Goal: Task Accomplishment & Management: Manage account settings

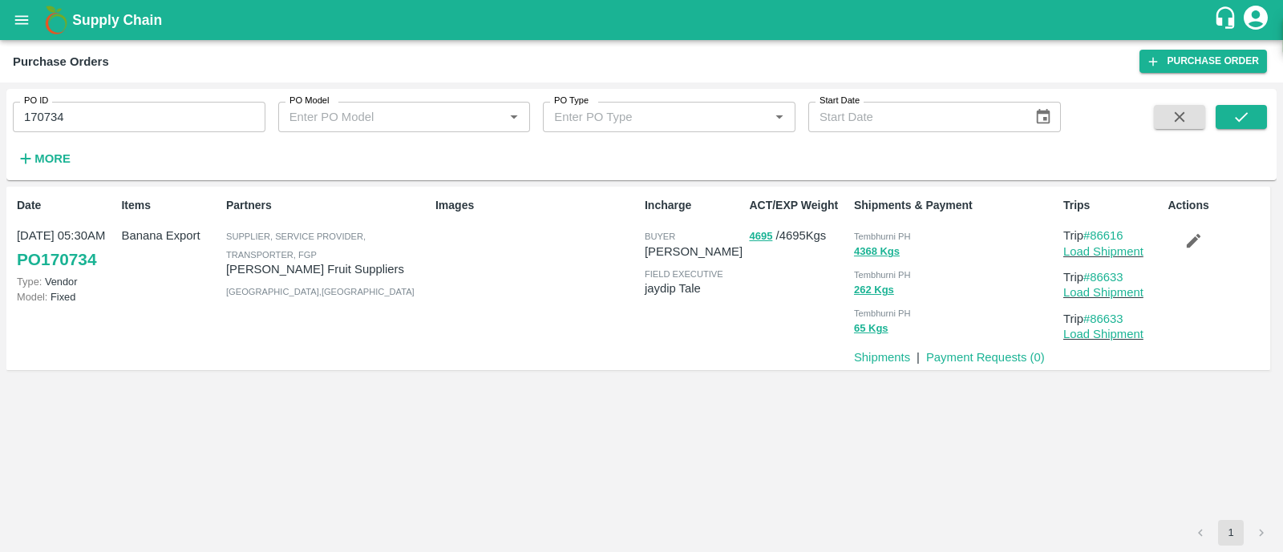
click at [140, 115] on input "170734" at bounding box center [139, 117] width 253 height 30
paste input "text"
click at [138, 110] on input "86616" at bounding box center [139, 117] width 253 height 30
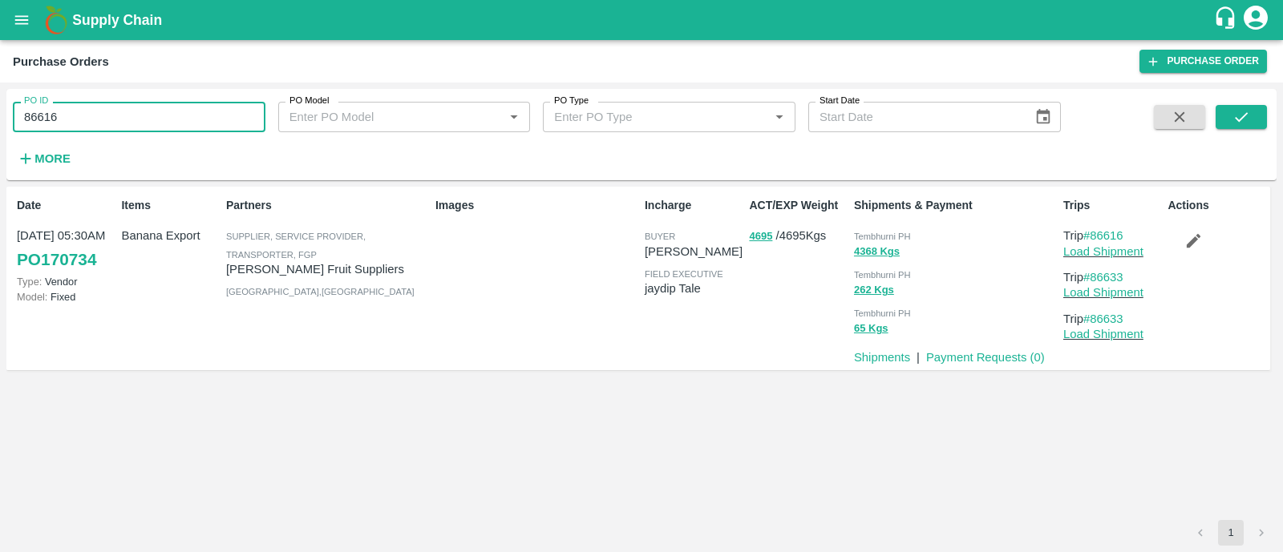
paste input "text"
type input "171000"
click at [1236, 110] on icon "submit" at bounding box center [1241, 117] width 18 height 18
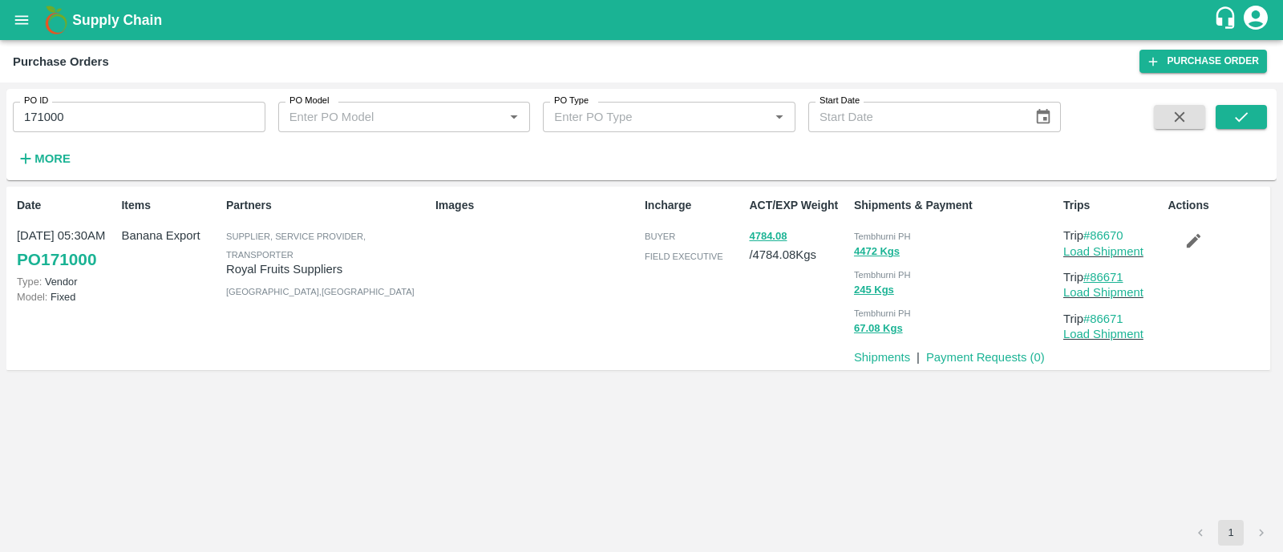
drag, startPoint x: 1135, startPoint y: 275, endPoint x: 1094, endPoint y: 278, distance: 41.0
click at [1094, 278] on p "Trip #86671" at bounding box center [1112, 278] width 98 height 18
copy link "86671"
click at [1250, 121] on button "submit" at bounding box center [1241, 117] width 51 height 24
drag, startPoint x: 1138, startPoint y: 234, endPoint x: 1095, endPoint y: 234, distance: 42.5
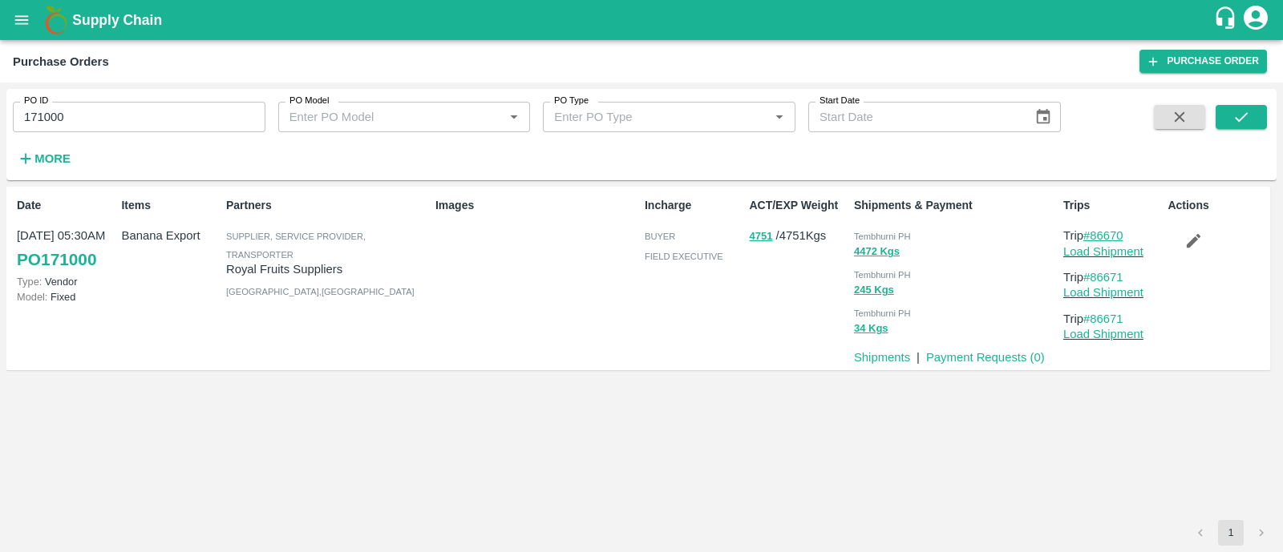
click at [1095, 234] on p "Trip #86670" at bounding box center [1112, 236] width 98 height 18
copy link "86670"
click at [1070, 254] on link "Load Shipment" at bounding box center [1103, 251] width 80 height 13
click at [1187, 244] on icon "button" at bounding box center [1193, 241] width 18 height 18
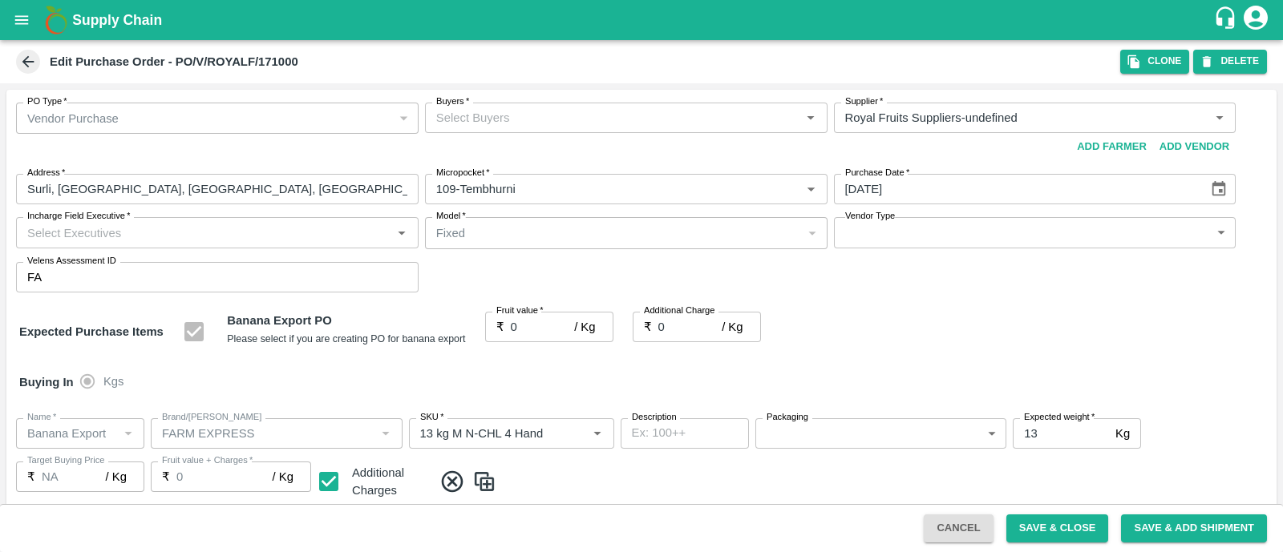
click at [562, 122] on input "Buyers   *" at bounding box center [613, 117] width 366 height 21
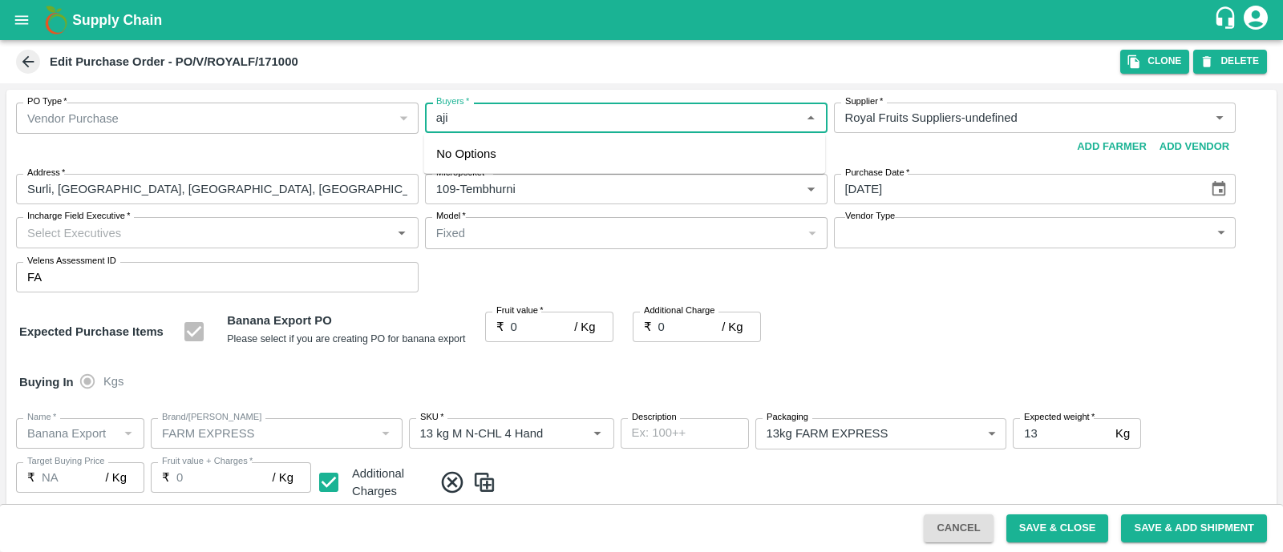
type input "ajit"
click at [512, 176] on div "Ajit Otari" at bounding box center [624, 161] width 402 height 42
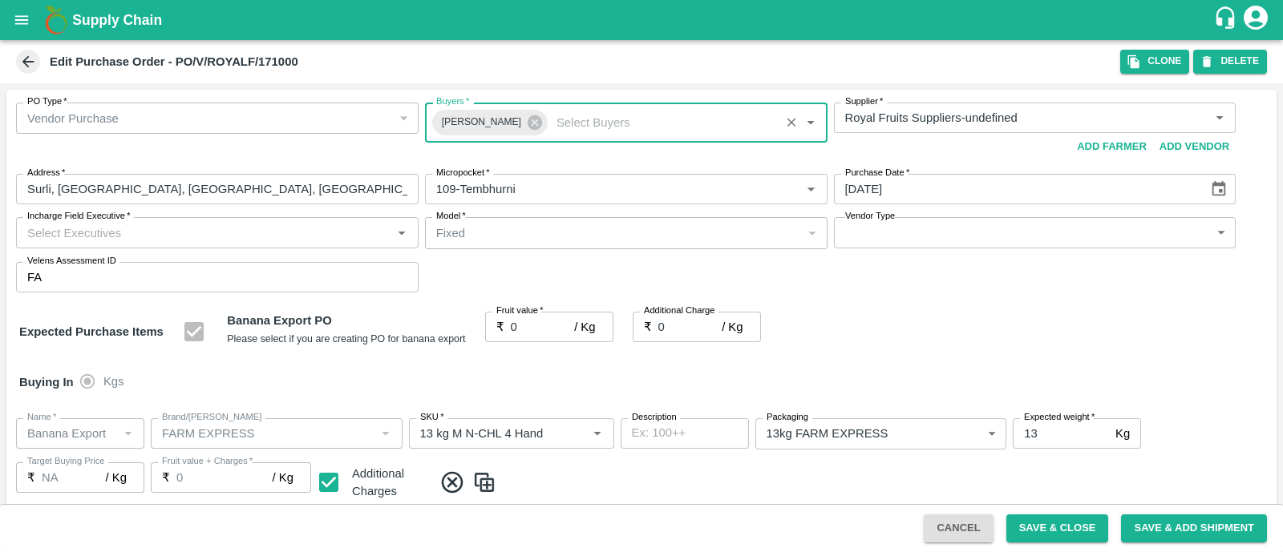
click at [277, 236] on input "Incharge Field Executive   *" at bounding box center [204, 232] width 366 height 21
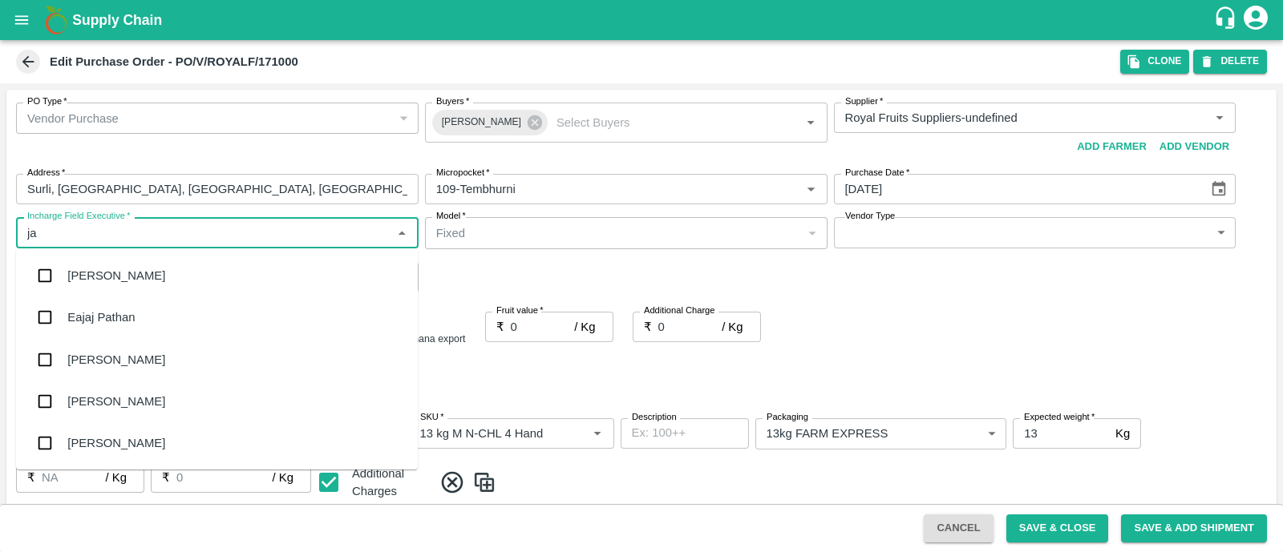
type input "jay"
click at [150, 364] on div "jaydip Tale" at bounding box center [217, 360] width 402 height 42
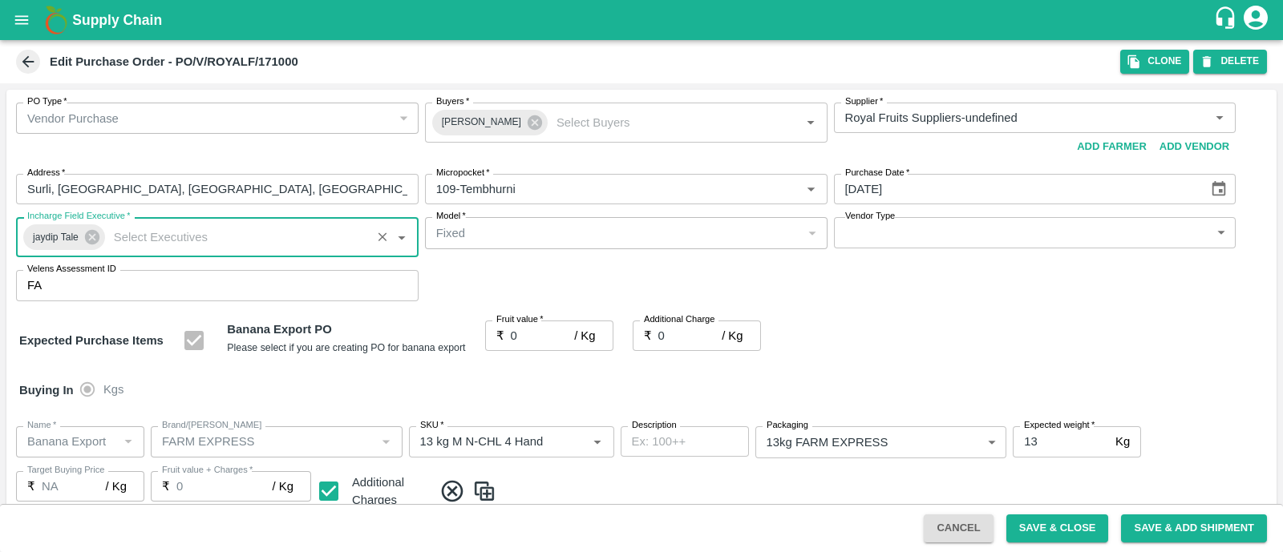
click at [902, 240] on body "Supply Chain Edit Purchase Order - PO/V/ROYALF/171000 Clone DELETE PO Type   * …" at bounding box center [641, 276] width 1283 height 552
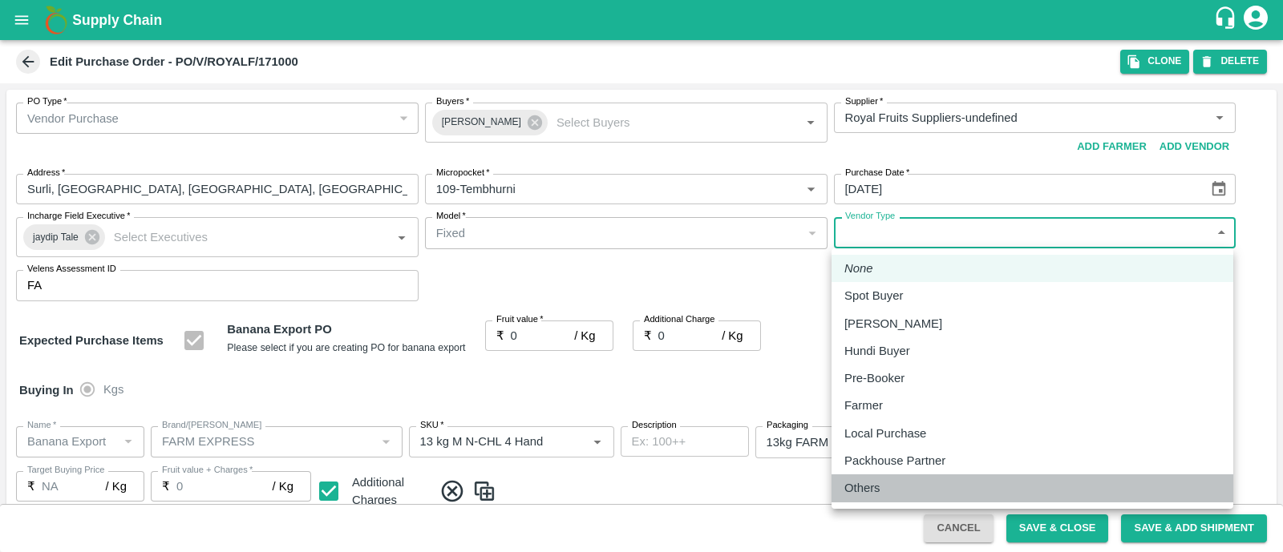
click at [883, 489] on div "Others" at bounding box center [866, 489] width 44 height 18
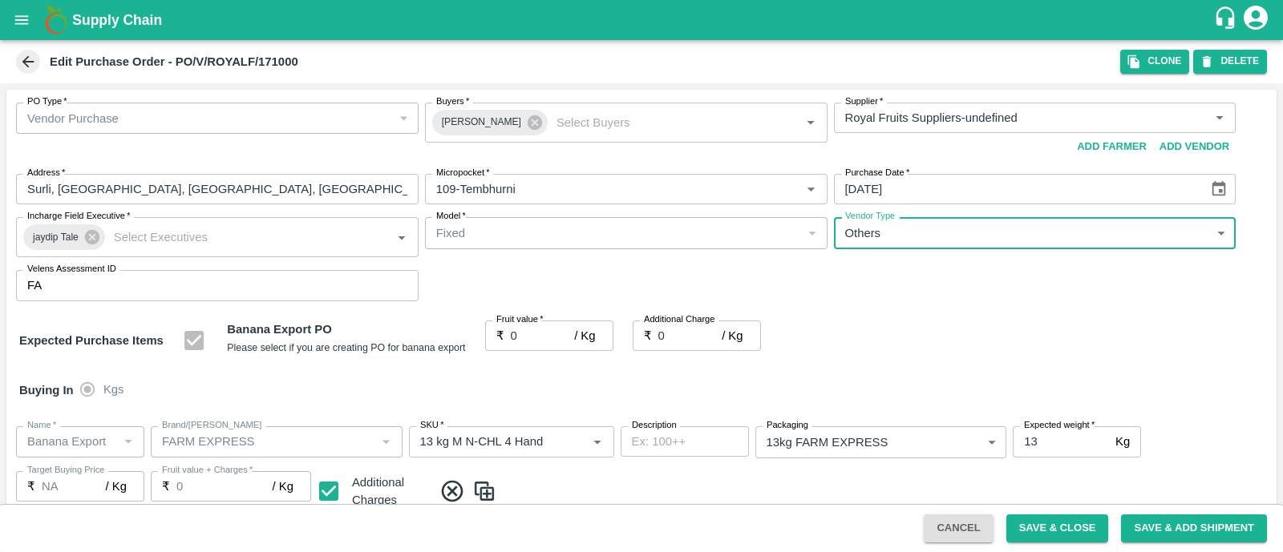
type input "OTHER"
click at [548, 346] on input "0" at bounding box center [543, 336] width 64 height 30
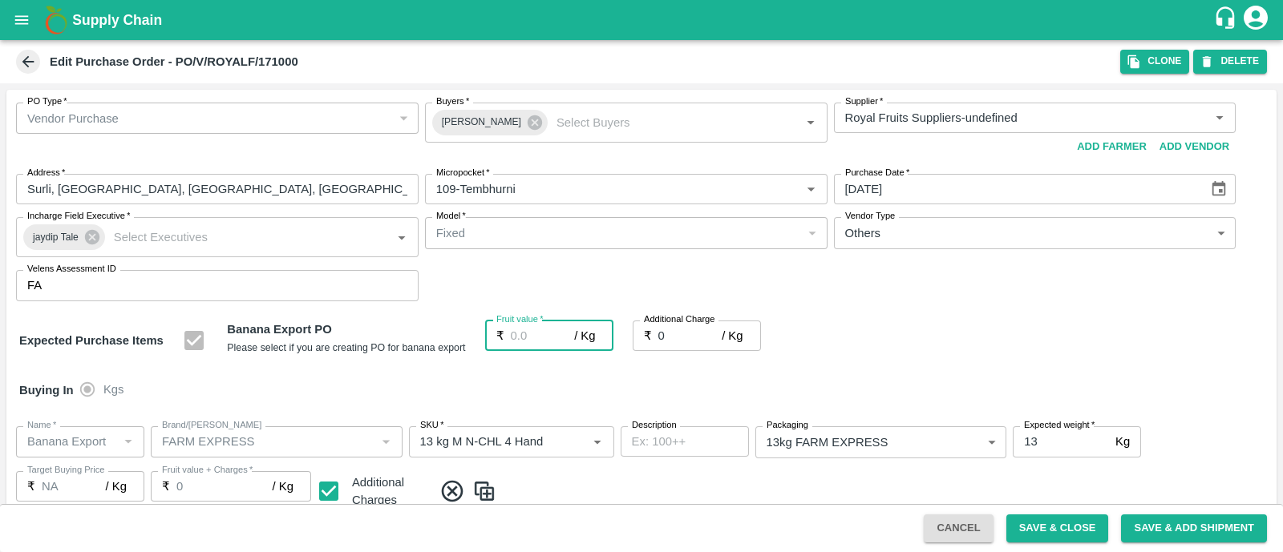
type input "2"
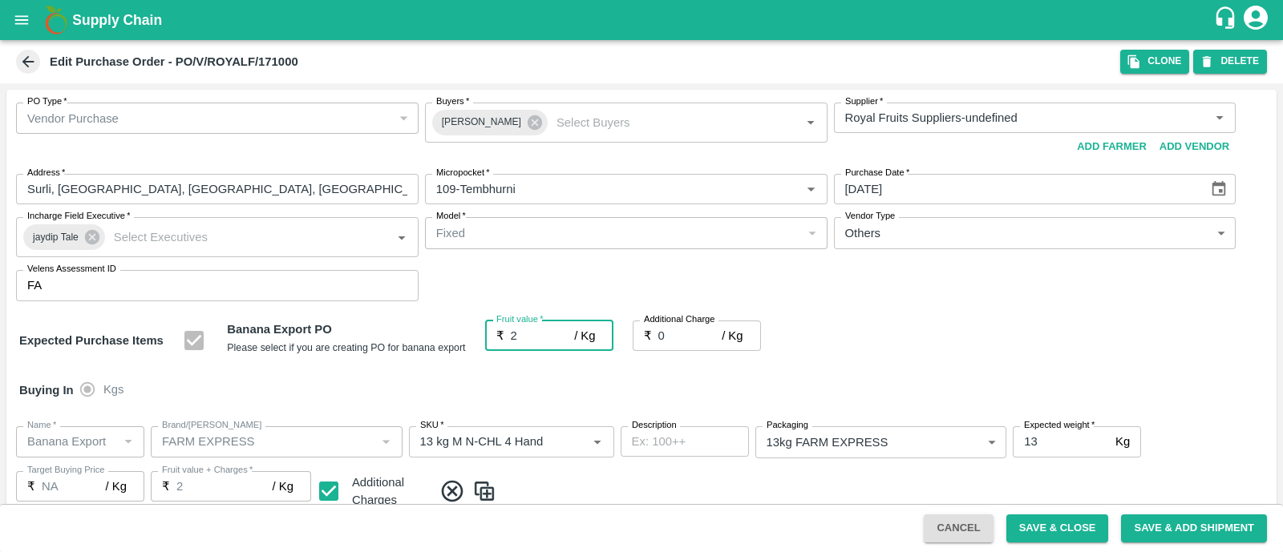
type input "2"
type input "25"
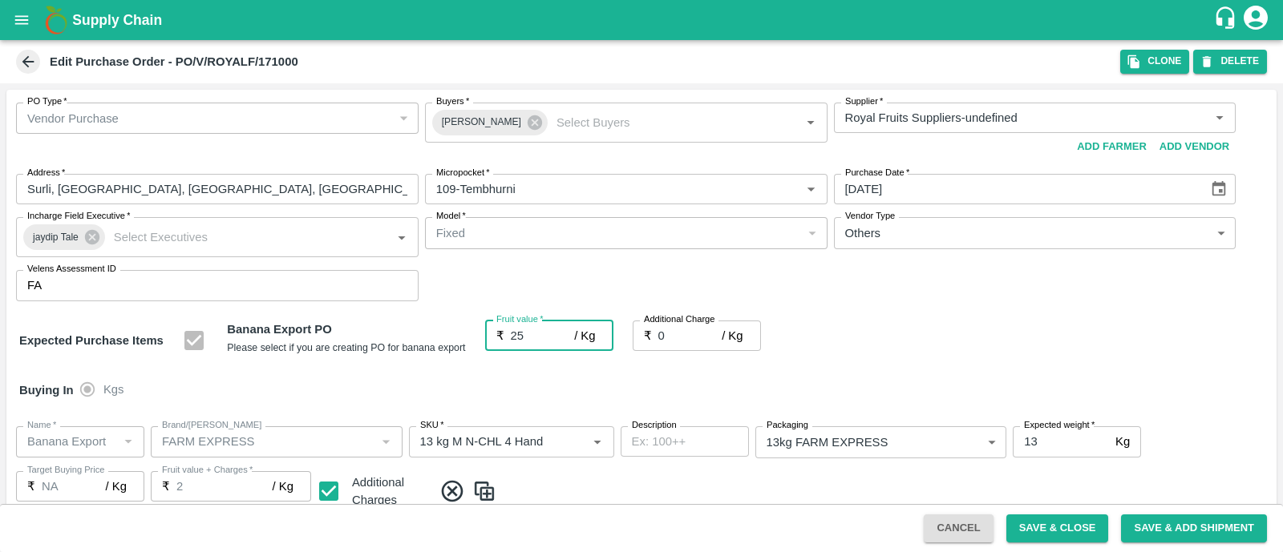
type input "25"
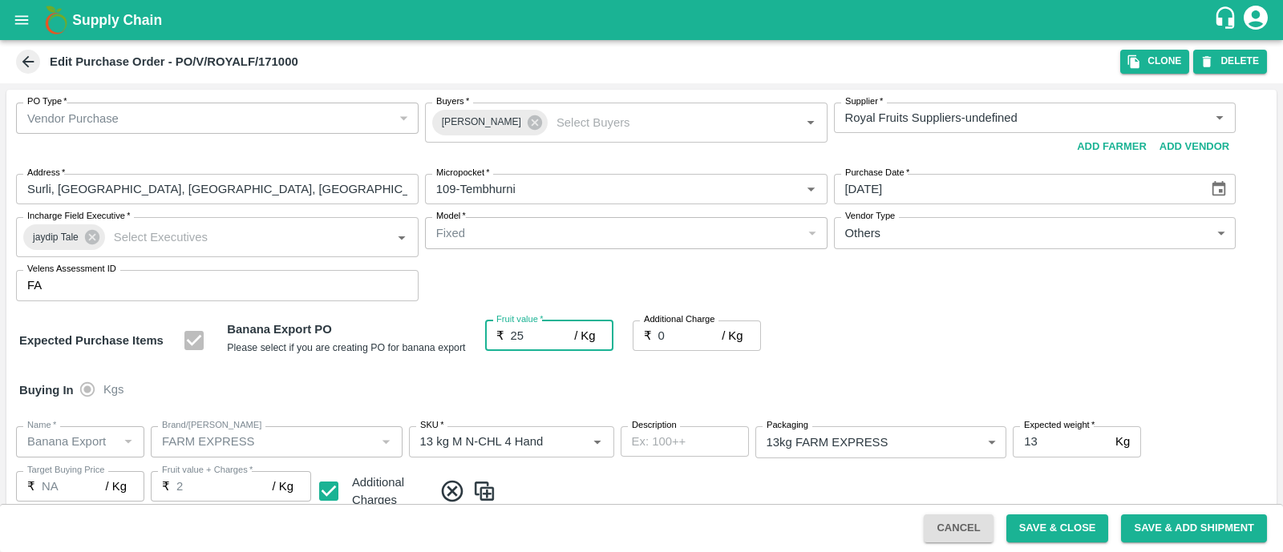
type input "25"
type input "2"
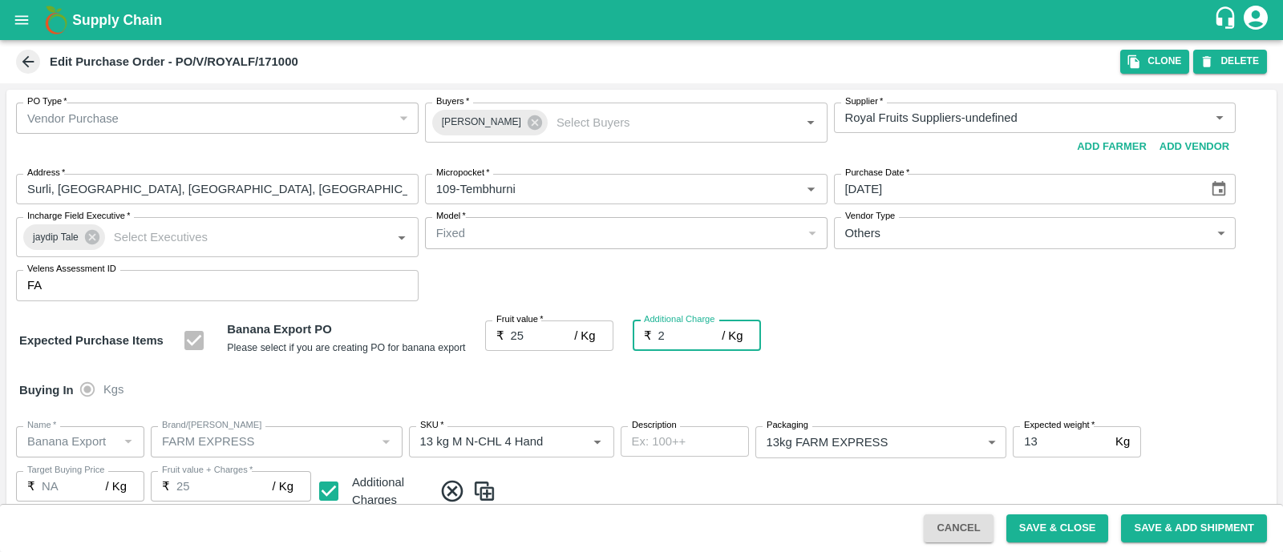
type input "27"
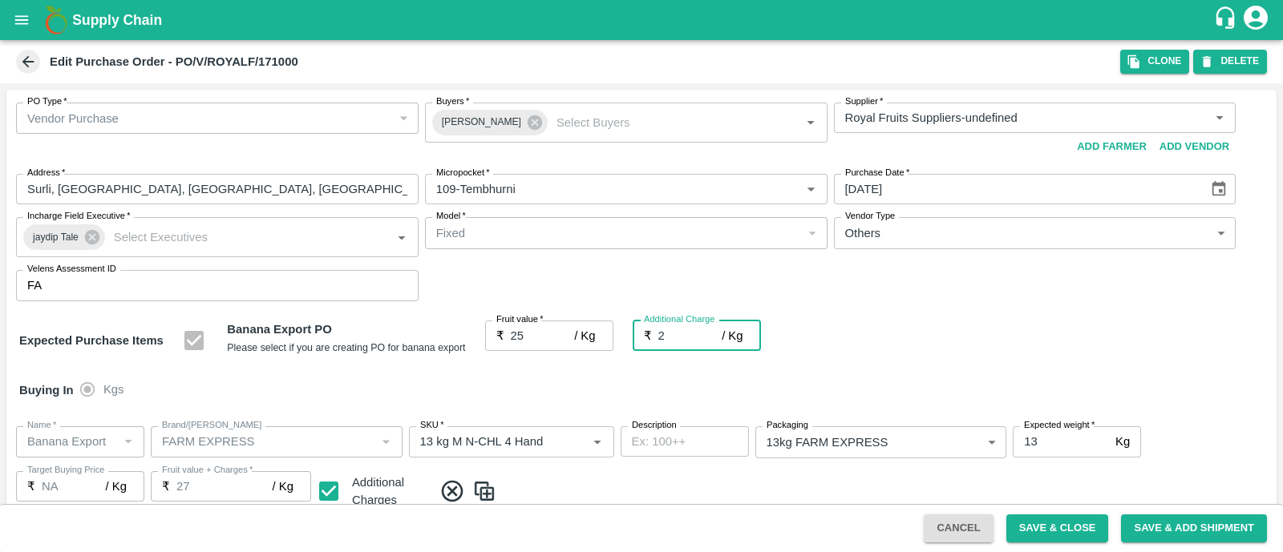
type input "2.7"
type input "27.7"
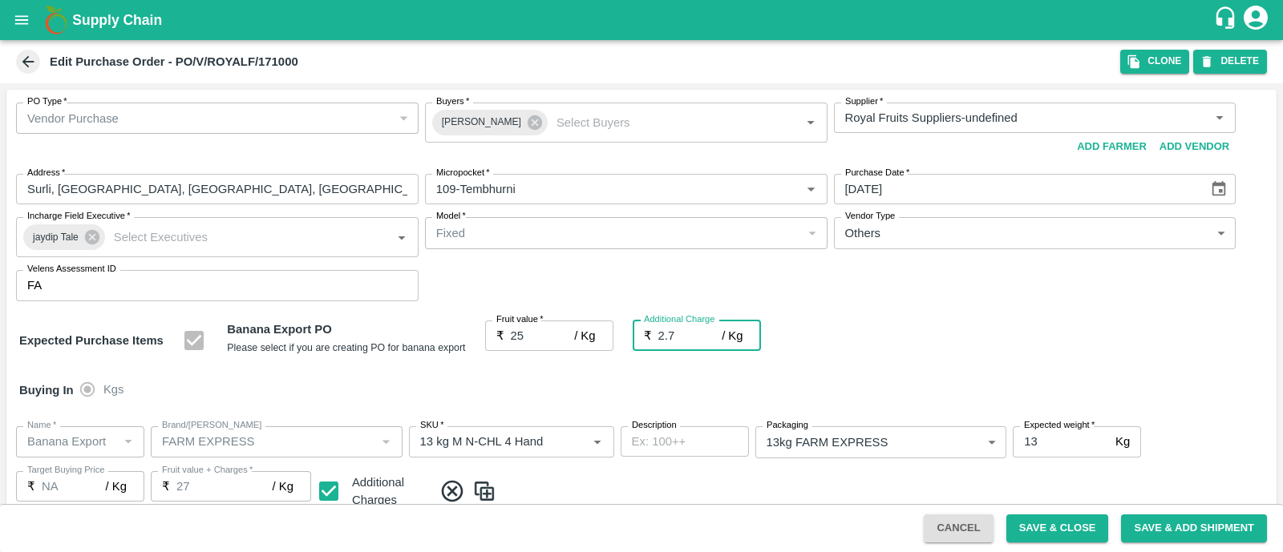
type input "27.7"
type input "2.75"
type input "27.75"
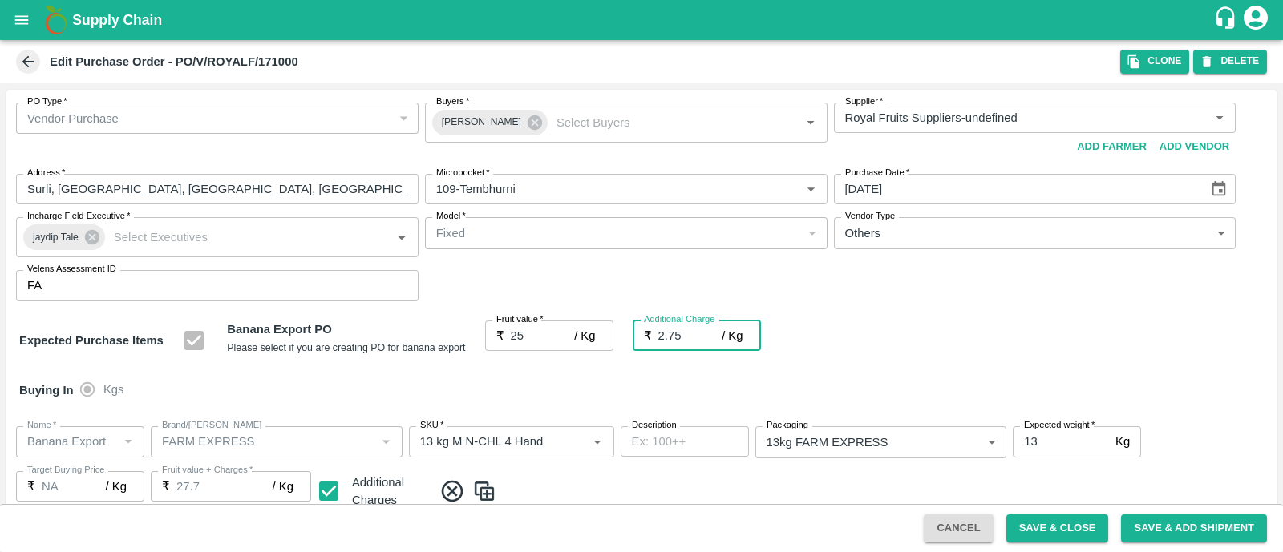
type input "27.75"
type input "2.75"
click at [904, 308] on div "PO Type   * Vendor Purchase 2 PO Type Buyers   * Ajit Otari Buyers   * Supplier…" at bounding box center [641, 202] width 1270 height 225
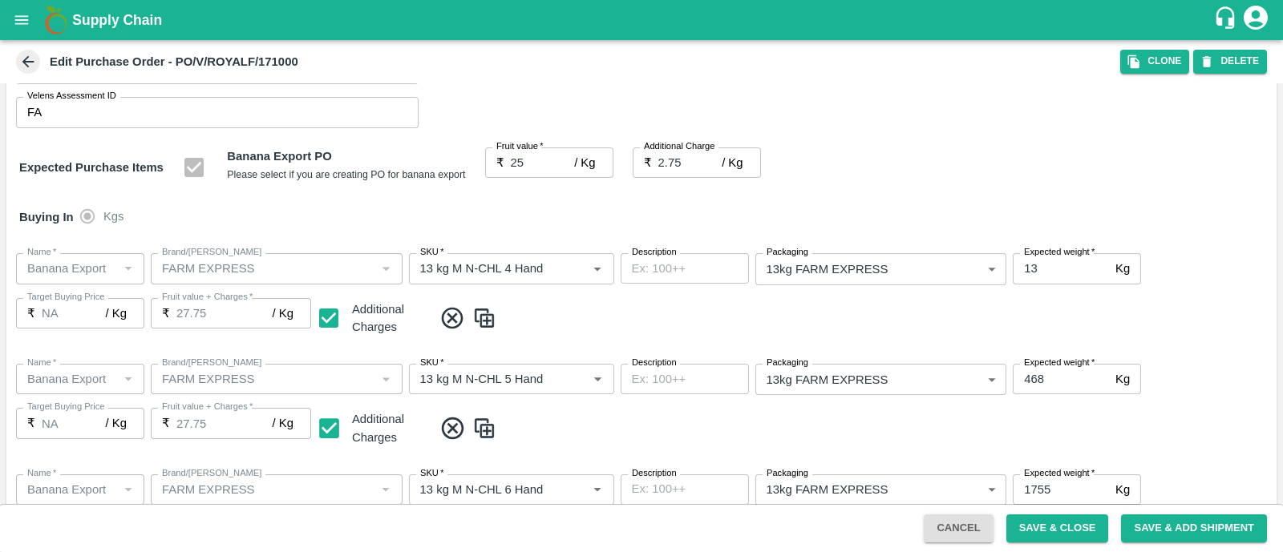
scroll to position [882, 0]
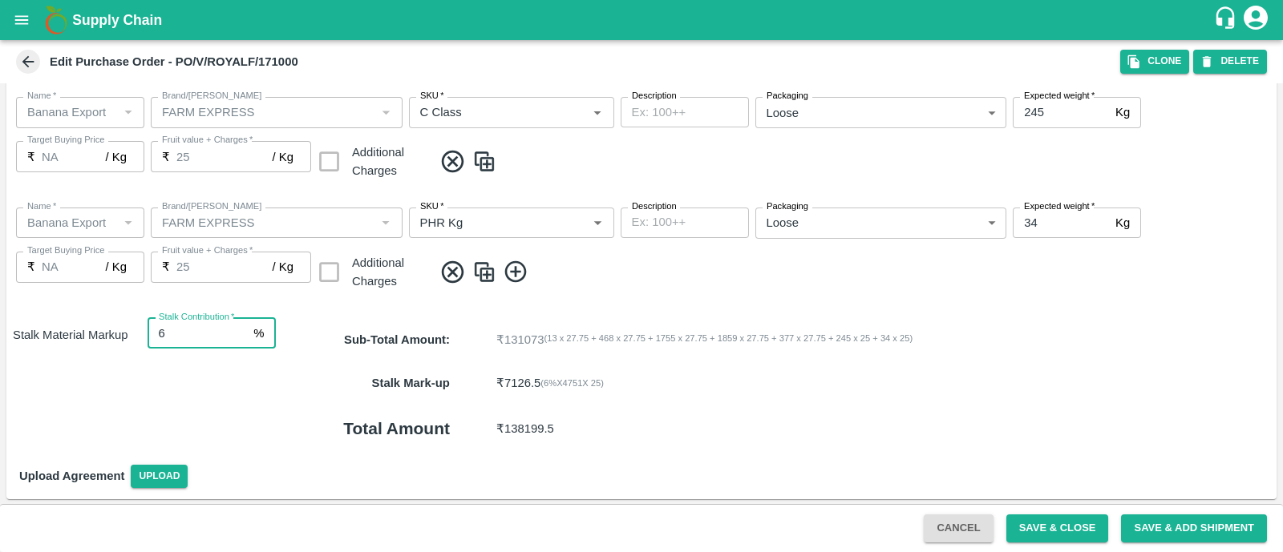
click at [171, 335] on input "6" at bounding box center [198, 333] width 100 height 30
type input "8"
click at [1051, 531] on button "Save & Close" at bounding box center [1057, 529] width 103 height 28
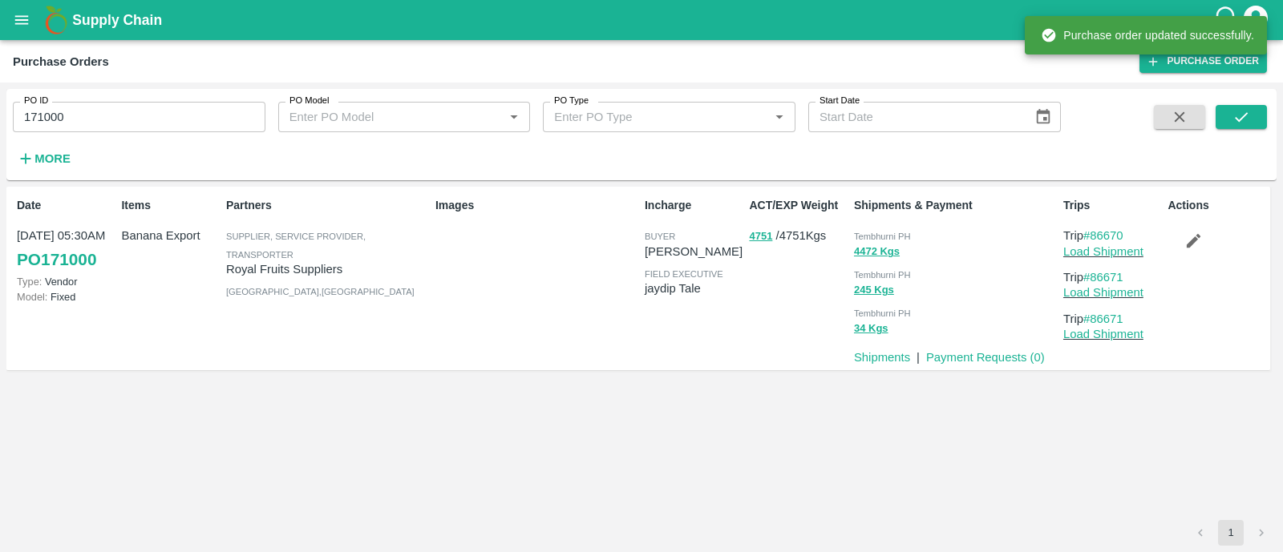
click at [194, 102] on input "171000" at bounding box center [139, 117] width 253 height 30
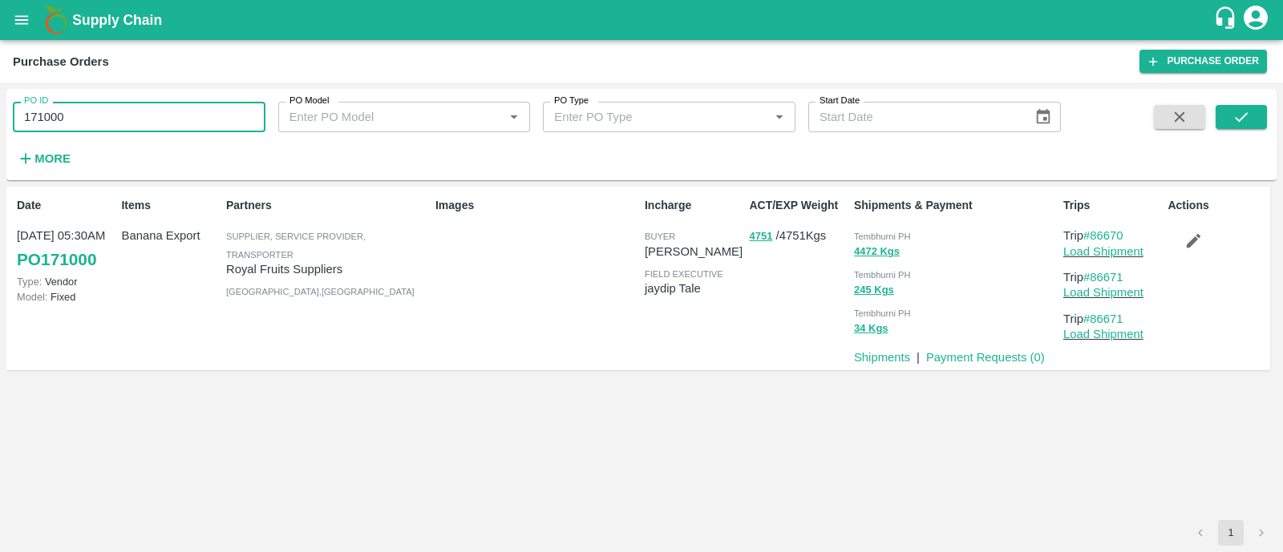
paste input "text"
click at [194, 114] on input "86670" at bounding box center [139, 117] width 253 height 30
paste input "text"
type input "170937"
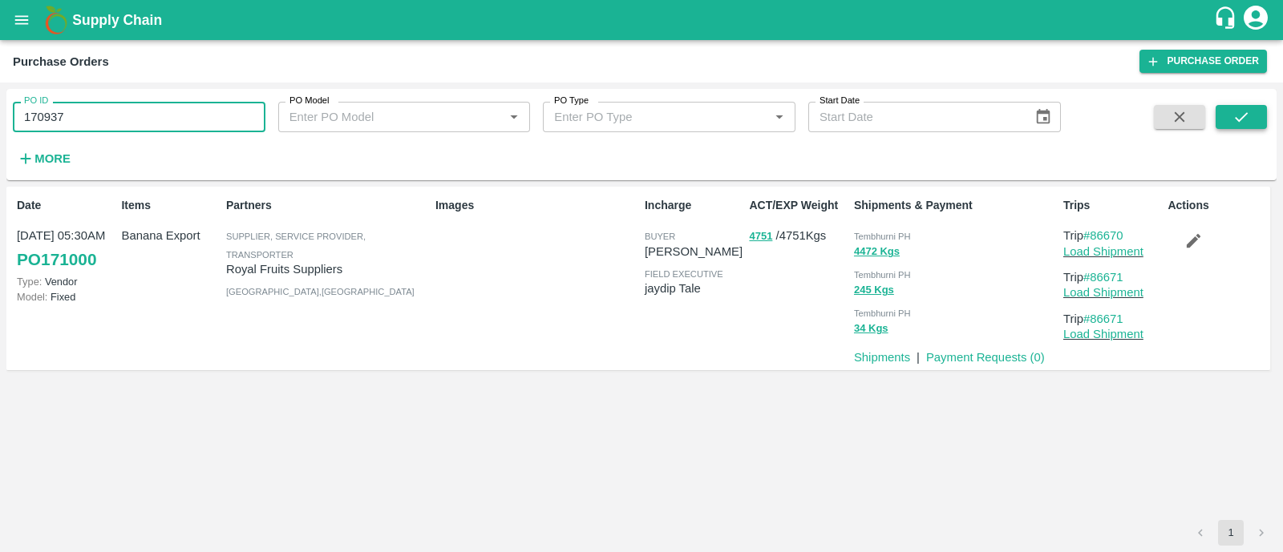
click at [1246, 123] on icon "submit" at bounding box center [1241, 117] width 18 height 18
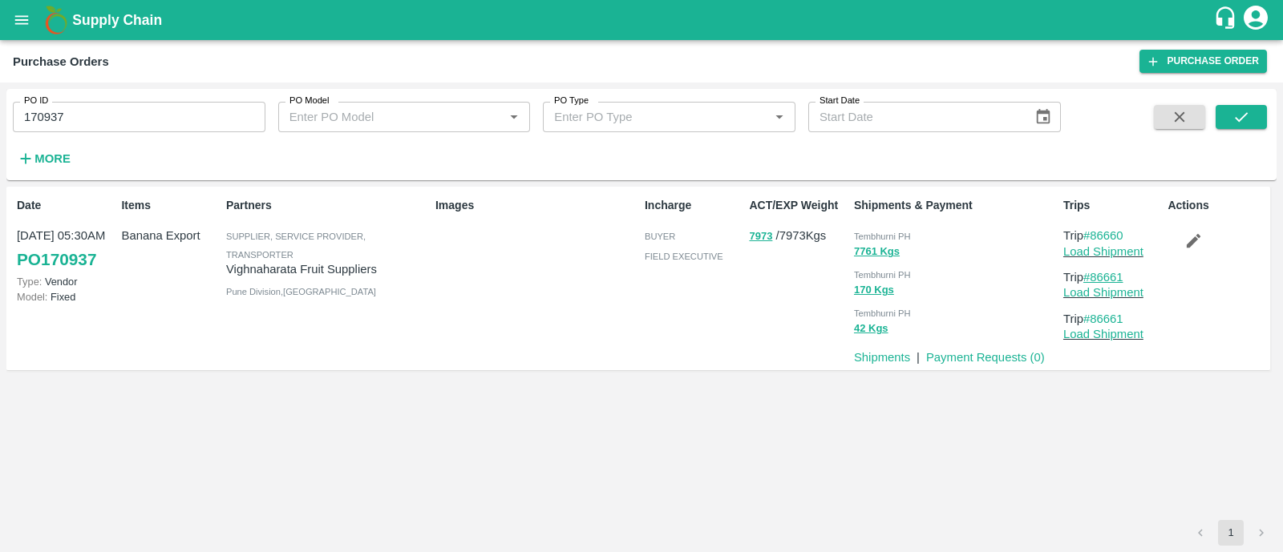
drag, startPoint x: 1135, startPoint y: 276, endPoint x: 1095, endPoint y: 277, distance: 40.1
click at [1095, 277] on p "Trip #86661" at bounding box center [1112, 278] width 98 height 18
copy link "86661"
drag, startPoint x: 1131, startPoint y: 233, endPoint x: 1095, endPoint y: 238, distance: 36.5
click at [1095, 238] on p "Trip #86660" at bounding box center [1112, 236] width 98 height 18
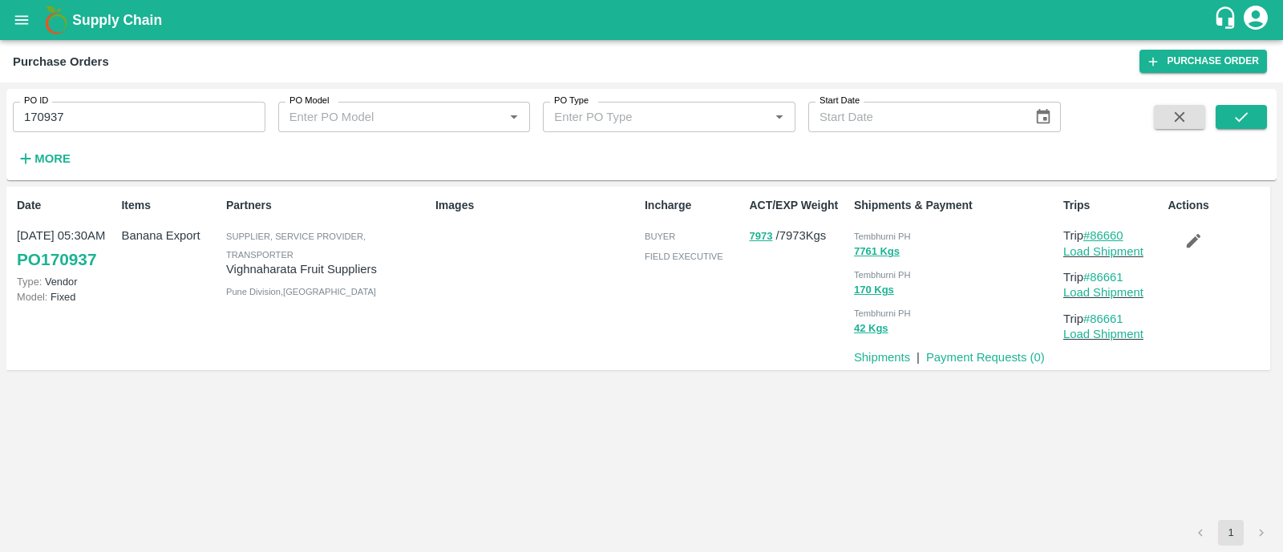
copy link "86660"
click at [1078, 250] on link "Load Shipment" at bounding box center [1103, 251] width 80 height 13
click at [1192, 249] on icon "button" at bounding box center [1193, 241] width 18 height 18
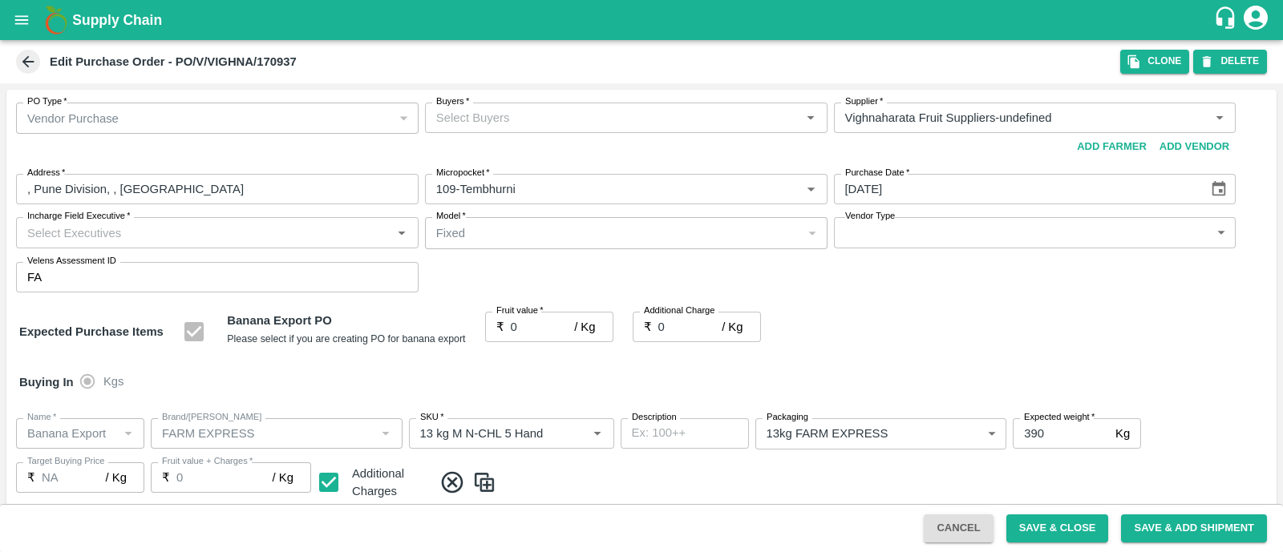
click at [536, 115] on input "Buyers   *" at bounding box center [613, 117] width 366 height 21
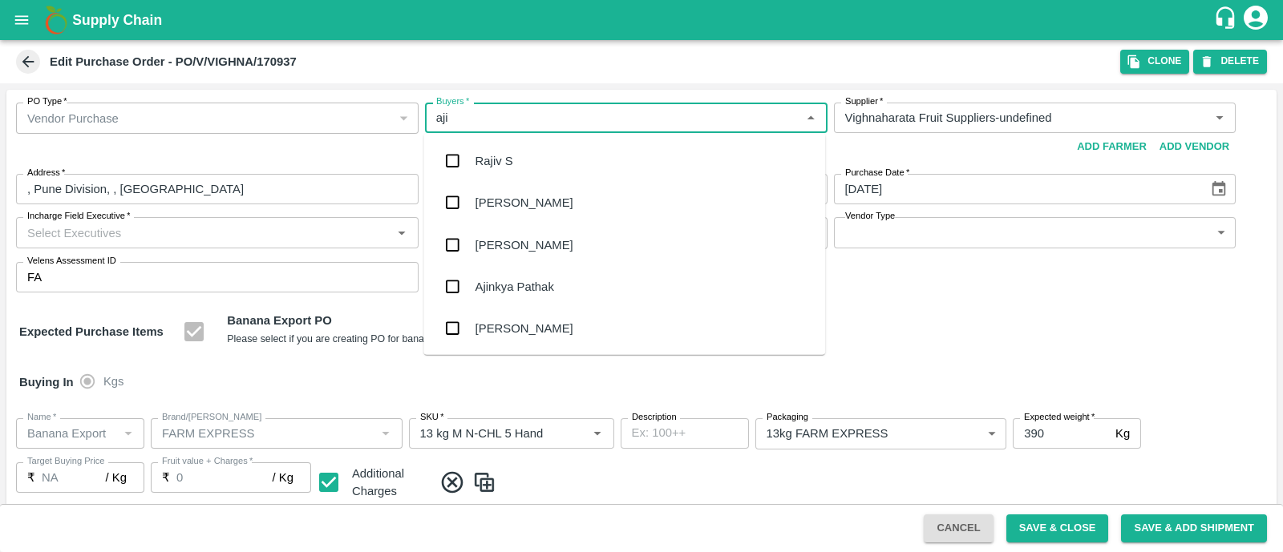
type input "ajit"
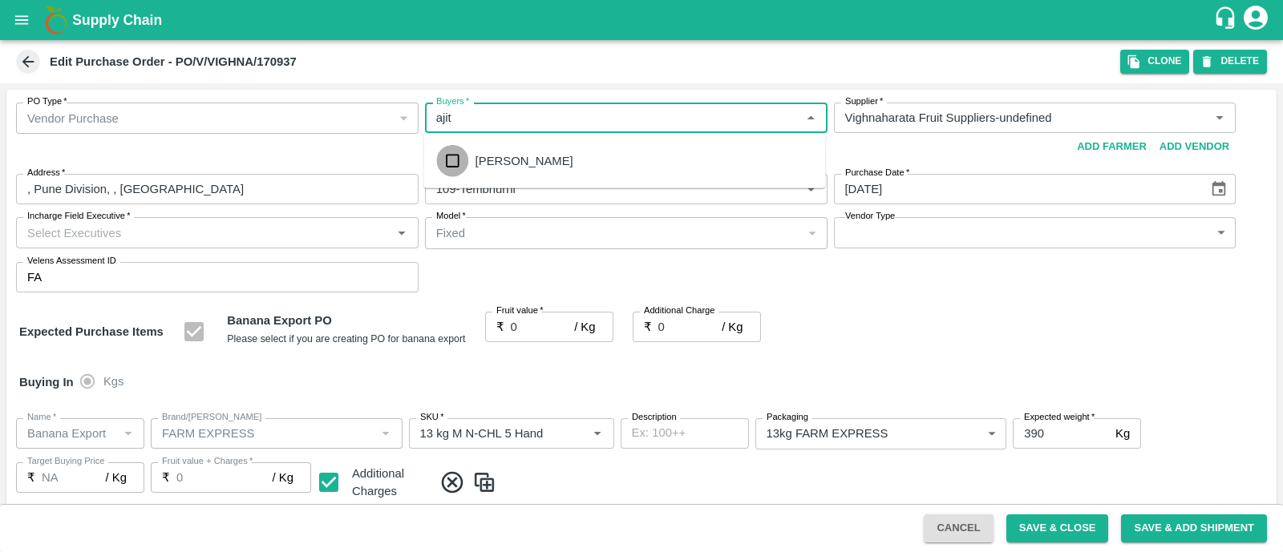
click at [459, 160] on input "checkbox" at bounding box center [452, 161] width 32 height 32
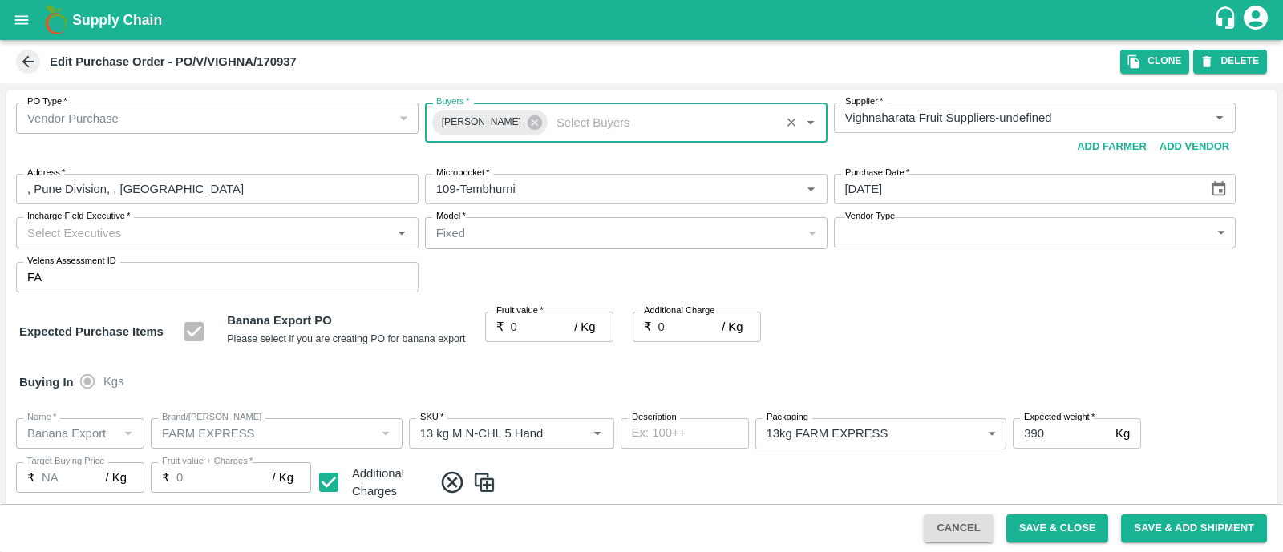
click at [299, 241] on input "Incharge Field Executive   *" at bounding box center [204, 232] width 366 height 21
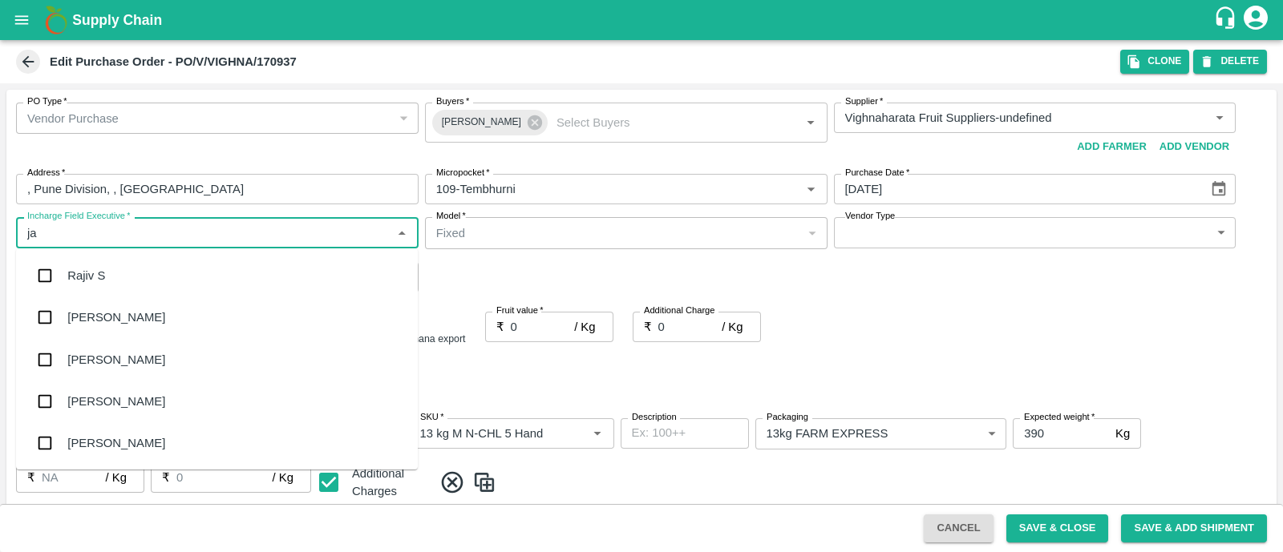
type input "jay"
click at [152, 358] on div "jaydip Tale" at bounding box center [217, 360] width 402 height 42
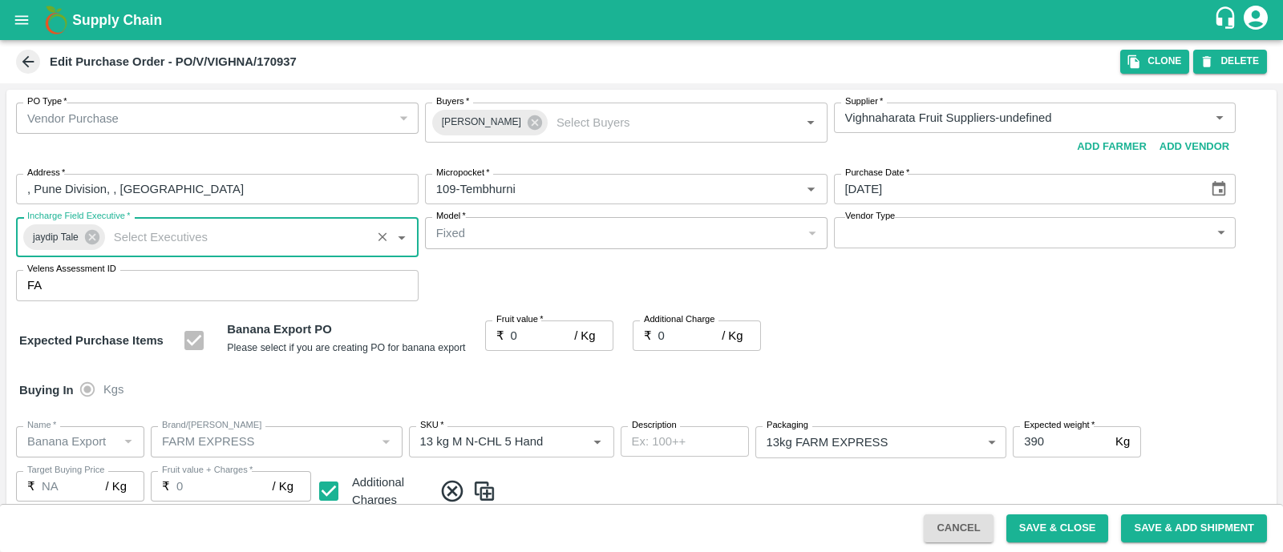
click at [1000, 220] on body "Supply Chain Edit Purchase Order - PO/V/VIGHNA/170937 Clone DELETE PO Type   * …" at bounding box center [641, 276] width 1283 height 552
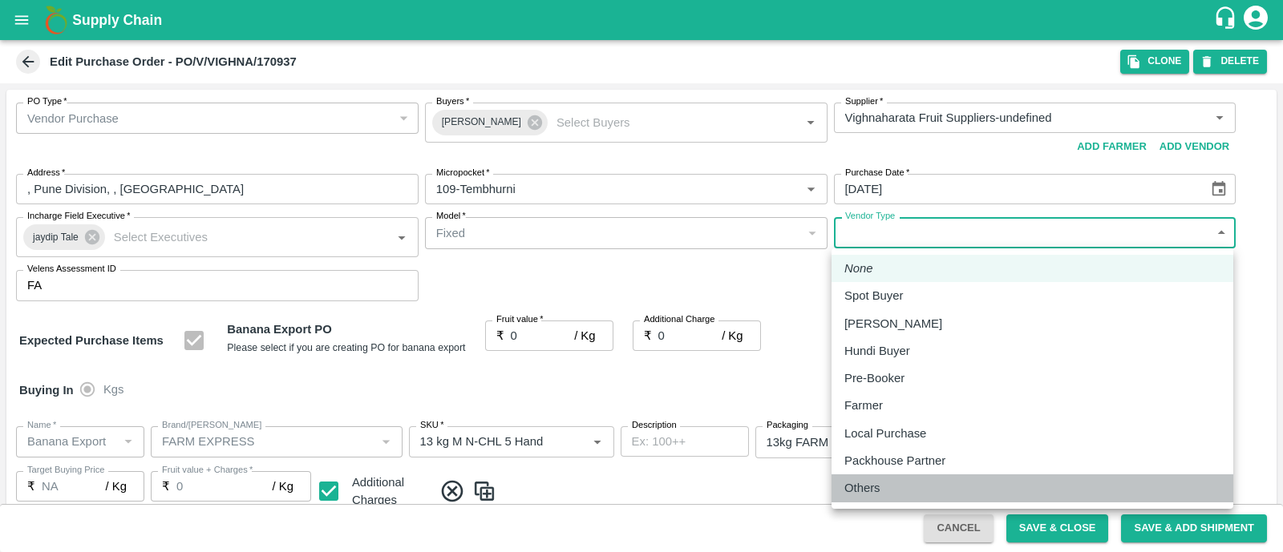
click at [860, 483] on p "Others" at bounding box center [862, 489] width 36 height 18
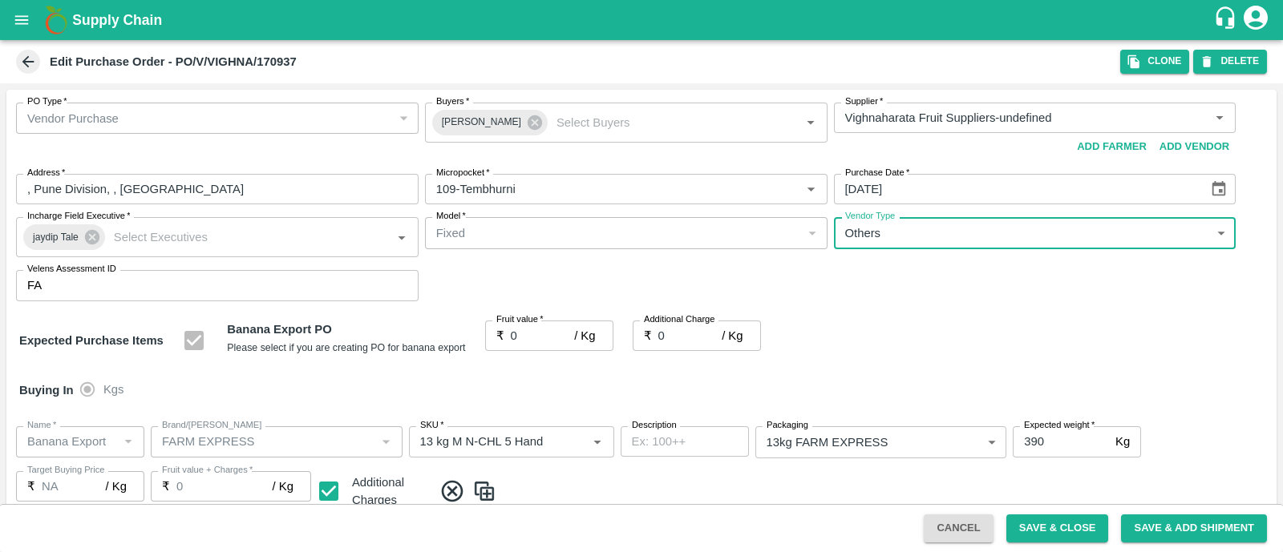
type input "OTHER"
click at [520, 334] on input "0" at bounding box center [543, 336] width 64 height 30
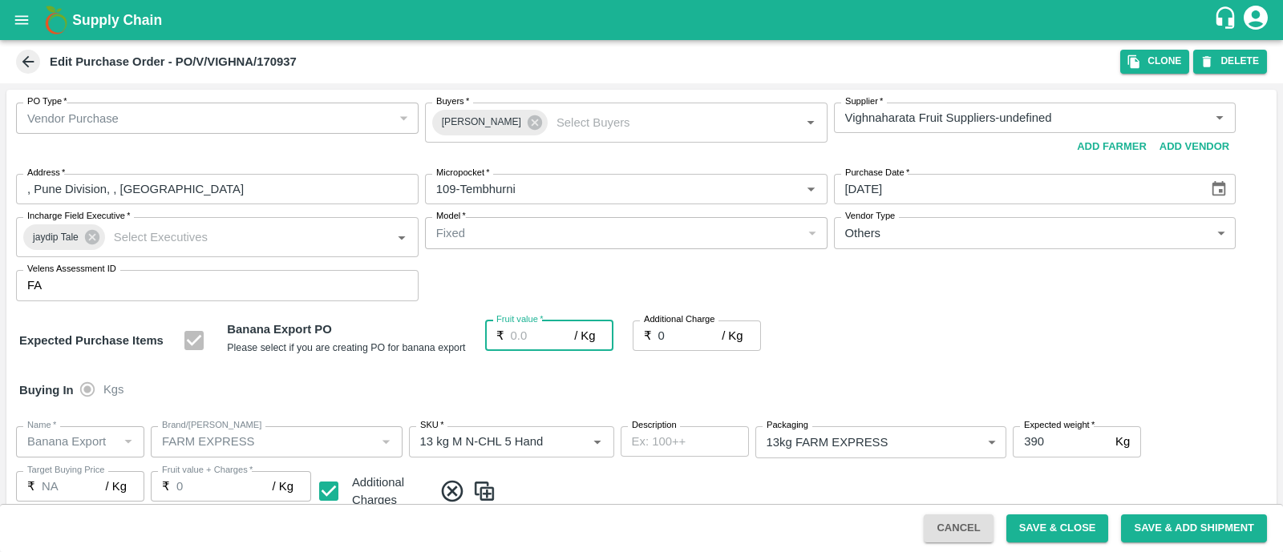
type input "2"
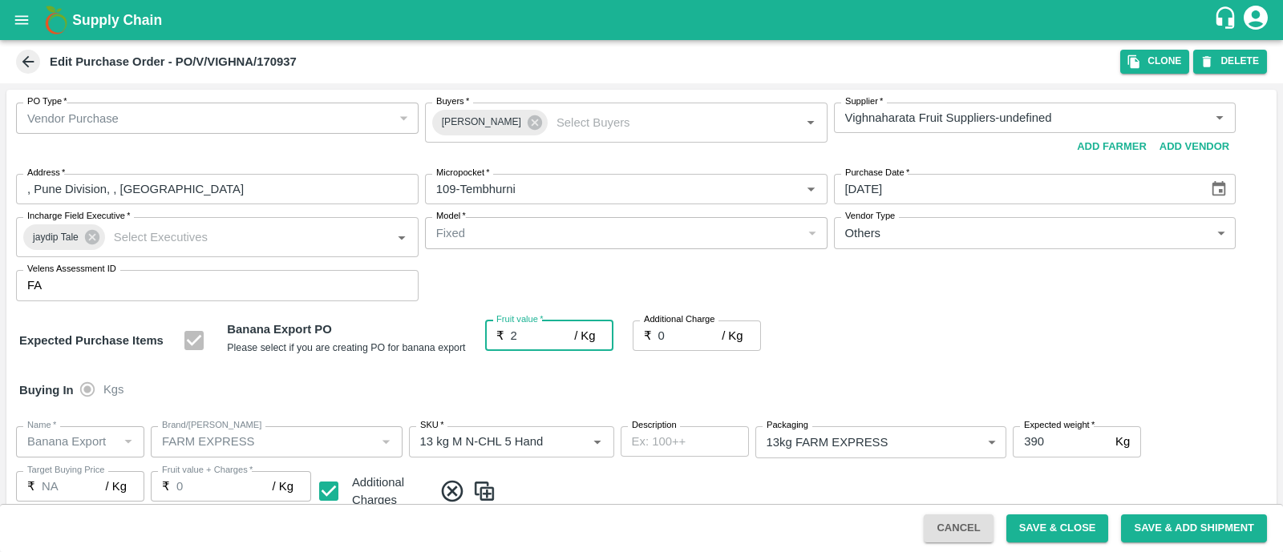
type input "2"
type input "25"
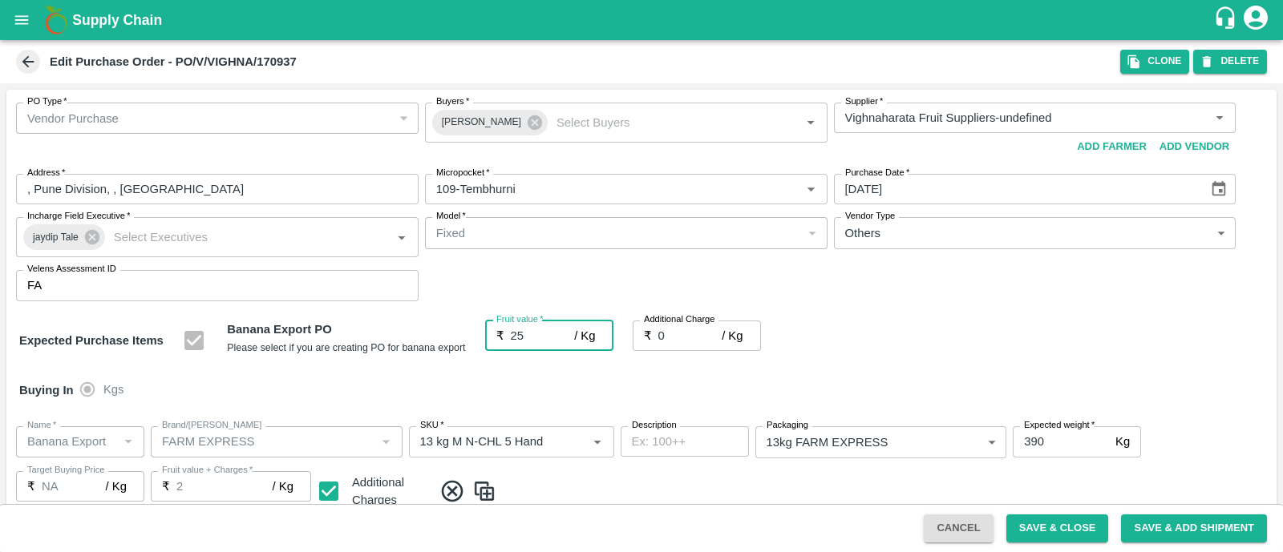
type input "25"
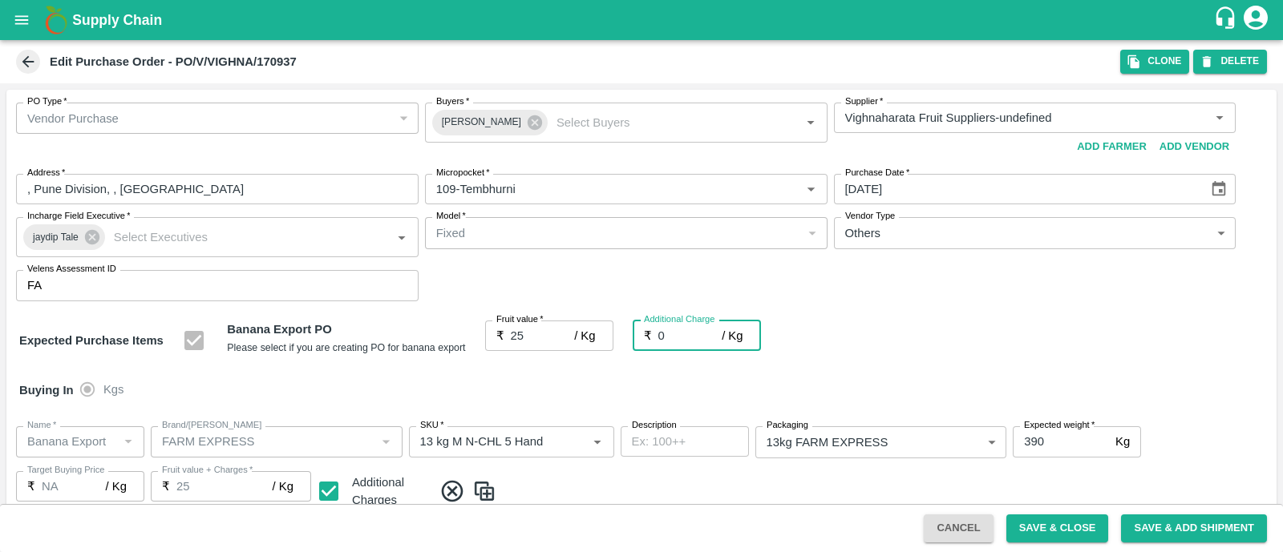
type input "2"
type input "27"
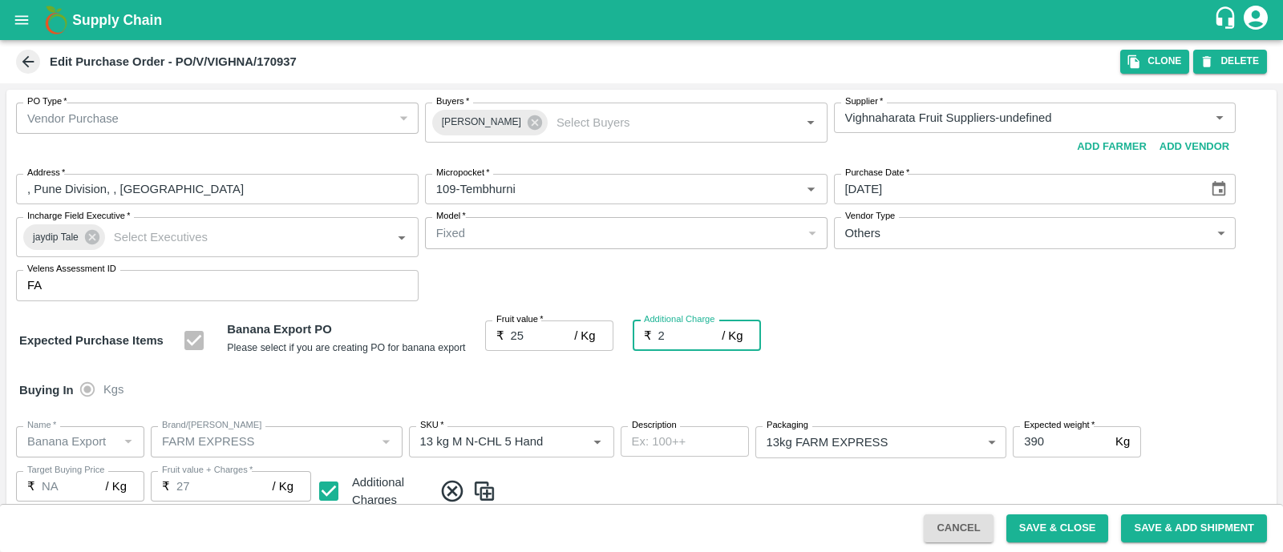
type input "2.7"
type input "27.7"
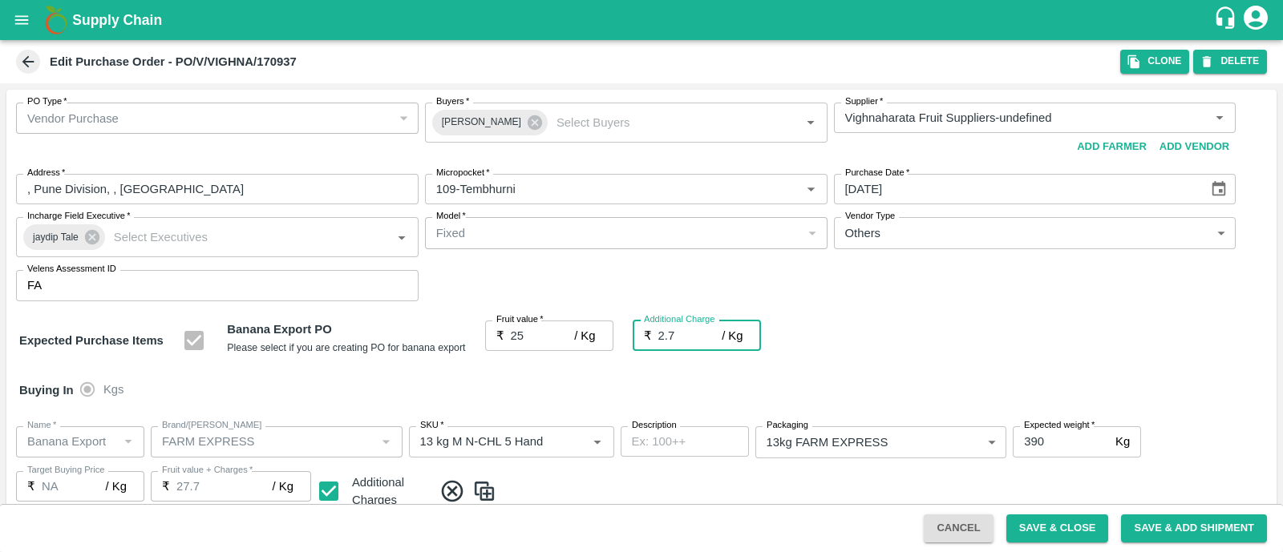
type input "2.75"
type input "27.75"
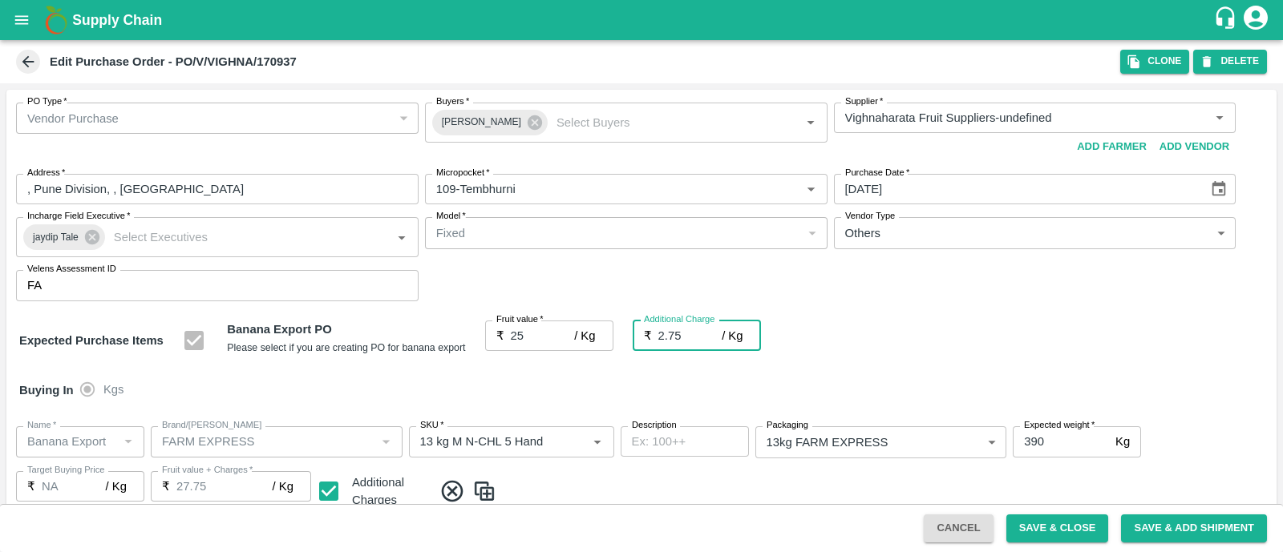
type input "2.75"
click at [910, 334] on div "Expected Purchase Items Banana Export PO Please select if you are creating PO f…" at bounding box center [641, 341] width 1244 height 41
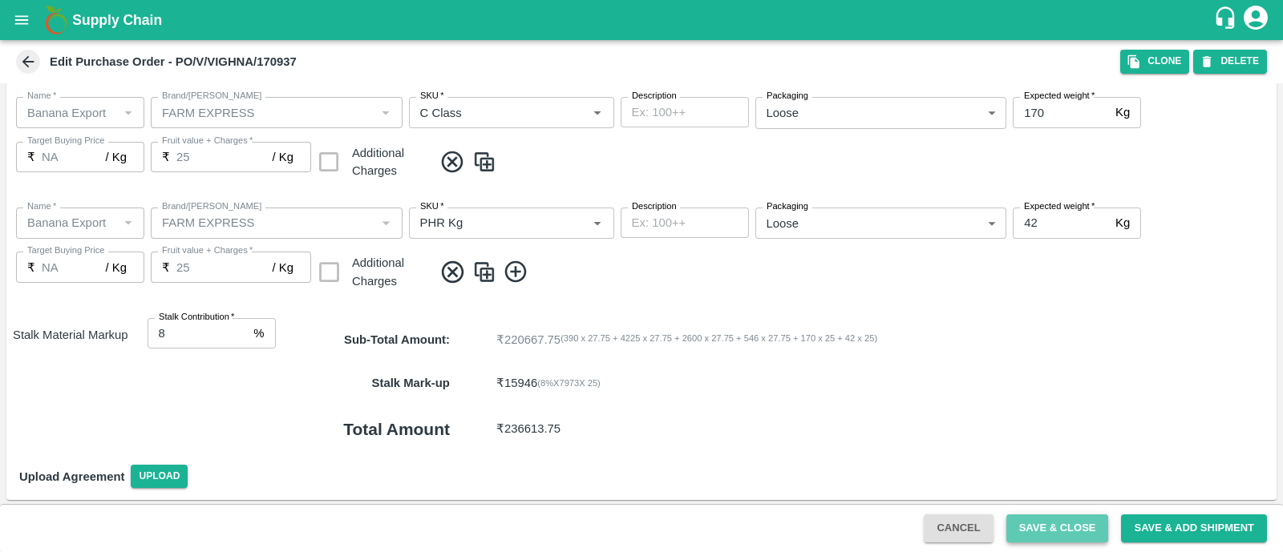
click at [1081, 540] on button "Save & Close" at bounding box center [1057, 529] width 103 height 28
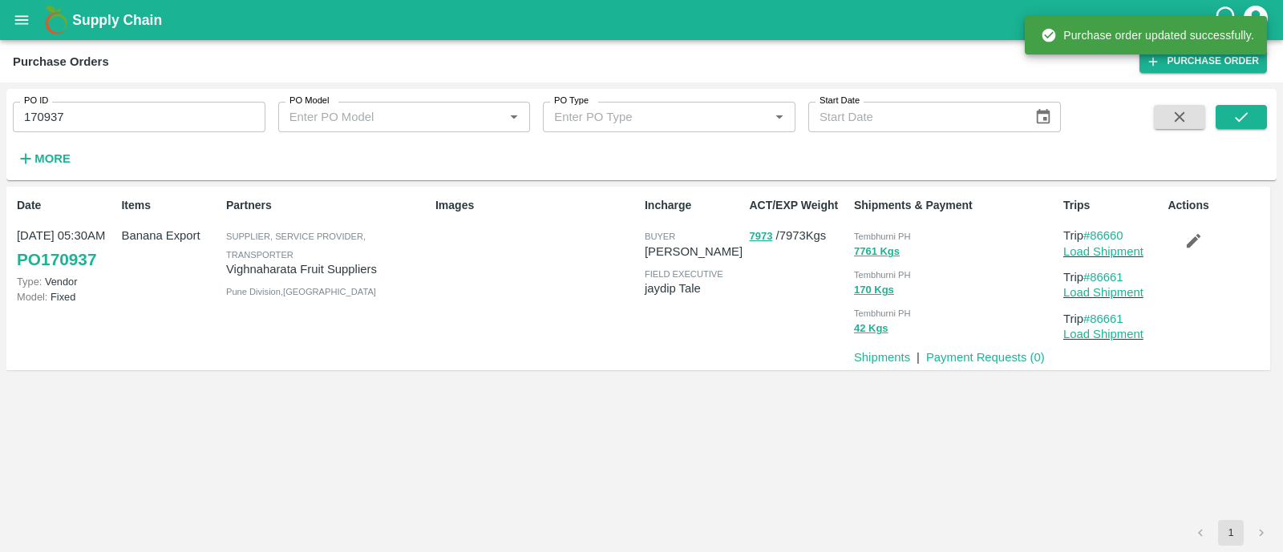
click at [156, 103] on input "170937" at bounding box center [139, 117] width 253 height 30
paste input "text"
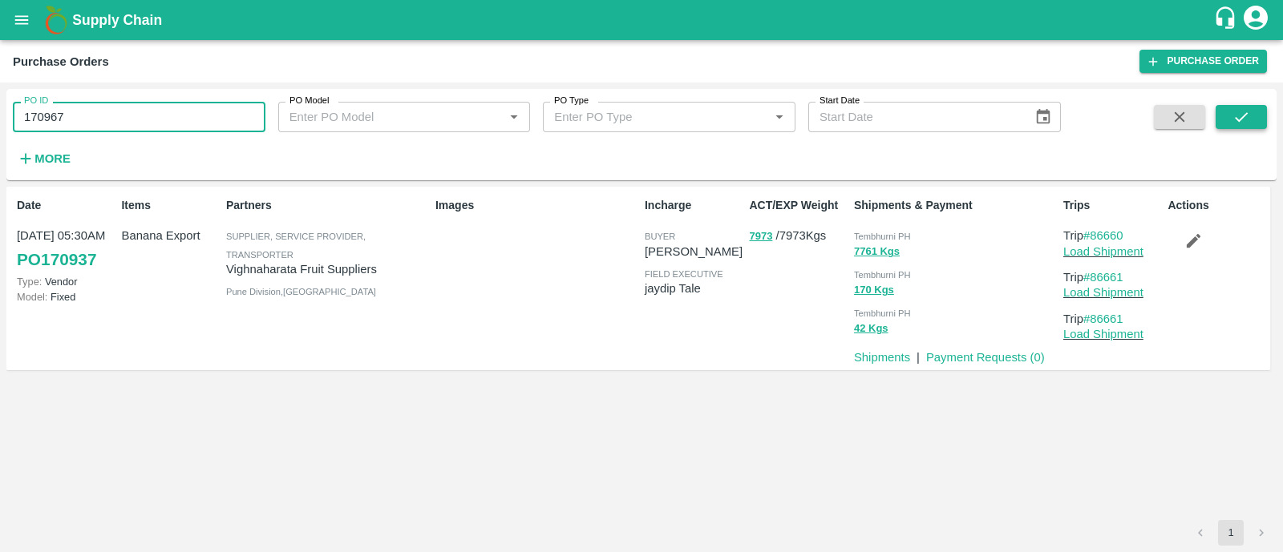
type input "170967"
click at [1246, 122] on icon "submit" at bounding box center [1241, 117] width 18 height 18
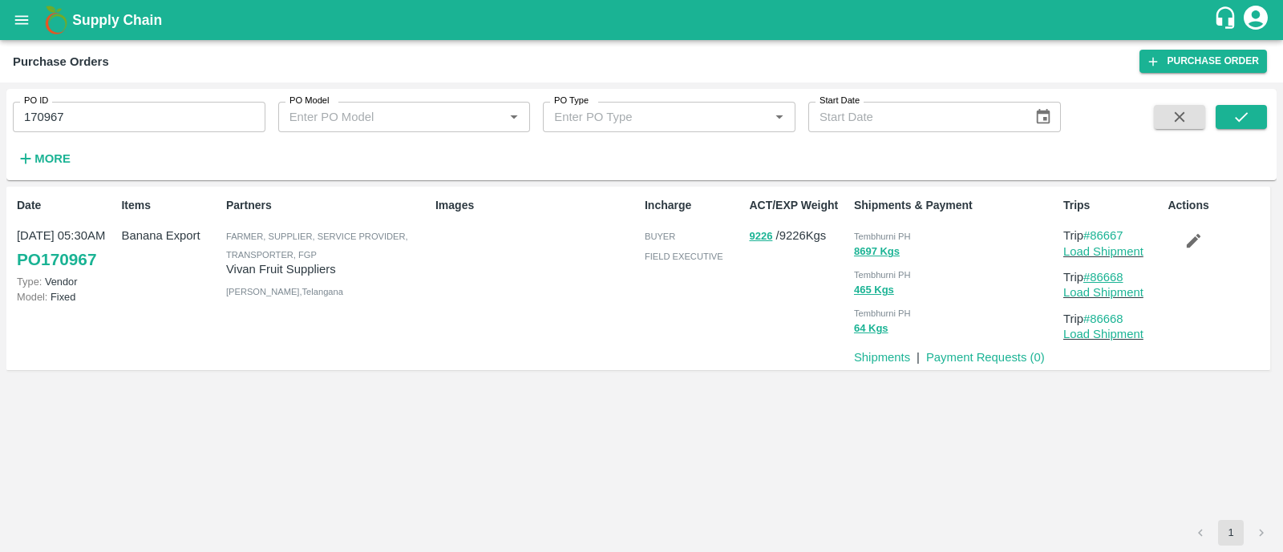
drag, startPoint x: 1135, startPoint y: 273, endPoint x: 1095, endPoint y: 276, distance: 40.2
click at [1095, 276] on p "Trip #86668" at bounding box center [1112, 278] width 98 height 18
copy link "86668"
drag, startPoint x: 1135, startPoint y: 231, endPoint x: 1095, endPoint y: 232, distance: 40.9
click at [1095, 232] on p "Trip #86667" at bounding box center [1112, 236] width 98 height 18
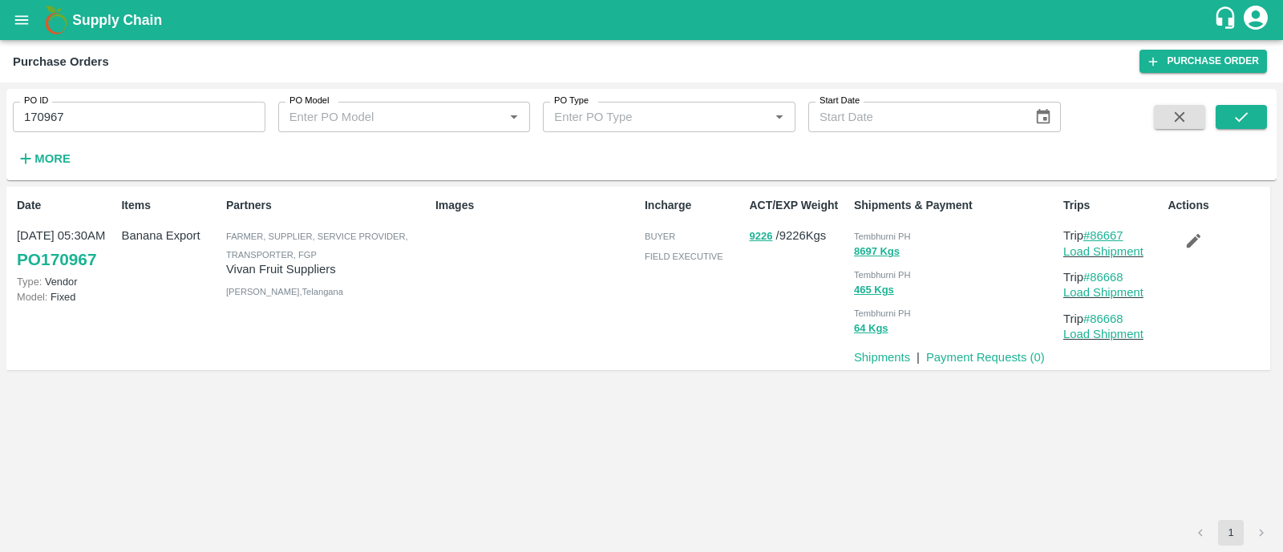
copy link "86667"
click at [1086, 255] on link "Load Shipment" at bounding box center [1103, 251] width 80 height 13
click at [1198, 234] on icon "button" at bounding box center [1193, 241] width 18 height 18
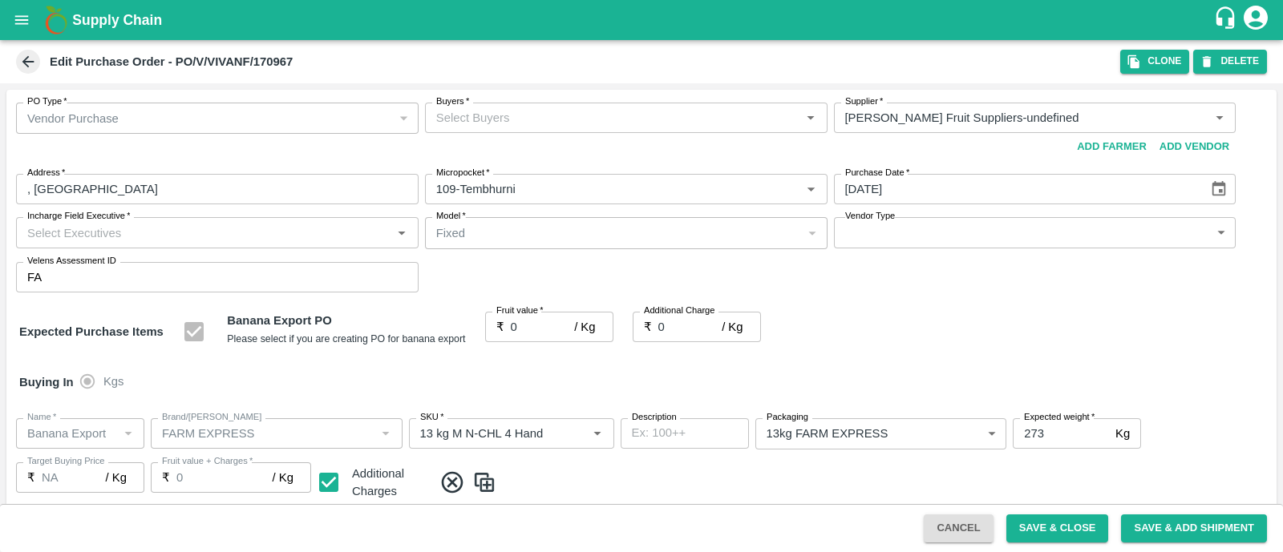
click at [493, 129] on div "Buyers   *" at bounding box center [626, 118] width 403 height 30
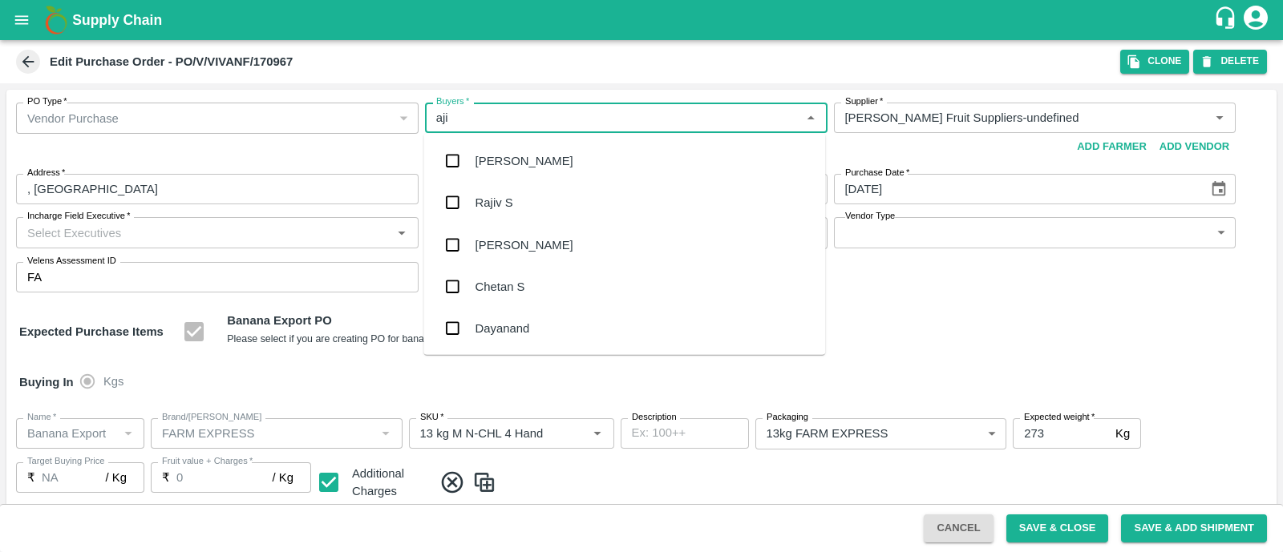
type input "ajit"
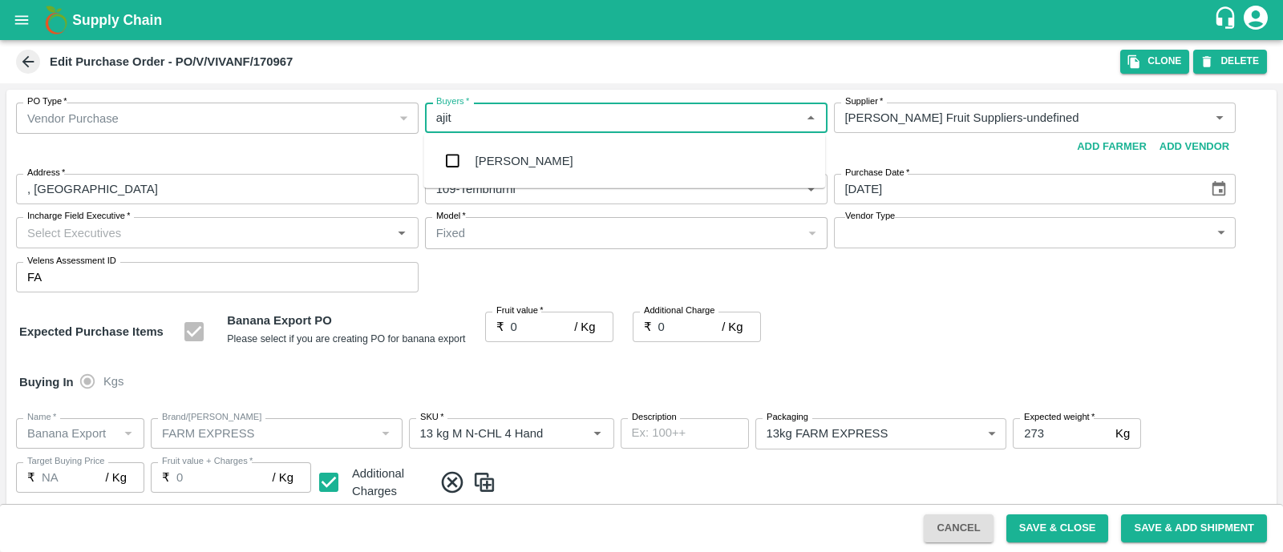
click at [465, 178] on div "Ajit Otari" at bounding box center [624, 161] width 402 height 42
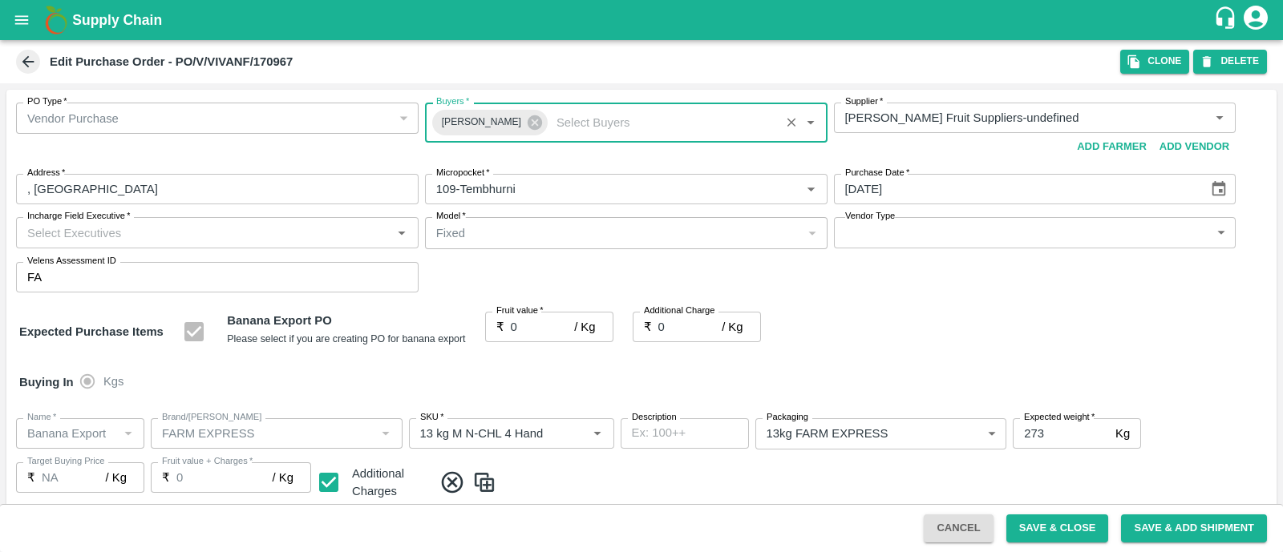
click at [285, 229] on input "Incharge Field Executive   *" at bounding box center [204, 232] width 366 height 21
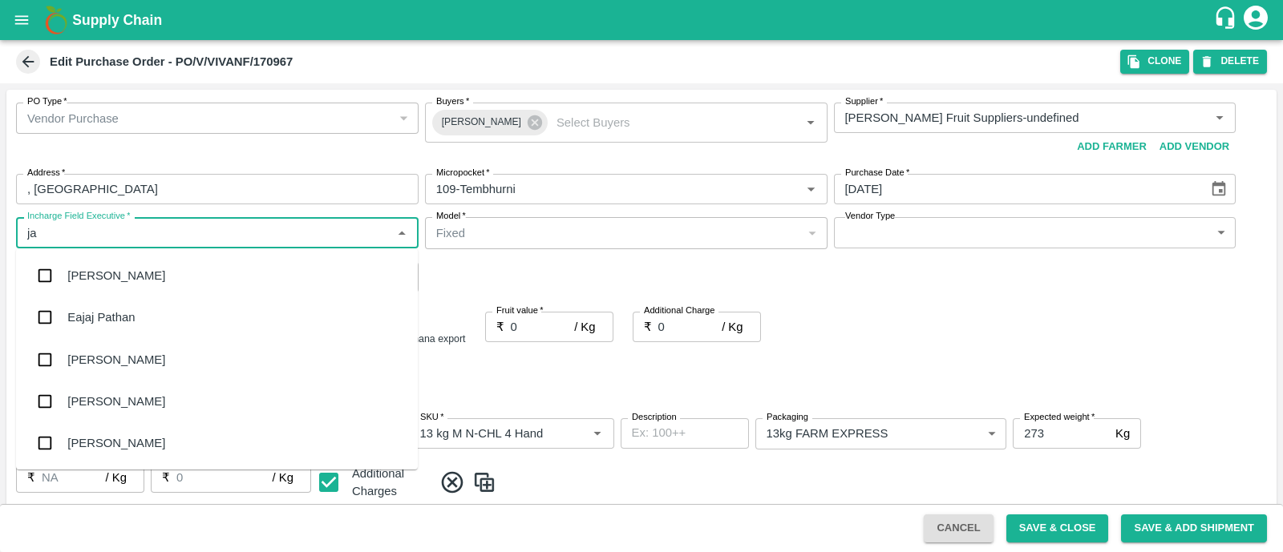
type input "jay"
click at [165, 363] on div "jaydip Tale" at bounding box center [217, 360] width 402 height 42
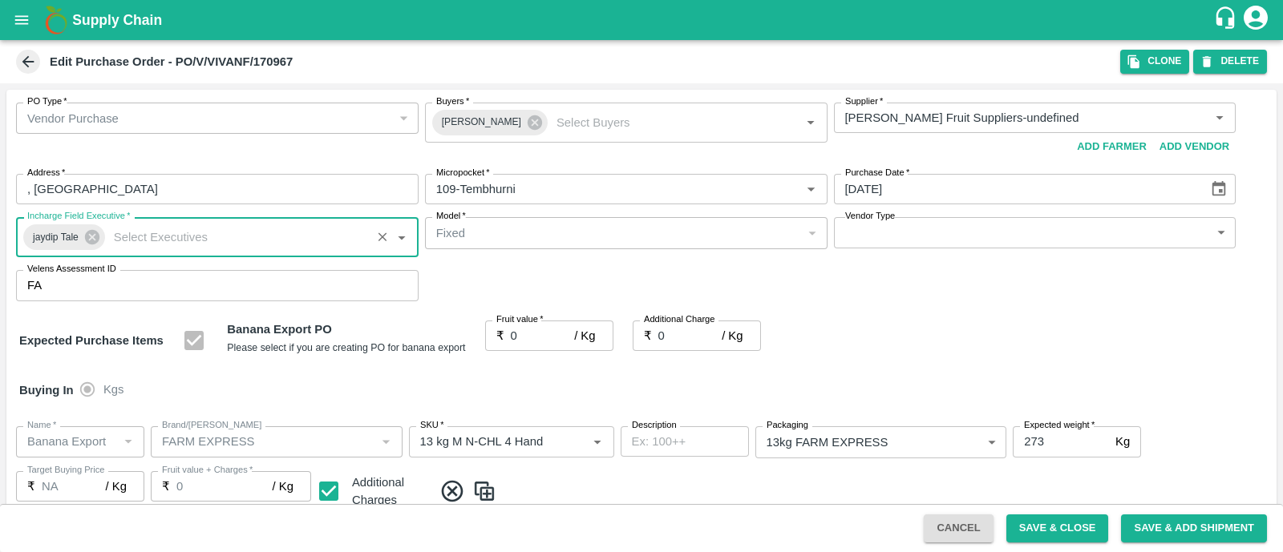
click at [904, 238] on body "Supply Chain Edit Purchase Order - PO/V/VIVANF/170967 Clone DELETE PO Type   * …" at bounding box center [641, 276] width 1283 height 552
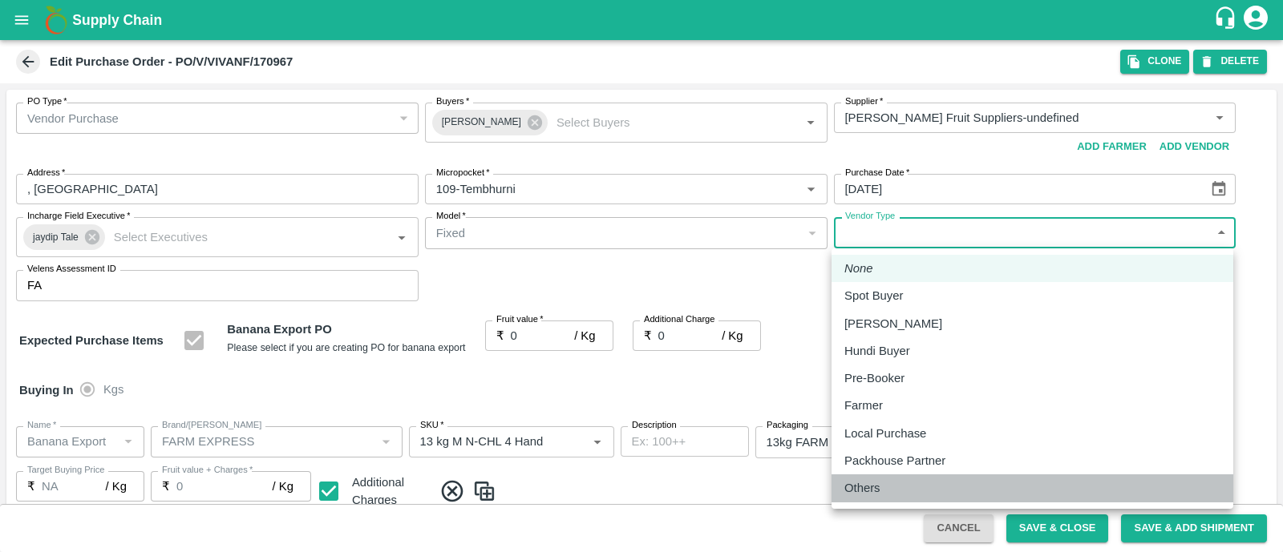
click at [896, 487] on div "Others" at bounding box center [1032, 489] width 376 height 18
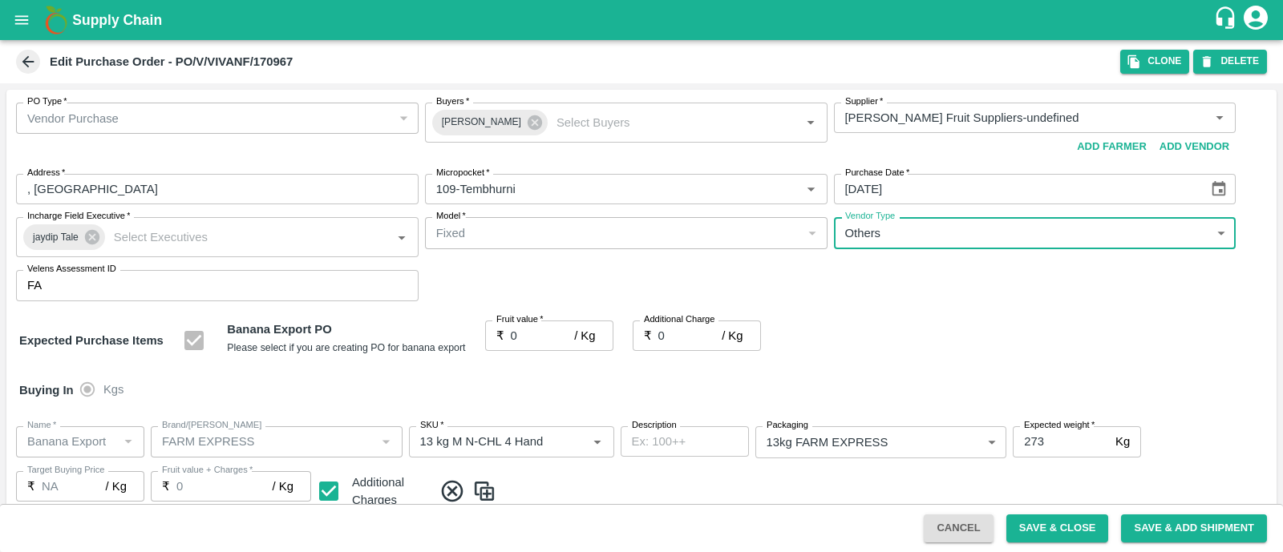
type input "OTHER"
click at [526, 343] on input "0" at bounding box center [543, 336] width 64 height 30
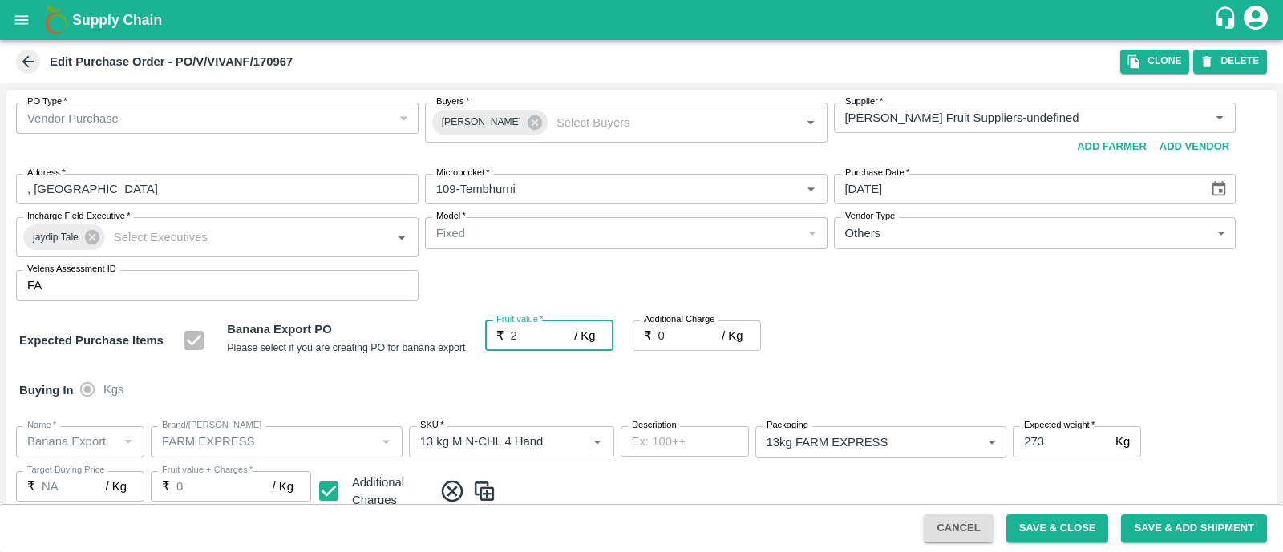
type input "22"
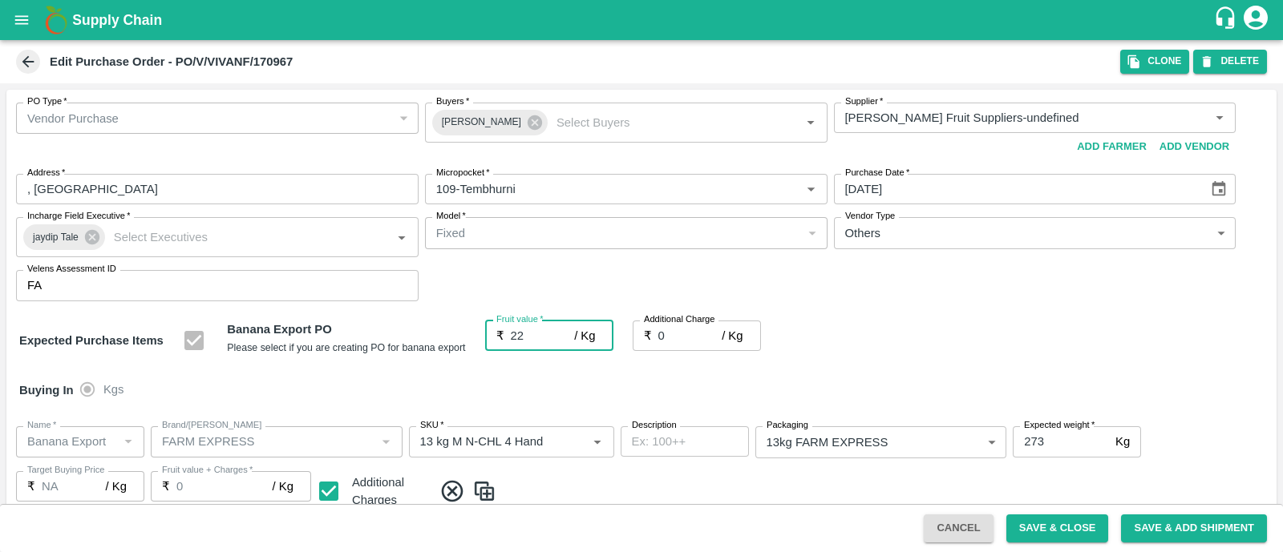
type input "22"
type input "22.5"
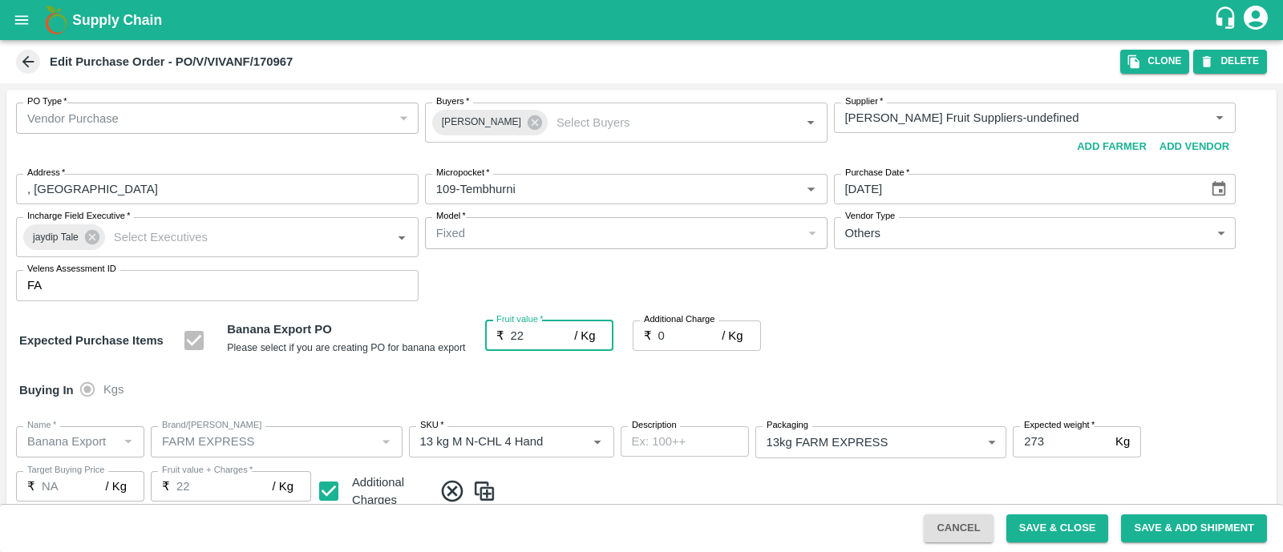
type input "22.5"
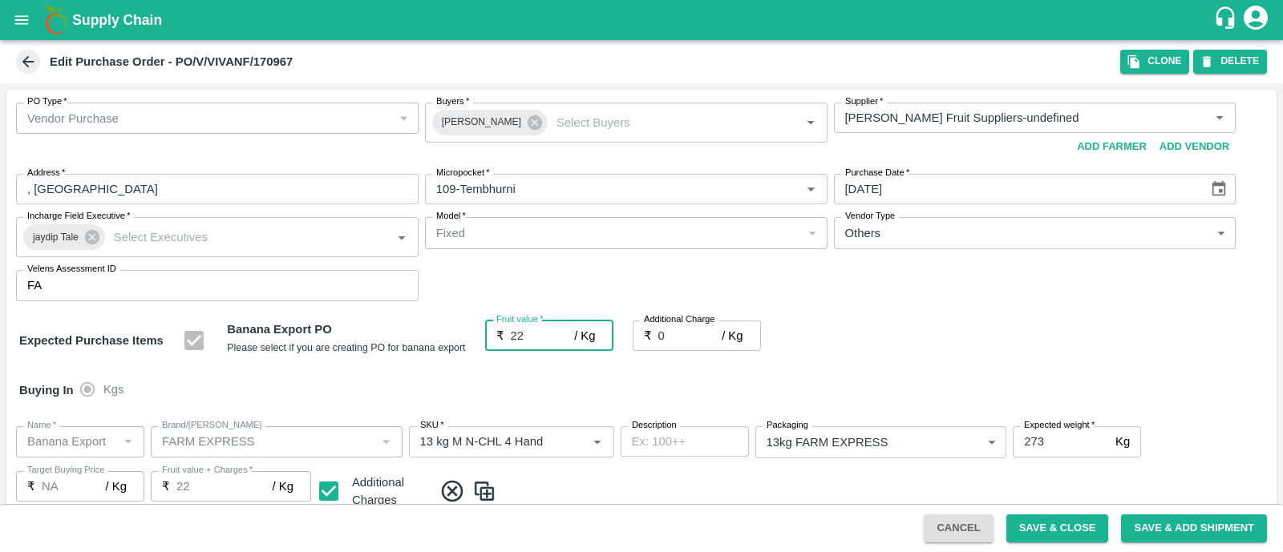
type input "22.5"
type input "22.52"
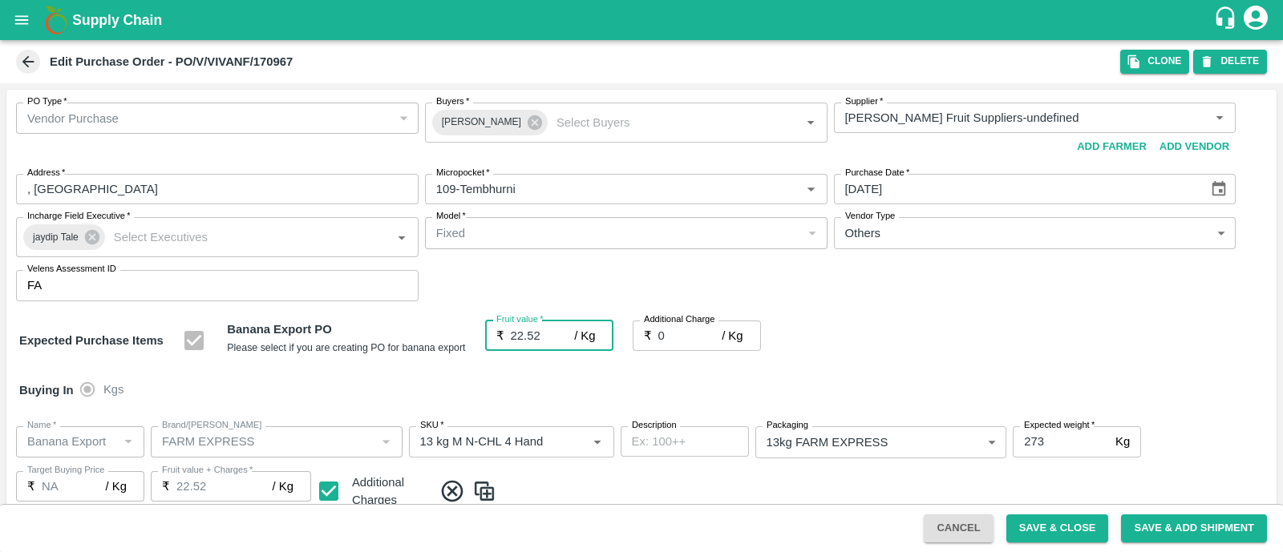
type input "22.52"
type input "22.5"
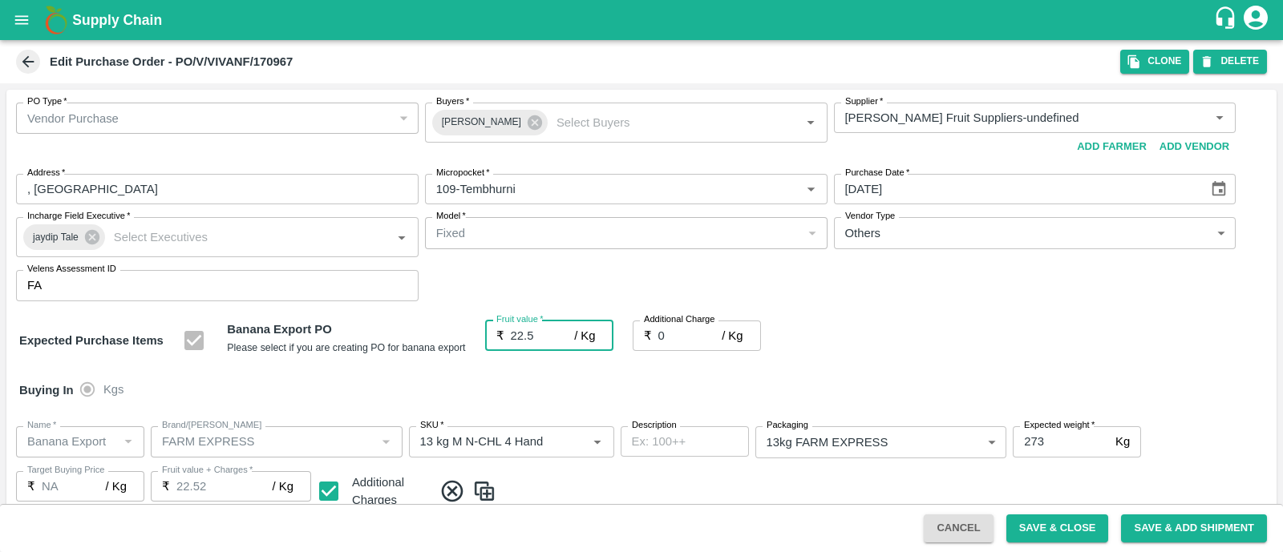
type input "22.5"
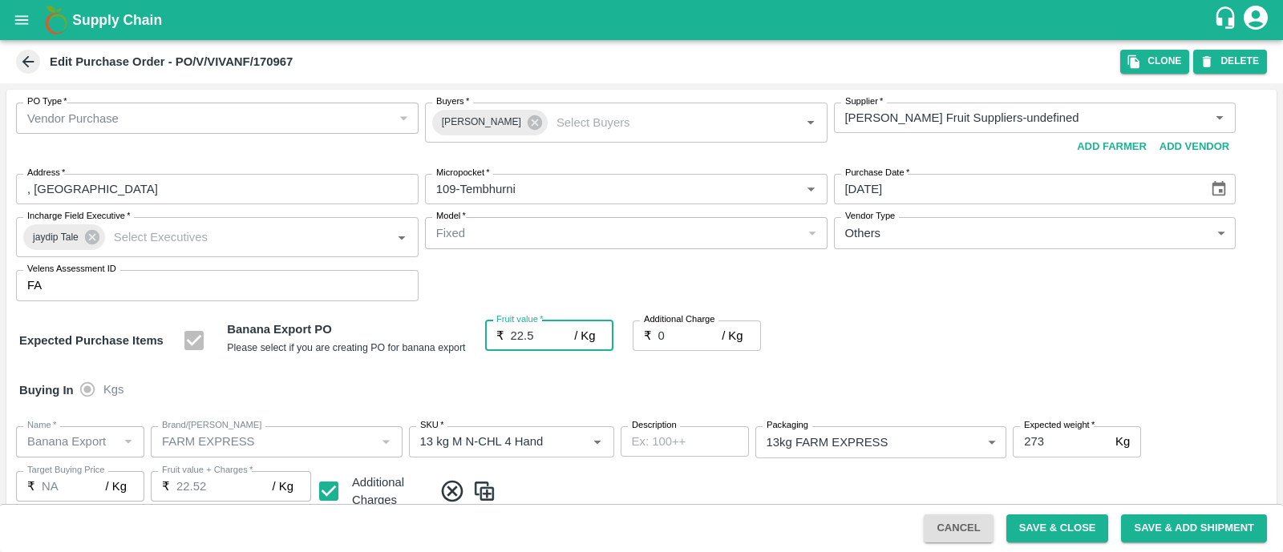
type input "22.5"
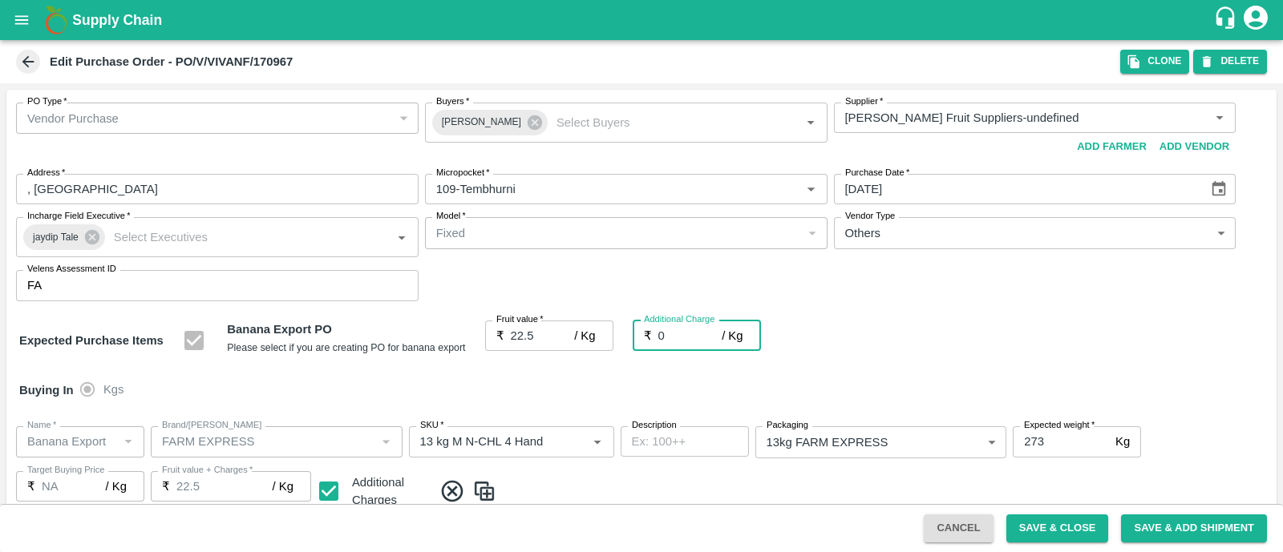
type input "2"
type input "24.5"
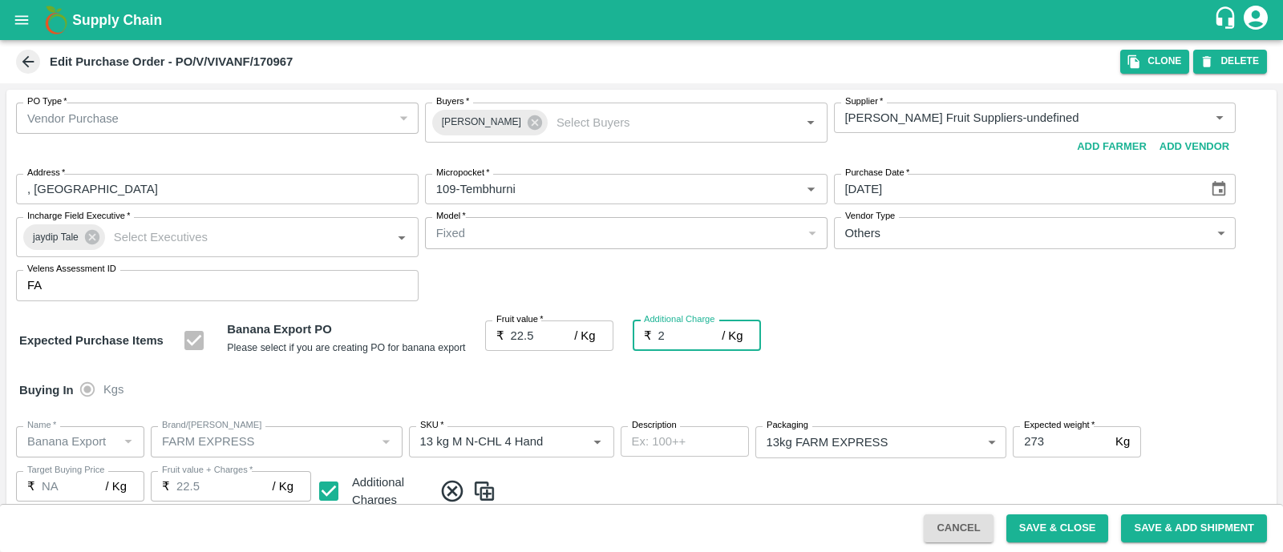
type input "24.5"
type input "2.5"
type input "25"
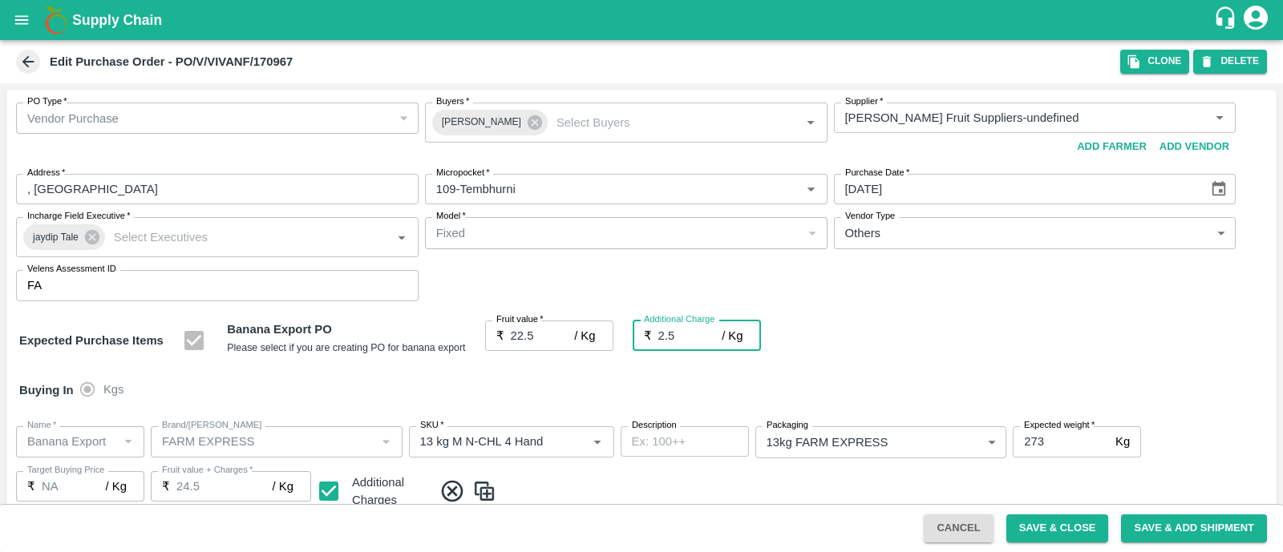
type input "25"
type input "2.75"
type input "25.25"
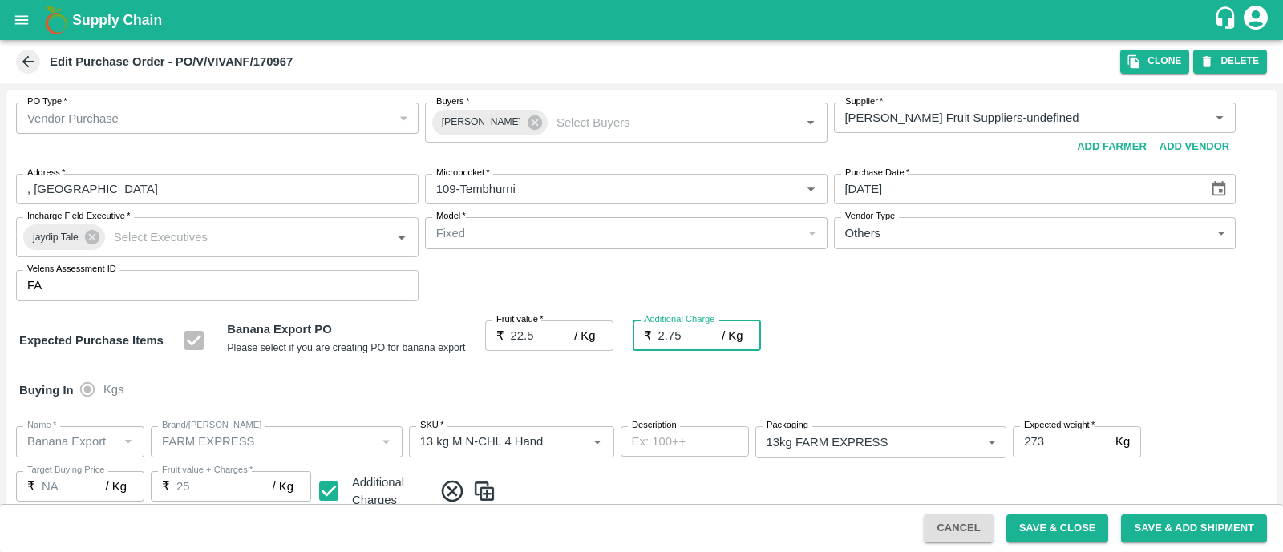
type input "25.25"
type input "2.75"
click at [832, 322] on div "Expected Purchase Items Banana Export PO Please select if you are creating PO f…" at bounding box center [641, 341] width 1244 height 41
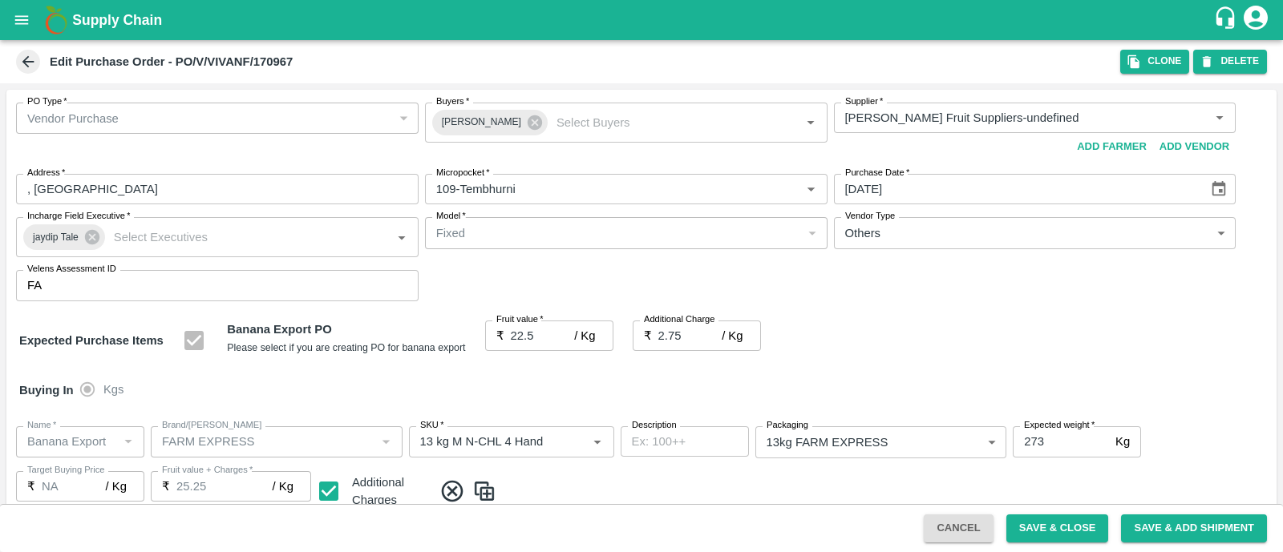
scroll to position [882, 0]
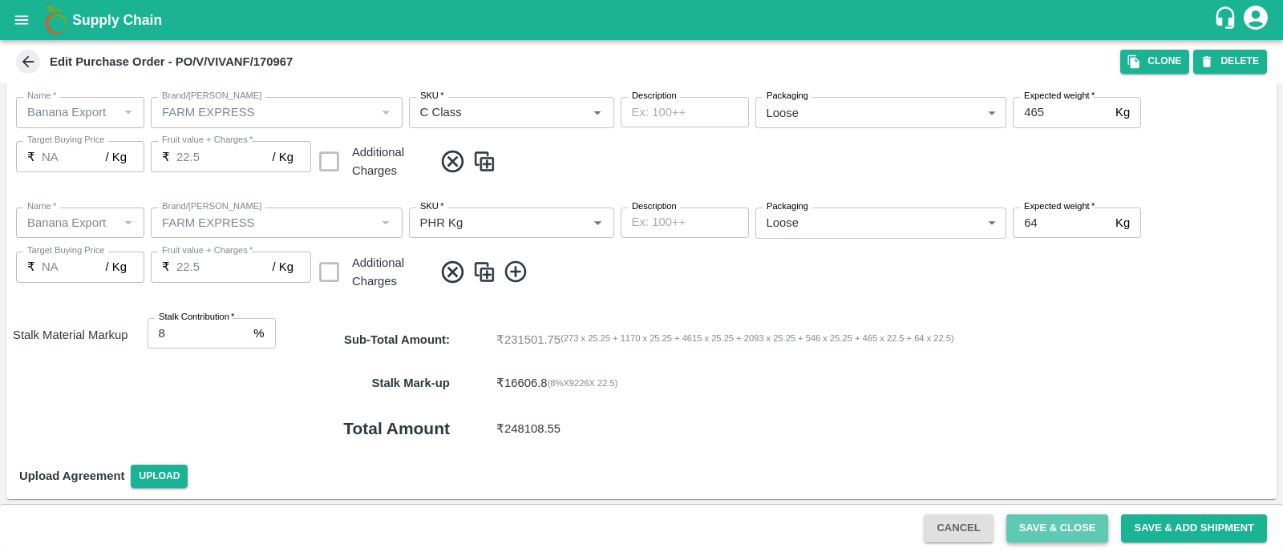
click at [1043, 524] on button "Save & Close" at bounding box center [1057, 529] width 103 height 28
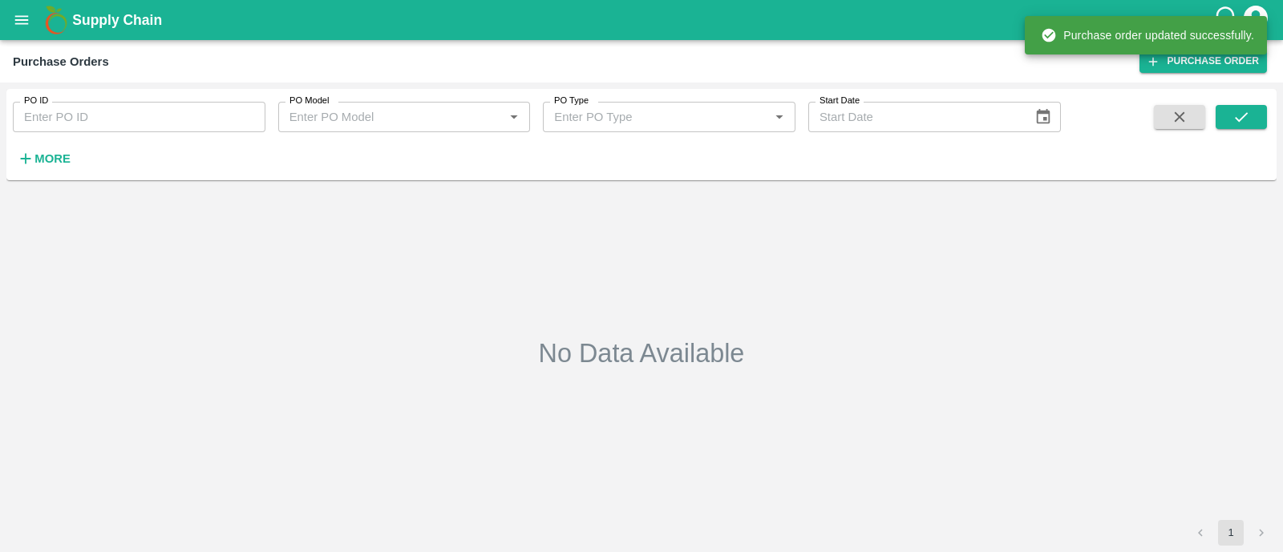
type input "170967"
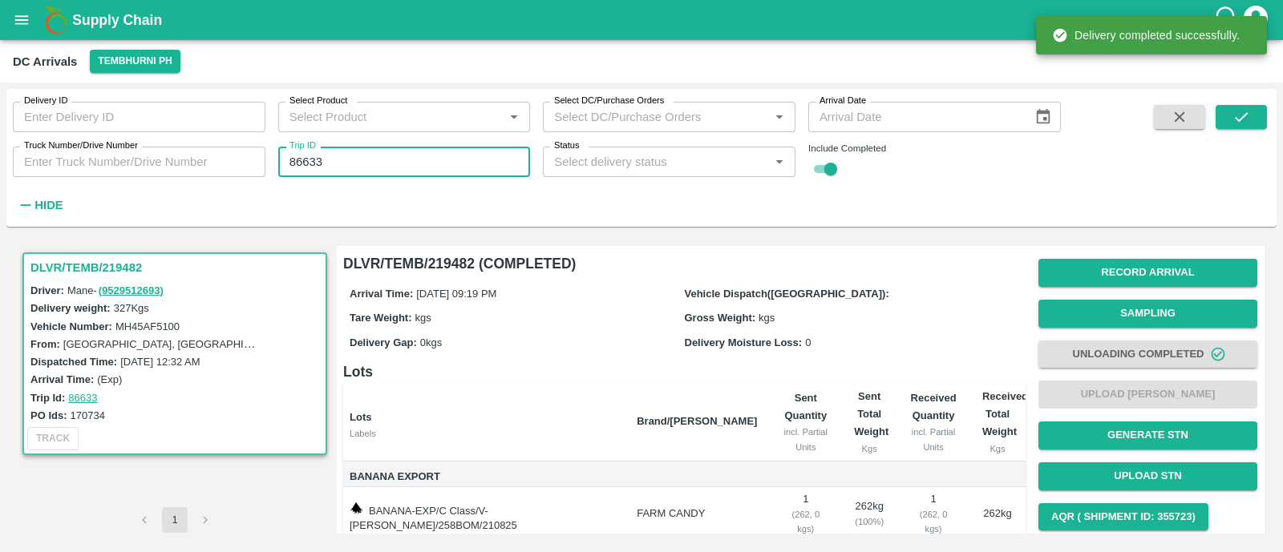
click at [409, 171] on input "86633" at bounding box center [404, 162] width 253 height 30
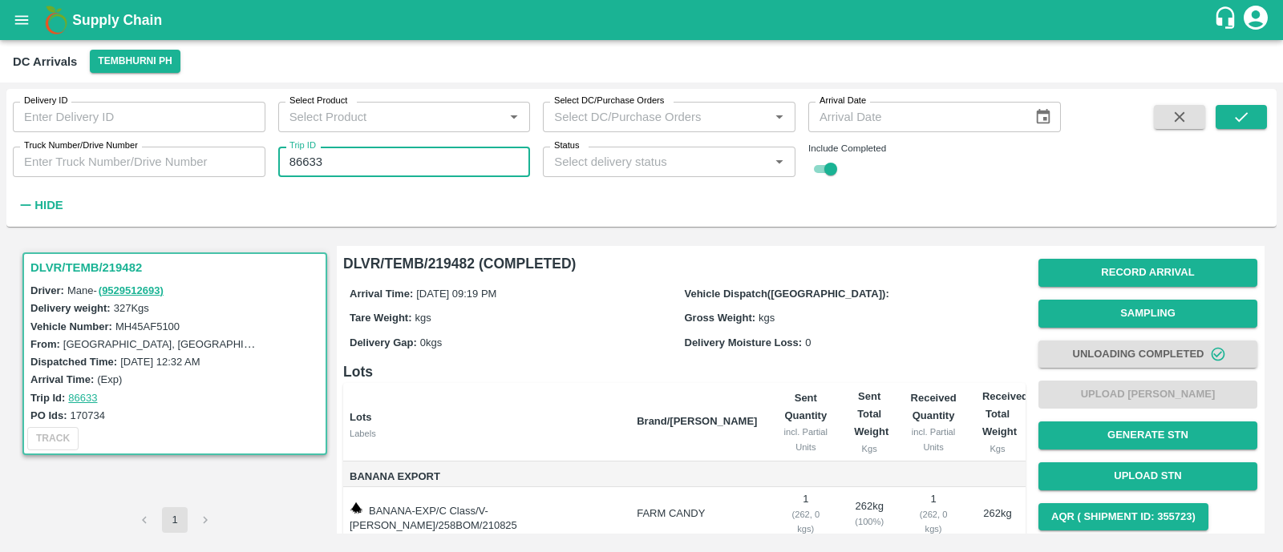
paste input "text"
type input "86671"
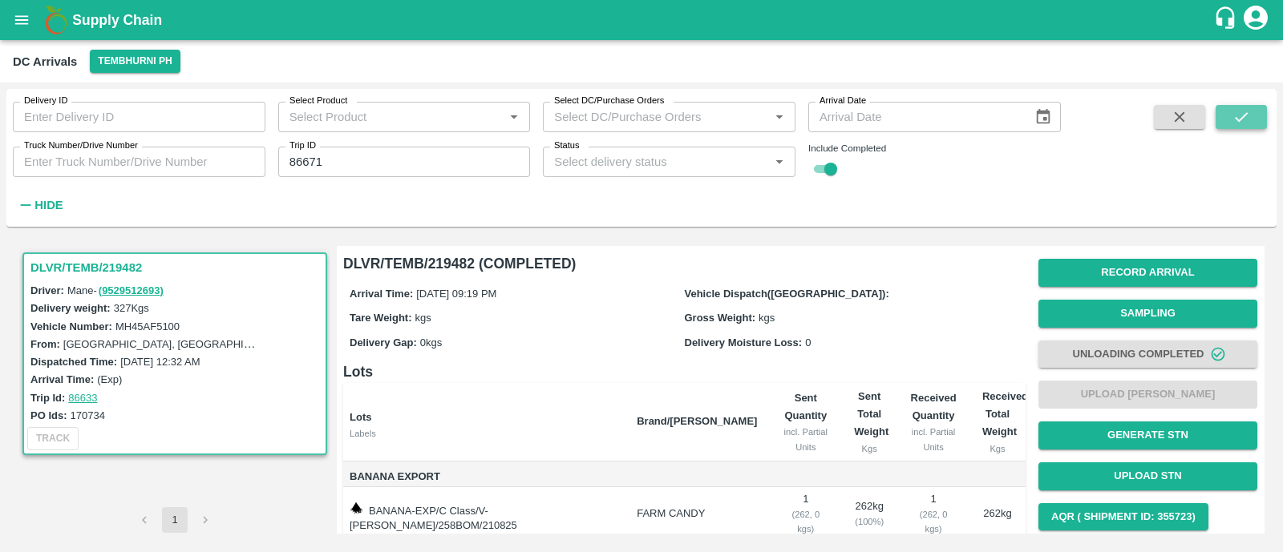
click at [1247, 108] on icon "submit" at bounding box center [1241, 117] width 18 height 18
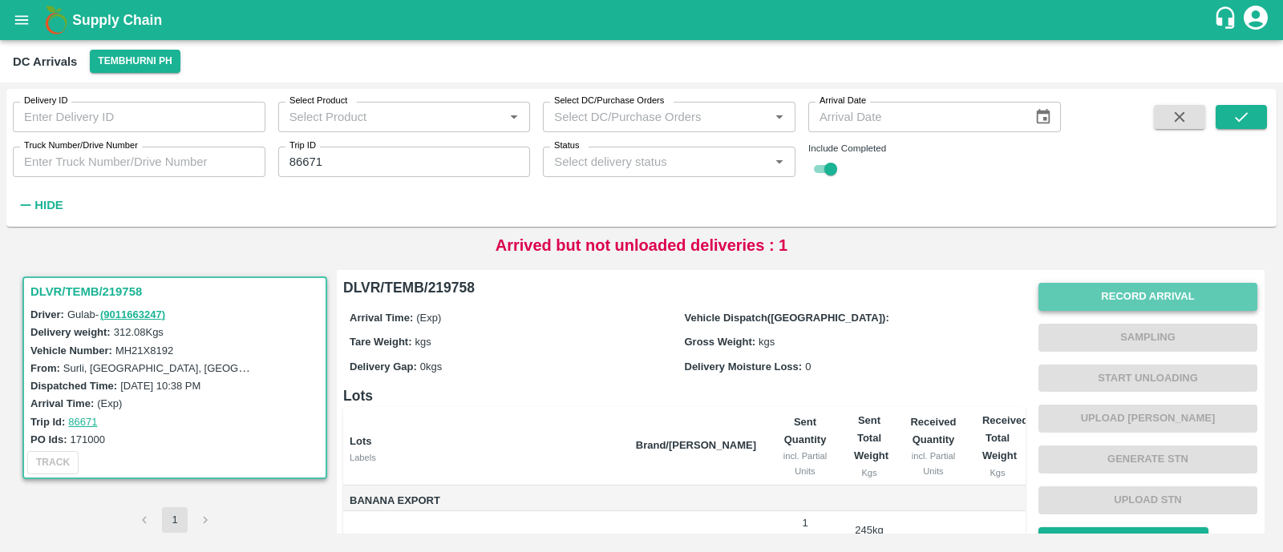
click at [1154, 296] on button "Record Arrival" at bounding box center [1147, 297] width 219 height 28
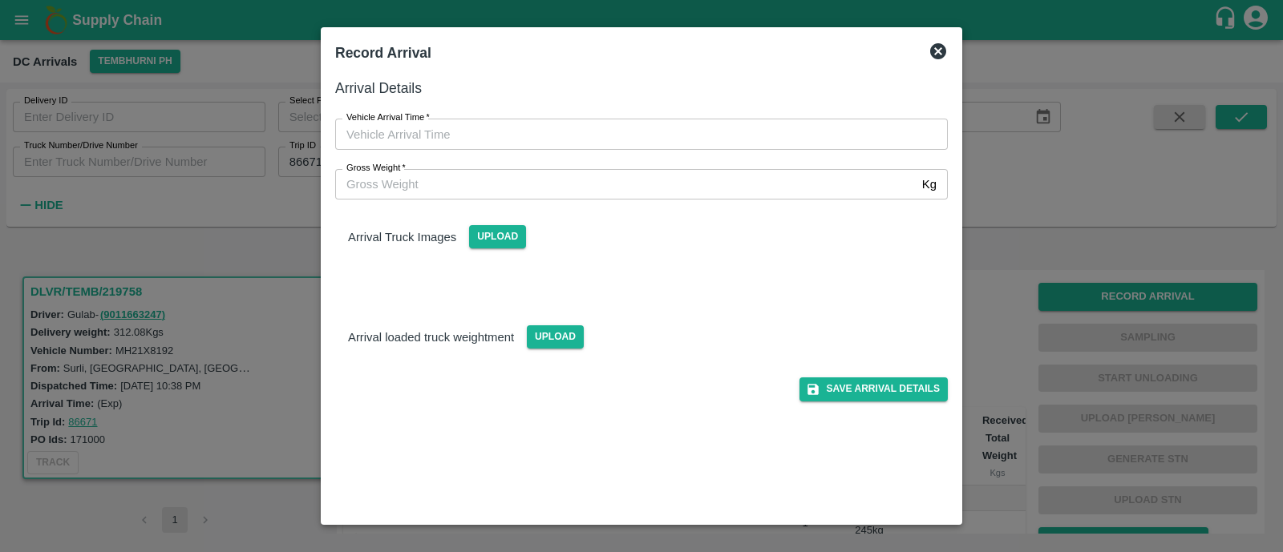
type input "DD/MM/YYYY hh:mm aa"
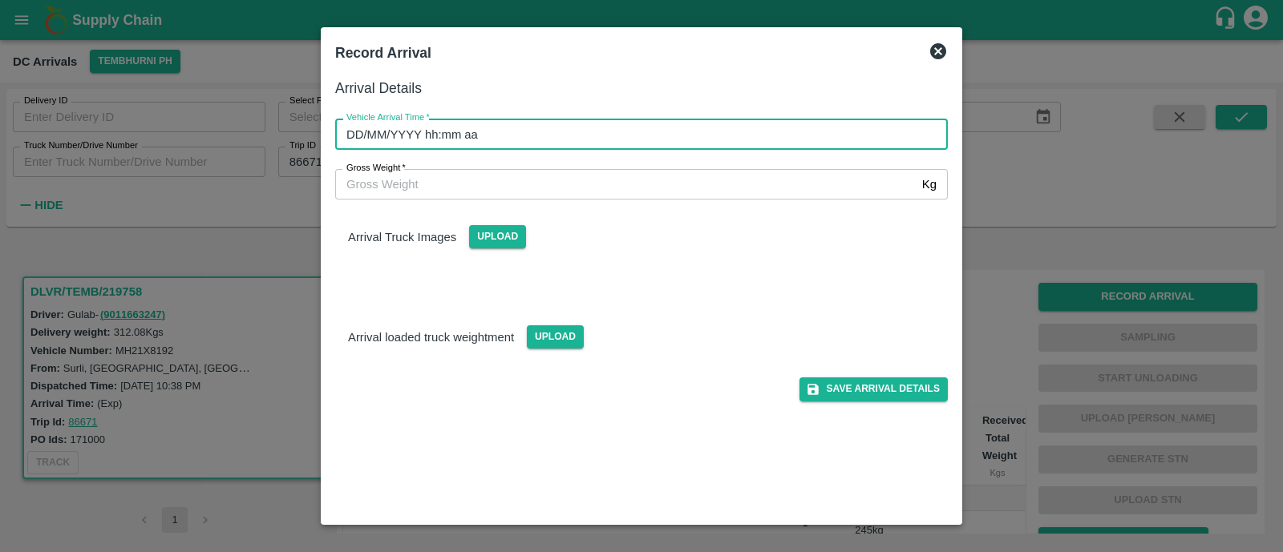
click at [501, 135] on input "DD/MM/YYYY hh:mm aa" at bounding box center [635, 134] width 601 height 30
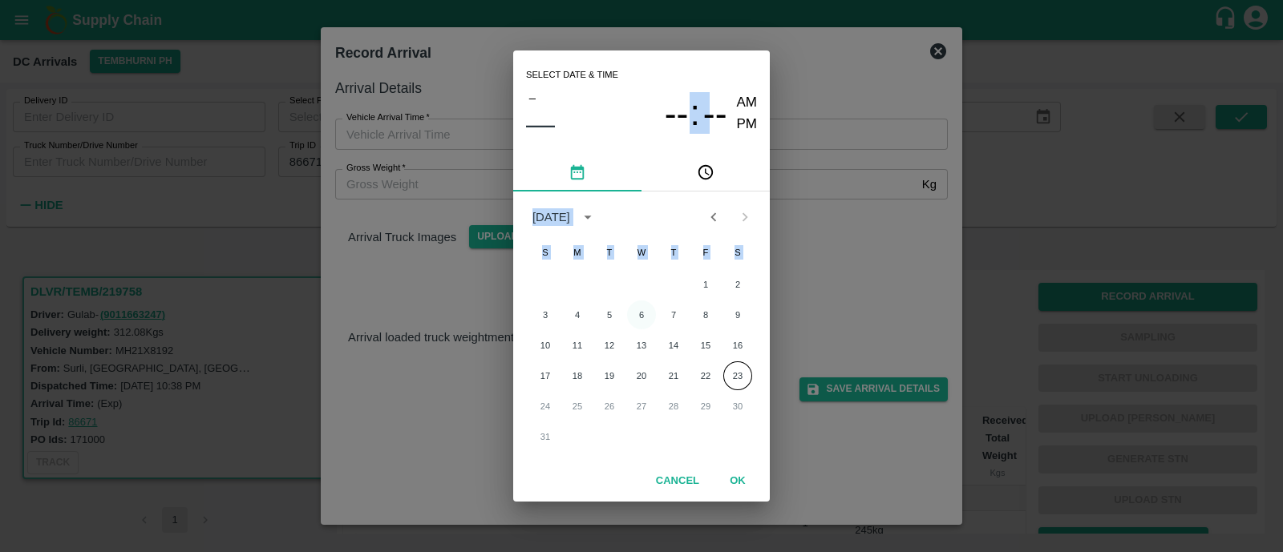
click at [644, 322] on div "Select date & time – –– -- : -- AM PM August 2025 S M T W T F S 1 2 3 4 5 6 7 8…" at bounding box center [641, 276] width 1283 height 552
type input "DD/MM/YYYY hh:mm aa"
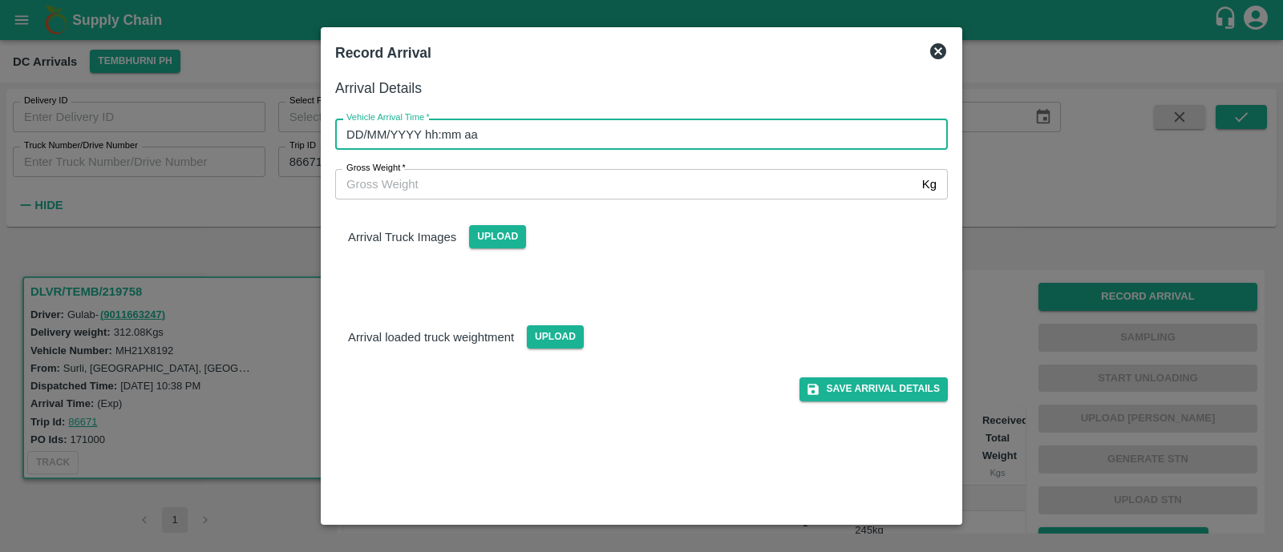
click at [496, 134] on input "DD/MM/YYYY hh:mm aa" at bounding box center [635, 134] width 601 height 30
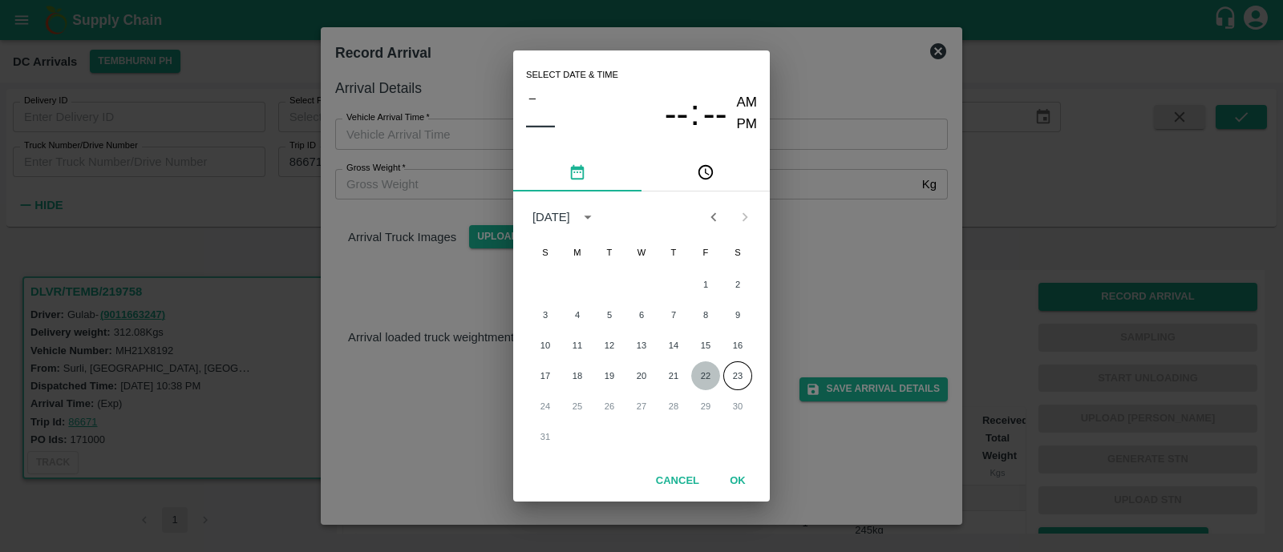
click at [706, 371] on button "22" at bounding box center [705, 376] width 29 height 29
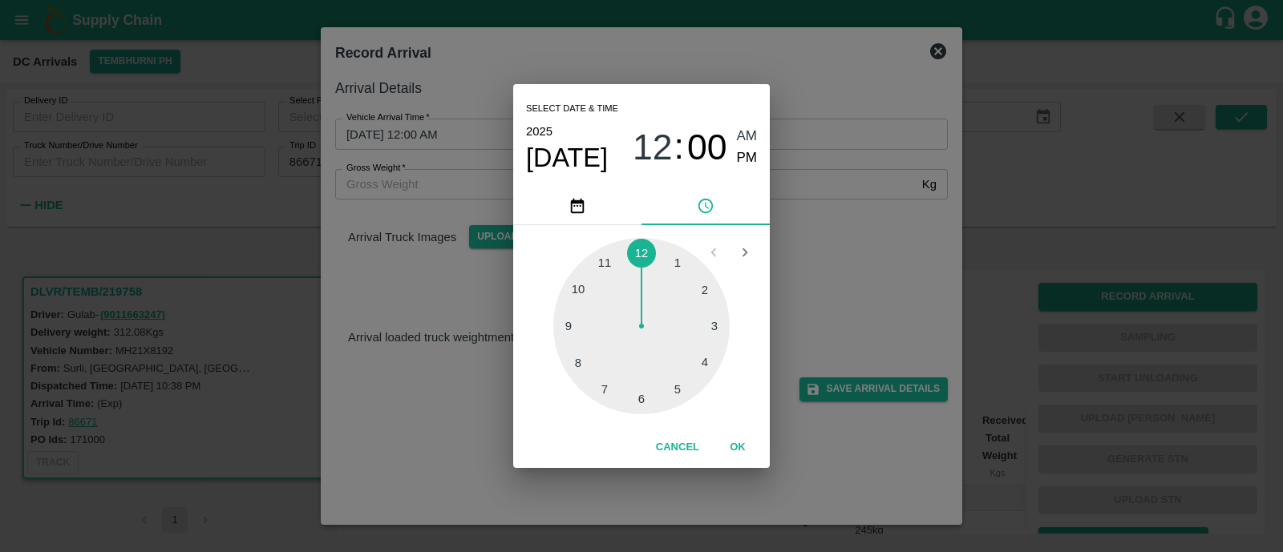
click at [579, 358] on div at bounding box center [641, 326] width 176 height 176
click at [593, 374] on div at bounding box center [641, 326] width 176 height 176
click at [745, 160] on span "PM" at bounding box center [747, 159] width 21 height 22
type input "22/08/2025 08:38 PM"
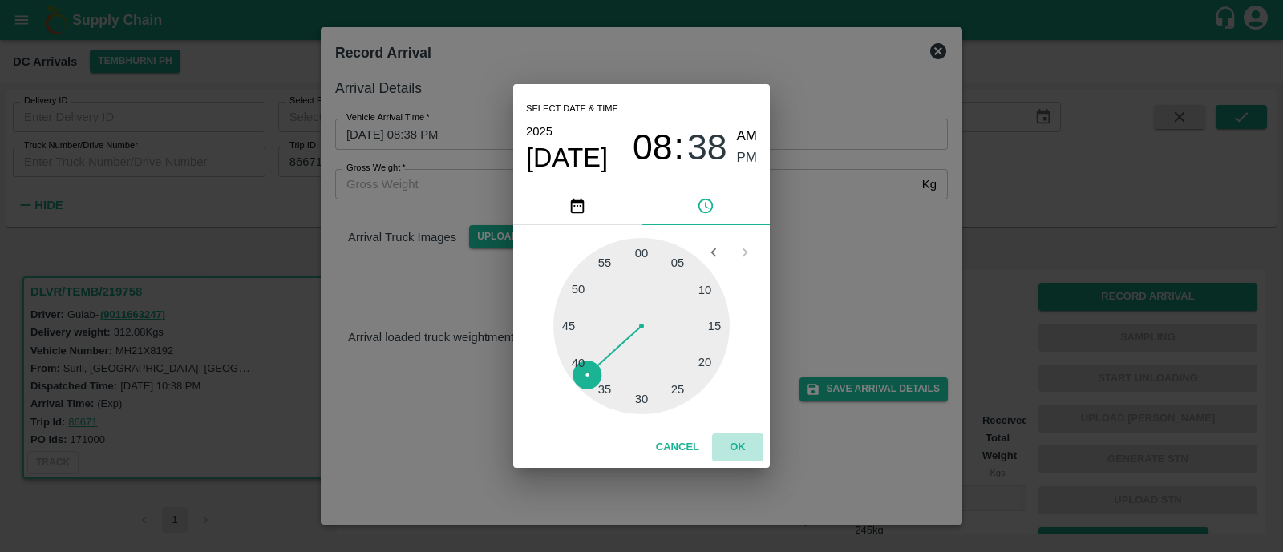
click at [743, 440] on button "OK" at bounding box center [737, 448] width 51 height 28
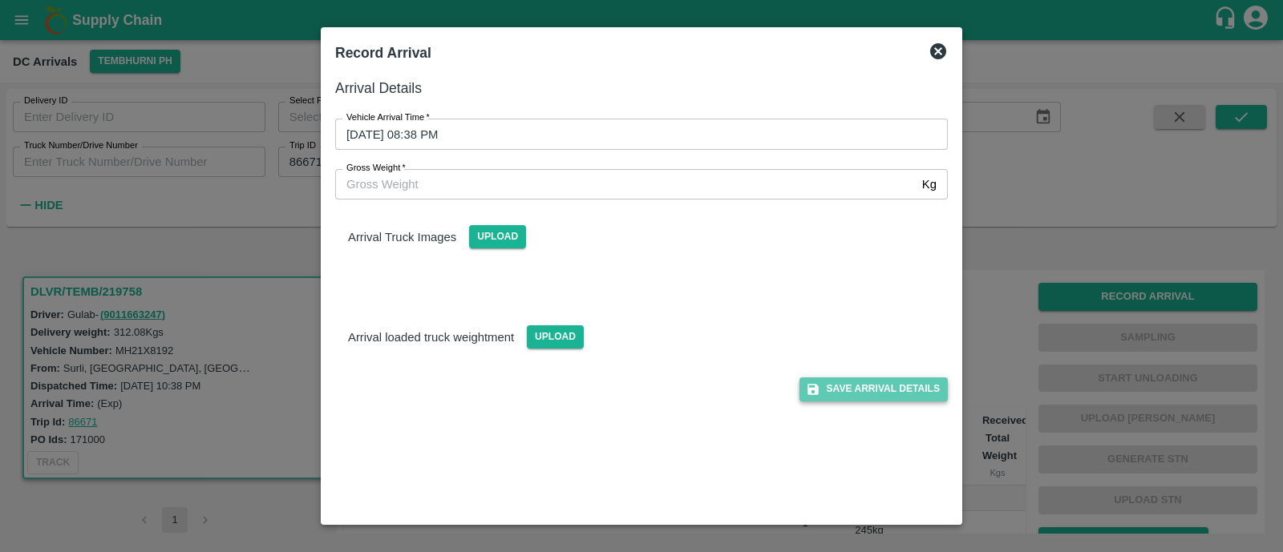
click at [878, 380] on button "Save Arrival Details" at bounding box center [873, 389] width 148 height 23
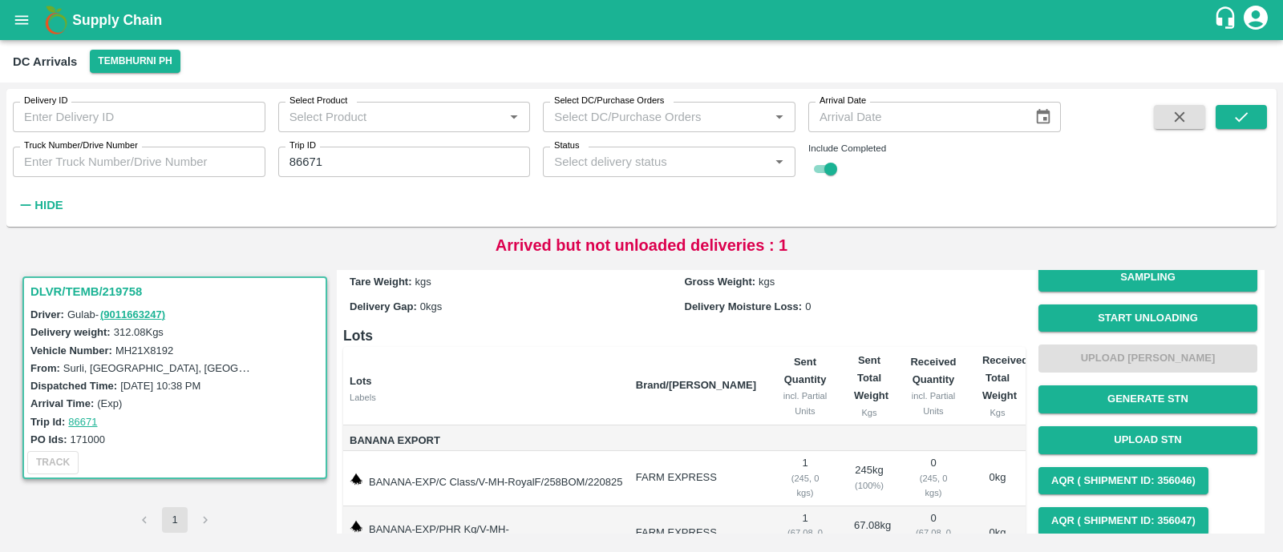
scroll to position [61, 0]
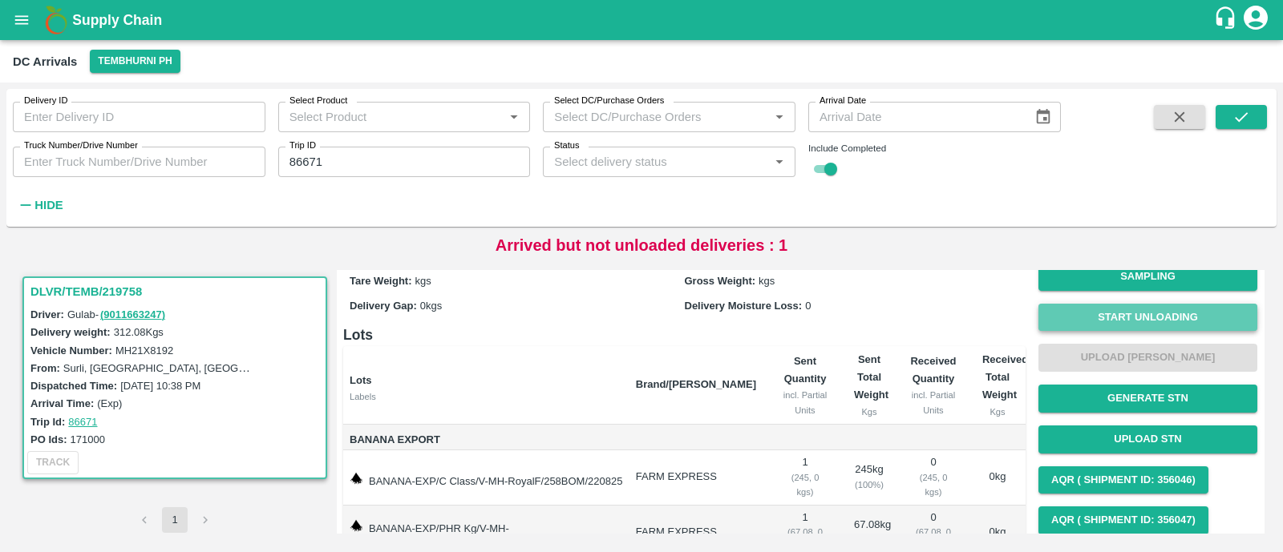
click at [1131, 308] on button "Start Unloading" at bounding box center [1147, 318] width 219 height 28
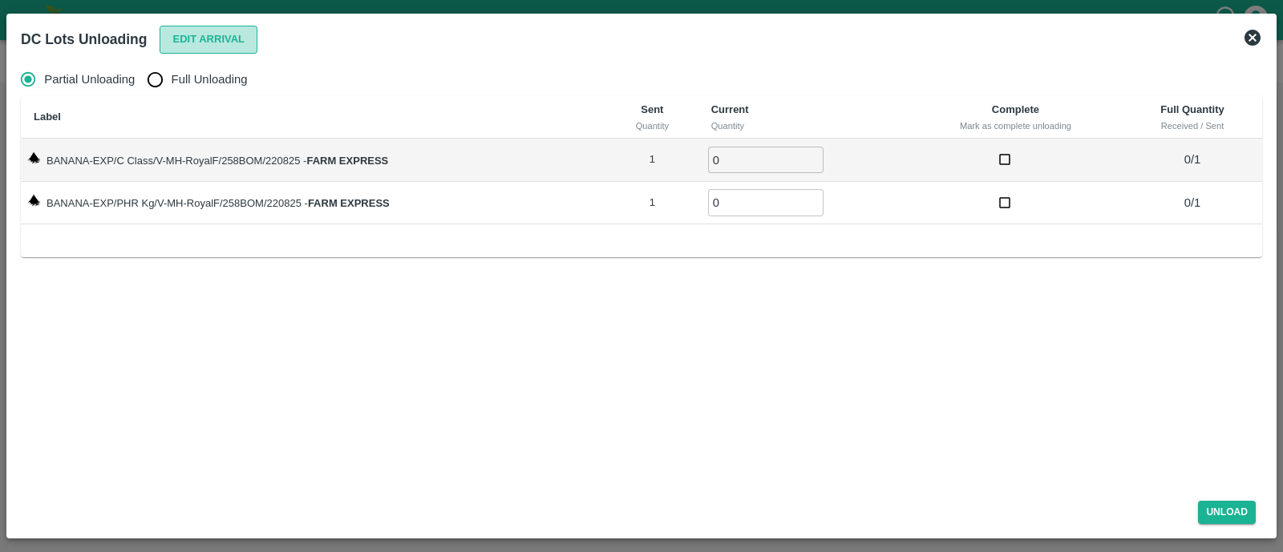
click at [241, 46] on button "Edit Arrival" at bounding box center [209, 40] width 98 height 28
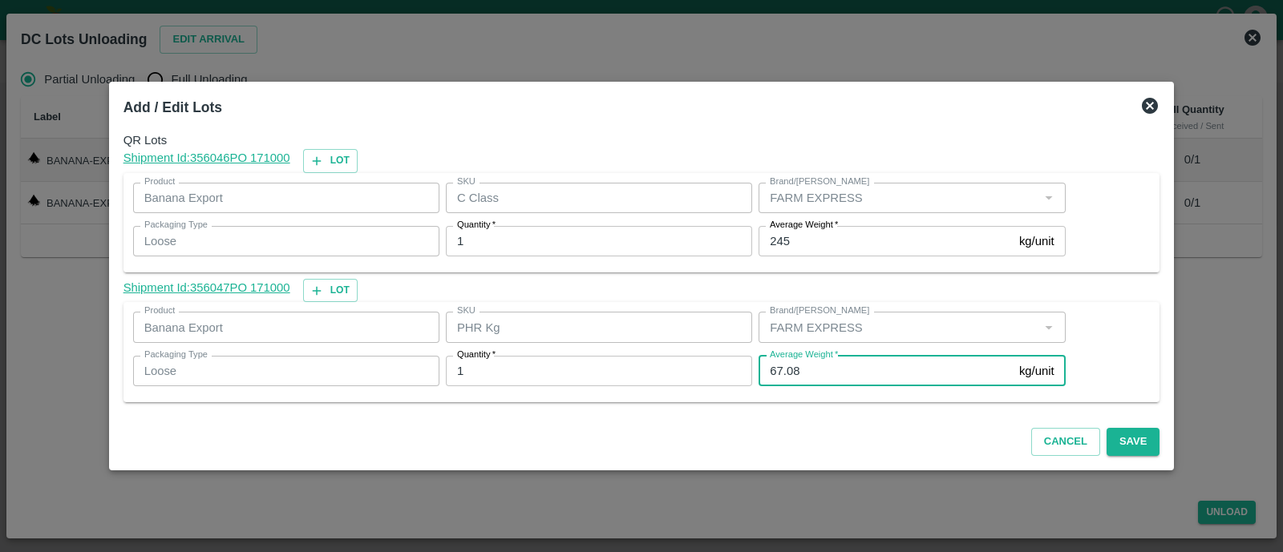
drag, startPoint x: 798, startPoint y: 362, endPoint x: 751, endPoint y: 373, distance: 48.6
click at [752, 373] on div "Average Weight   * 67.08 kg/unit Average Weight" at bounding box center [908, 371] width 313 height 43
type input "34"
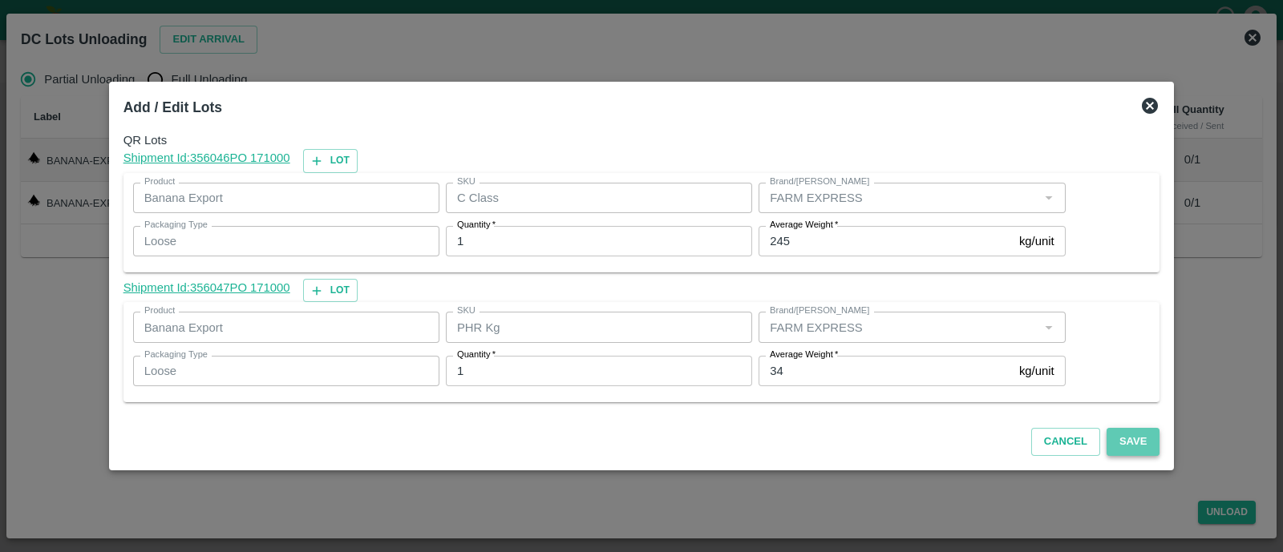
click at [1132, 441] on button "Save" at bounding box center [1133, 442] width 53 height 28
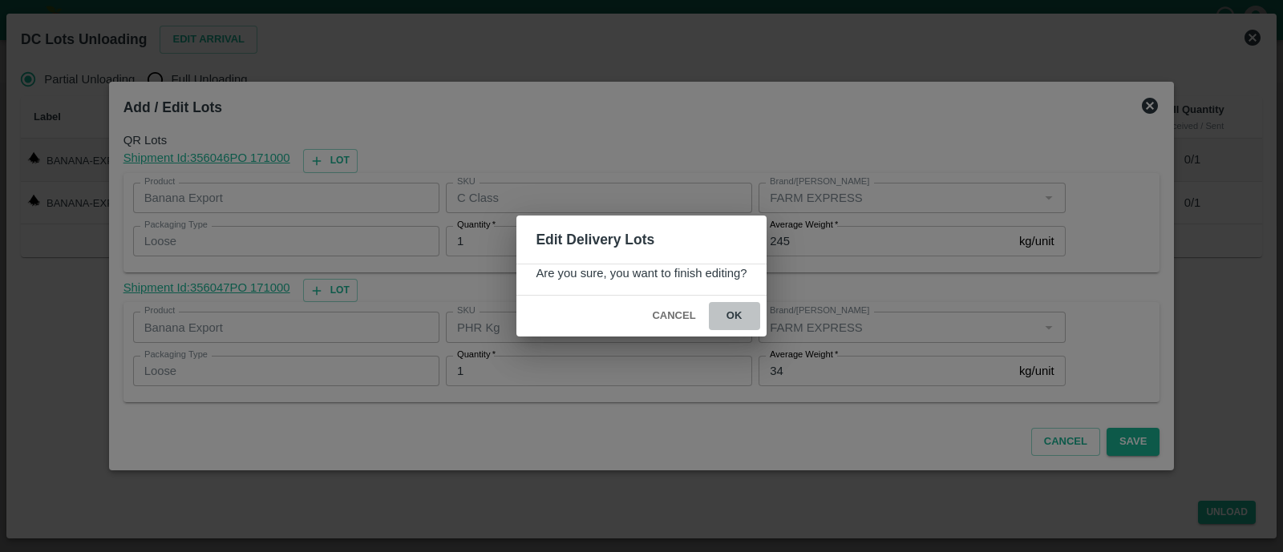
click at [746, 305] on button "ok" at bounding box center [734, 316] width 51 height 28
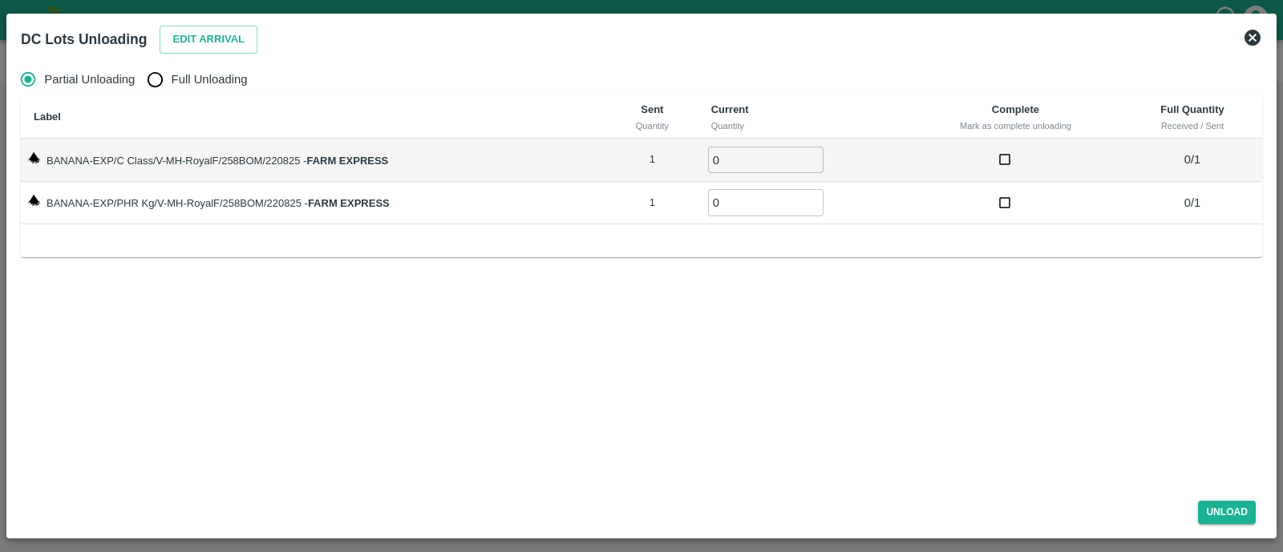
click at [168, 91] on input "Full Unloading" at bounding box center [155, 79] width 32 height 32
radio input "true"
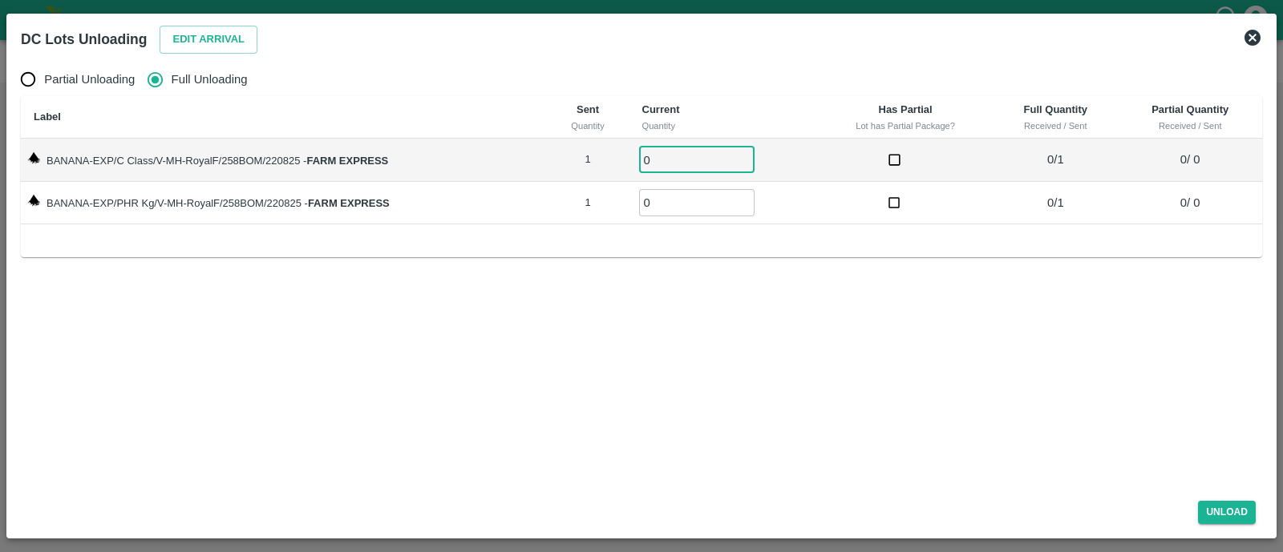
click at [660, 158] on input "0" at bounding box center [696, 160] width 115 height 26
type input "01"
click at [666, 200] on input "0" at bounding box center [696, 202] width 115 height 26
type input "01"
click at [1226, 510] on button "Unload" at bounding box center [1227, 512] width 58 height 23
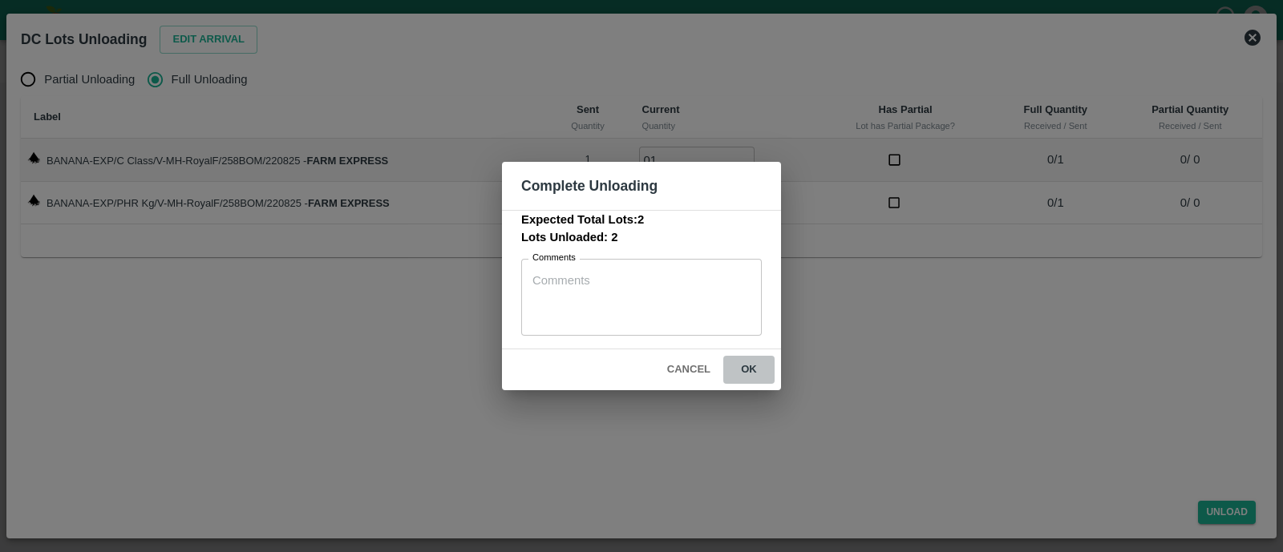
click at [754, 364] on button "ok" at bounding box center [748, 370] width 51 height 28
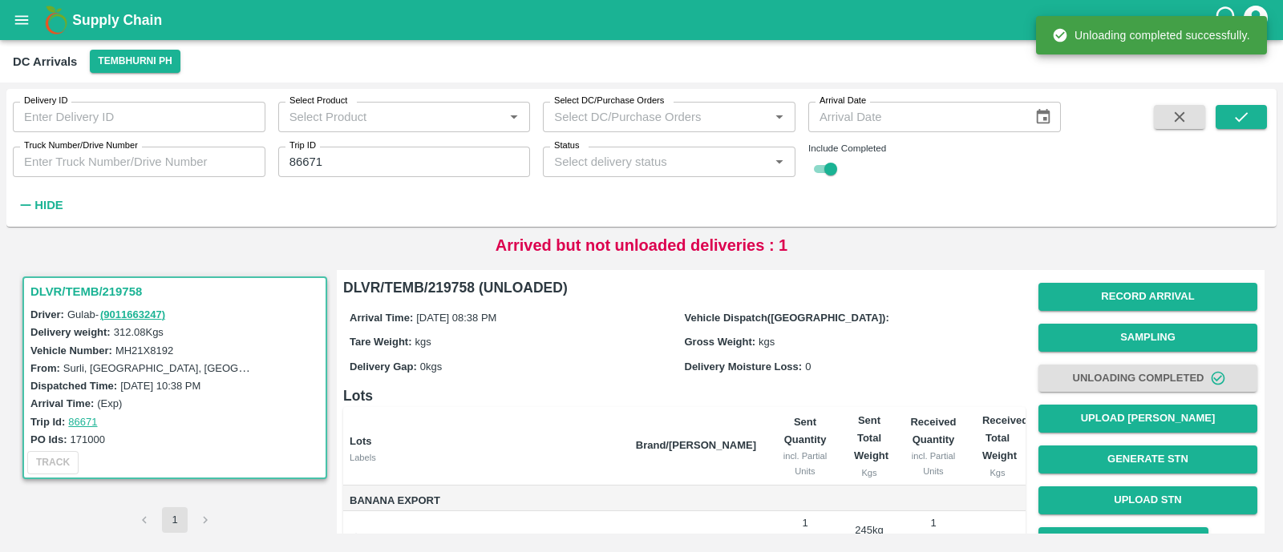
scroll to position [115, 0]
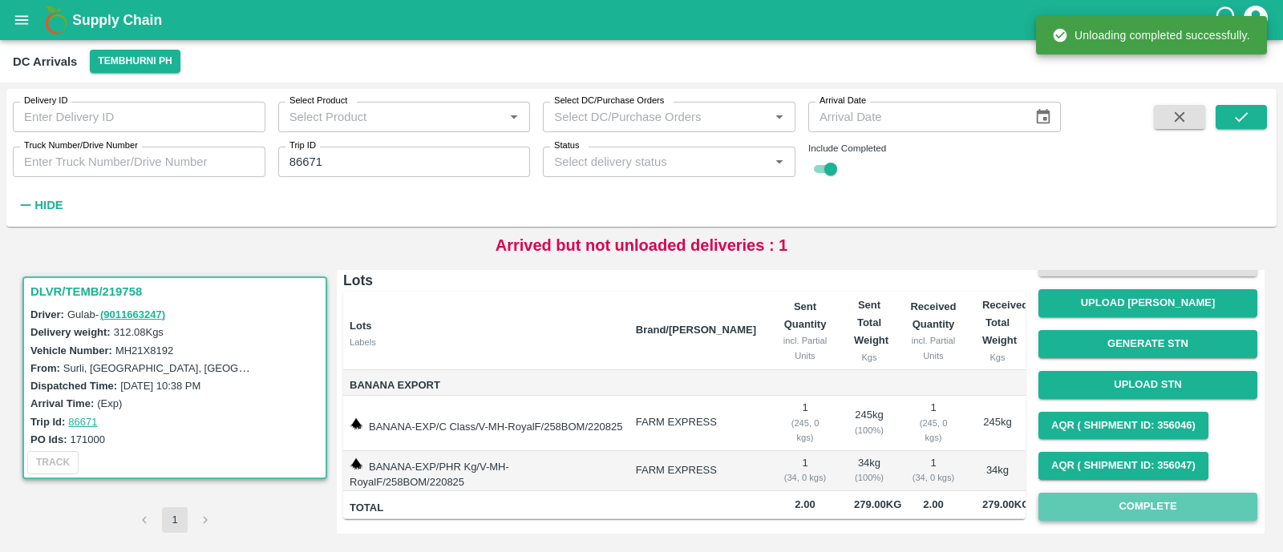
click at [1099, 502] on button "Complete" at bounding box center [1147, 507] width 219 height 28
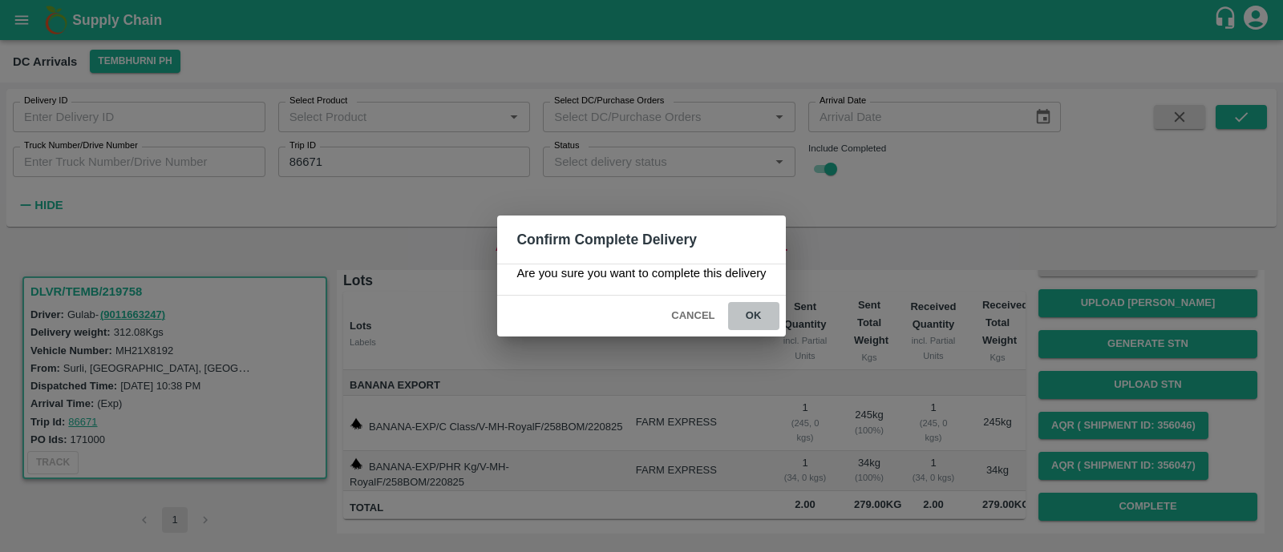
click at [754, 316] on button "ok" at bounding box center [753, 316] width 51 height 28
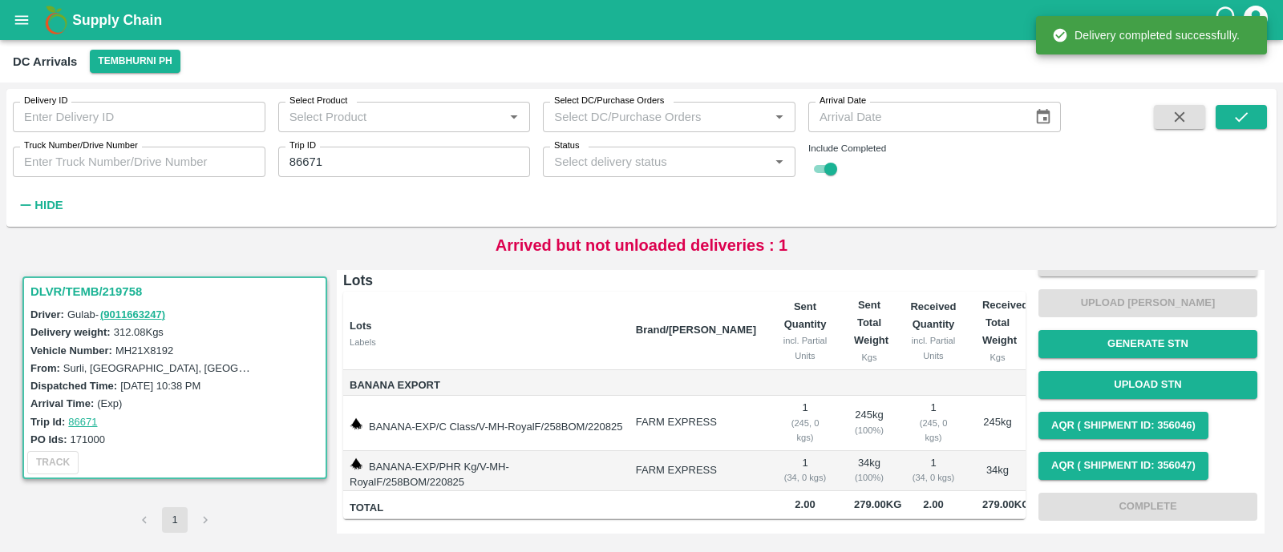
click at [414, 167] on input "86671" at bounding box center [404, 162] width 253 height 30
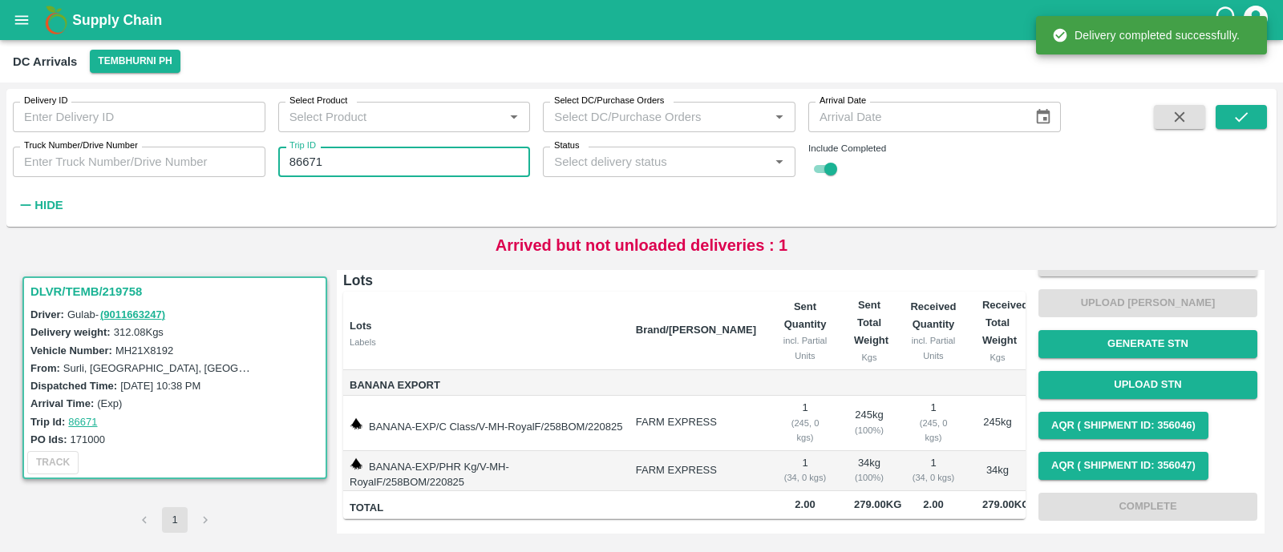
click at [414, 167] on input "86671" at bounding box center [404, 162] width 253 height 30
paste input "text"
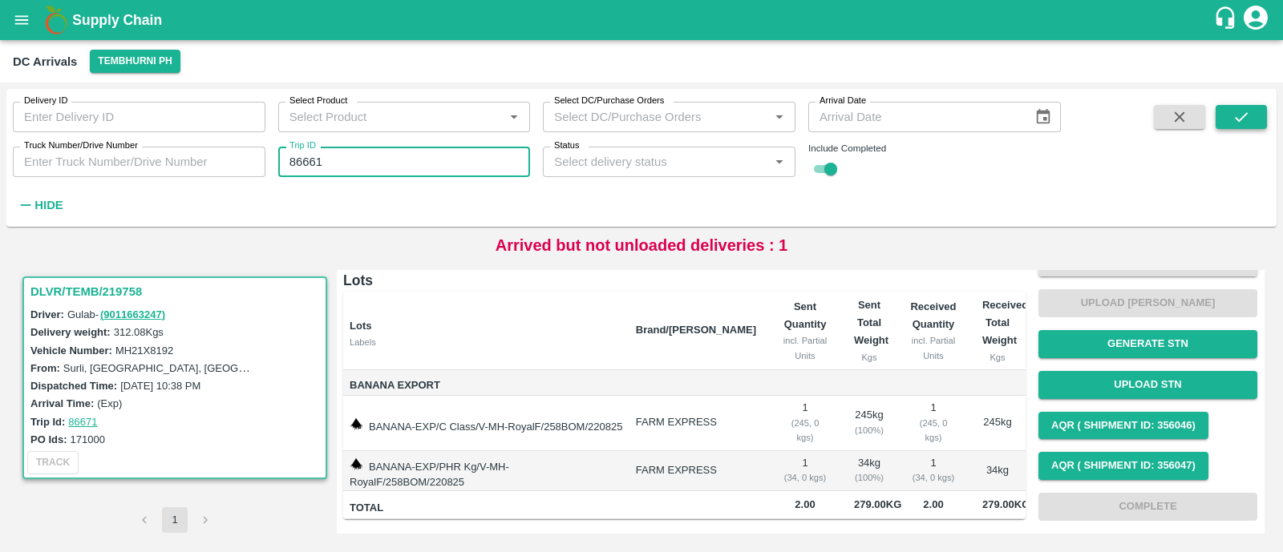
type input "86661"
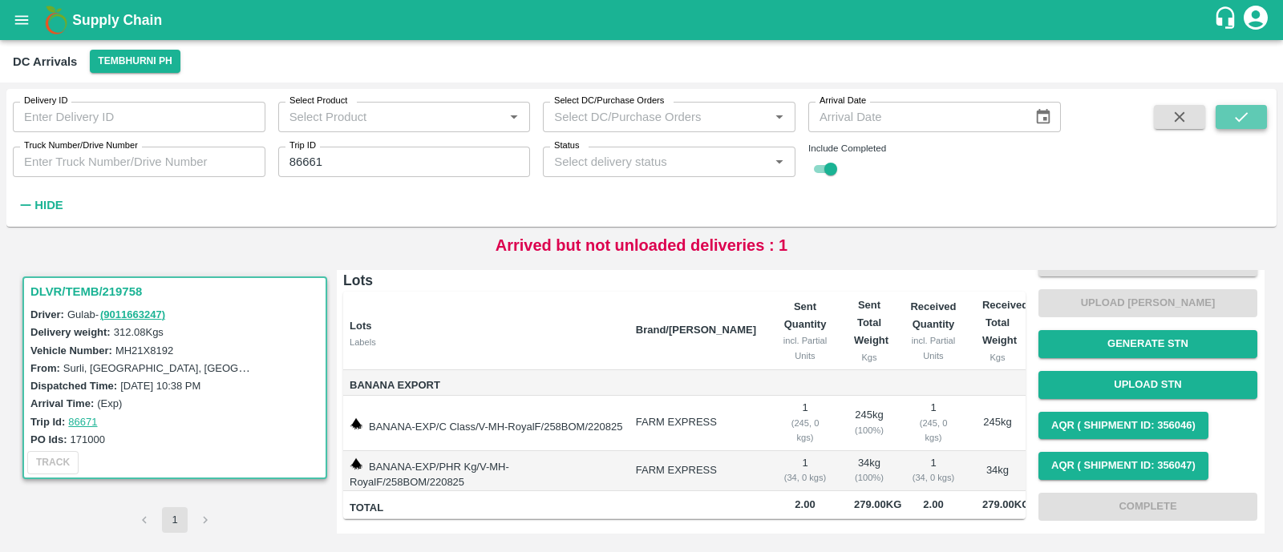
click at [1236, 111] on icon "submit" at bounding box center [1241, 117] width 18 height 18
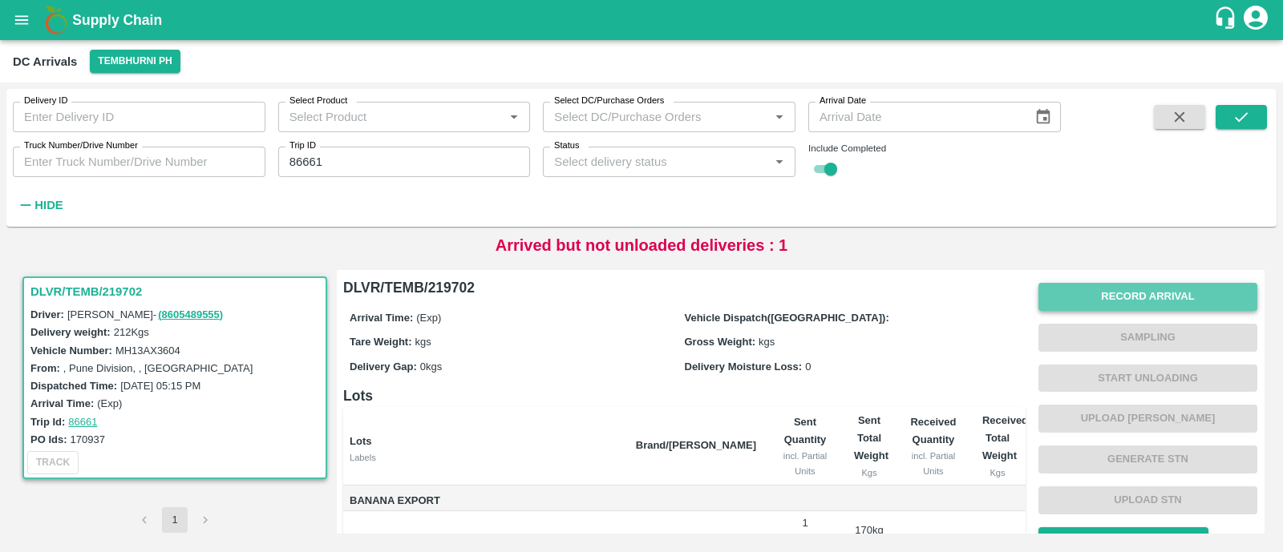
click at [1111, 289] on button "Record Arrival" at bounding box center [1147, 297] width 219 height 28
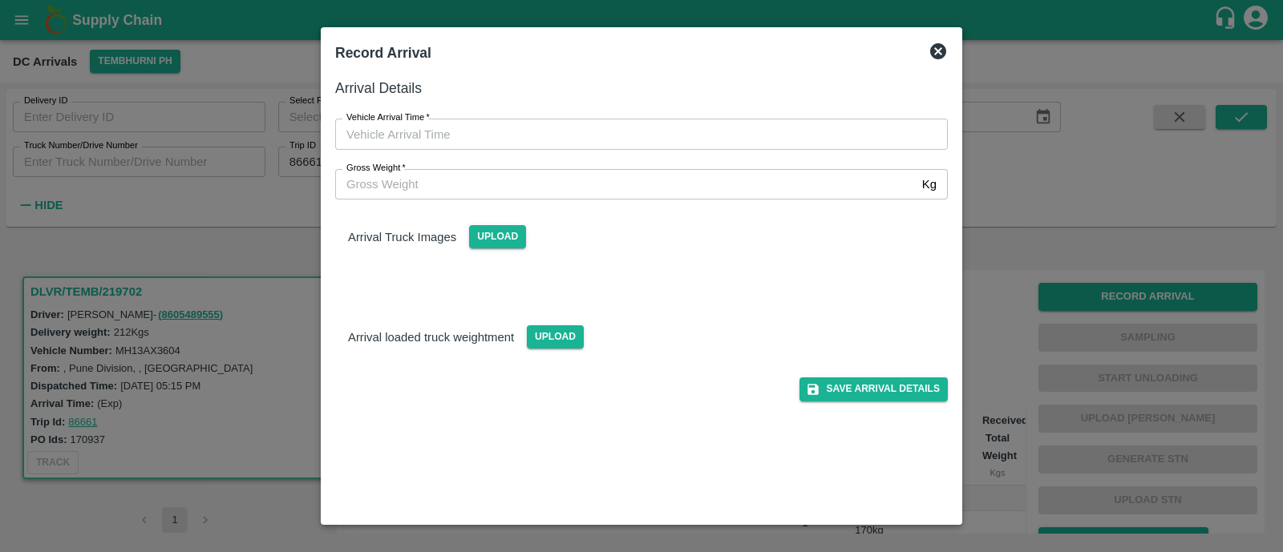
type input "DD/MM/YYYY hh:mm aa"
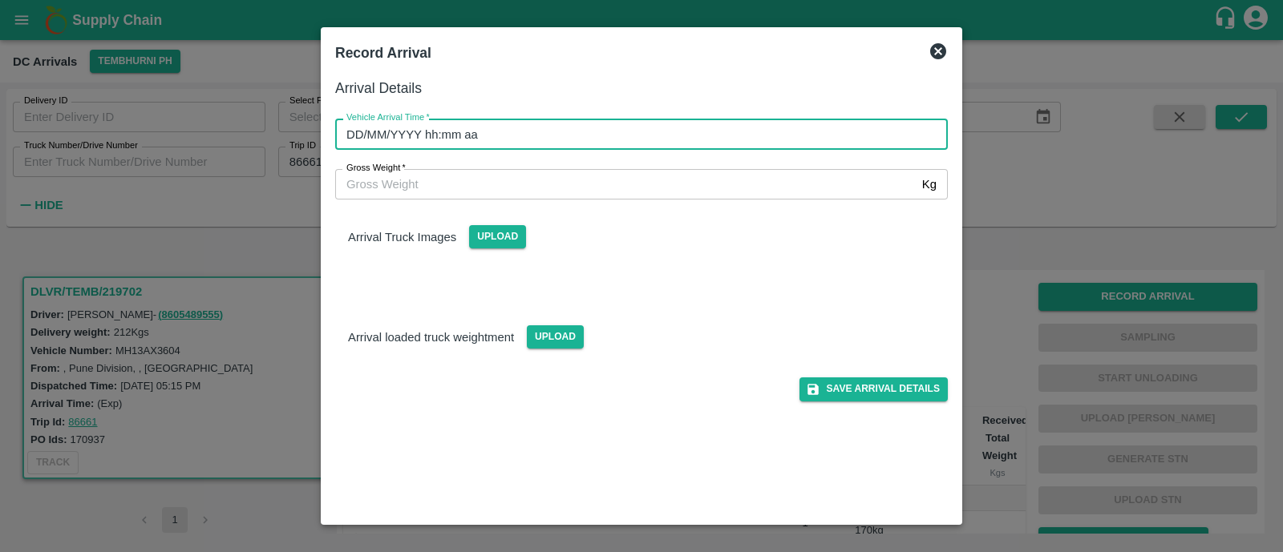
click at [580, 138] on input "DD/MM/YYYY hh:mm aa" at bounding box center [635, 134] width 601 height 30
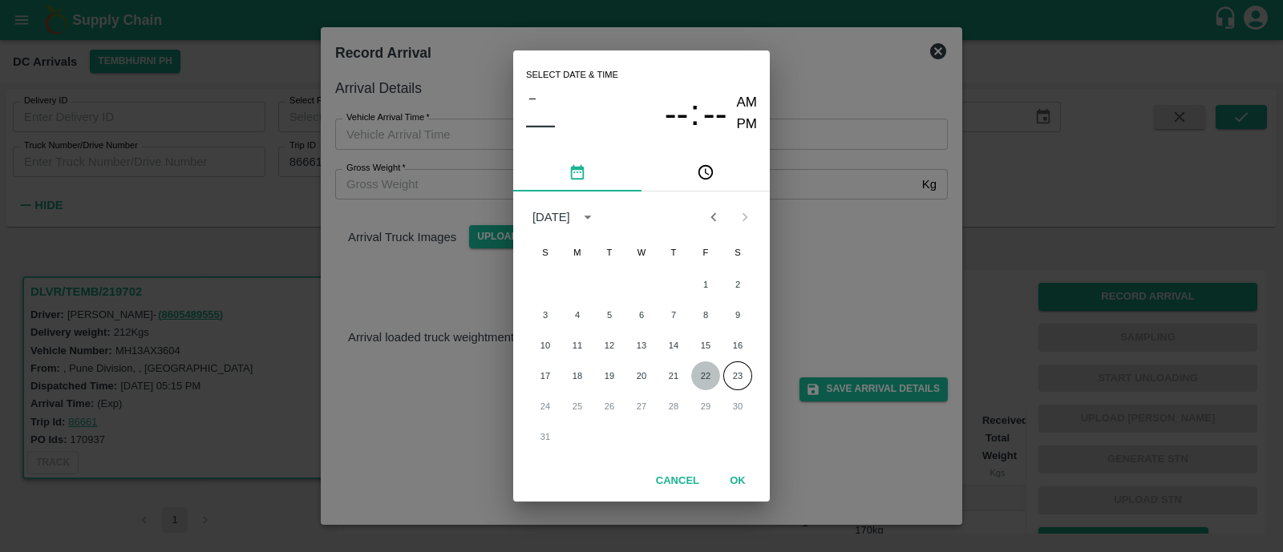
click at [706, 378] on button "22" at bounding box center [705, 376] width 29 height 29
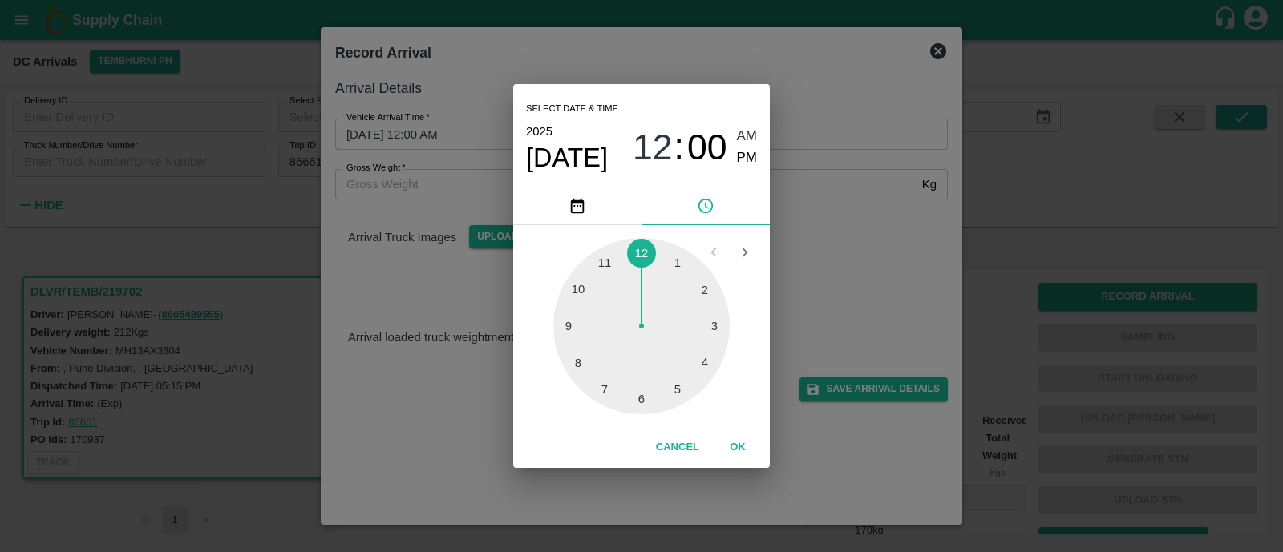
click at [577, 366] on div at bounding box center [641, 326] width 176 height 176
click at [593, 386] on div at bounding box center [641, 326] width 176 height 176
click at [750, 157] on span "PM" at bounding box center [747, 159] width 21 height 22
type input "22/08/2025 08:36 PM"
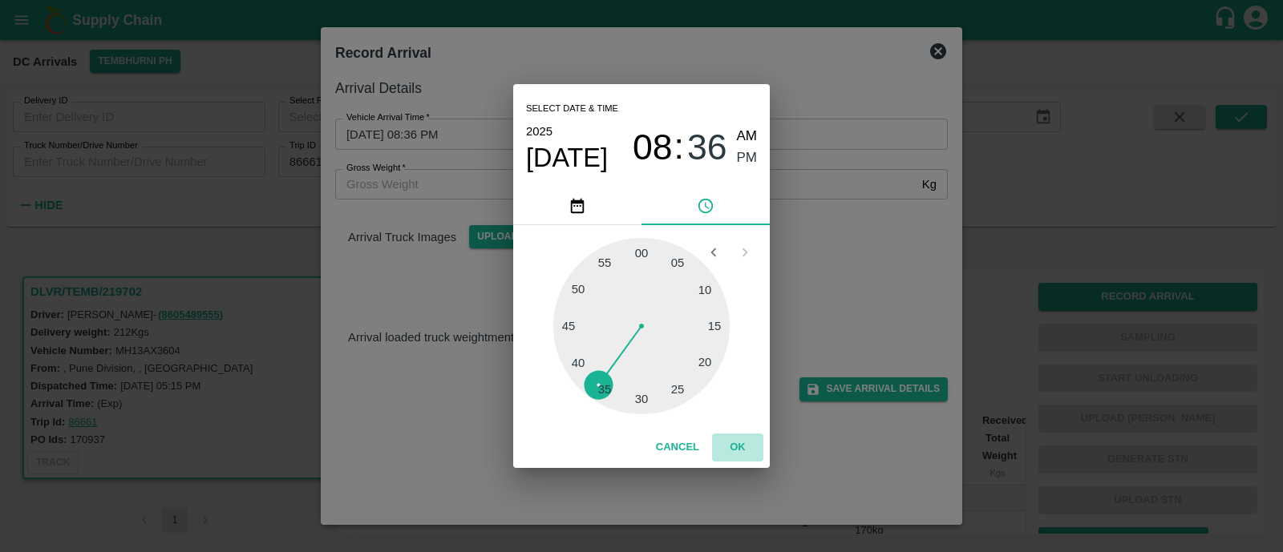
click at [746, 443] on button "OK" at bounding box center [737, 448] width 51 height 28
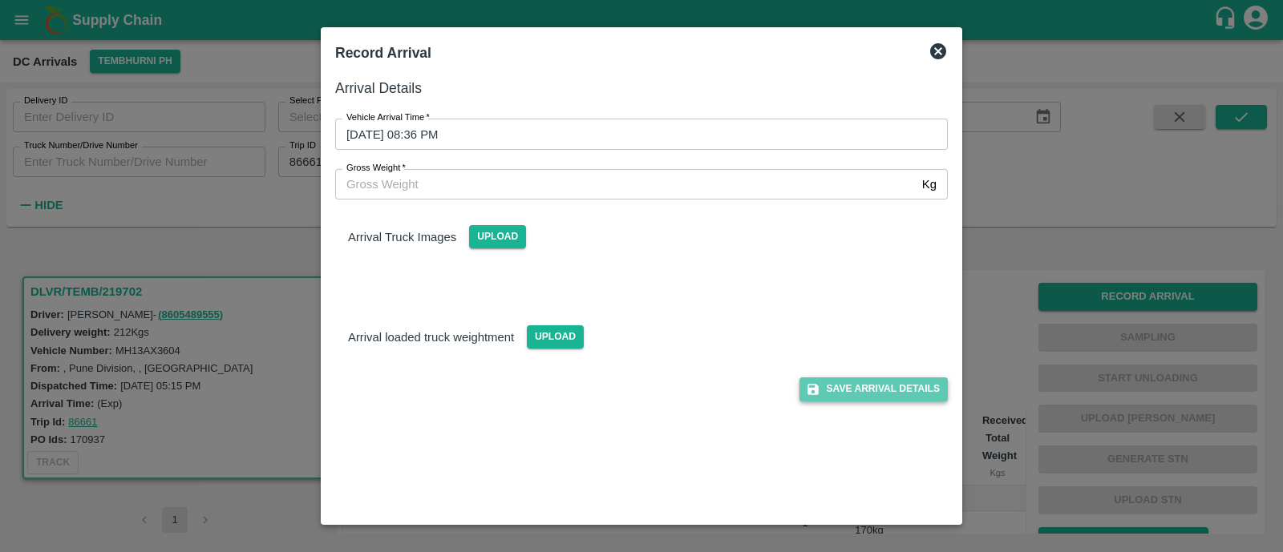
click at [888, 386] on button "Save Arrival Details" at bounding box center [873, 389] width 148 height 23
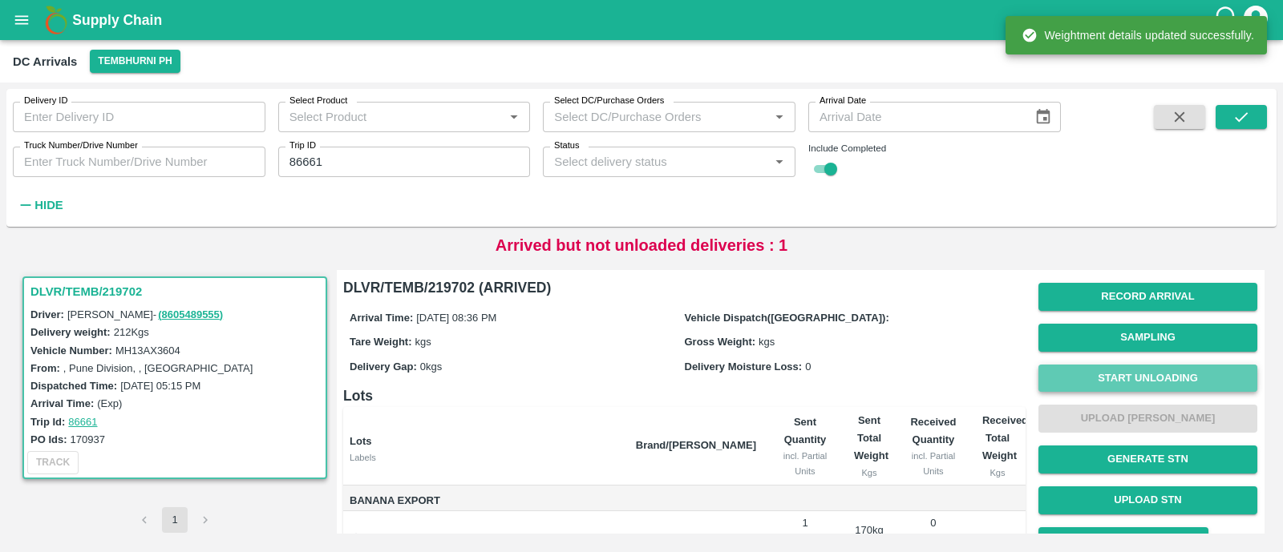
click at [1098, 367] on button "Start Unloading" at bounding box center [1147, 379] width 219 height 28
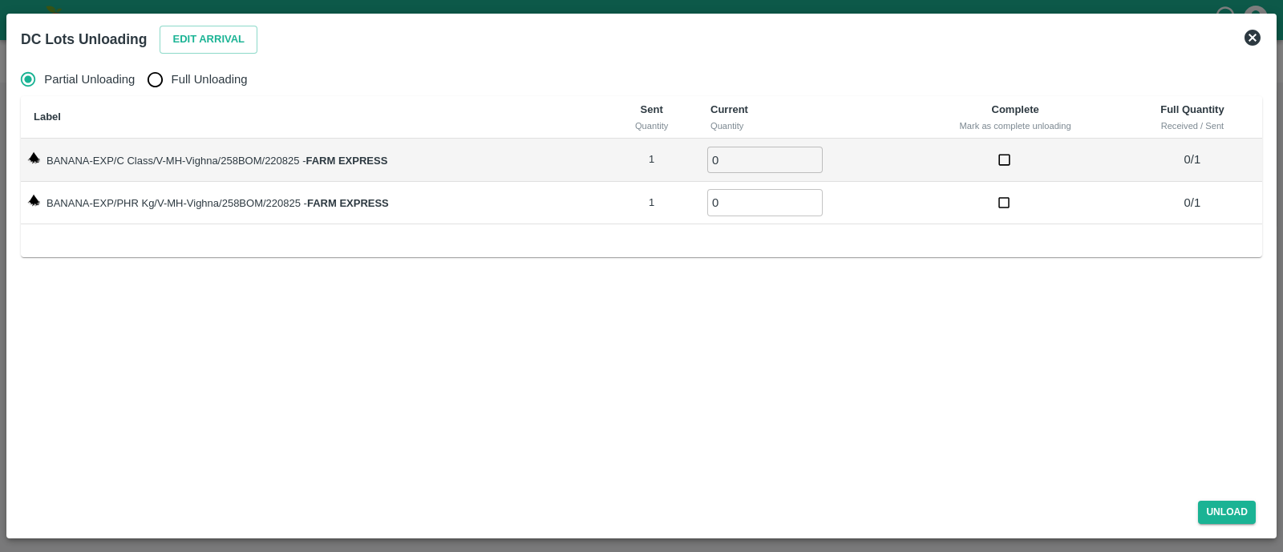
click at [184, 87] on span "Full Unloading" at bounding box center [210, 80] width 76 height 18
click at [171, 87] on input "Full Unloading" at bounding box center [155, 79] width 32 height 32
radio input "true"
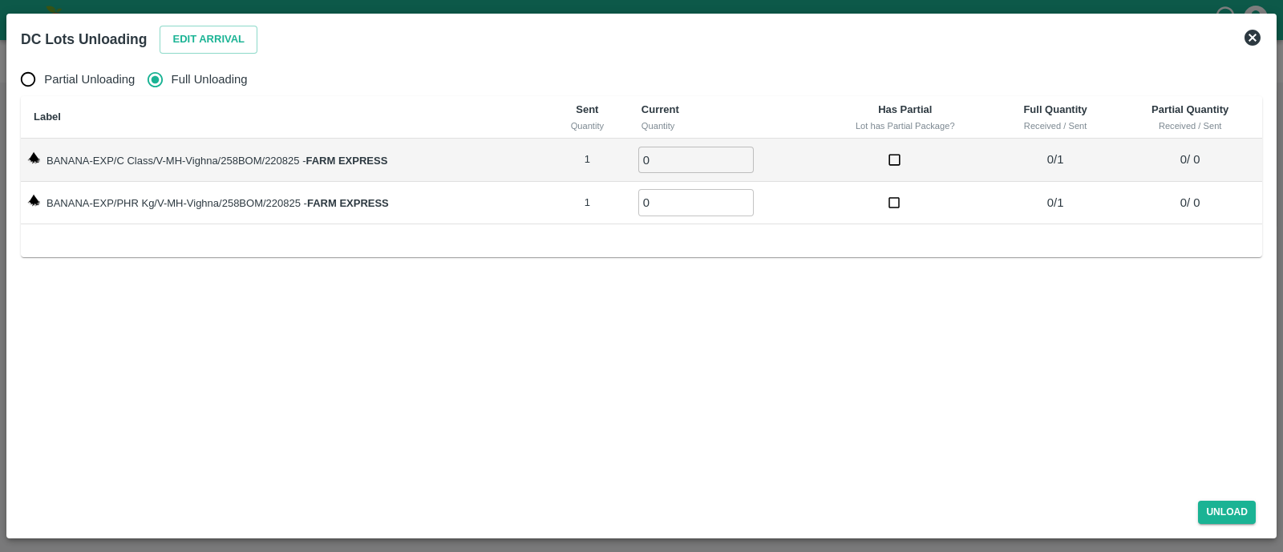
click at [678, 169] on input "0" at bounding box center [695, 160] width 115 height 26
type input "01"
click at [686, 204] on input "0" at bounding box center [695, 202] width 115 height 26
type input "01"
click at [1219, 508] on button "Unload" at bounding box center [1227, 512] width 58 height 23
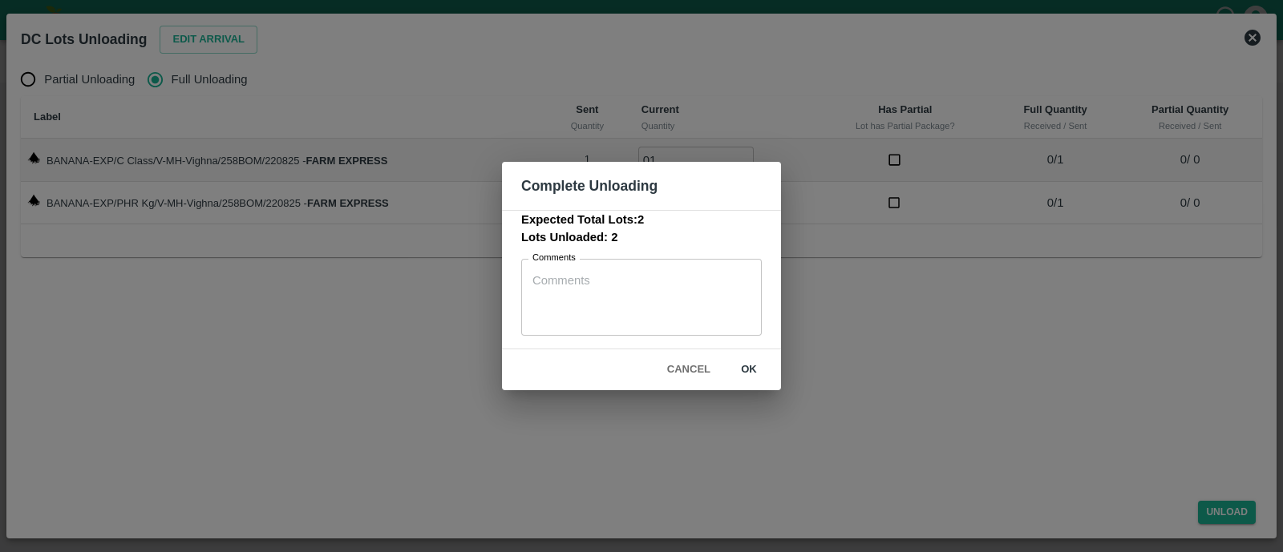
click at [747, 364] on button "ok" at bounding box center [748, 370] width 51 height 28
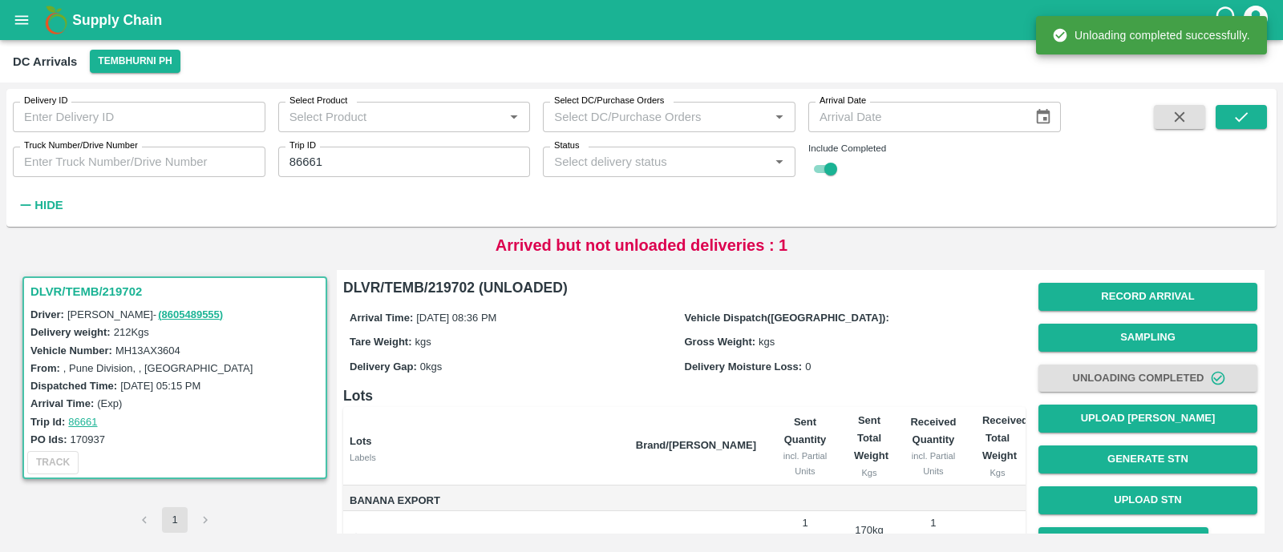
scroll to position [115, 0]
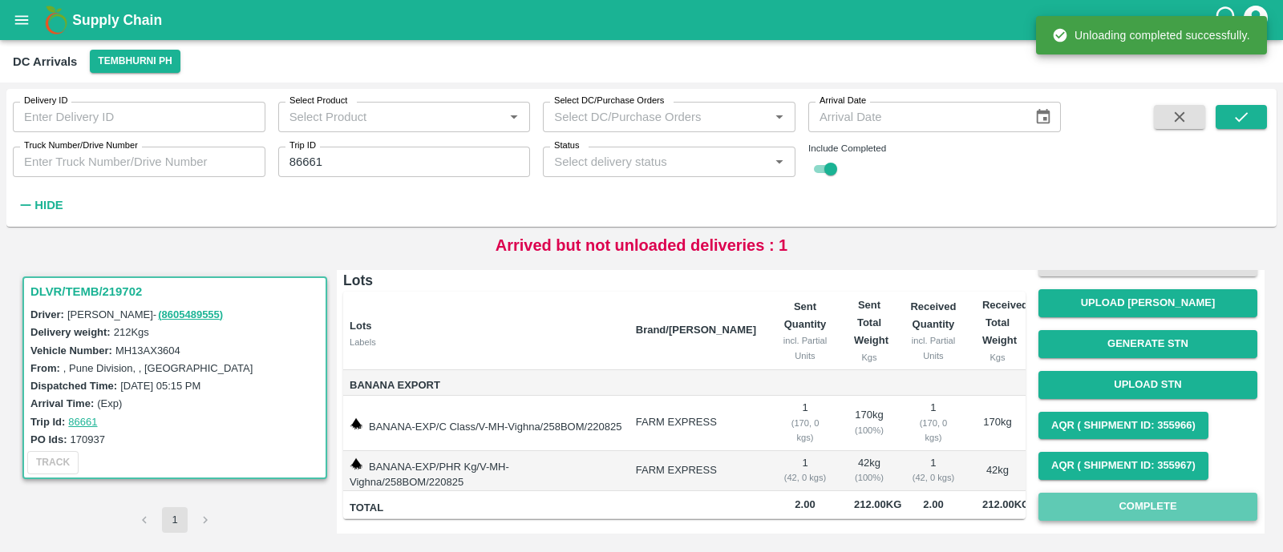
click at [1062, 496] on button "Complete" at bounding box center [1147, 507] width 219 height 28
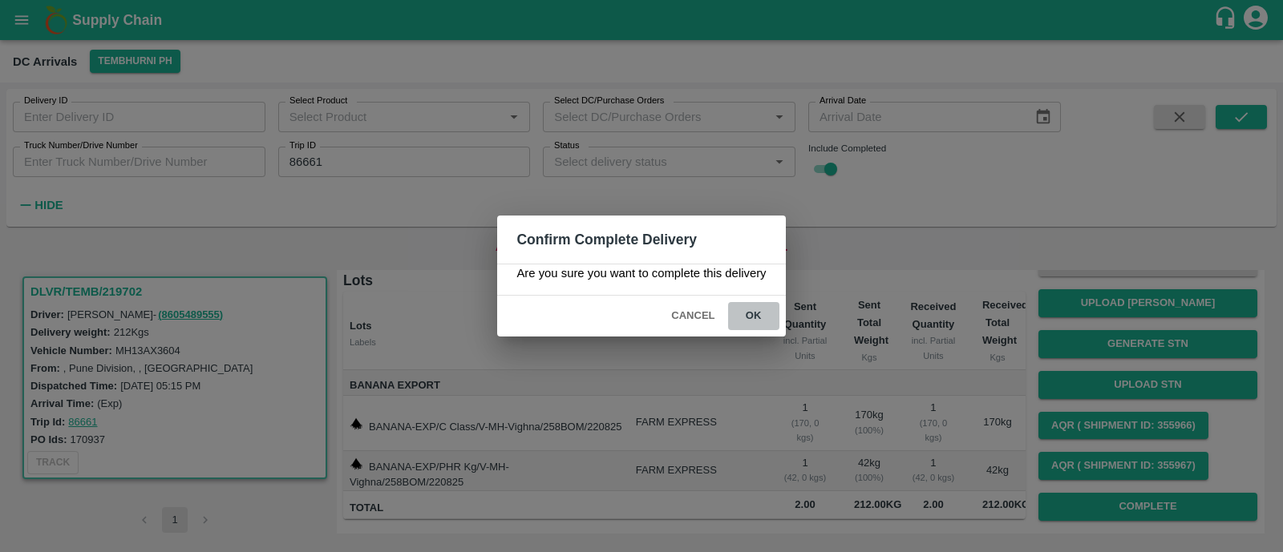
click at [768, 320] on button "ok" at bounding box center [753, 316] width 51 height 28
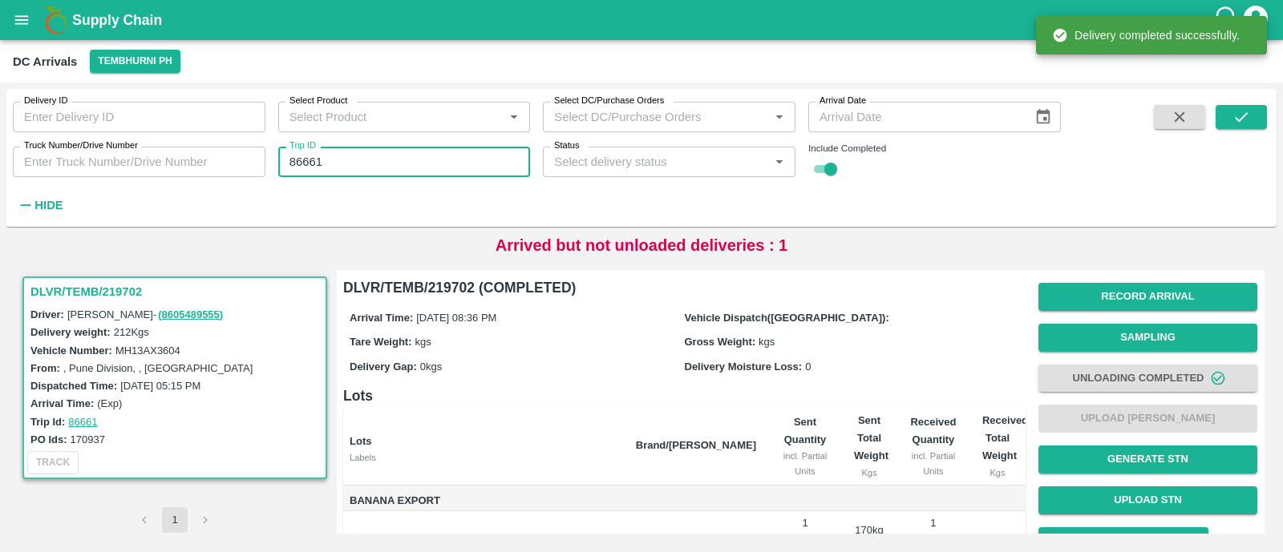
click at [386, 161] on input "86661" at bounding box center [404, 162] width 253 height 30
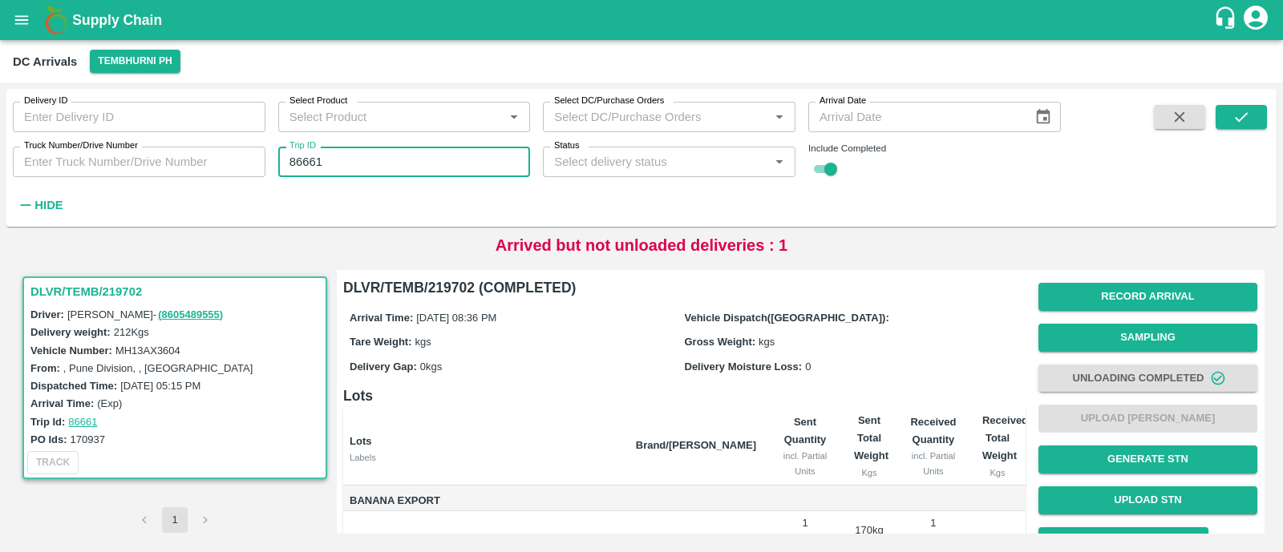
paste input "text"
type input "86668"
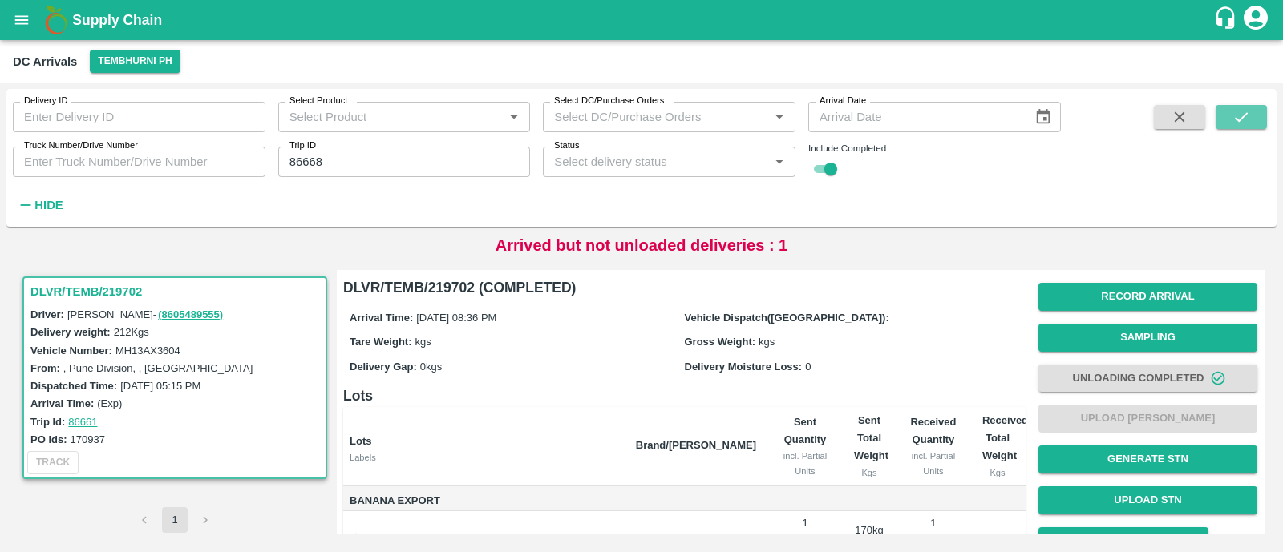
click at [1252, 129] on button "submit" at bounding box center [1241, 117] width 51 height 24
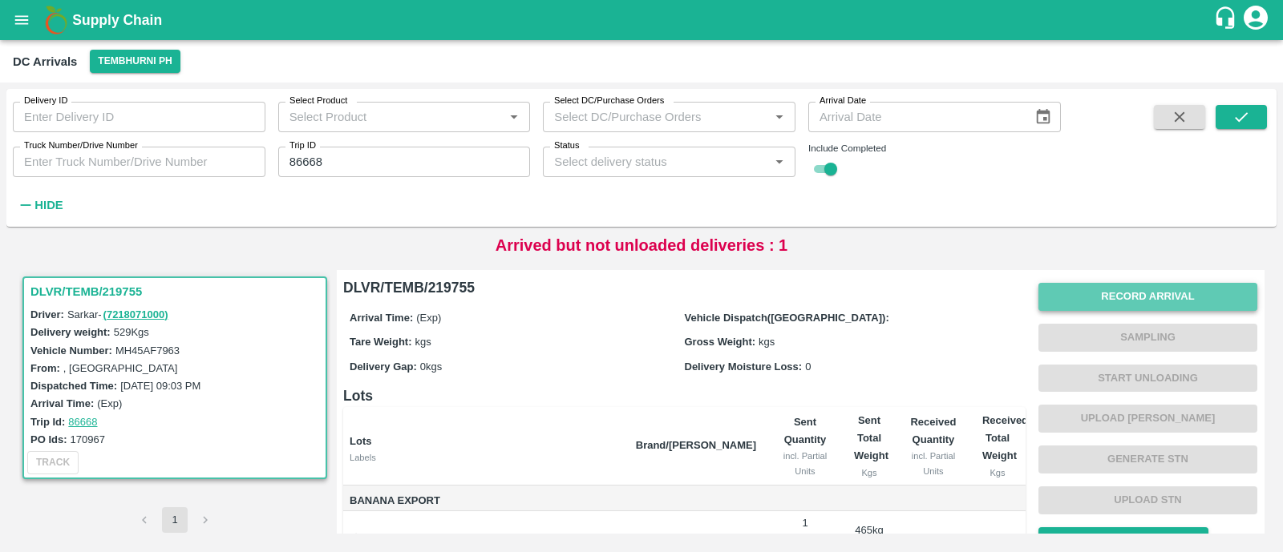
click at [1188, 294] on button "Record Arrival" at bounding box center [1147, 297] width 219 height 28
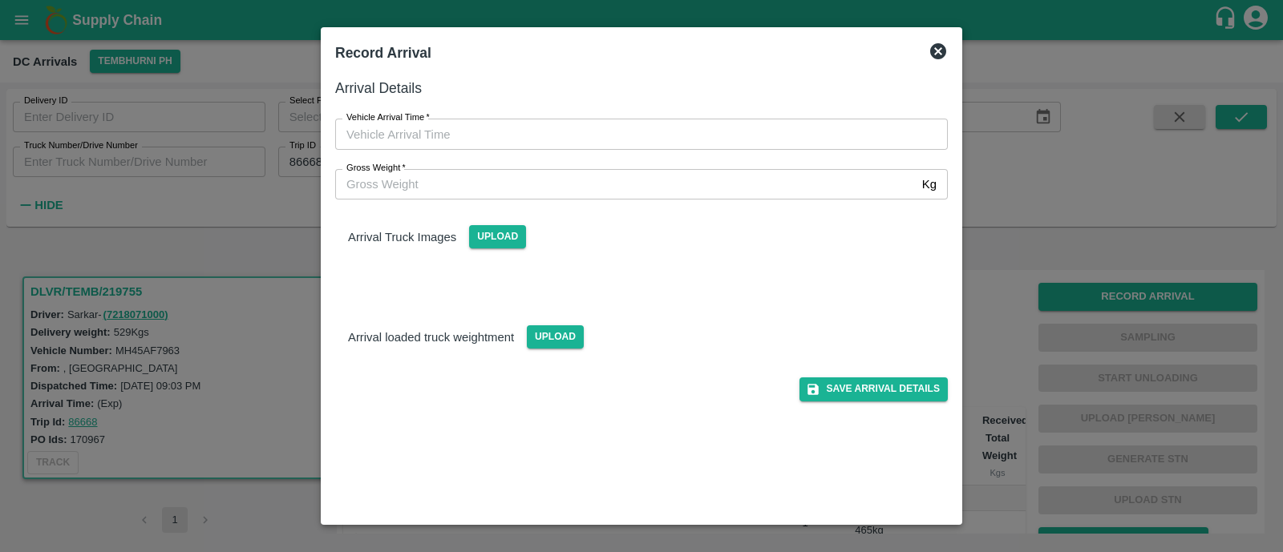
type input "DD/MM/YYYY hh:mm aa"
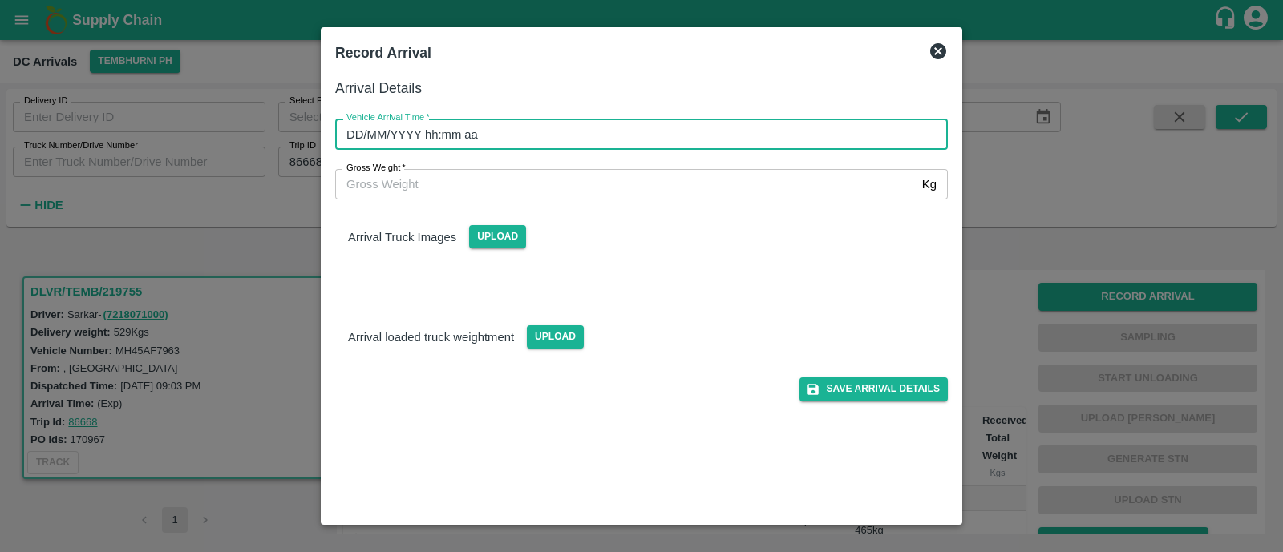
click at [561, 122] on input "DD/MM/YYYY hh:mm aa" at bounding box center [635, 134] width 601 height 30
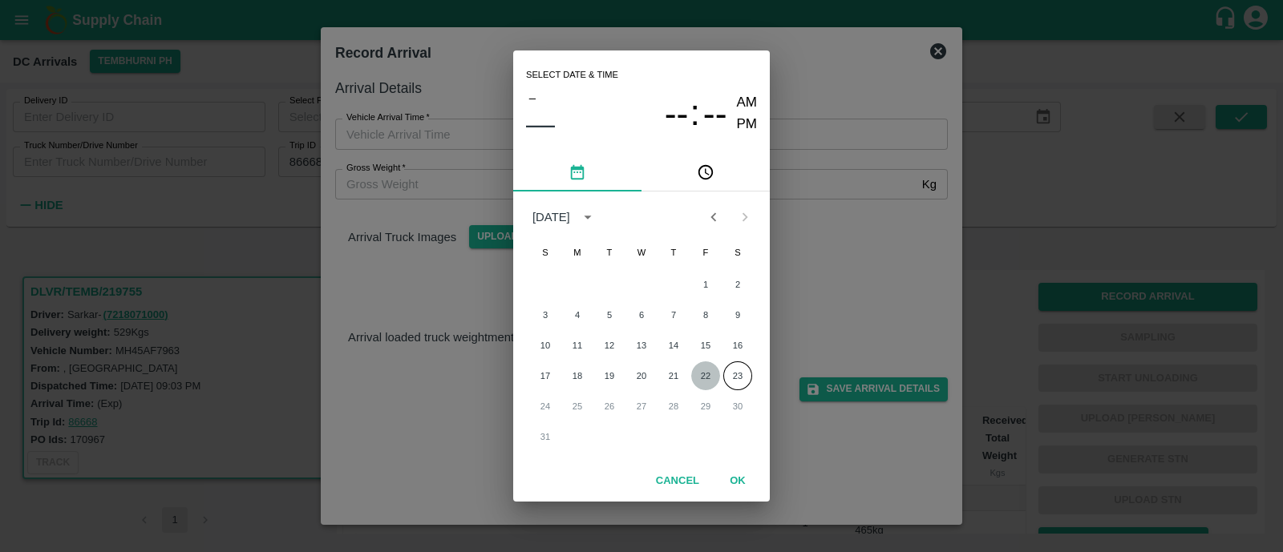
click at [695, 370] on button "22" at bounding box center [705, 376] width 29 height 29
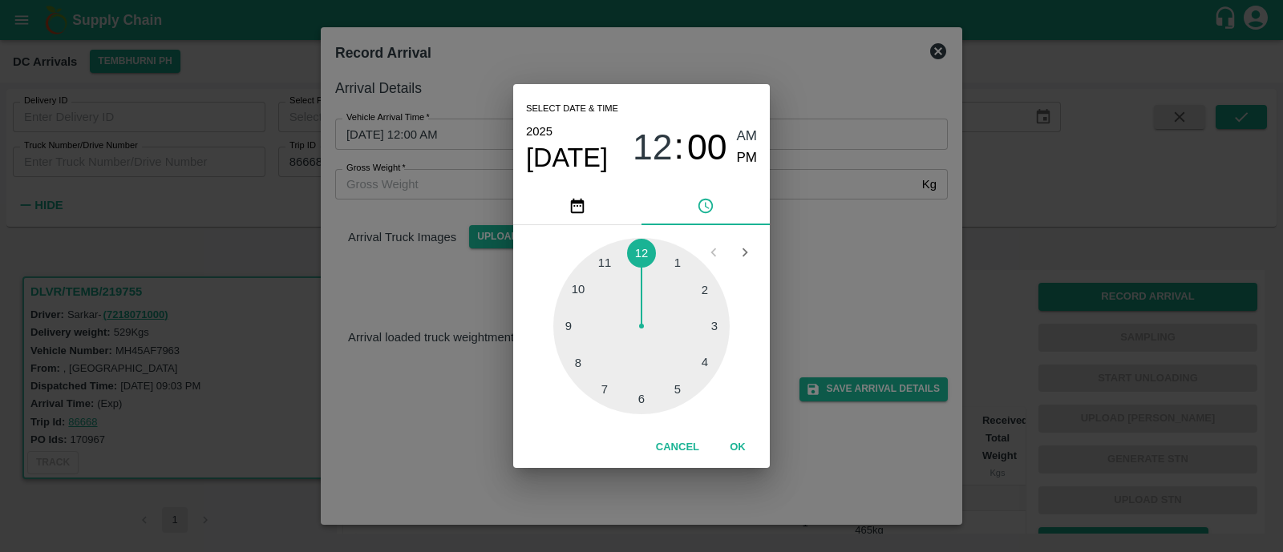
click at [557, 336] on div at bounding box center [641, 326] width 176 height 176
click at [740, 166] on span "PM" at bounding box center [747, 159] width 21 height 22
type input "22/08/2025 09:00 PM"
click at [734, 457] on button "OK" at bounding box center [737, 448] width 51 height 28
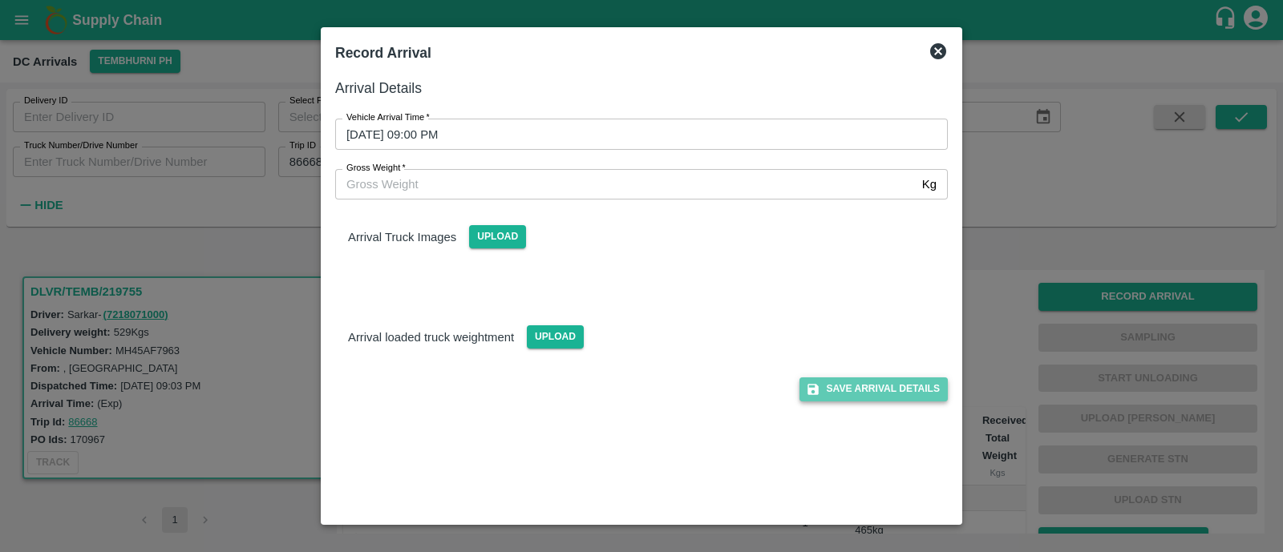
click at [925, 391] on button "Save Arrival Details" at bounding box center [873, 389] width 148 height 23
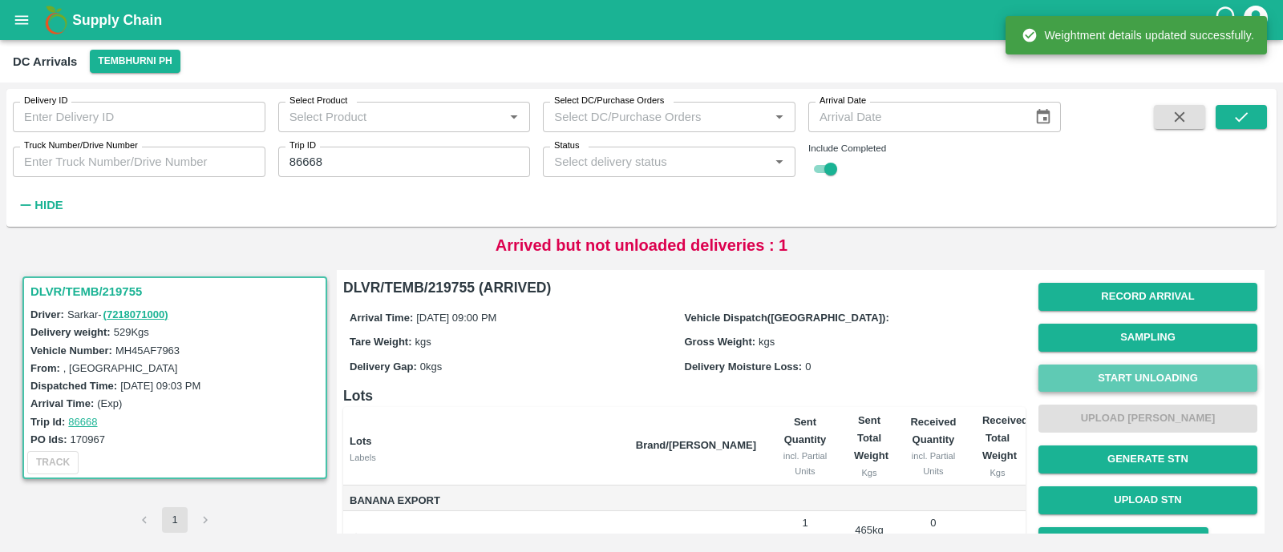
click at [1159, 384] on button "Start Unloading" at bounding box center [1147, 379] width 219 height 28
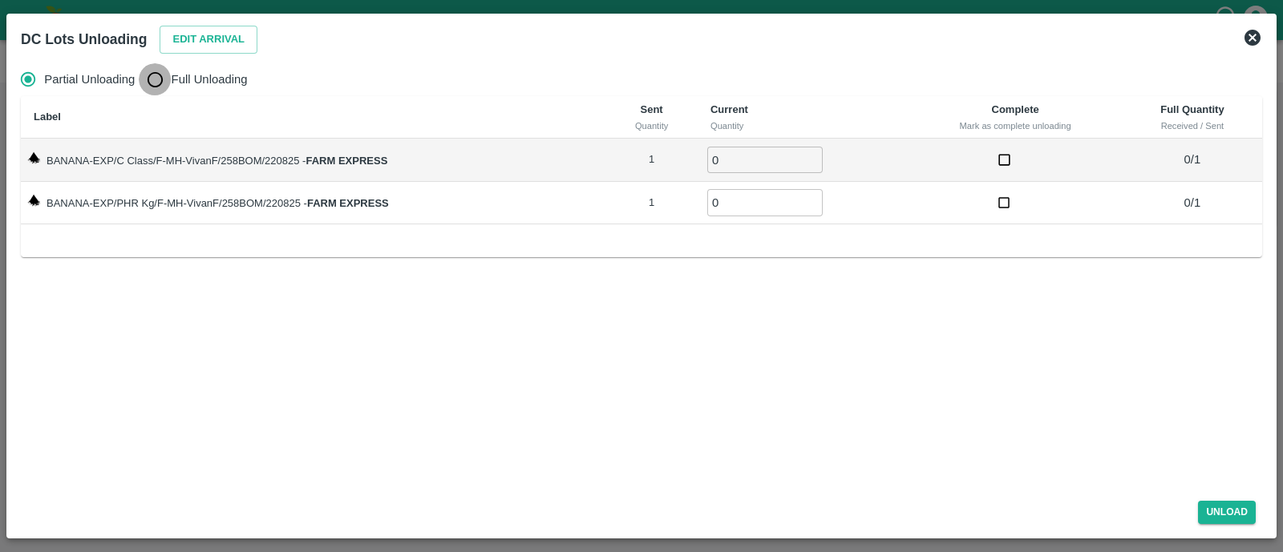
click at [158, 84] on input "Full Unloading" at bounding box center [155, 79] width 32 height 32
radio input "true"
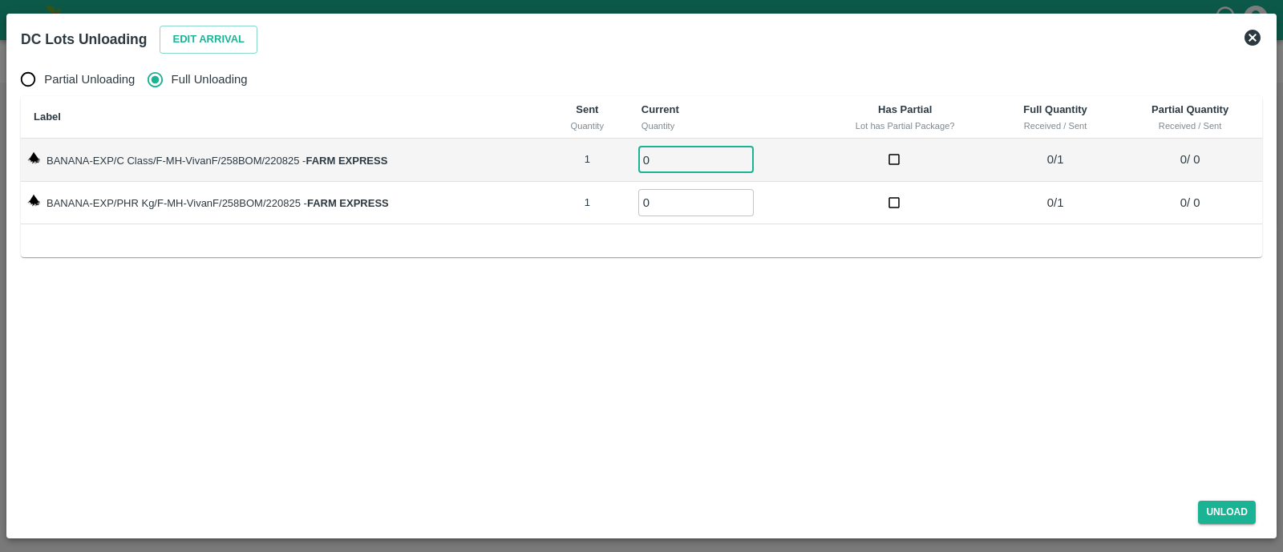
click at [662, 157] on input "0" at bounding box center [695, 160] width 115 height 26
type input "01"
click at [669, 200] on input "0" at bounding box center [695, 202] width 115 height 26
type input "01"
click at [1215, 502] on button "Unload" at bounding box center [1227, 512] width 58 height 23
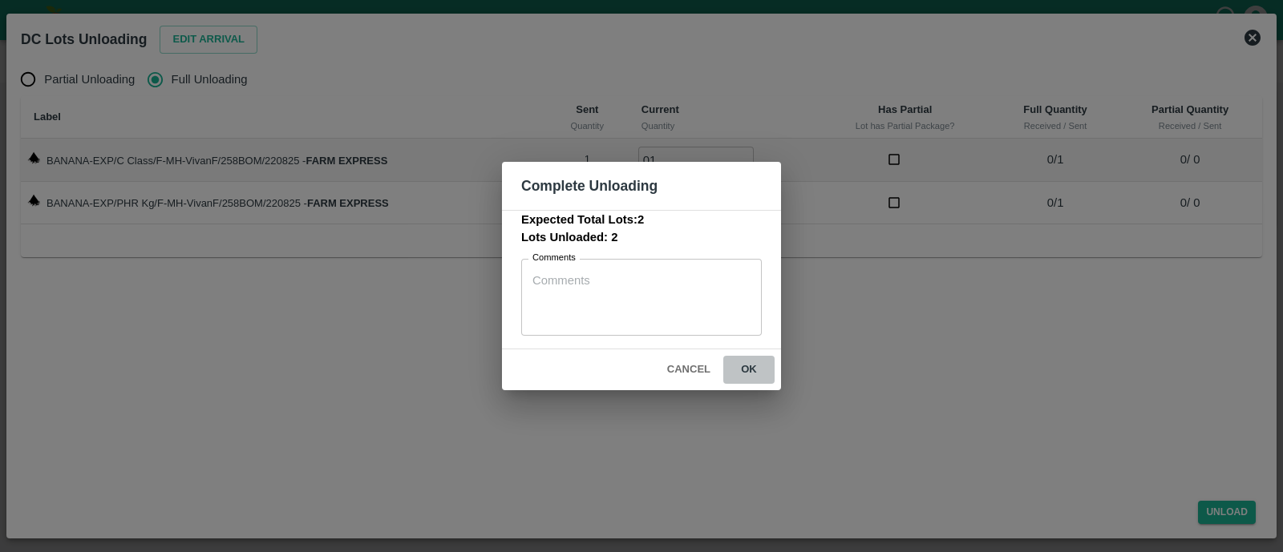
click at [741, 362] on button "ok" at bounding box center [748, 370] width 51 height 28
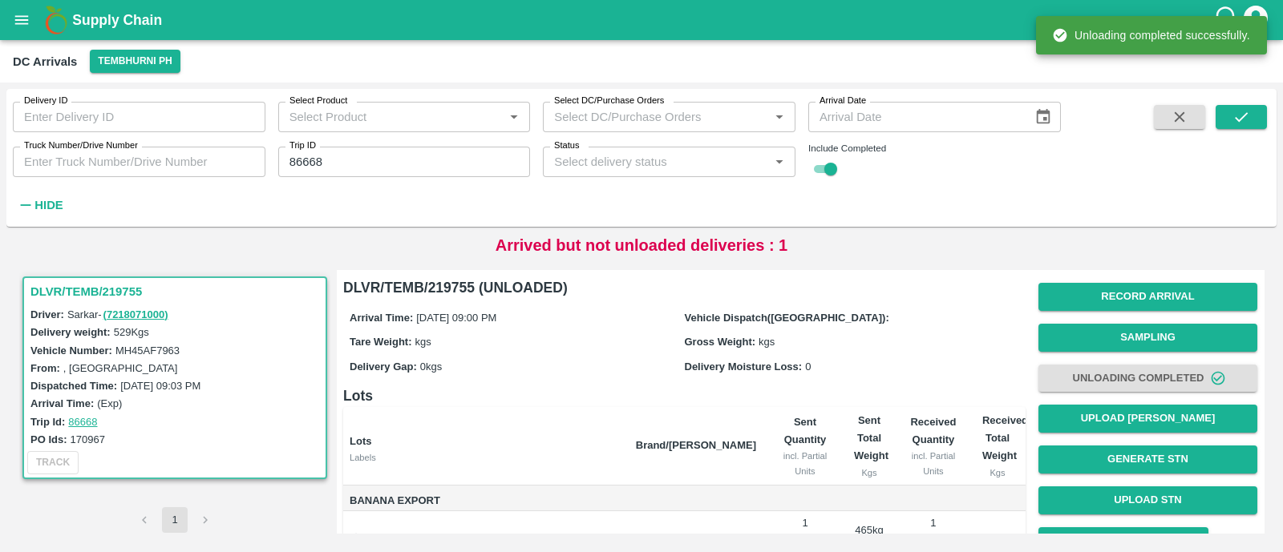
scroll to position [115, 0]
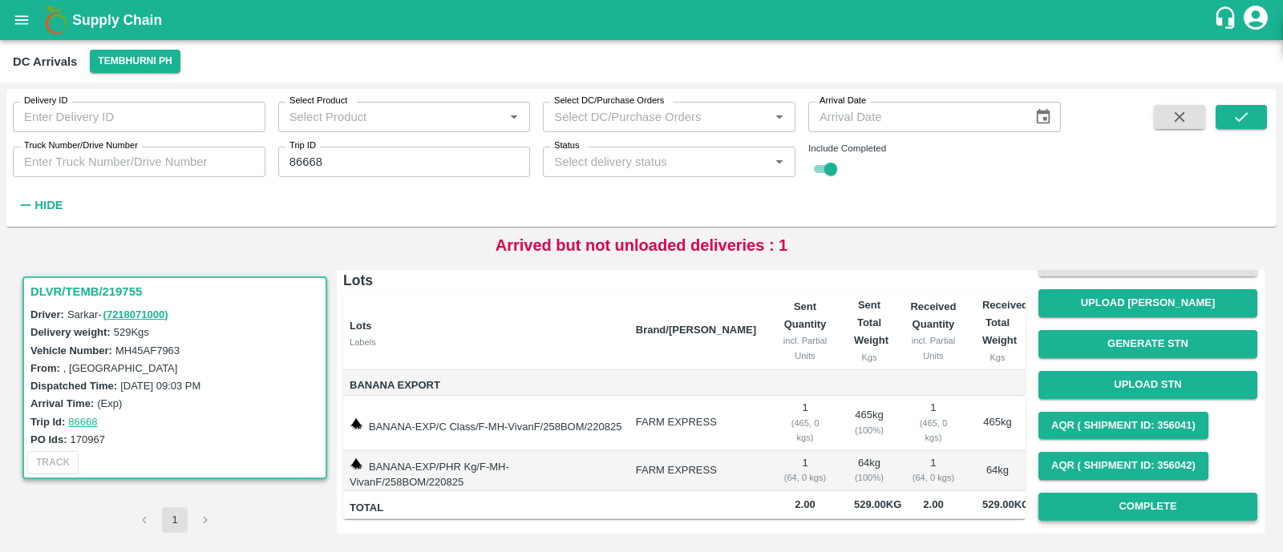
click at [1143, 502] on button "Complete" at bounding box center [1147, 507] width 219 height 28
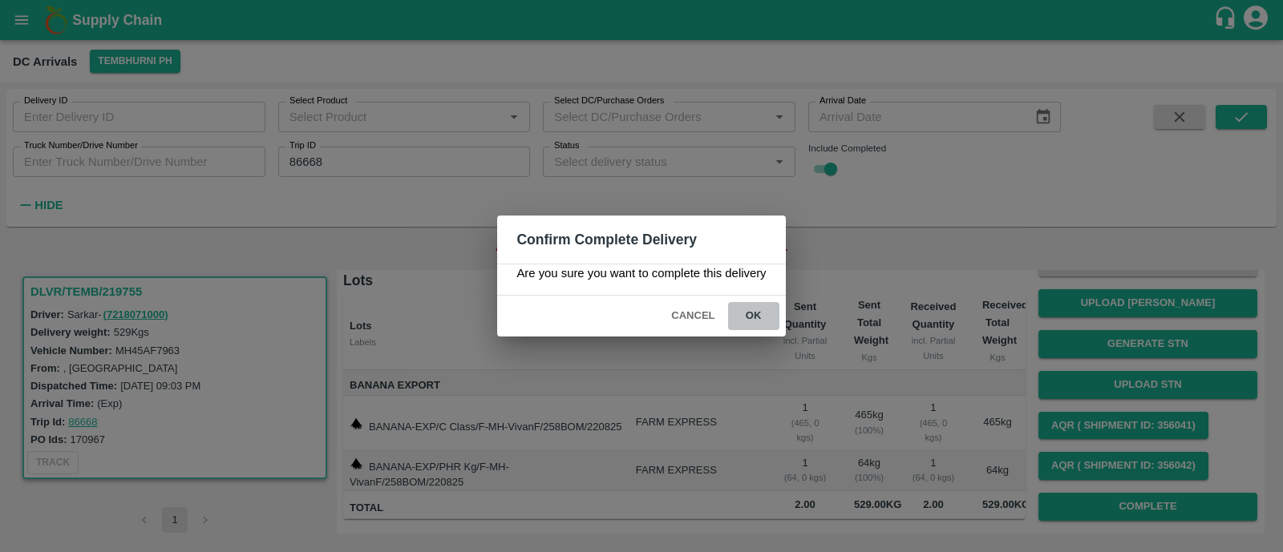
click at [759, 322] on button "ok" at bounding box center [753, 316] width 51 height 28
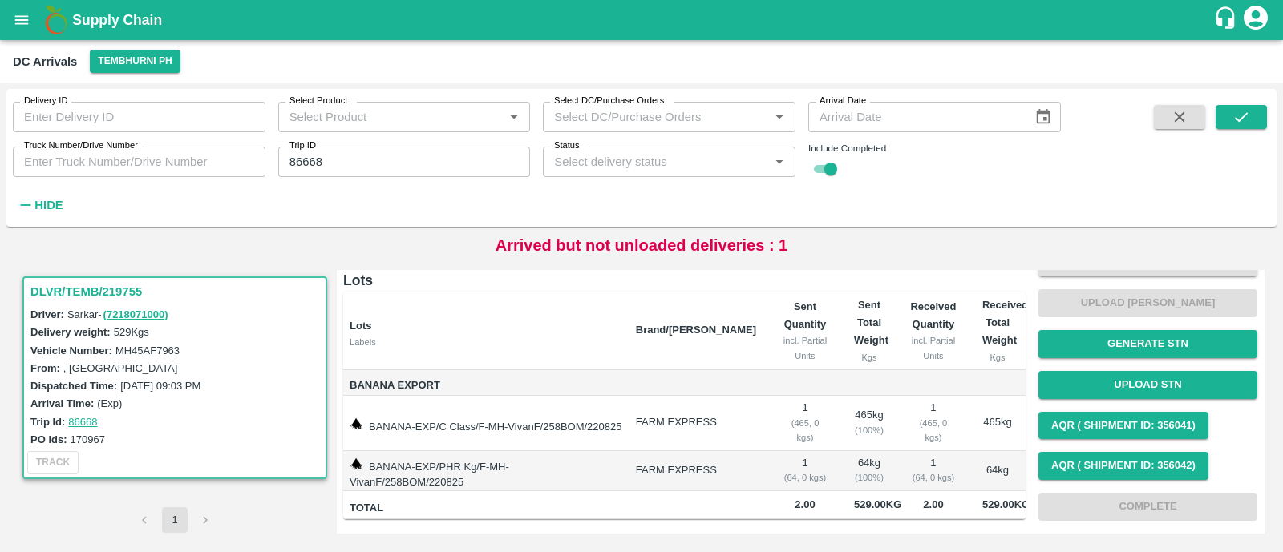
click at [430, 164] on input "86668" at bounding box center [404, 162] width 253 height 30
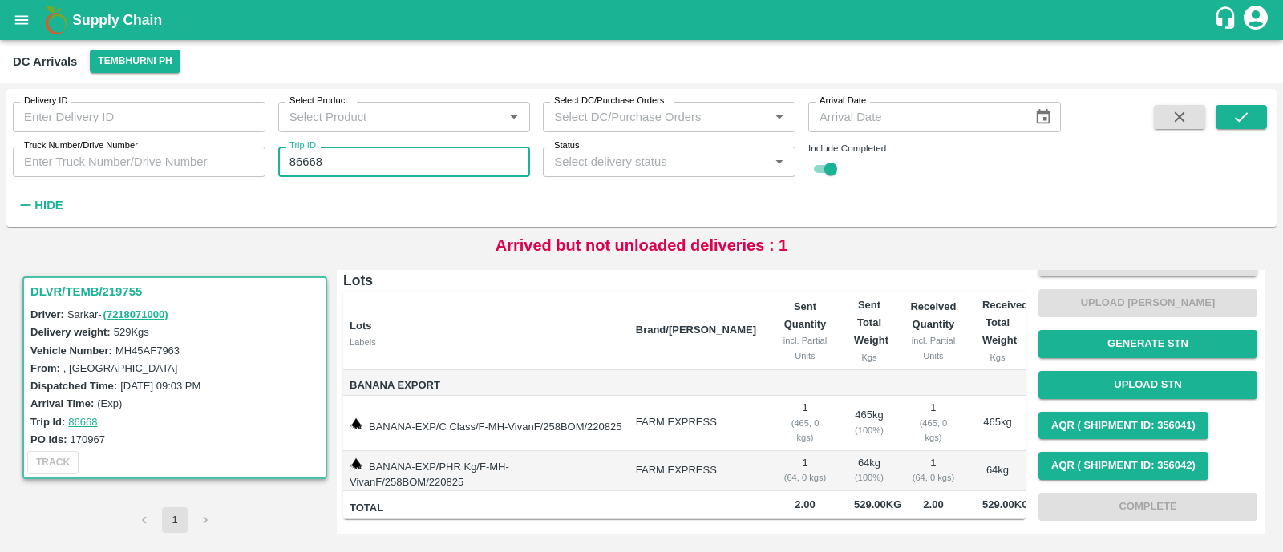
click at [430, 164] on input "86668" at bounding box center [404, 162] width 253 height 30
paste input "text"
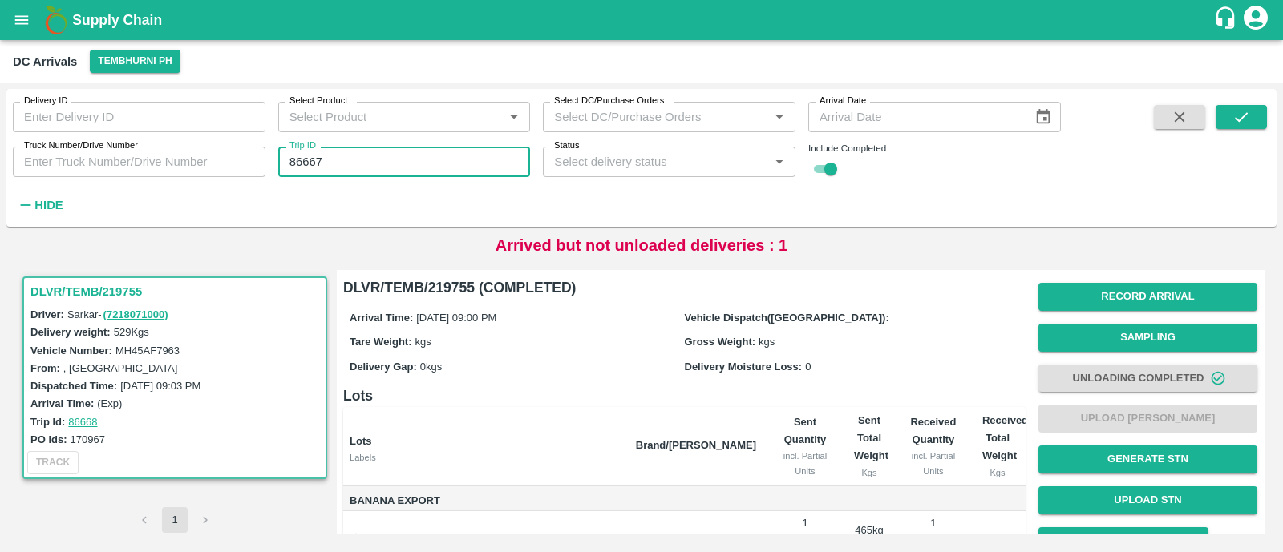
type input "86667"
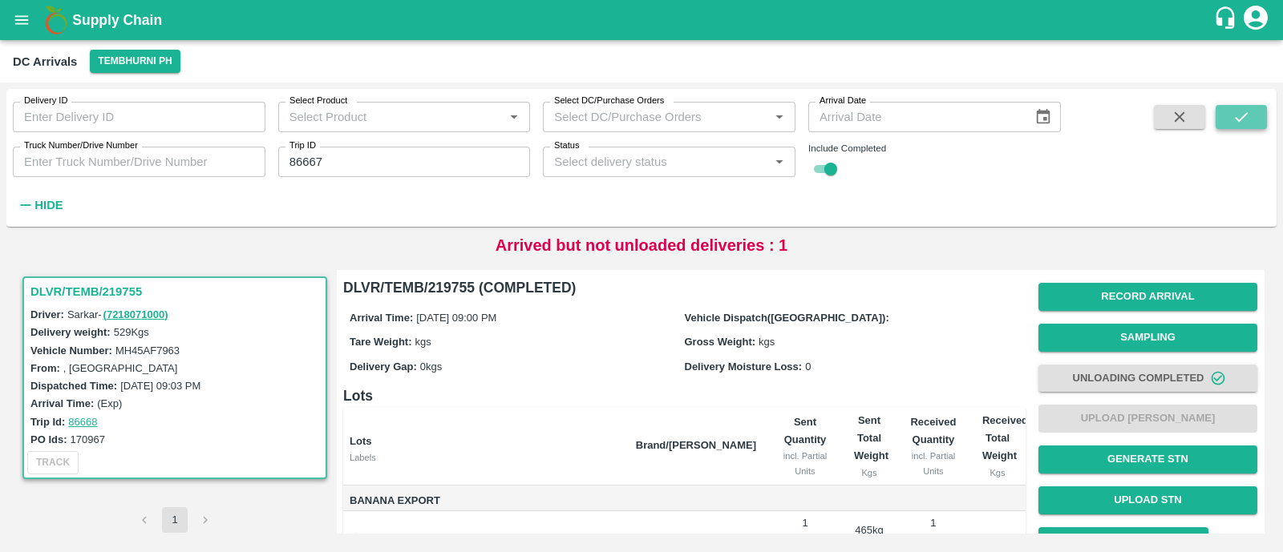
click at [1252, 120] on button "submit" at bounding box center [1241, 117] width 51 height 24
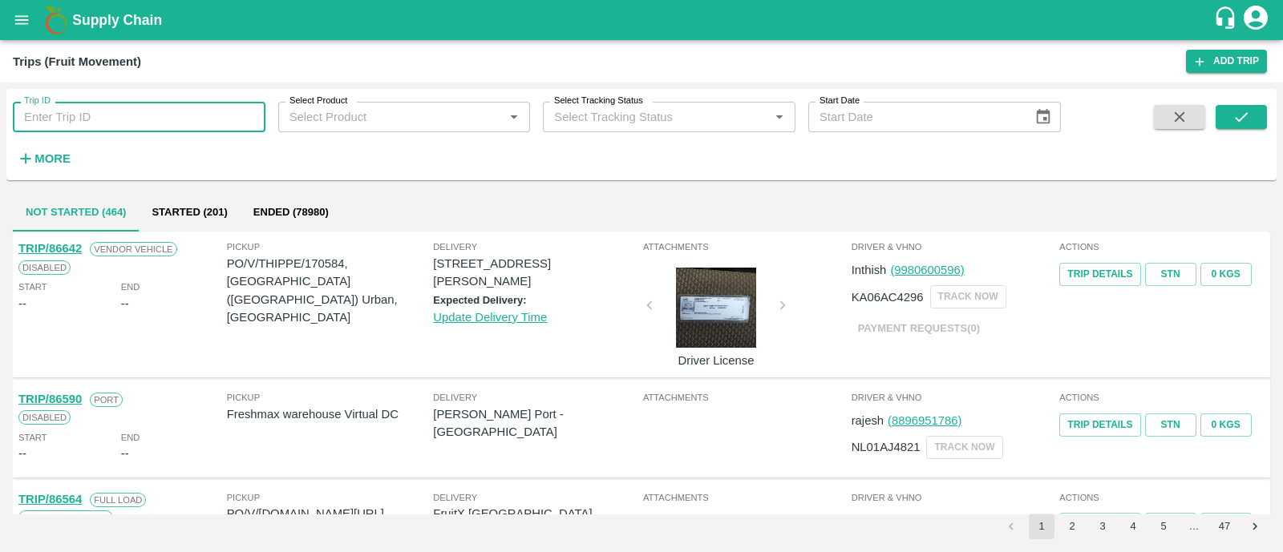
drag, startPoint x: 0, startPoint y: 0, endPoint x: 136, endPoint y: 106, distance: 172.6
click at [136, 106] on input "Trip ID" at bounding box center [139, 117] width 253 height 30
paste input "86671"
type input "86671"
click at [1252, 122] on button "submit" at bounding box center [1241, 117] width 51 height 24
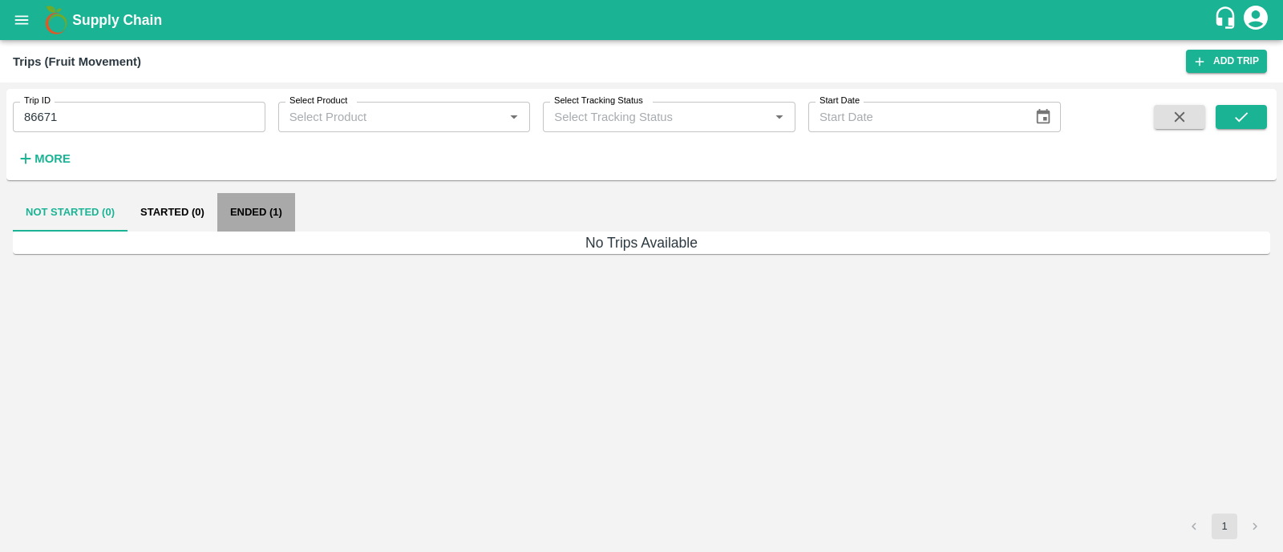
click at [250, 210] on button "Ended (1)" at bounding box center [256, 212] width 78 height 38
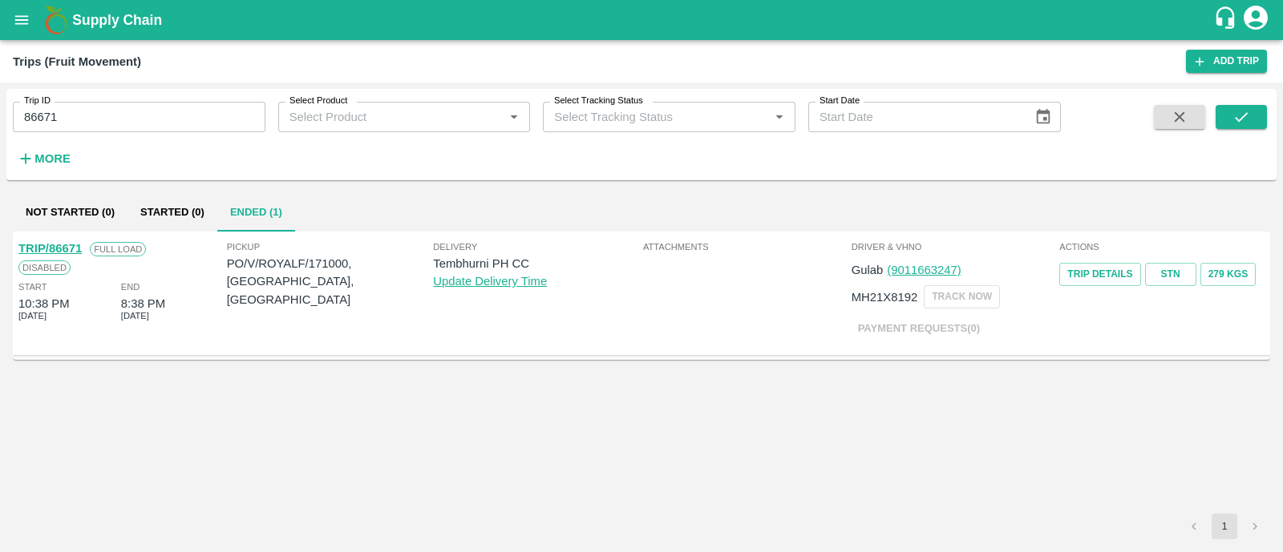
click at [73, 248] on link "TRIP/86671" at bounding box center [49, 248] width 63 height 13
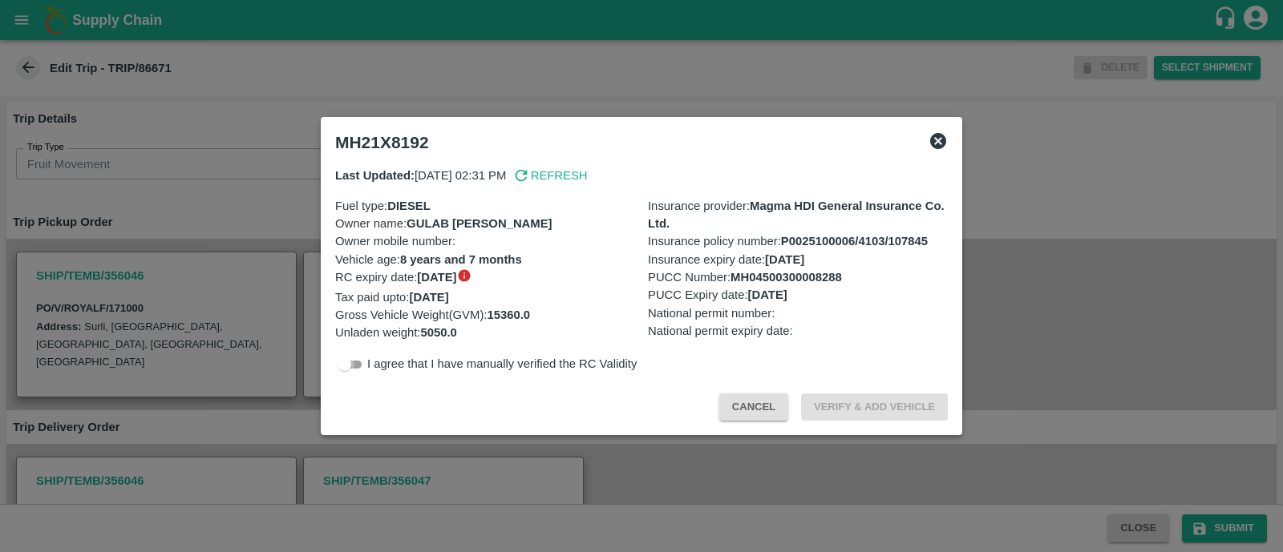
click at [354, 367] on input "checkbox" at bounding box center [345, 364] width 58 height 19
checkbox input "true"
click at [846, 400] on button "Verify & Add Vehicle" at bounding box center [874, 408] width 147 height 28
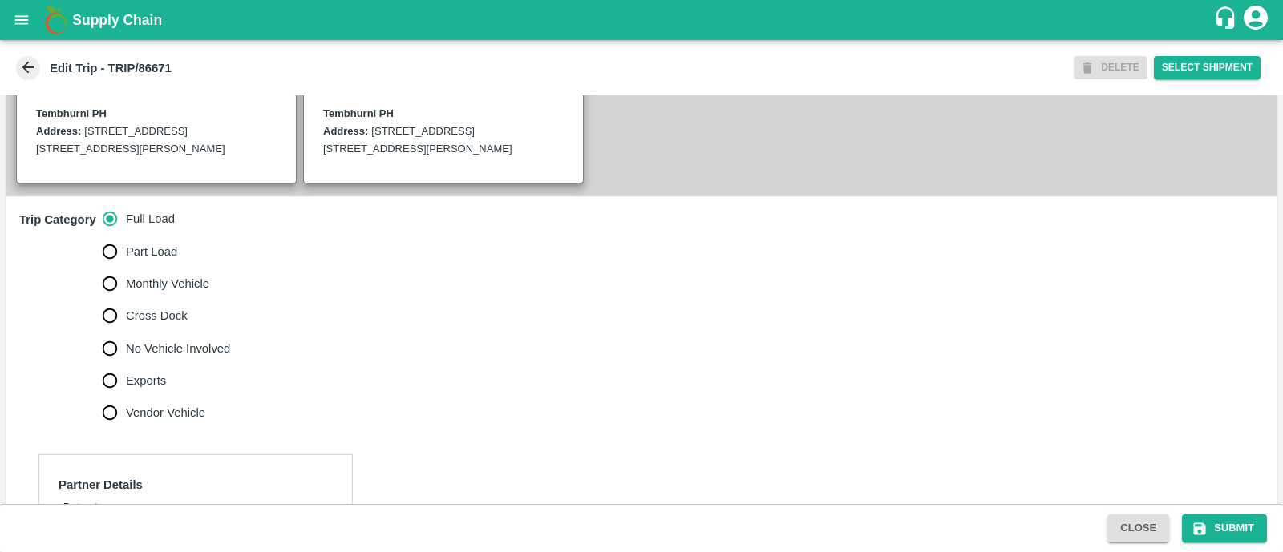
scroll to position [420, 0]
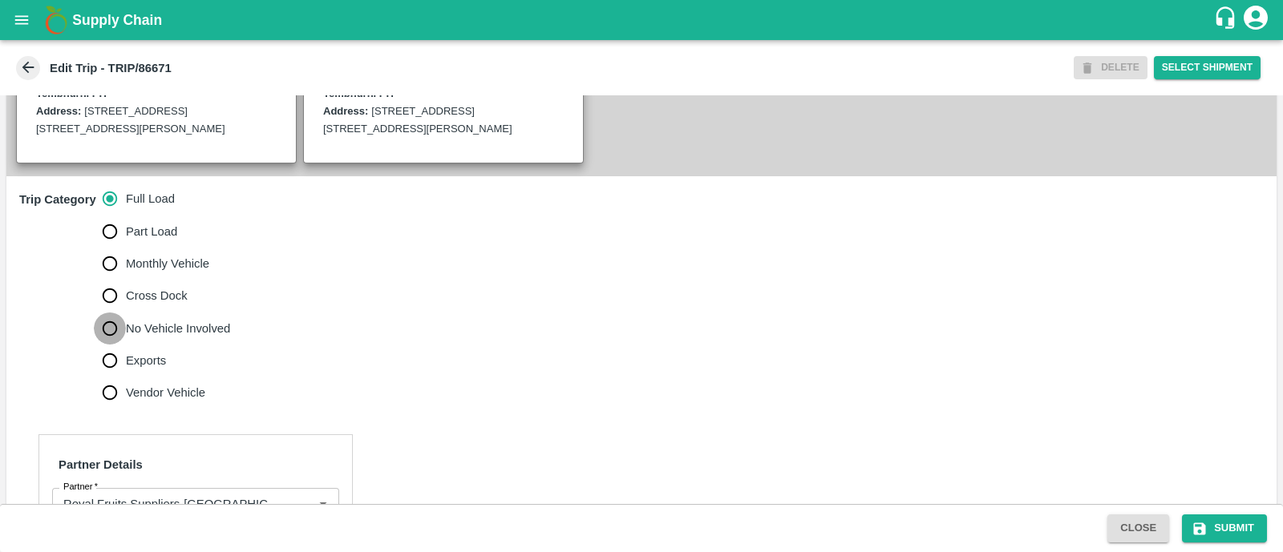
click at [123, 322] on input "No Vehicle Involved" at bounding box center [110, 329] width 32 height 32
radio input "true"
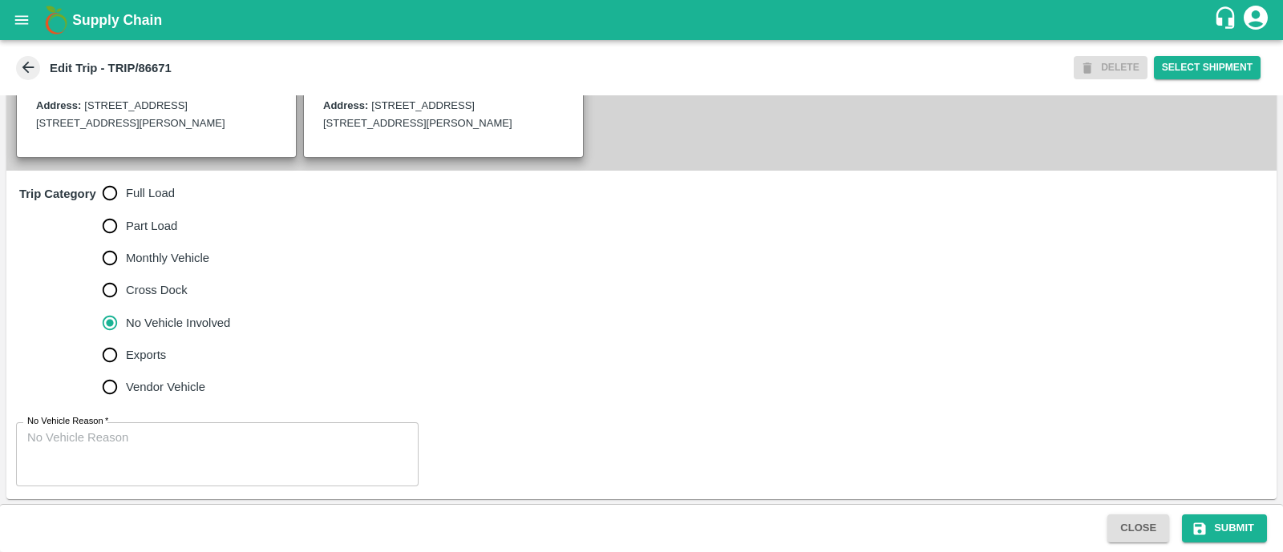
click at [111, 435] on textarea "No Vehicle Reason   *" at bounding box center [217, 455] width 380 height 51
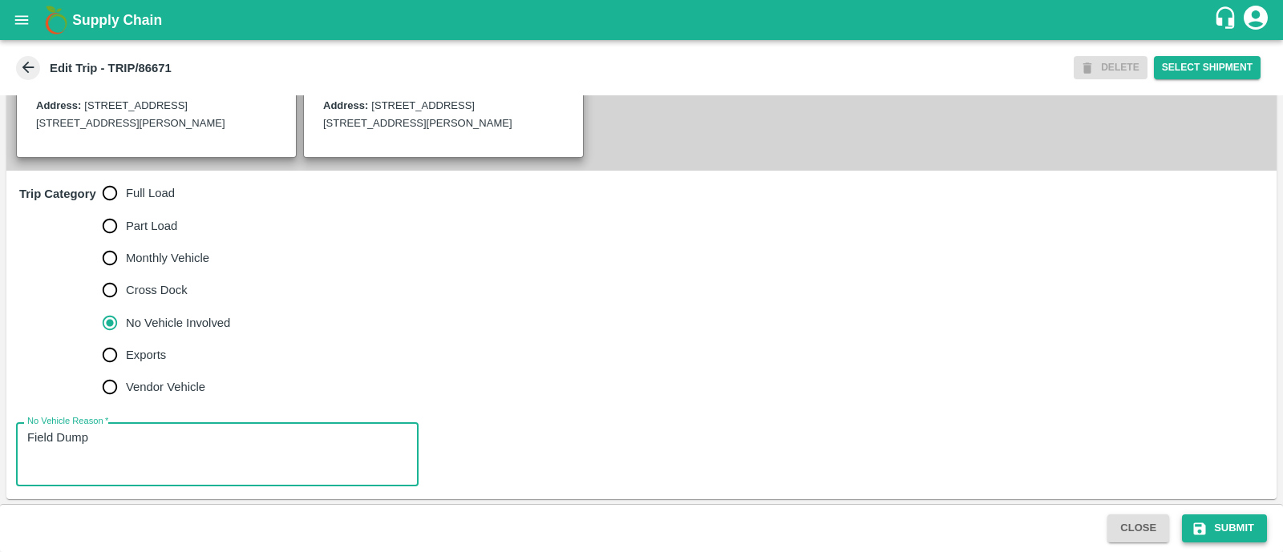
type textarea "Field Dump"
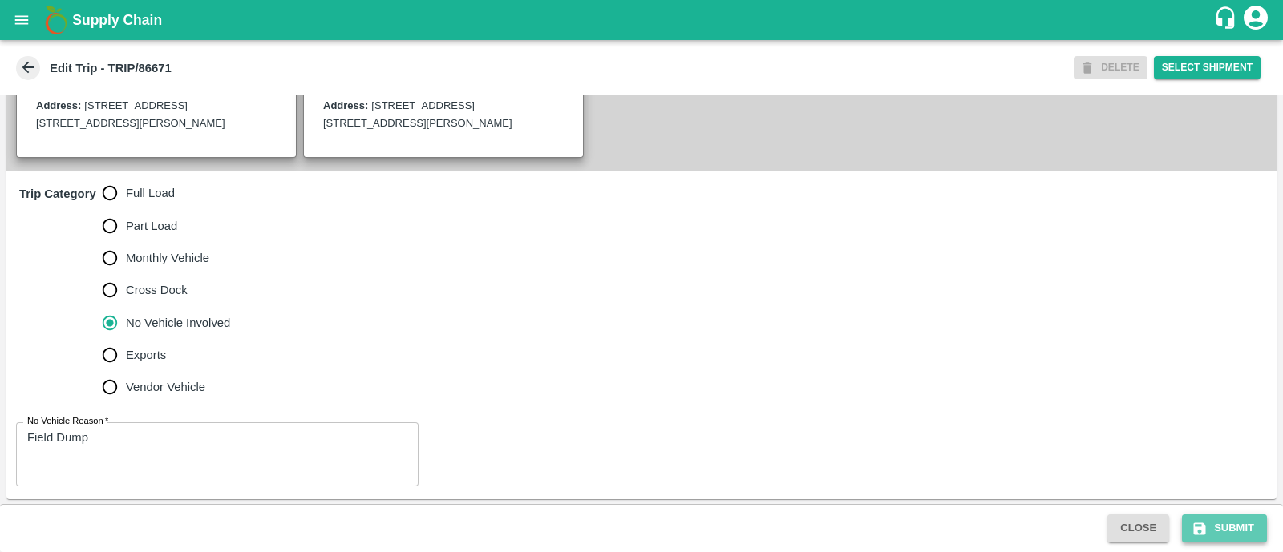
click at [1212, 521] on button "Submit" at bounding box center [1224, 529] width 85 height 28
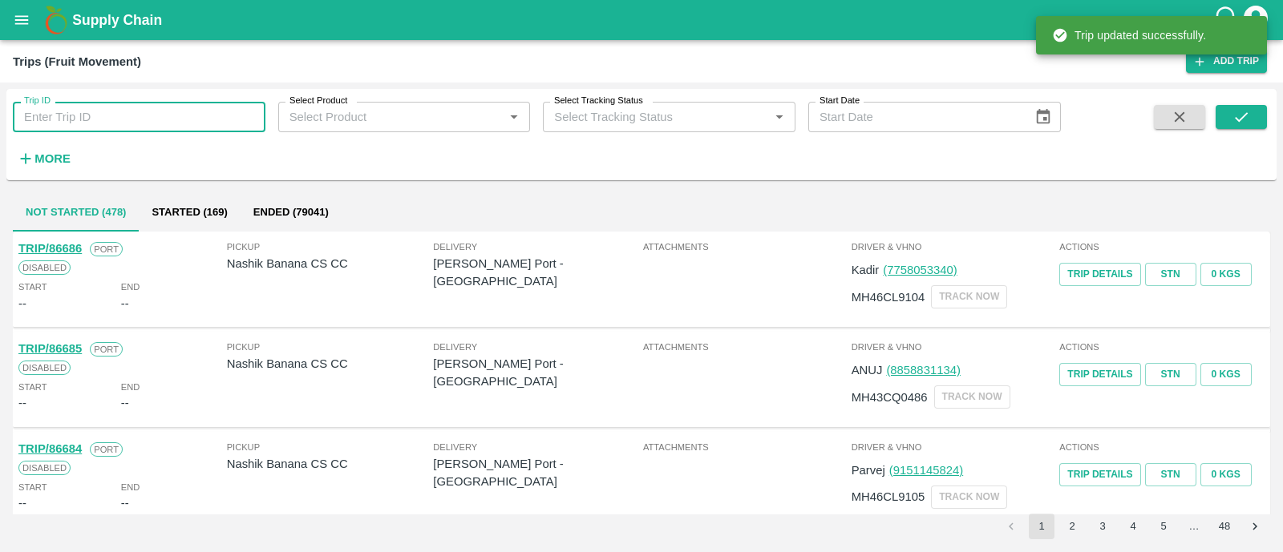
click at [173, 122] on input "Trip ID" at bounding box center [139, 117] width 253 height 30
paste input "86670"
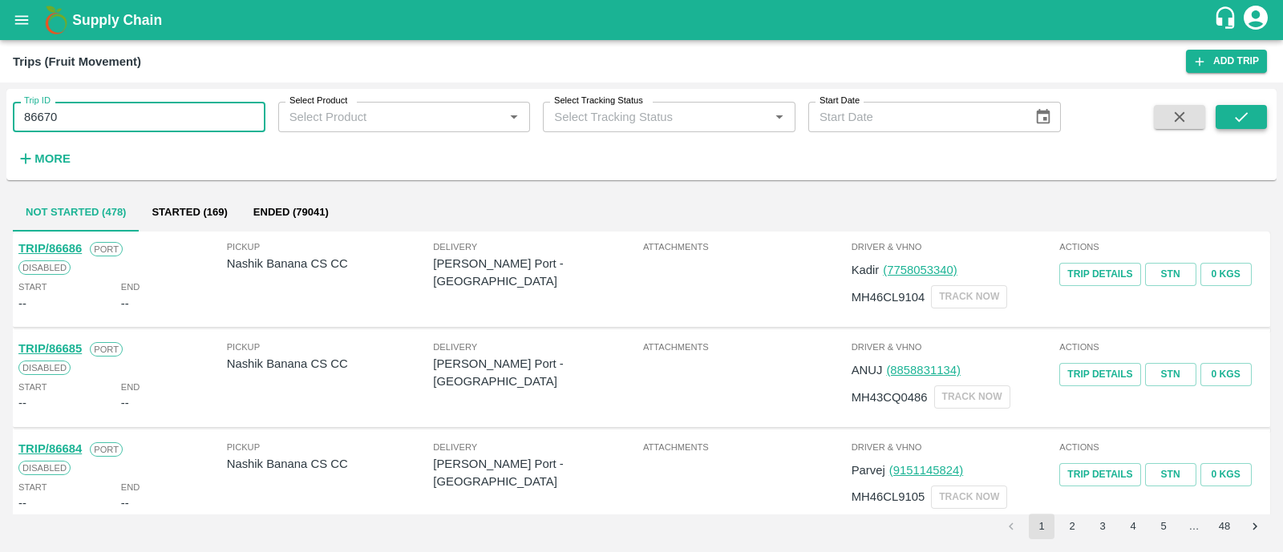
type input "86670"
click at [1243, 115] on icon "submit" at bounding box center [1241, 117] width 18 height 18
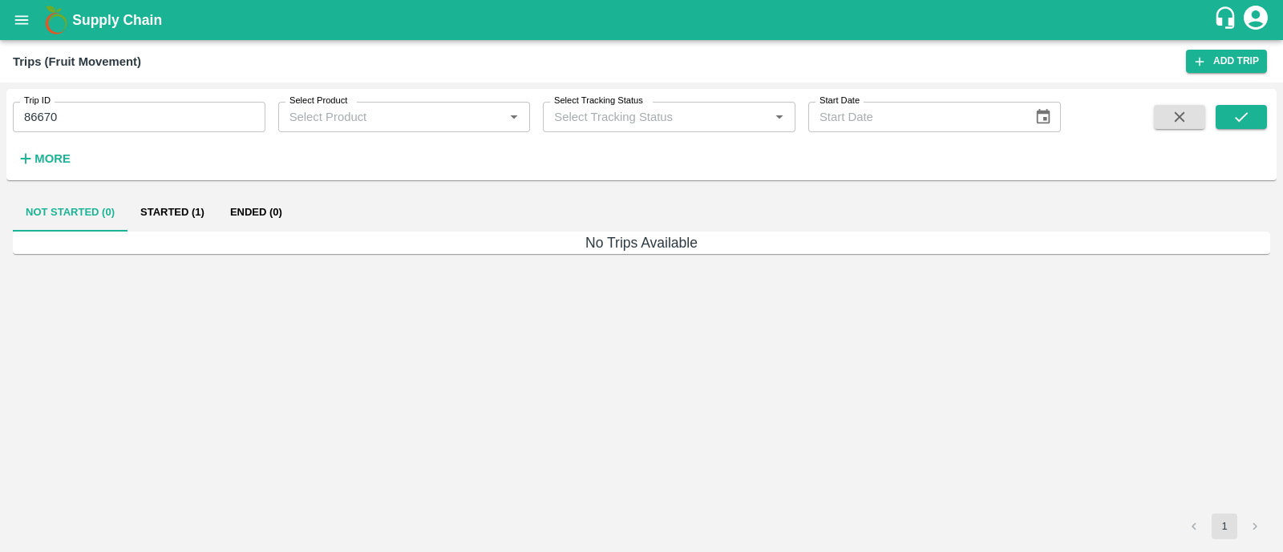
click at [179, 205] on button "Started (1)" at bounding box center [172, 212] width 90 height 38
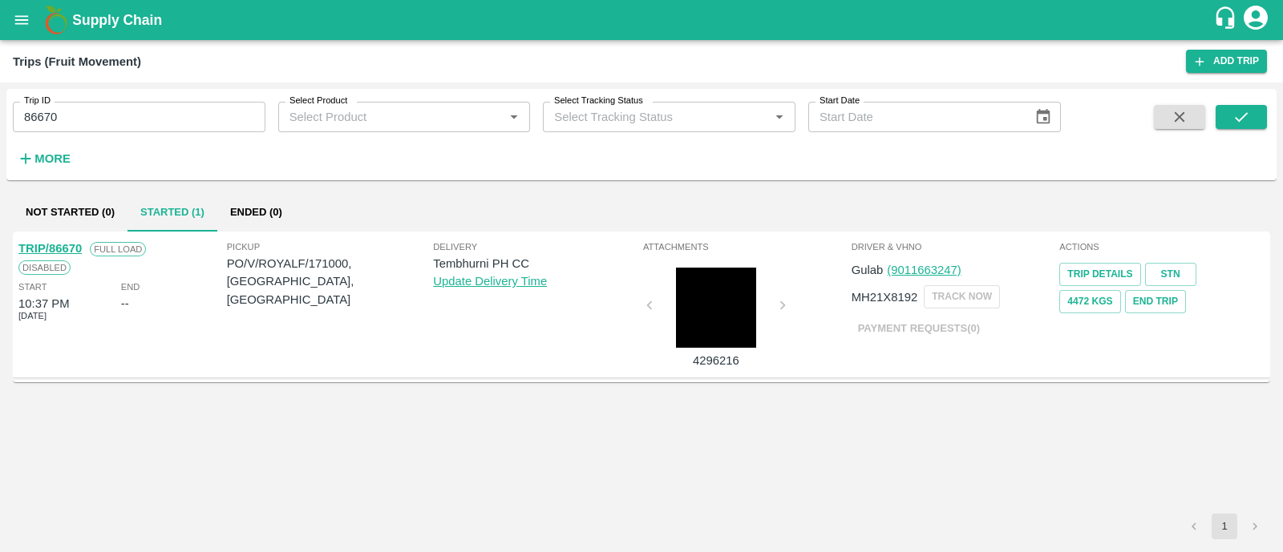
click at [69, 247] on link "TRIP/86670" at bounding box center [49, 248] width 63 height 13
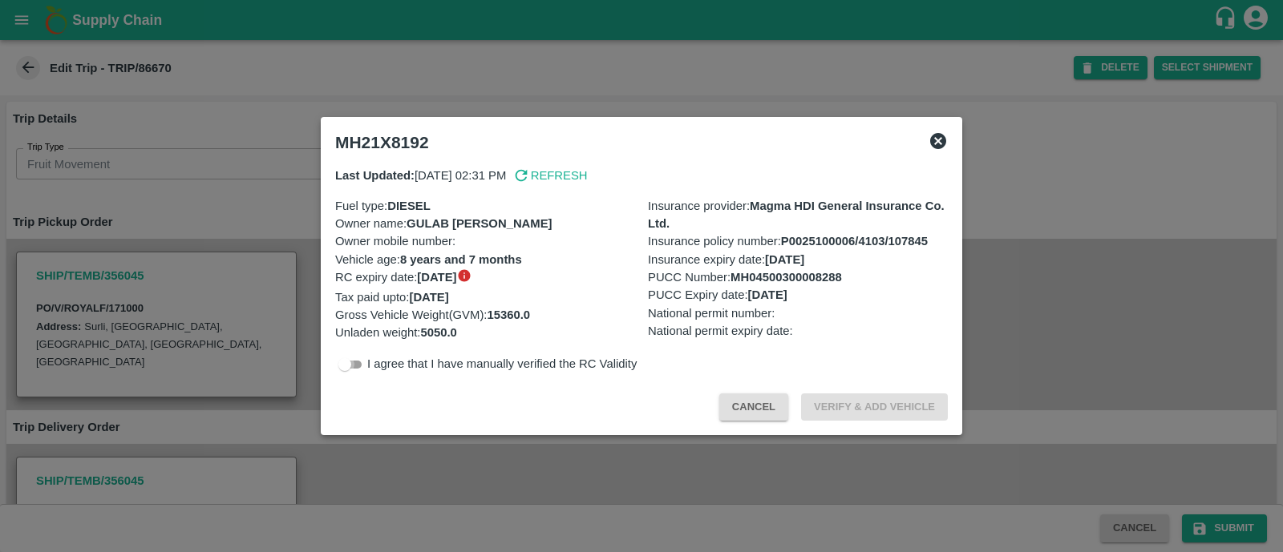
click at [356, 370] on input "checkbox" at bounding box center [345, 364] width 58 height 19
checkbox input "true"
click at [868, 416] on button "Verify & Add Vehicle" at bounding box center [874, 408] width 147 height 28
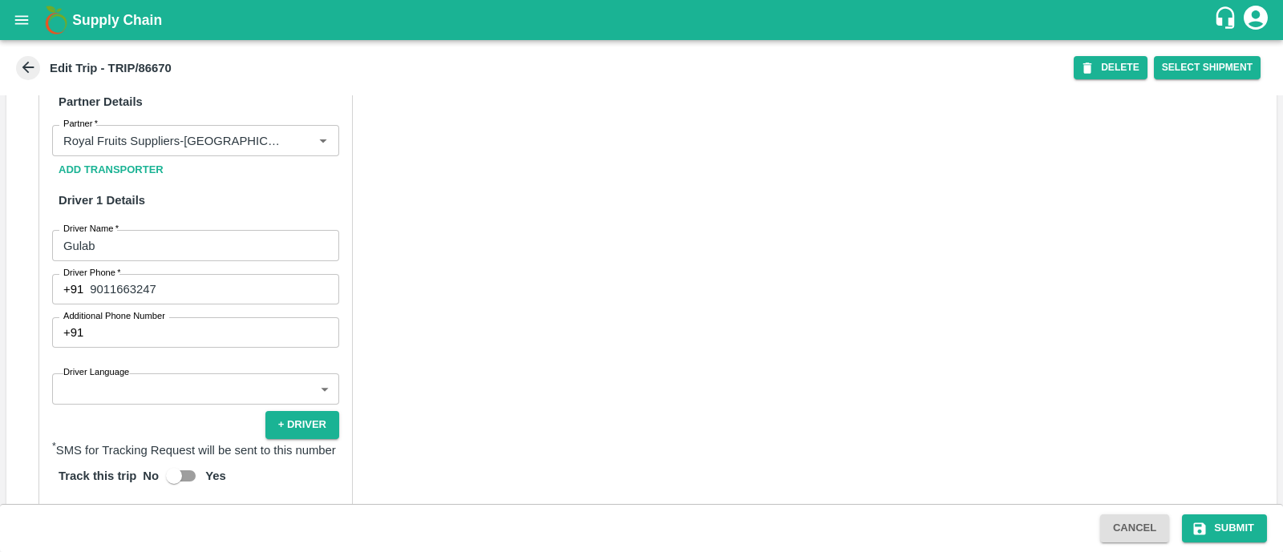
scroll to position [791, 0]
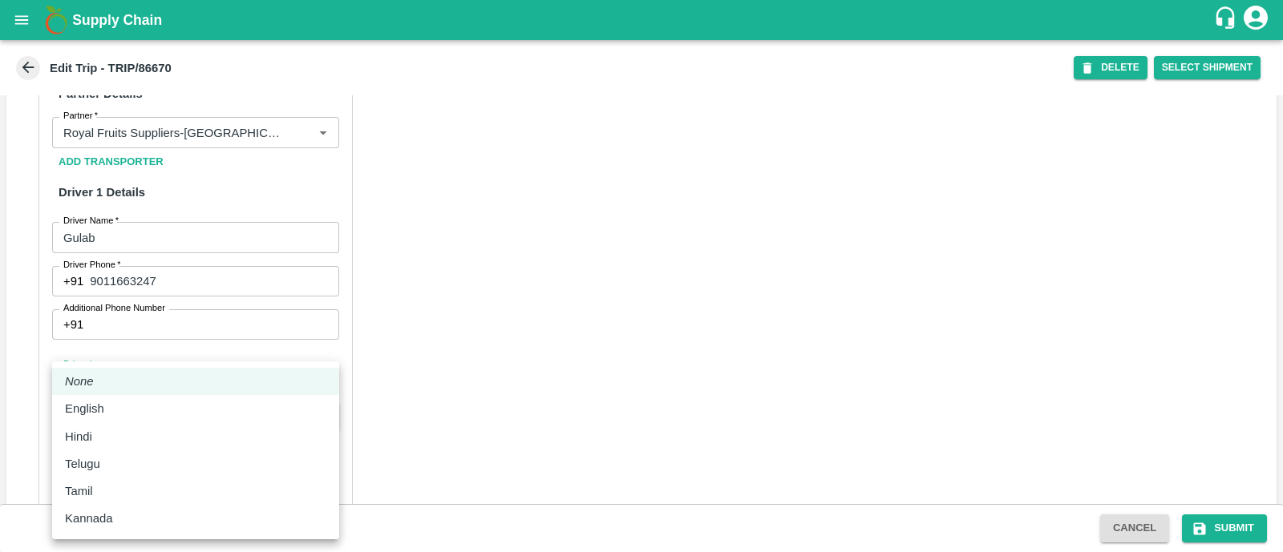
click at [208, 370] on body "Supply Chain Edit Trip - TRIP/86670 DELETE Select Shipment Trip Details Trip Ty…" at bounding box center [641, 276] width 1283 height 552
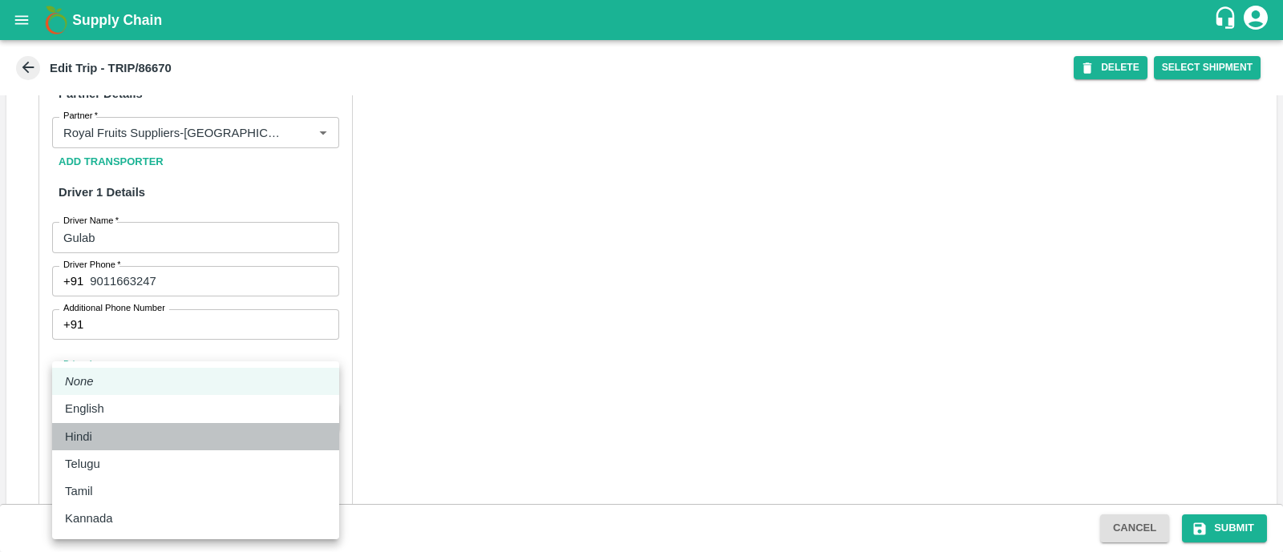
click at [136, 431] on div "Hindi" at bounding box center [195, 437] width 261 height 18
type input "hi"
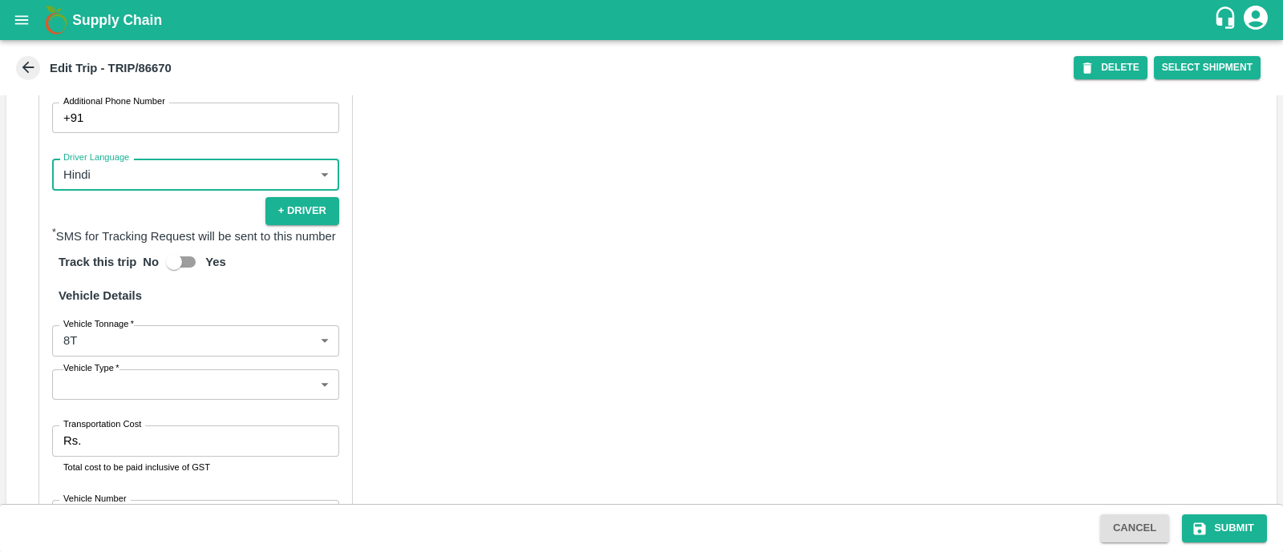
scroll to position [999, 0]
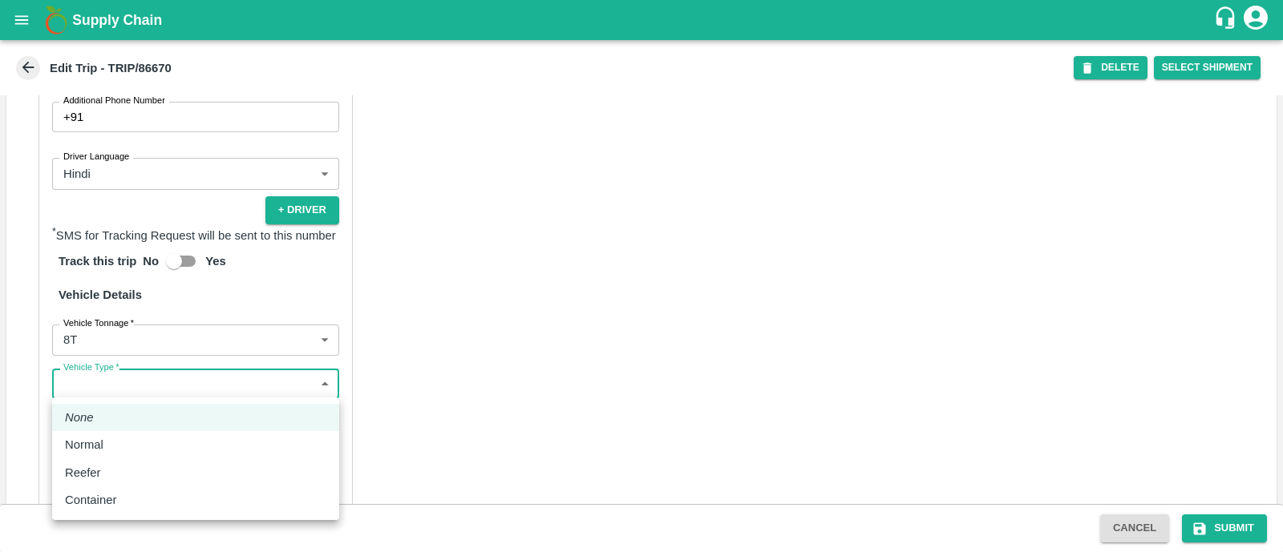
click at [156, 382] on body "Supply Chain Edit Trip - TRIP/86670 DELETE Select Shipment Trip Details Trip Ty…" at bounding box center [641, 276] width 1283 height 552
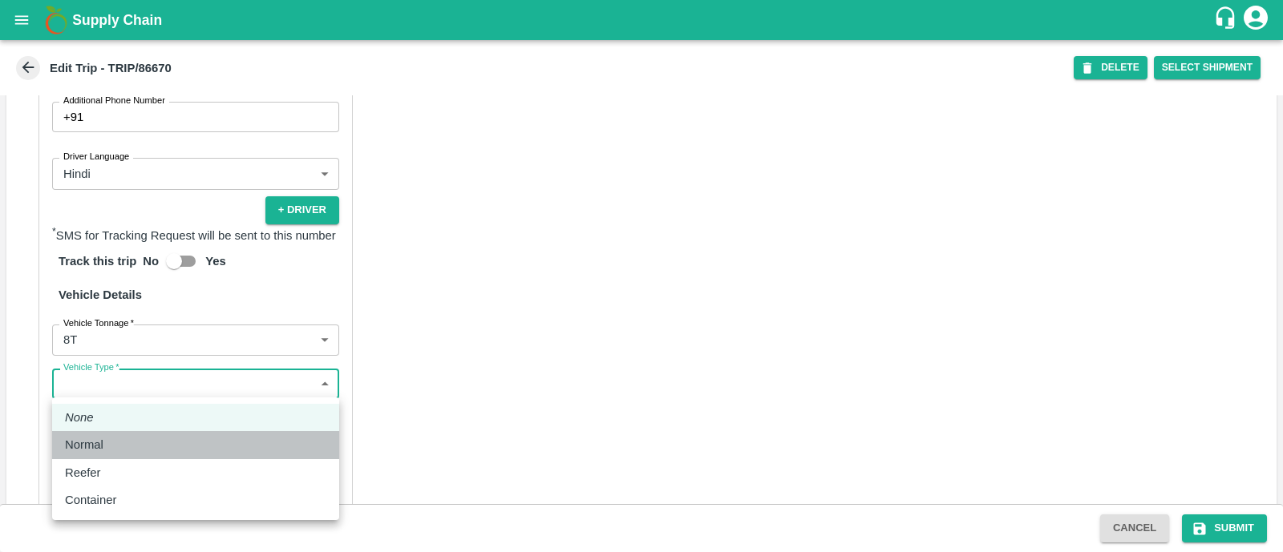
click at [148, 443] on div "Normal" at bounding box center [195, 445] width 261 height 18
type input "Normal"
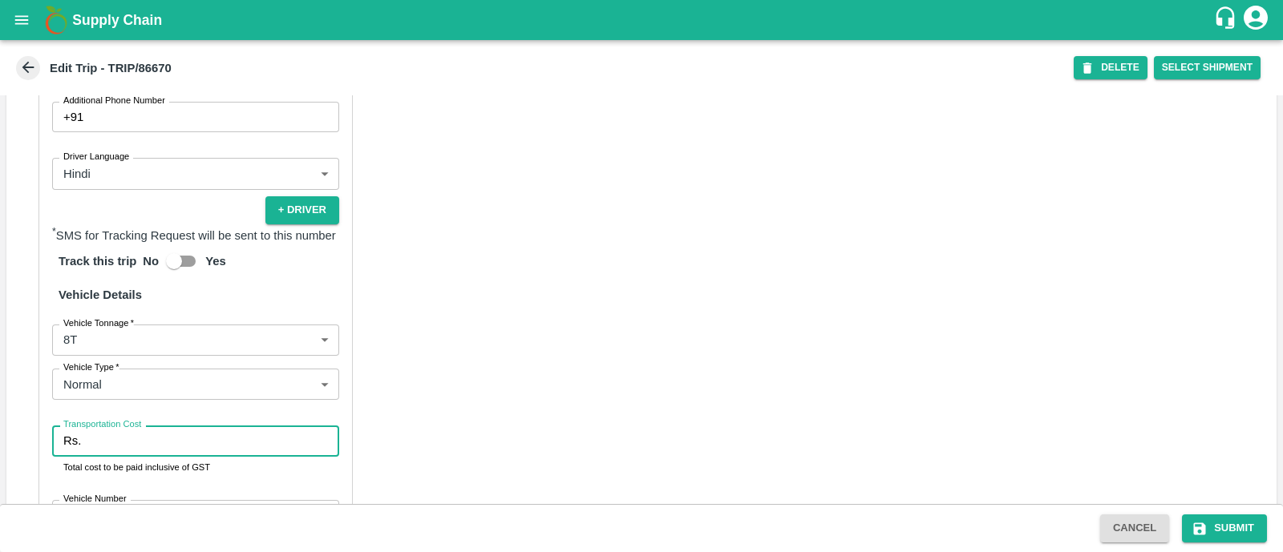
click at [148, 443] on input "Transportation Cost" at bounding box center [213, 441] width 252 height 30
type input "4000"
click at [1253, 521] on button "Submit" at bounding box center [1224, 529] width 85 height 28
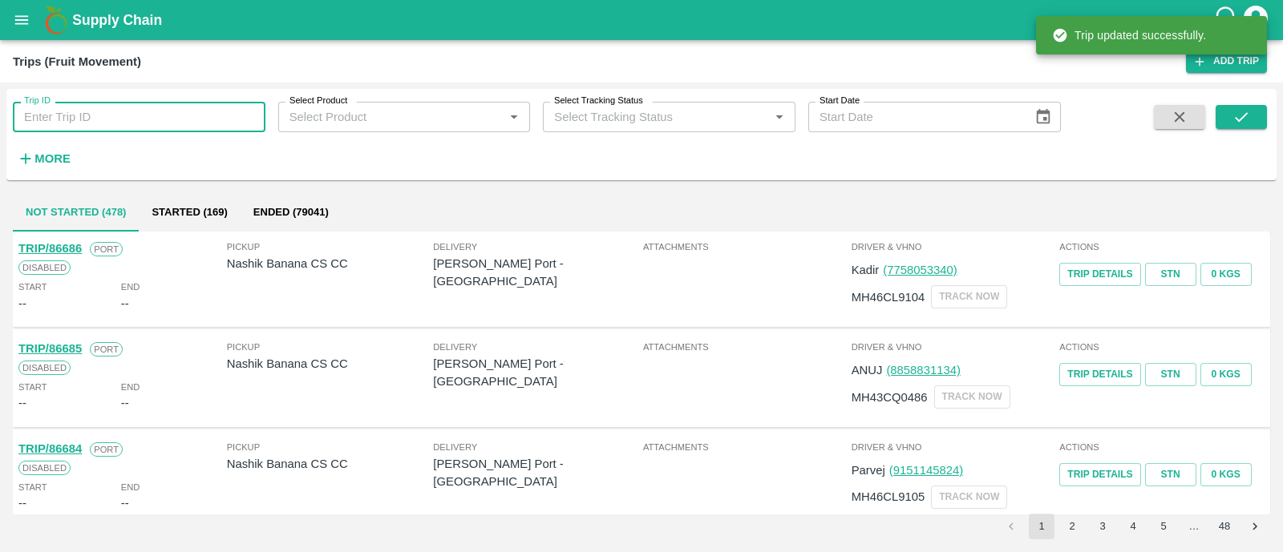
click at [196, 126] on input "Trip ID" at bounding box center [139, 117] width 253 height 30
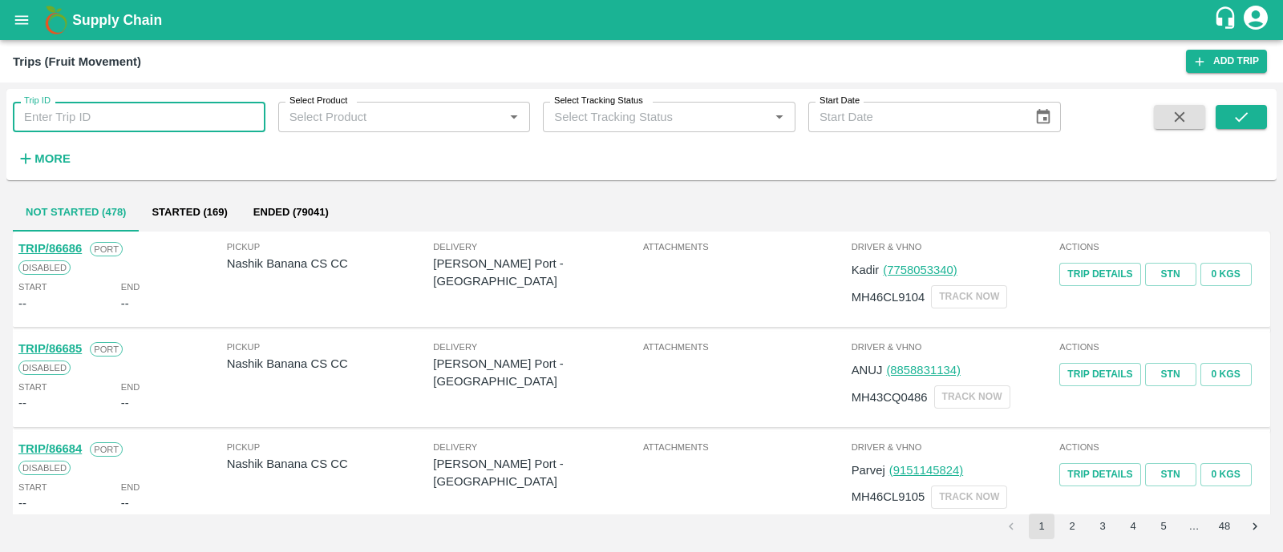
paste input "86661"
type input "86661"
click at [1245, 114] on icon "submit" at bounding box center [1241, 117] width 13 height 10
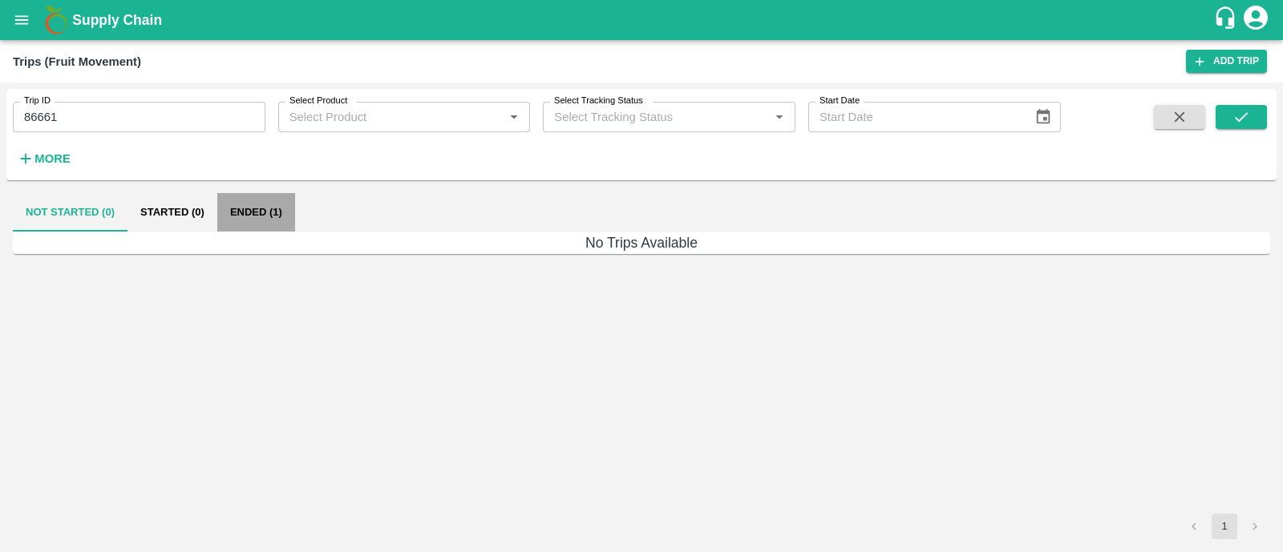
click at [242, 211] on button "Ended (1)" at bounding box center [256, 212] width 78 height 38
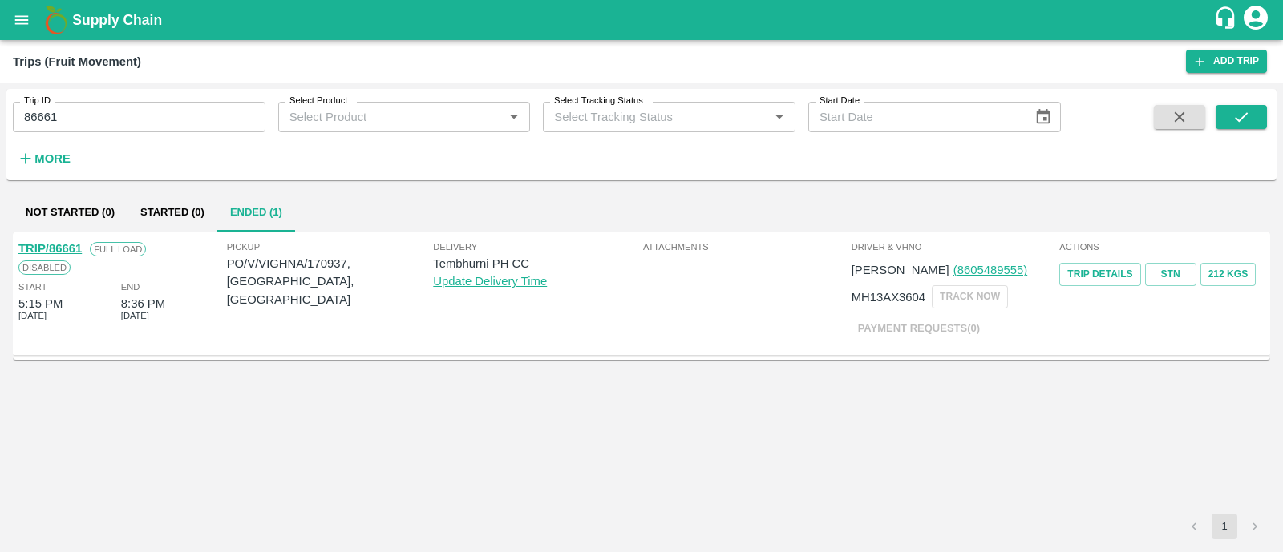
click at [75, 242] on link "TRIP/86661" at bounding box center [49, 248] width 63 height 13
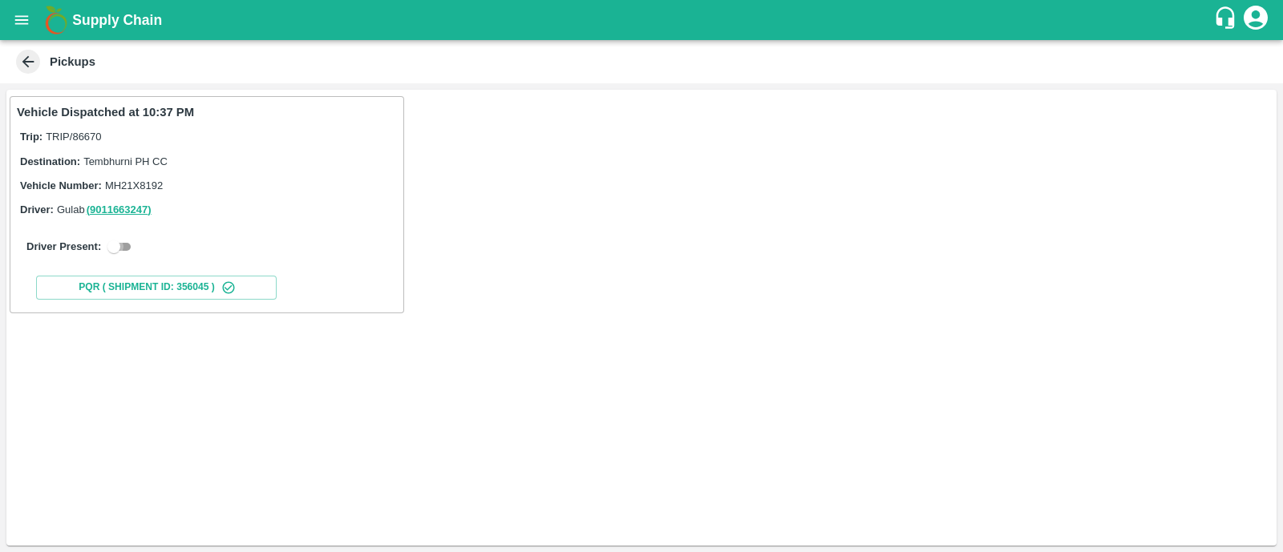
click at [129, 245] on input "checkbox" at bounding box center [114, 246] width 58 height 19
checkbox input "true"
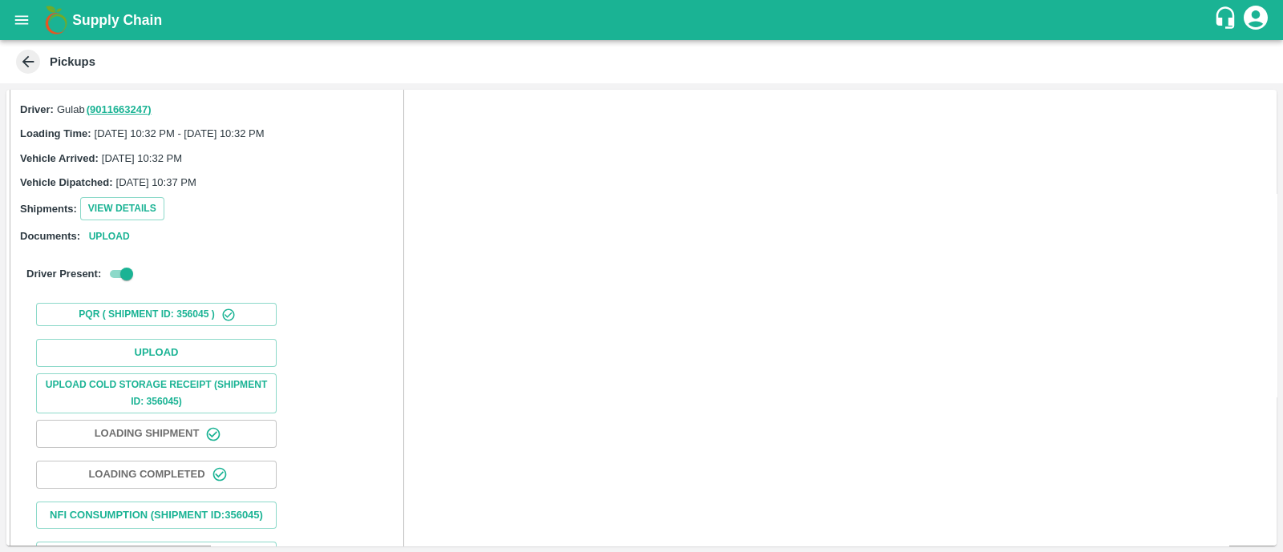
scroll to position [111, 0]
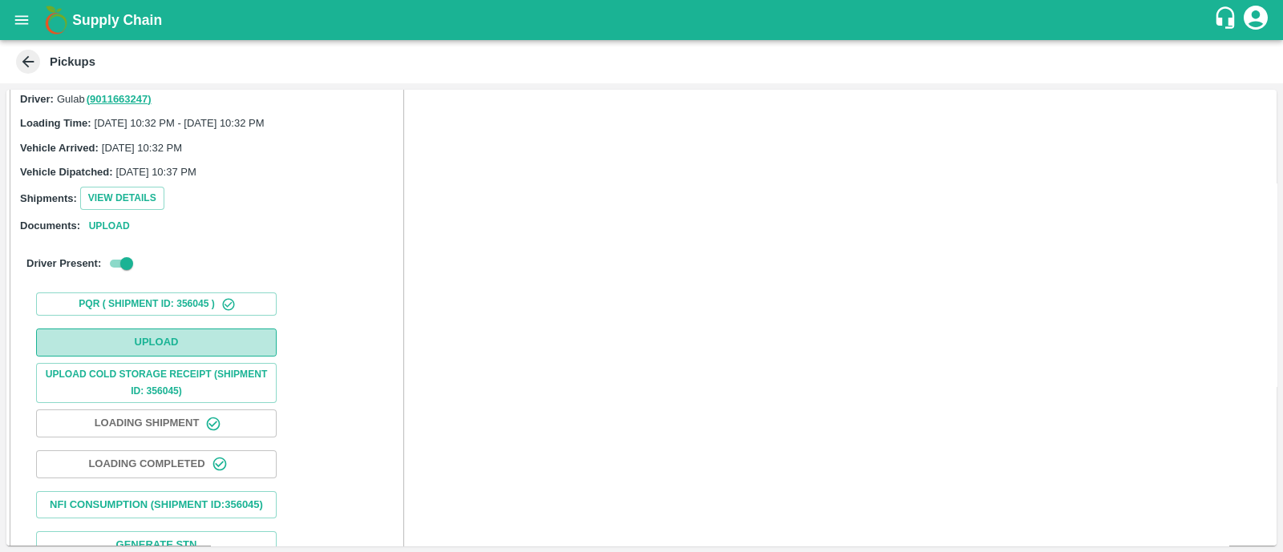
click at [152, 334] on button "Upload" at bounding box center [156, 343] width 241 height 28
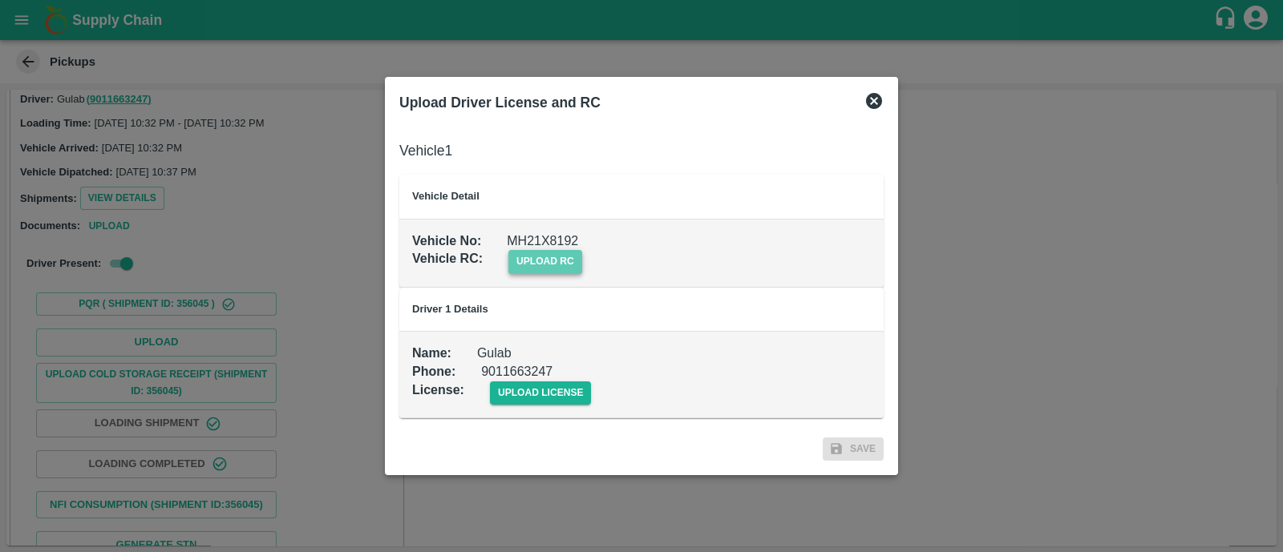
click at [536, 261] on span "upload rc" at bounding box center [545, 261] width 74 height 23
click at [0, 0] on input "upload rc" at bounding box center [0, 0] width 0 height 0
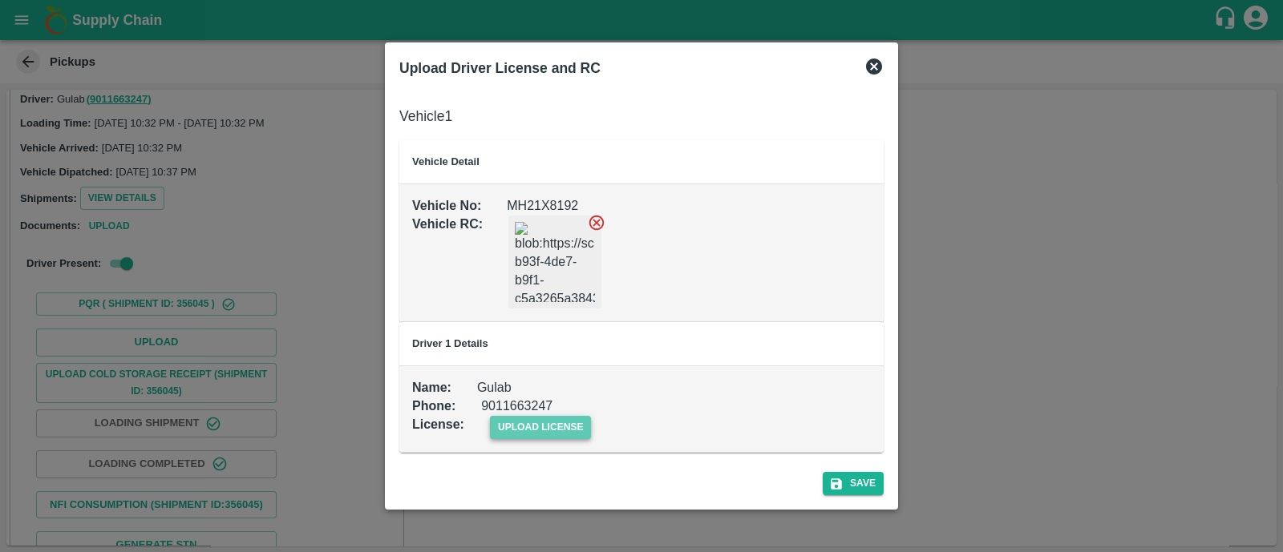
click at [521, 423] on span "upload license" at bounding box center [541, 427] width 102 height 23
click at [0, 0] on input "upload license" at bounding box center [0, 0] width 0 height 0
click at [864, 475] on button "Save" at bounding box center [853, 484] width 61 height 23
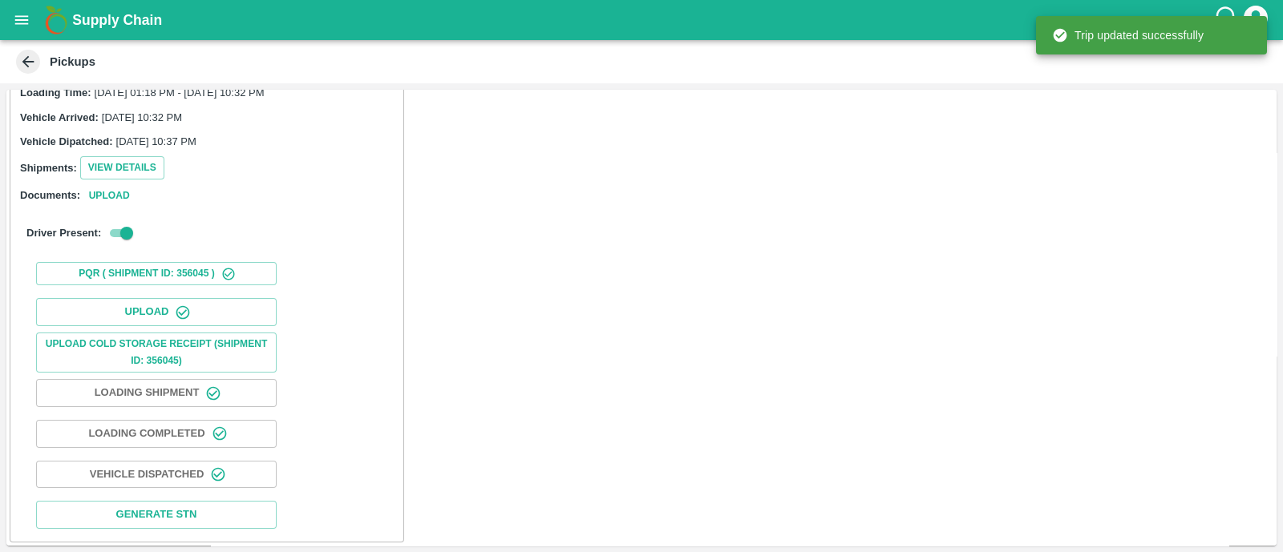
scroll to position [200, 0]
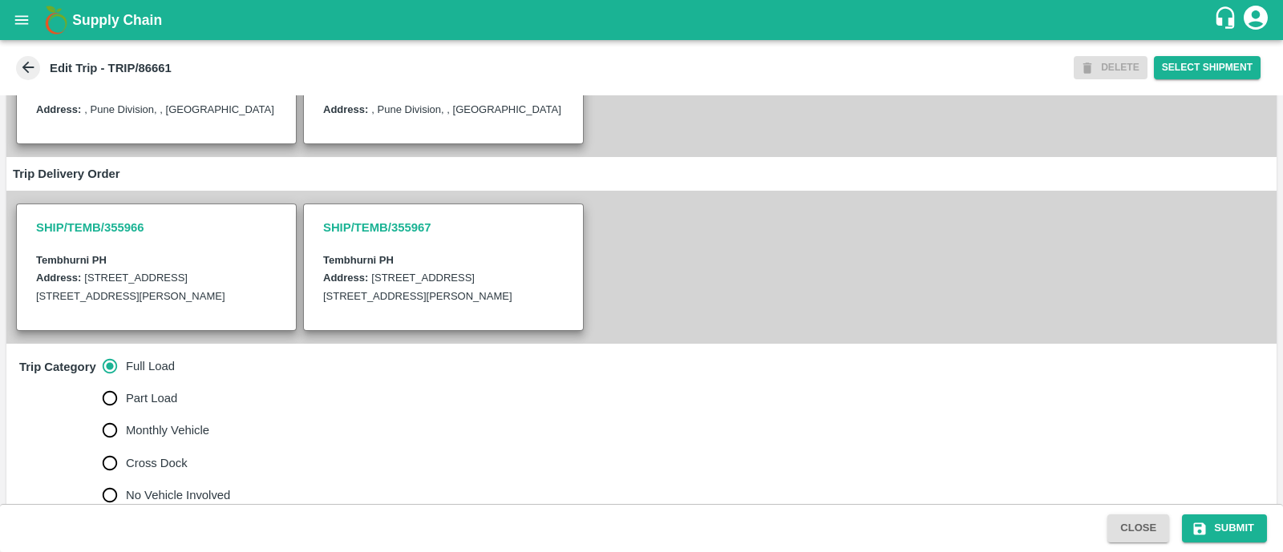
scroll to position [228, 0]
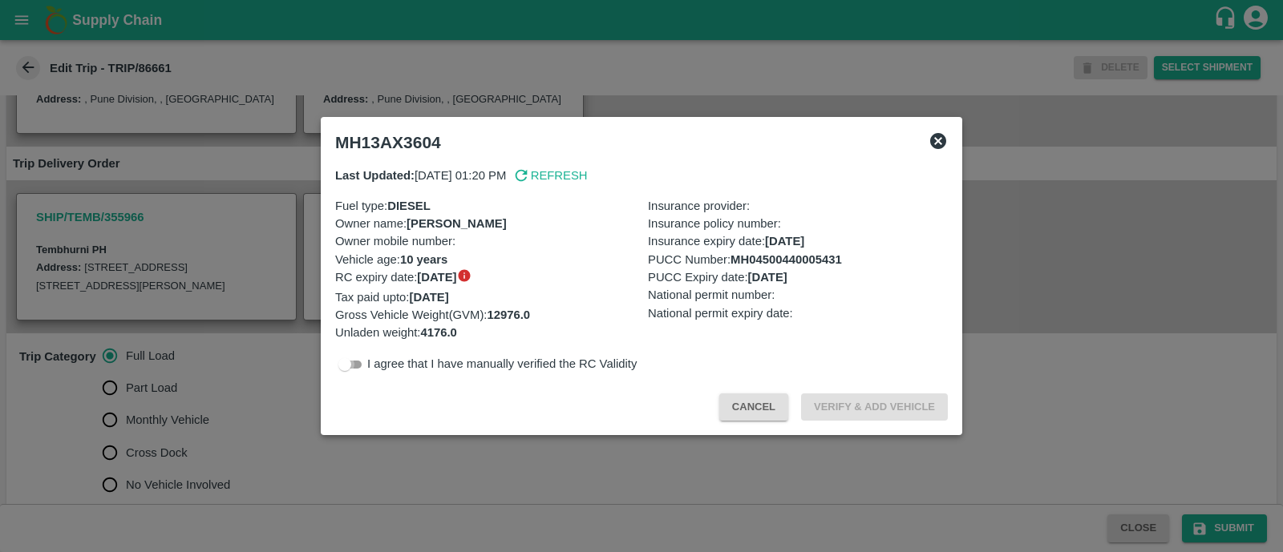
click at [356, 370] on input "checkbox" at bounding box center [345, 364] width 58 height 19
checkbox input "true"
click at [866, 399] on button "Verify & Add Vehicle" at bounding box center [874, 408] width 147 height 28
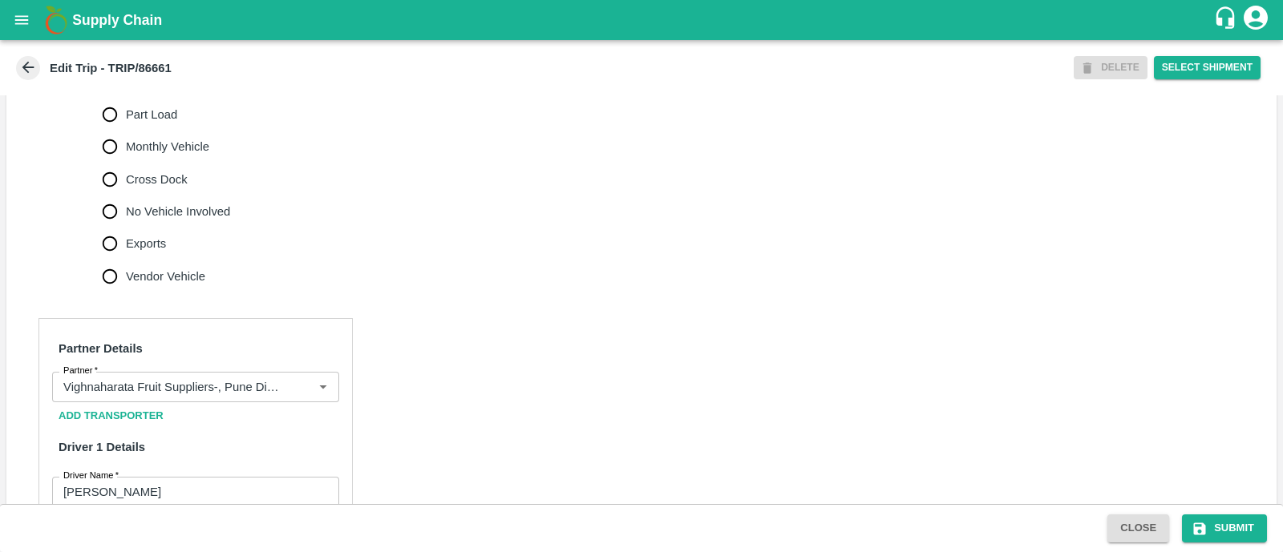
scroll to position [501, 0]
click at [113, 228] on input "No Vehicle Involved" at bounding box center [110, 212] width 32 height 32
radio input "true"
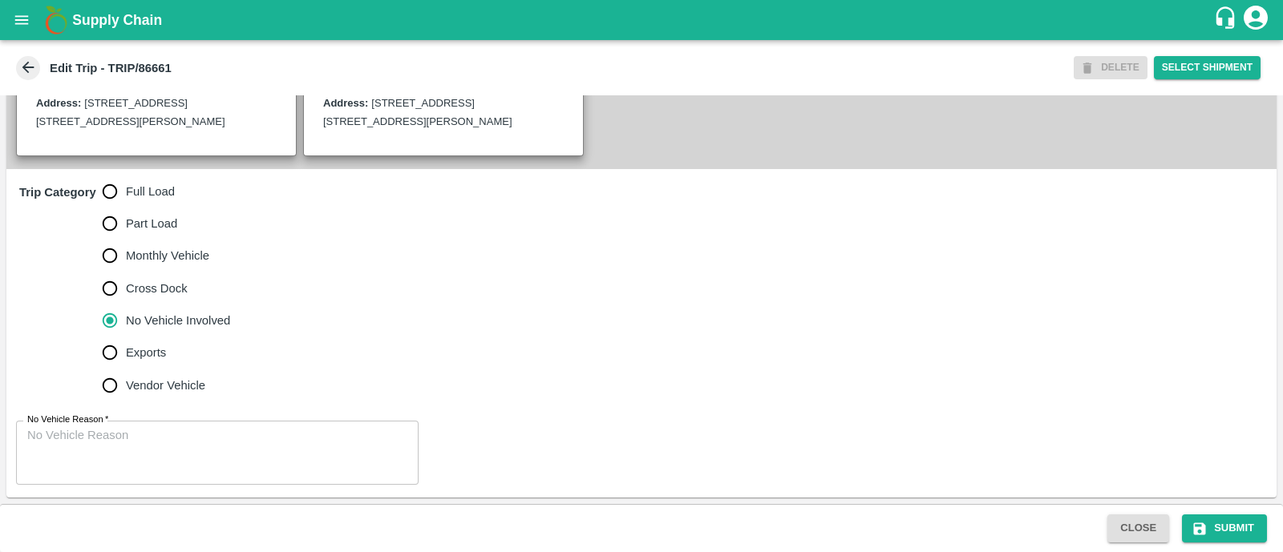
scroll to position [426, 0]
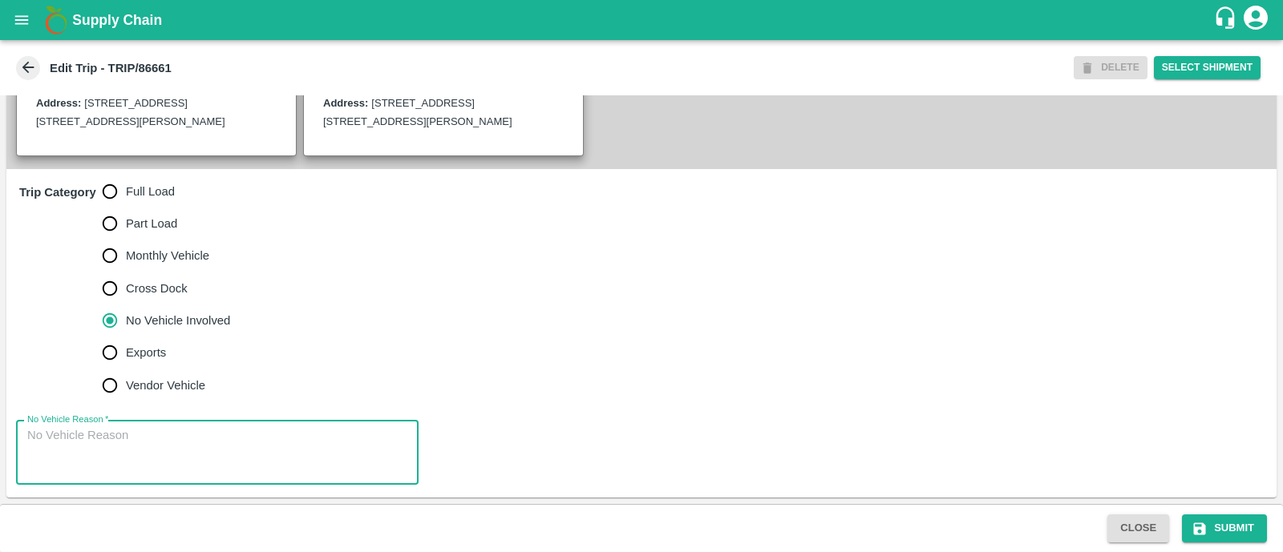
click at [114, 430] on textarea "No Vehicle Reason   *" at bounding box center [217, 452] width 380 height 51
type textarea "Field Dump"
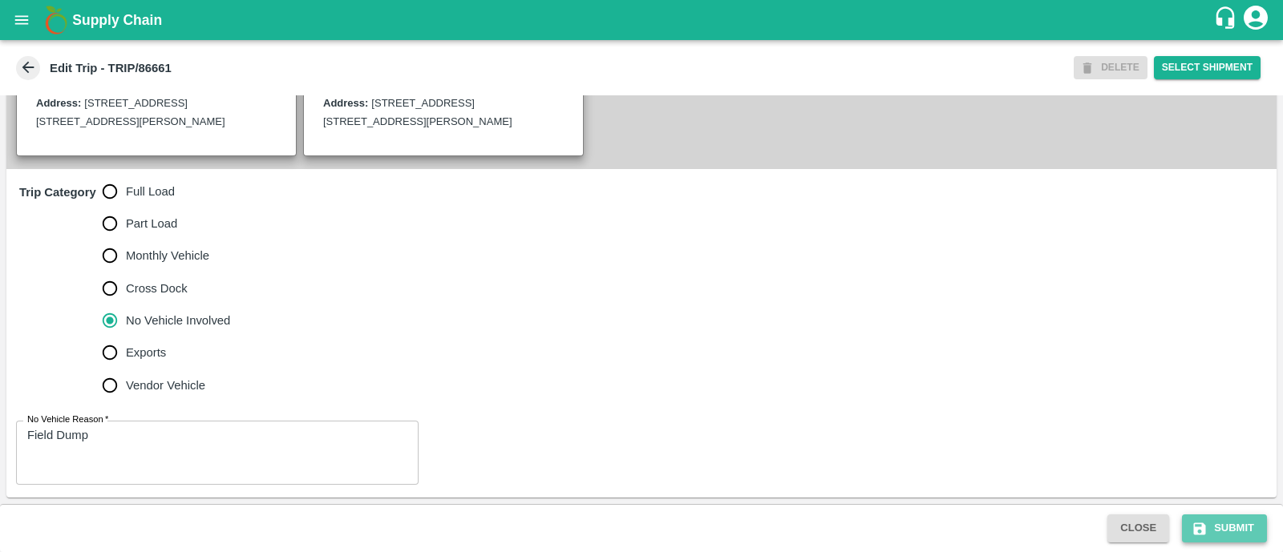
click at [1215, 515] on button "Submit" at bounding box center [1224, 529] width 85 height 28
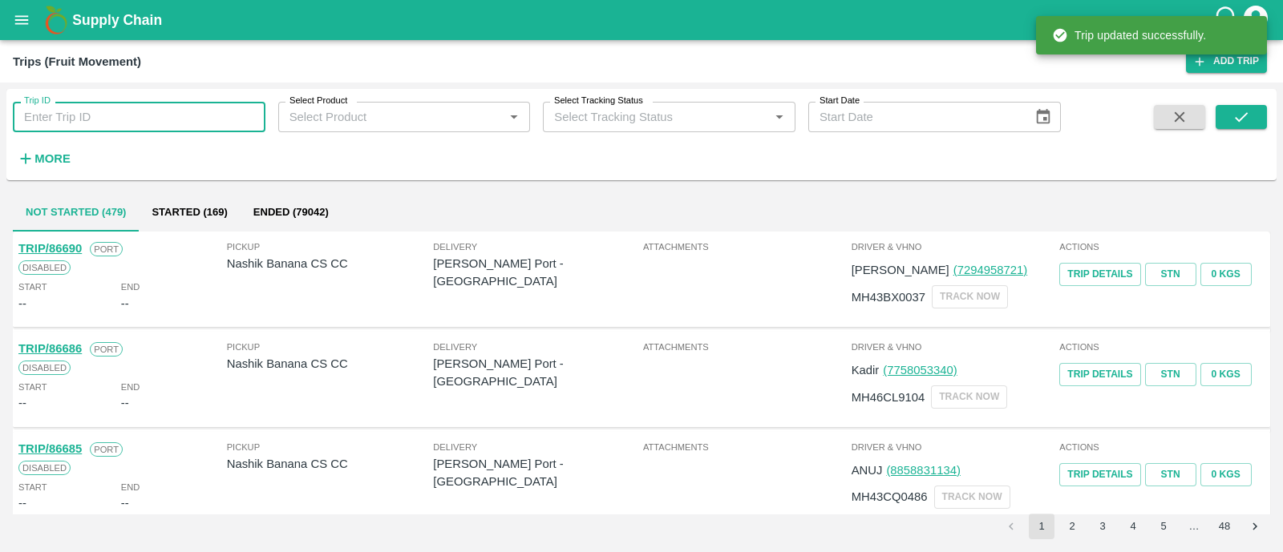
paste input "86660"
click at [158, 104] on input "86660" at bounding box center [139, 117] width 253 height 30
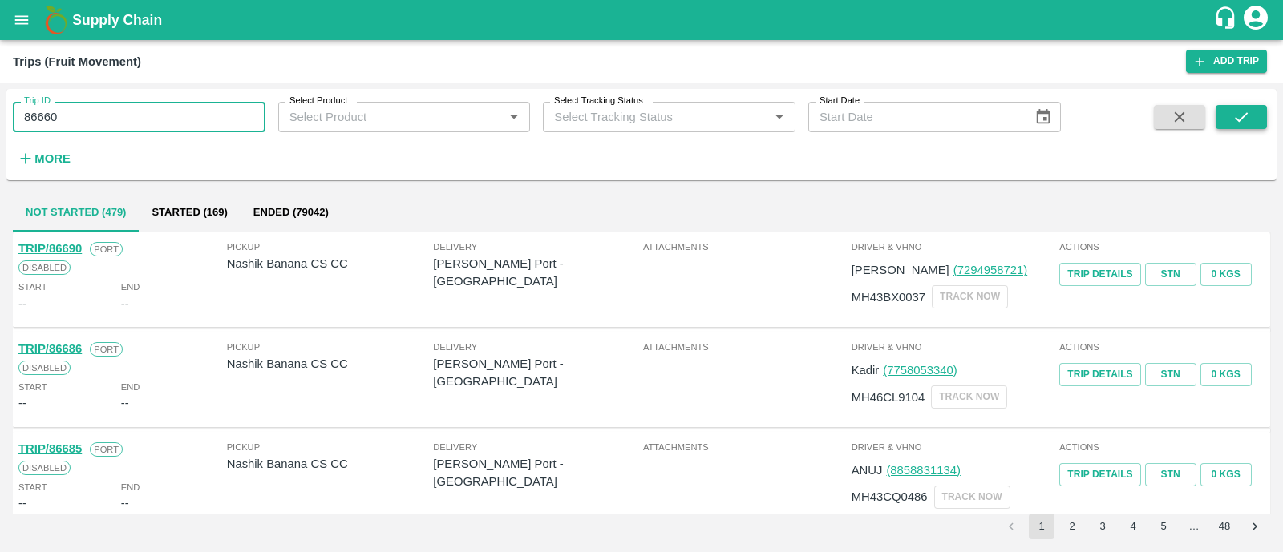
type input "86660"
click at [1247, 114] on icon "submit" at bounding box center [1241, 117] width 13 height 10
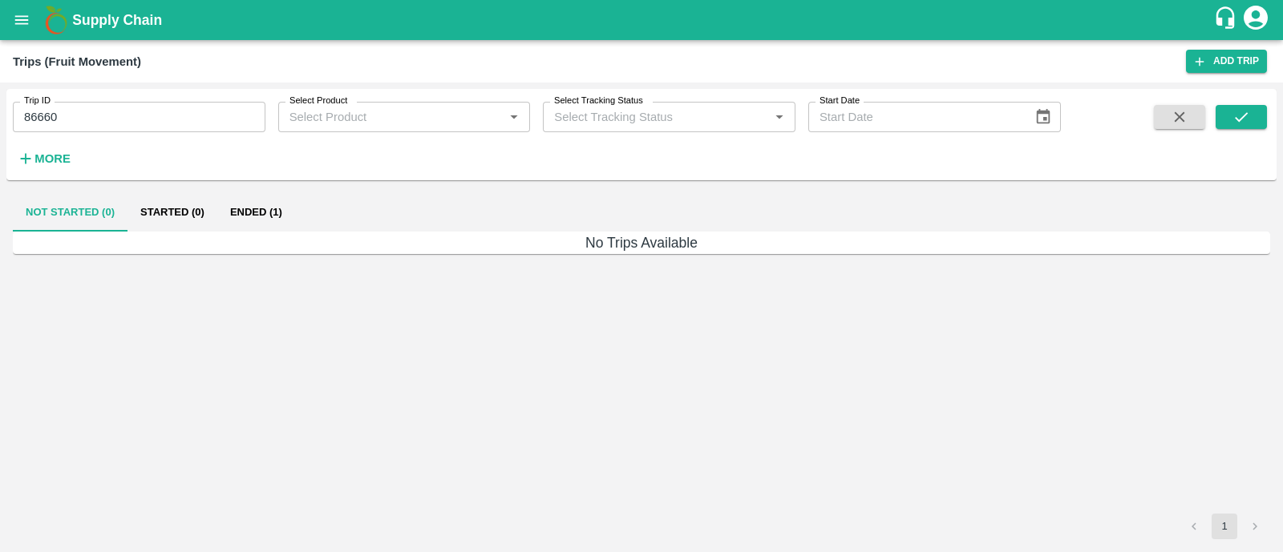
click at [257, 224] on button "Ended (1)" at bounding box center [256, 212] width 78 height 38
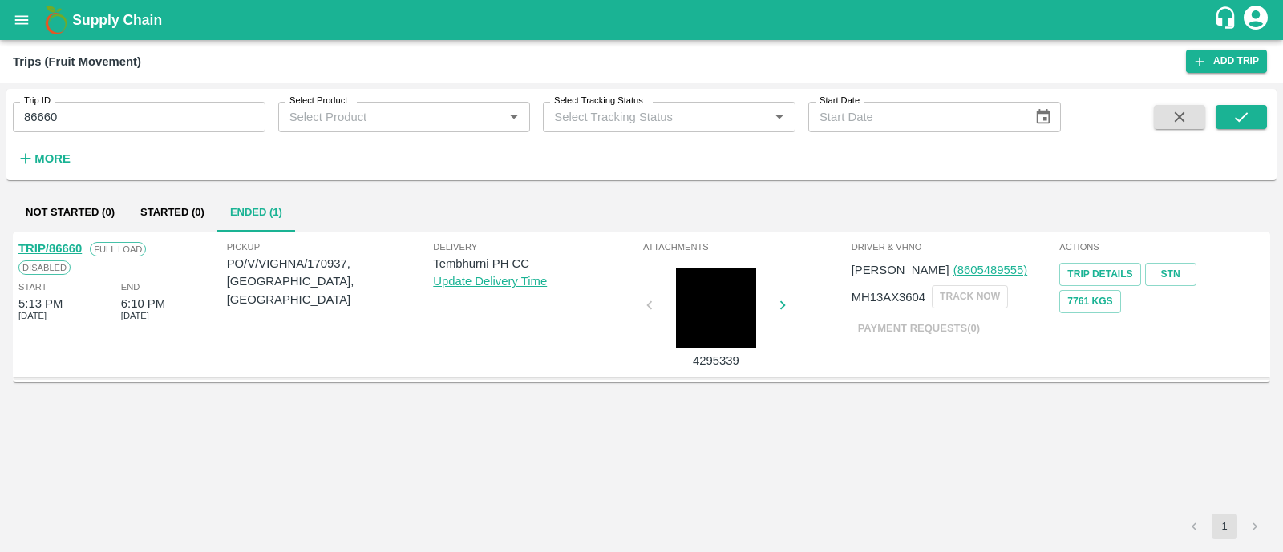
click at [69, 249] on link "TRIP/86660" at bounding box center [49, 248] width 63 height 13
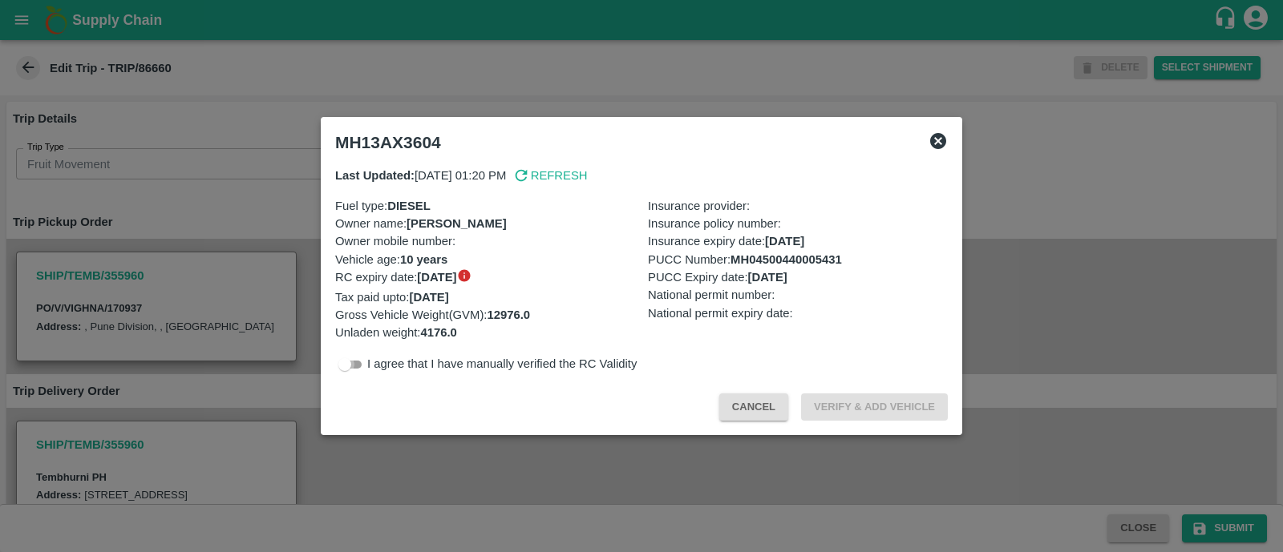
click at [358, 359] on input "checkbox" at bounding box center [345, 364] width 58 height 19
checkbox input "true"
click at [831, 402] on button "Verify & Add Vehicle" at bounding box center [874, 408] width 147 height 28
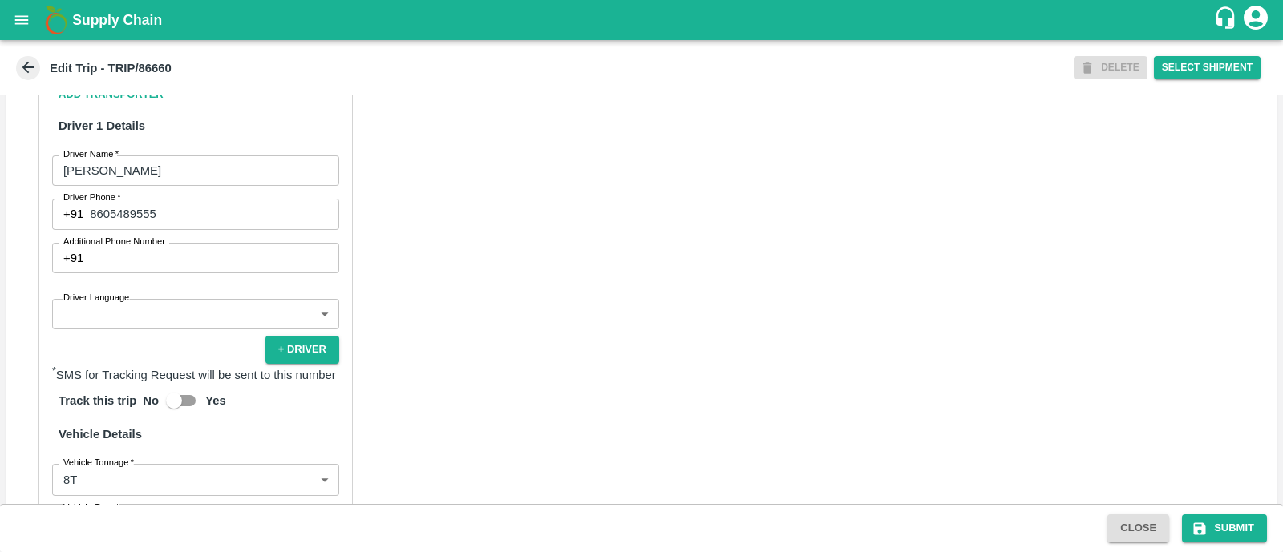
scroll to position [850, 0]
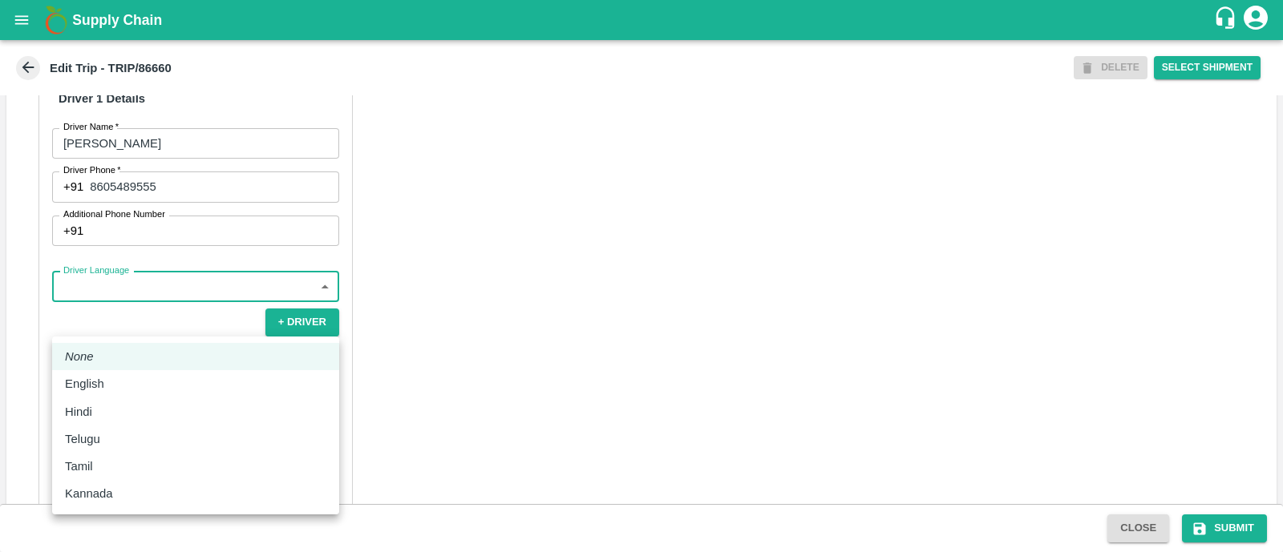
click at [144, 321] on body "Supply Chain Edit Trip - TRIP/86660 DELETE Select Shipment Trip Details Trip Ty…" at bounding box center [641, 276] width 1283 height 552
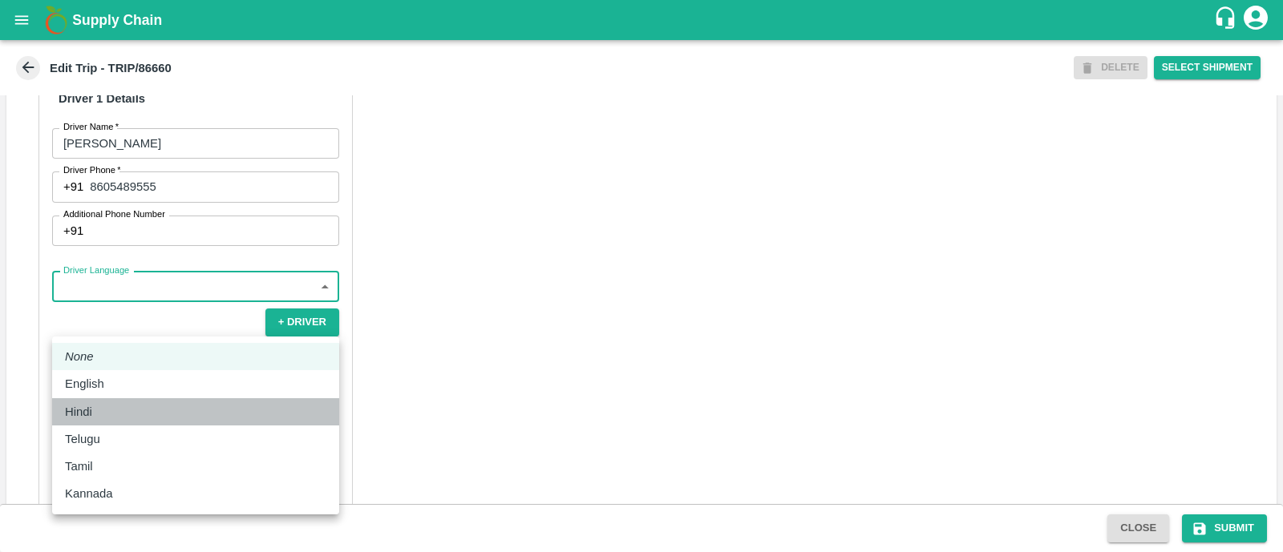
click at [137, 403] on div "Hindi" at bounding box center [195, 412] width 261 height 18
type input "hi"
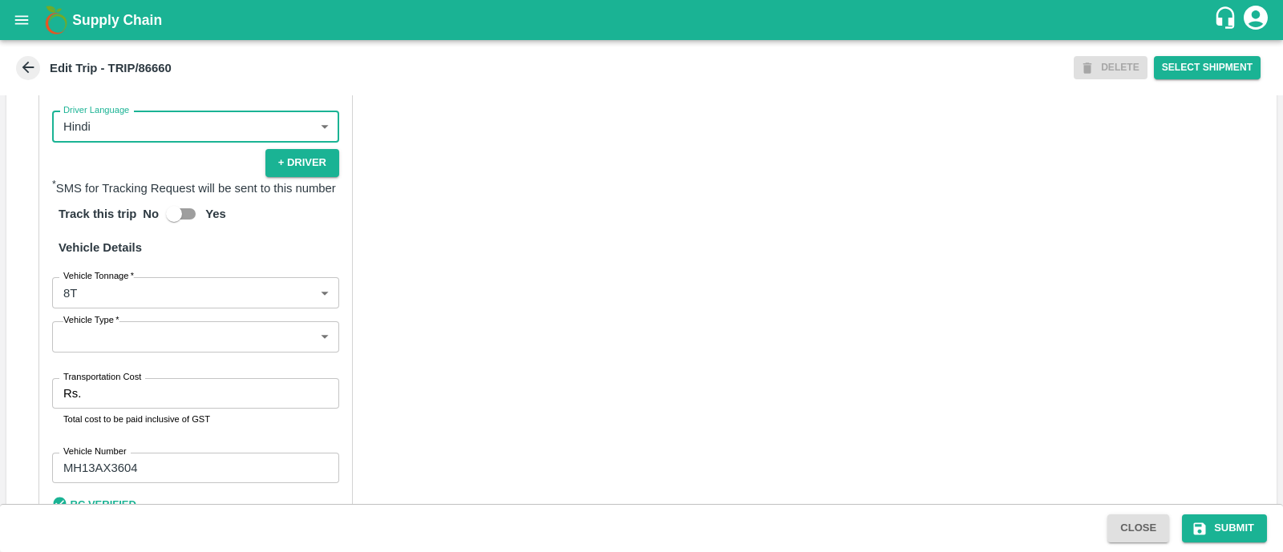
scroll to position [1011, 0]
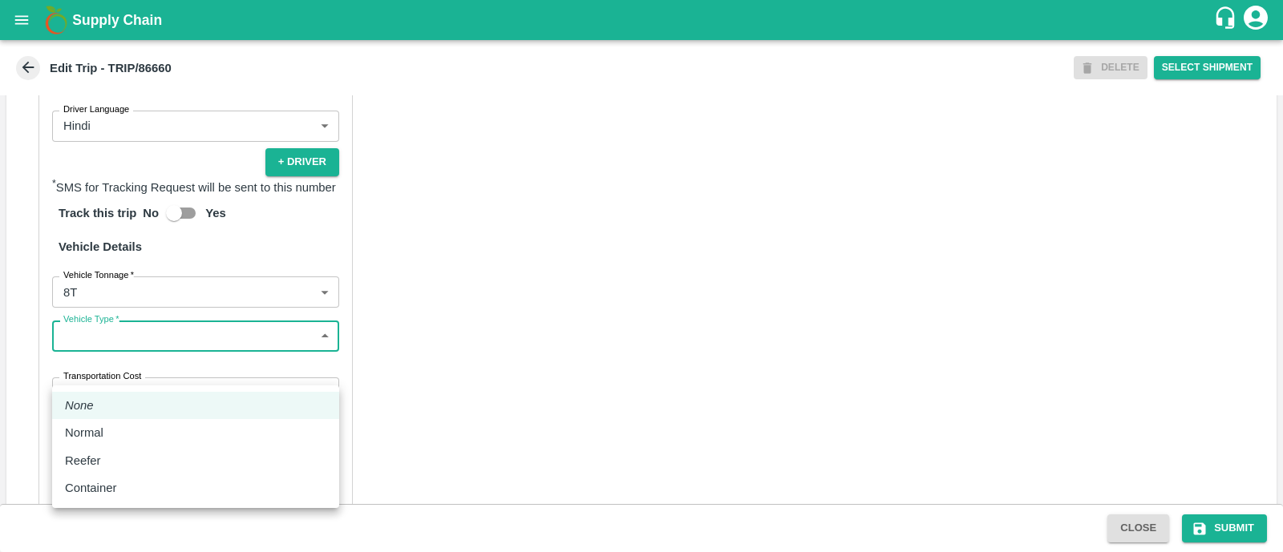
click at [130, 385] on body "Supply Chain Edit Trip - TRIP/86660 DELETE Select Shipment Trip Details Trip Ty…" at bounding box center [641, 276] width 1283 height 552
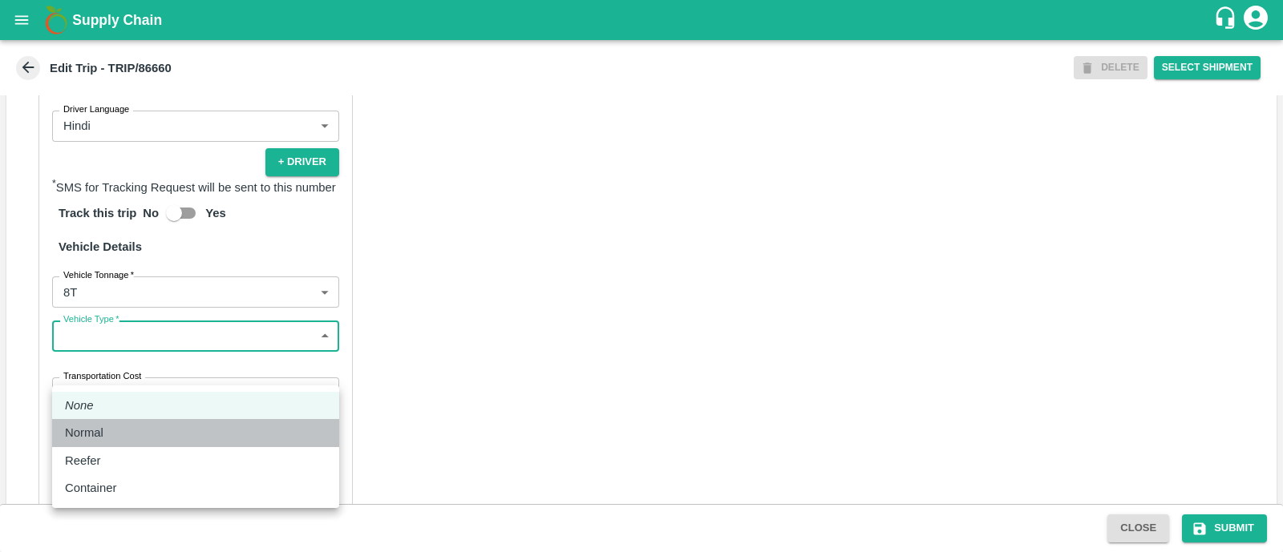
click at [132, 443] on li "Normal" at bounding box center [195, 432] width 287 height 27
type input "Normal"
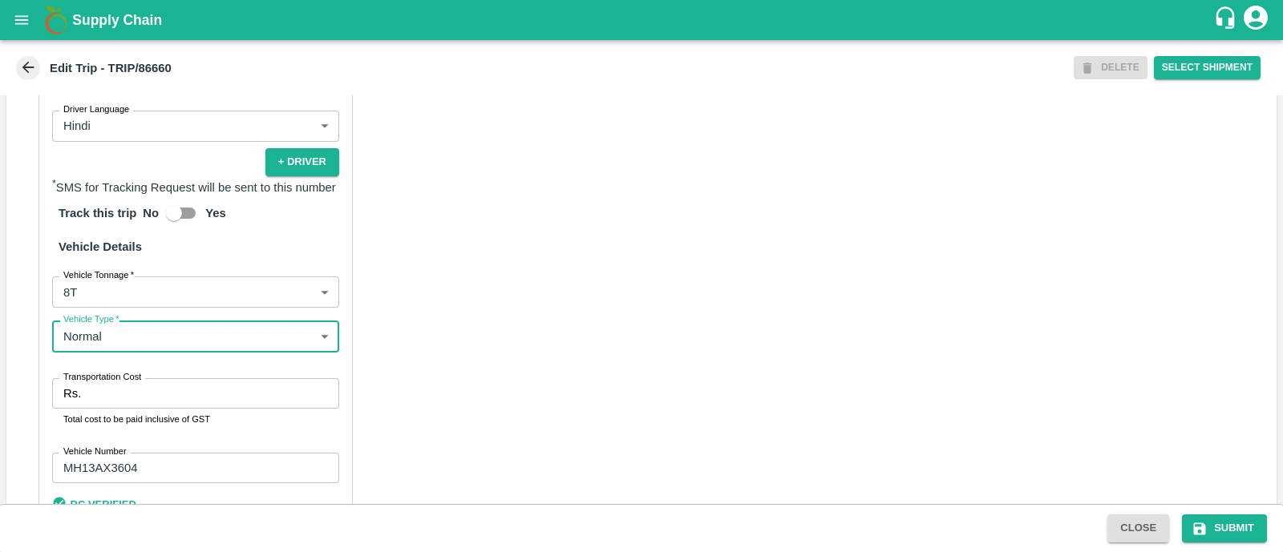
scroll to position [1028, 0]
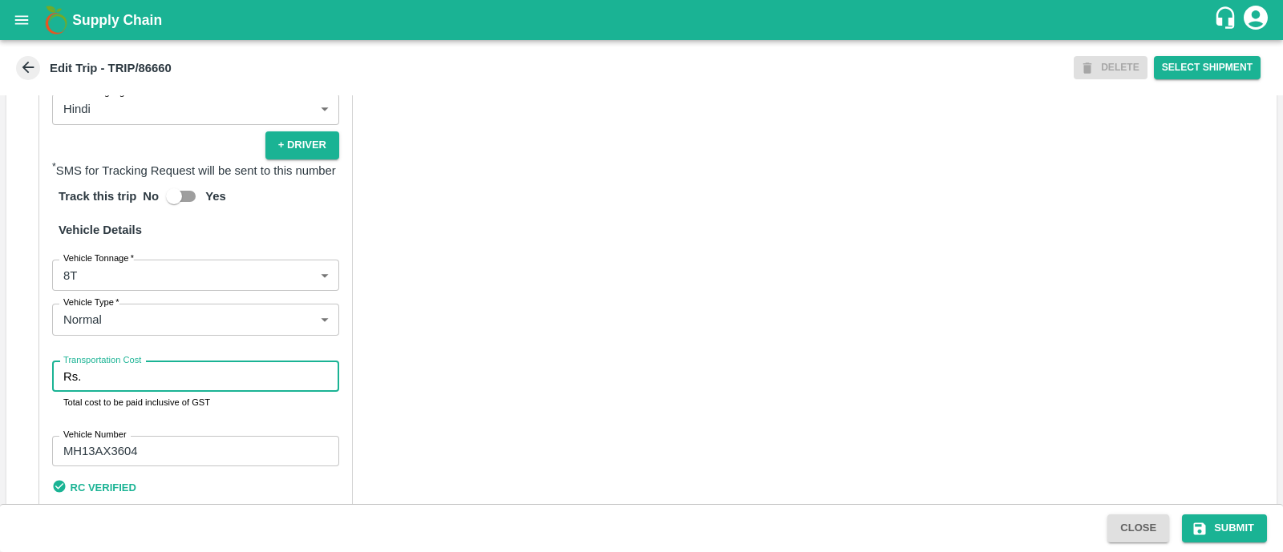
click at [156, 392] on input "Transportation Cost" at bounding box center [213, 377] width 252 height 30
type input "4000"
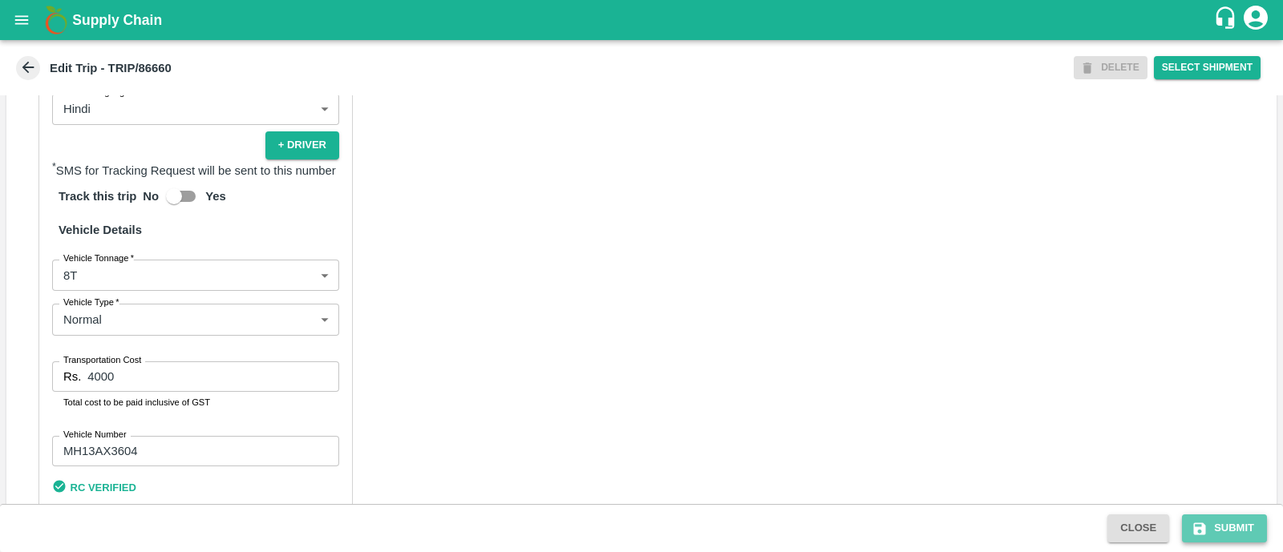
click at [1207, 516] on button "Submit" at bounding box center [1224, 529] width 85 height 28
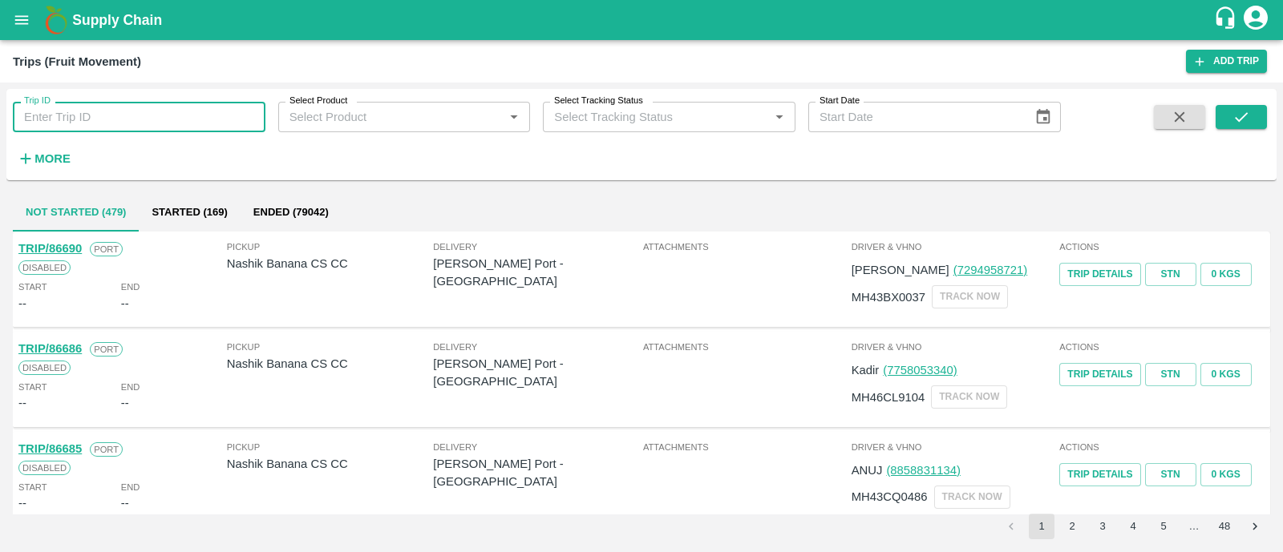
click at [186, 115] on input "Trip ID" at bounding box center [139, 117] width 253 height 30
paste input "86668"
type input "86668"
click at [1264, 109] on button "submit" at bounding box center [1241, 117] width 51 height 24
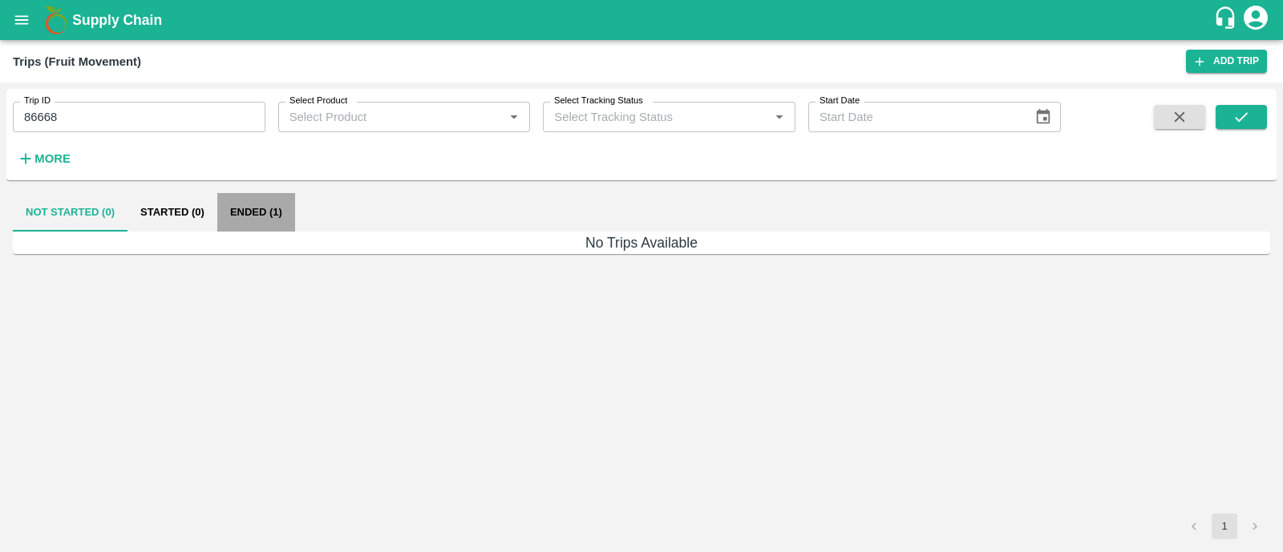
click at [221, 221] on button "Ended (1)" at bounding box center [256, 212] width 78 height 38
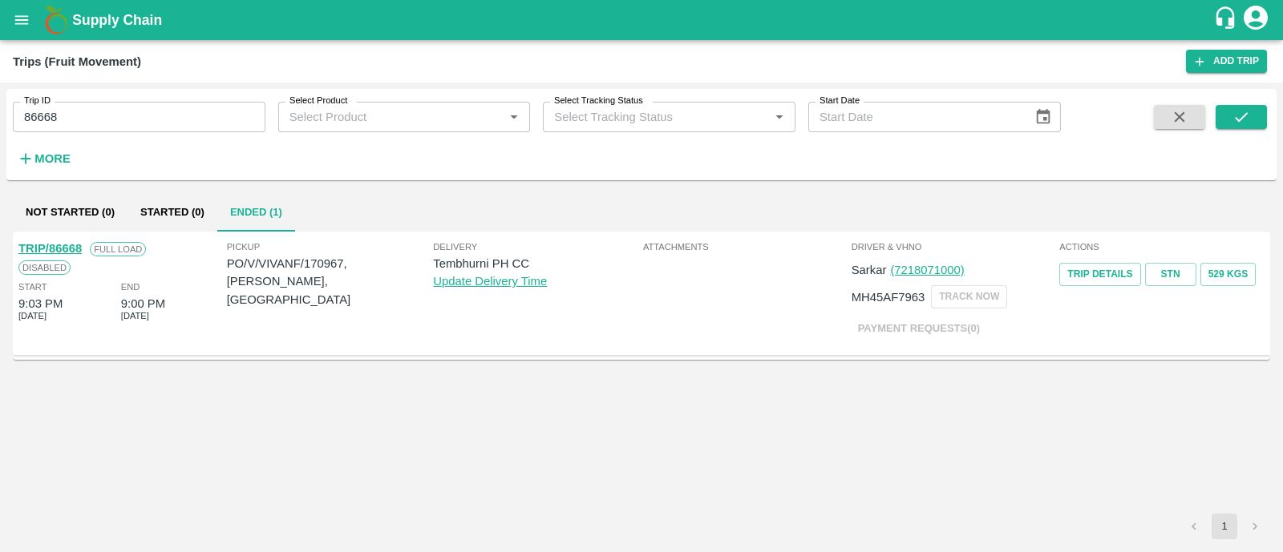
click at [73, 245] on link "TRIP/86668" at bounding box center [49, 248] width 63 height 13
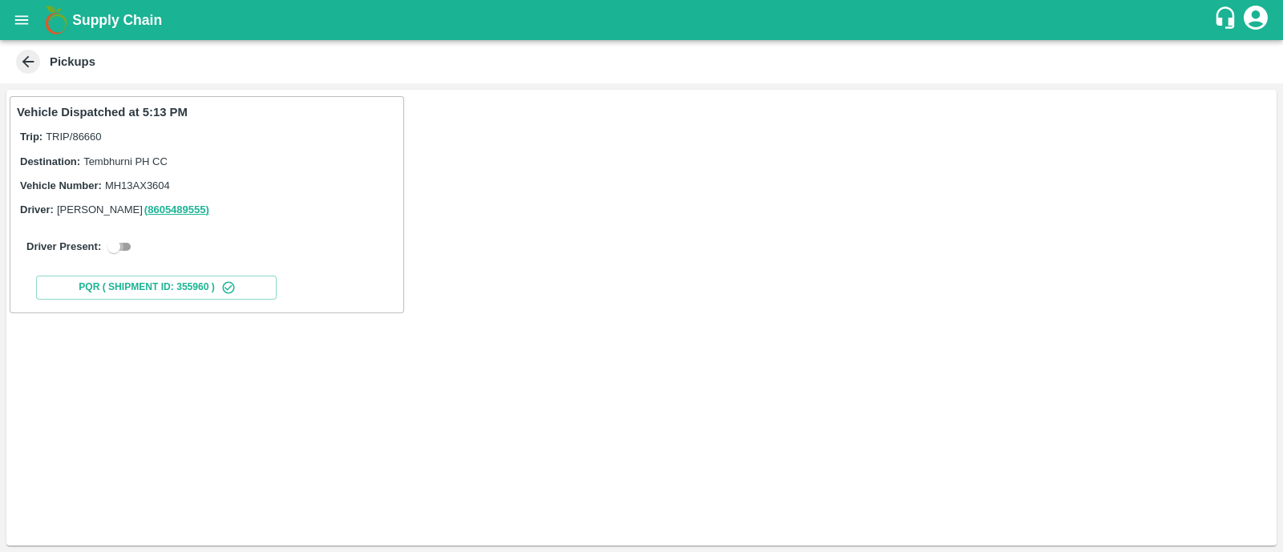
click at [134, 249] on input "checkbox" at bounding box center [114, 246] width 58 height 19
checkbox input "true"
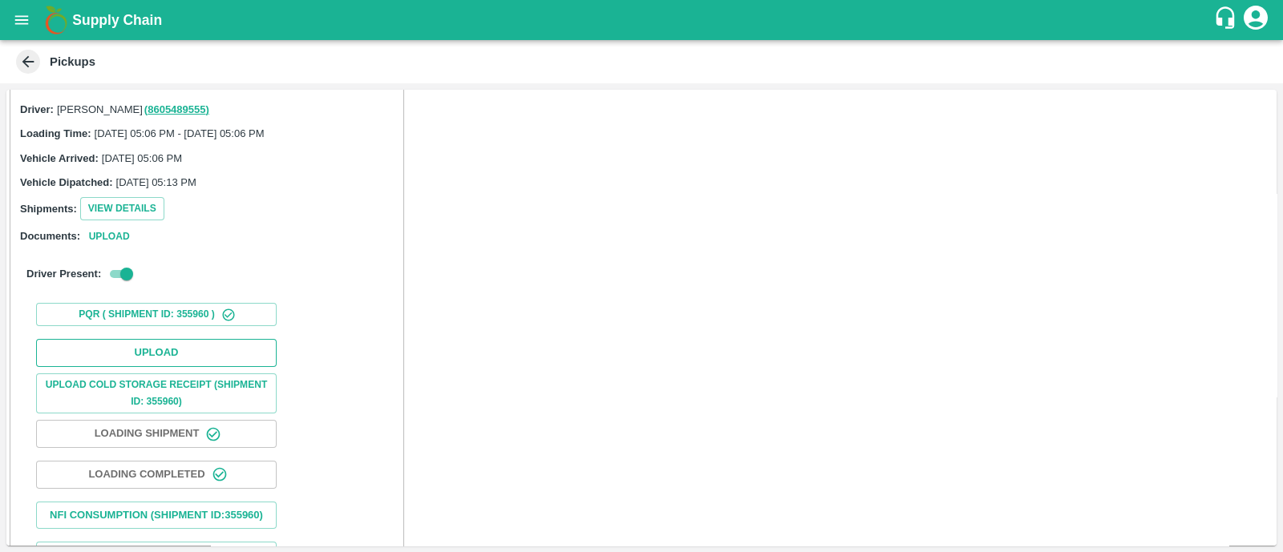
scroll to position [102, 0]
click at [160, 358] on button "Upload" at bounding box center [156, 352] width 241 height 28
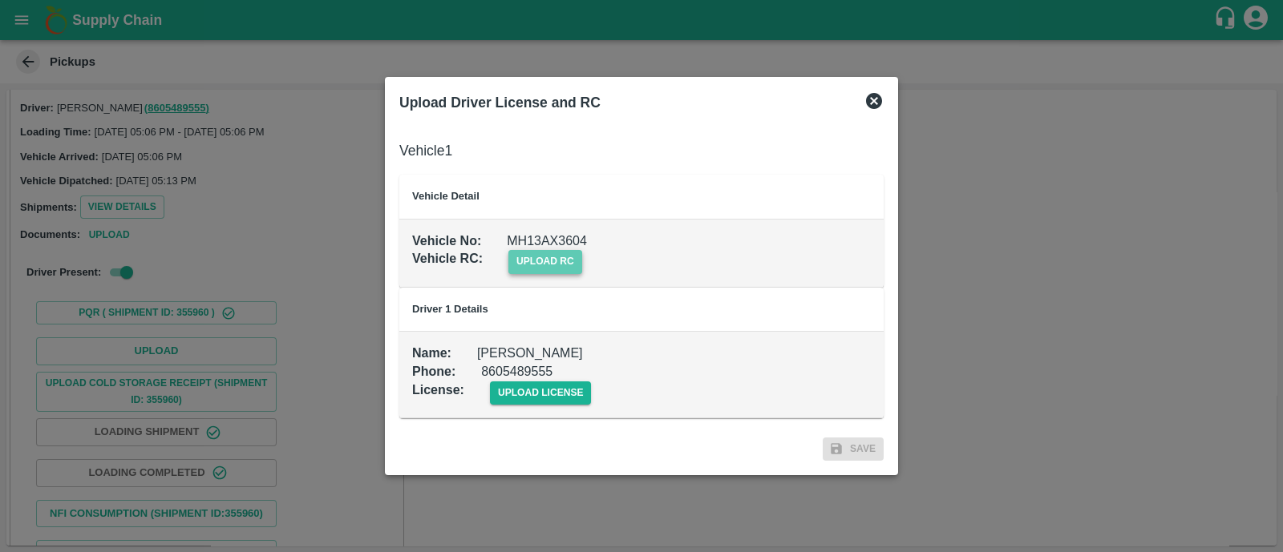
click at [554, 267] on span "upload rc" at bounding box center [545, 261] width 74 height 23
click at [0, 0] on input "upload rc" at bounding box center [0, 0] width 0 height 0
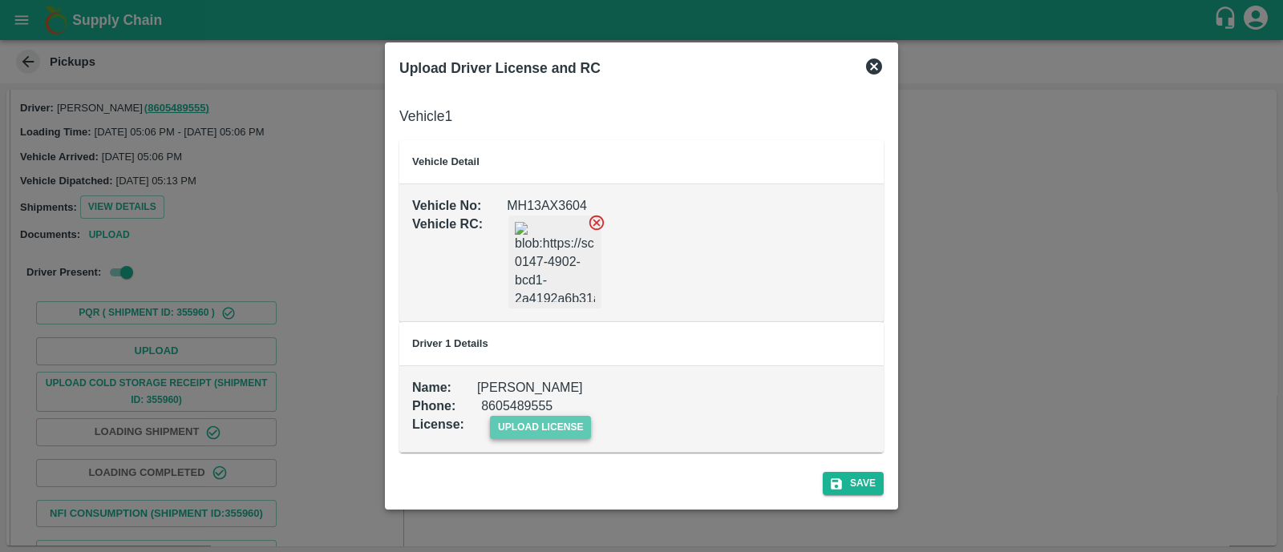
click at [524, 432] on span "upload license" at bounding box center [541, 427] width 102 height 23
click at [0, 0] on input "upload license" at bounding box center [0, 0] width 0 height 0
click at [848, 474] on button "Save" at bounding box center [853, 484] width 61 height 23
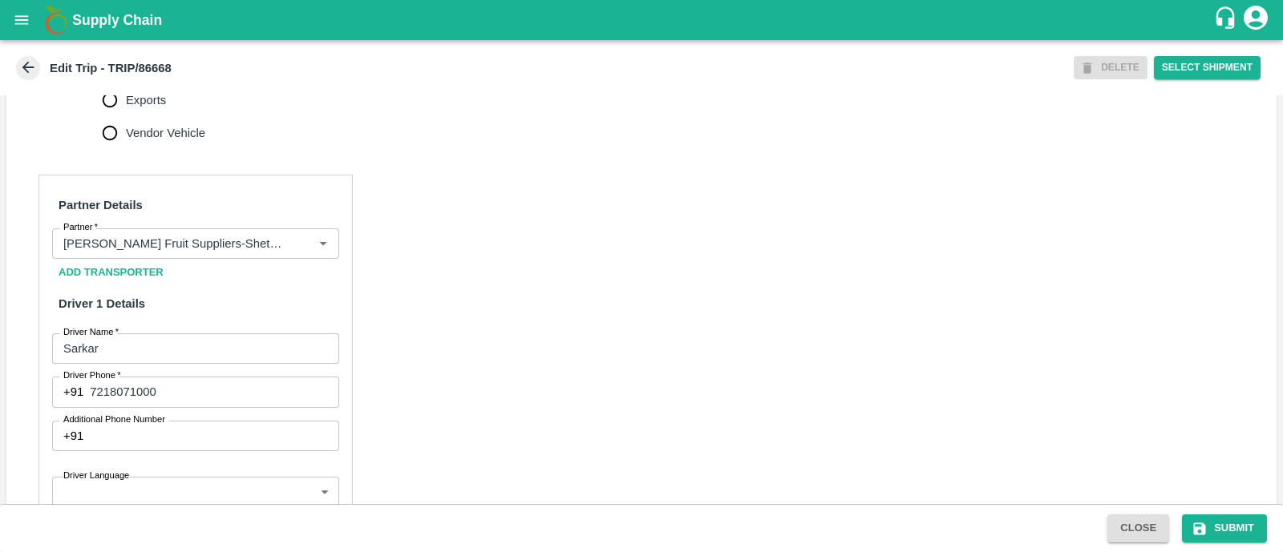
scroll to position [649, 0]
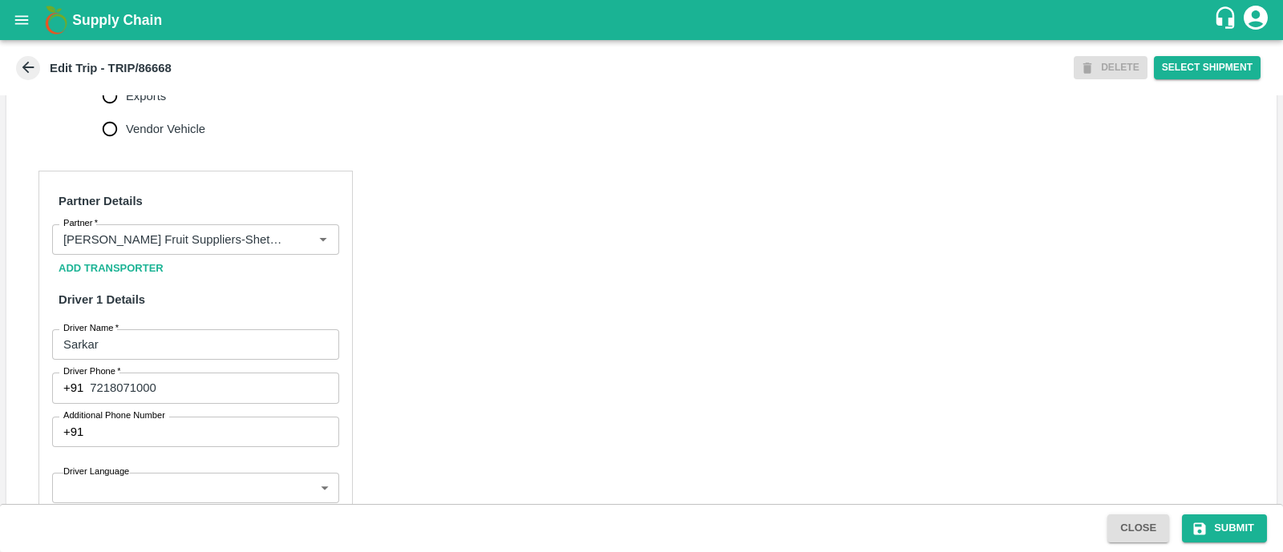
click at [104, 80] on input "No Vehicle Involved" at bounding box center [110, 64] width 32 height 32
radio input "true"
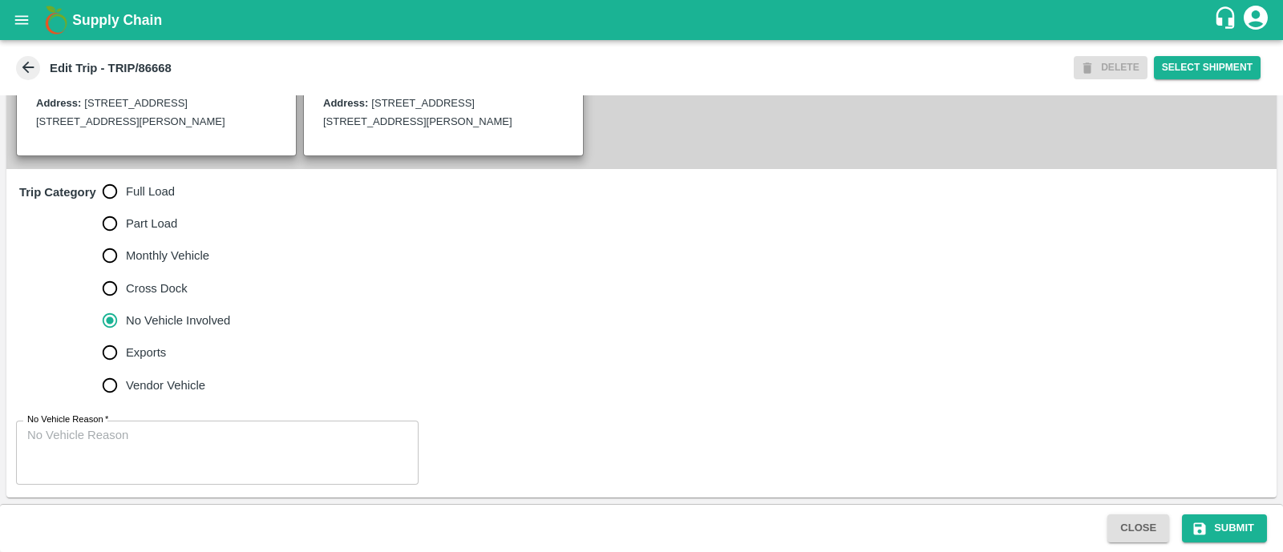
click at [116, 437] on textarea "No Vehicle Reason   *" at bounding box center [217, 452] width 380 height 51
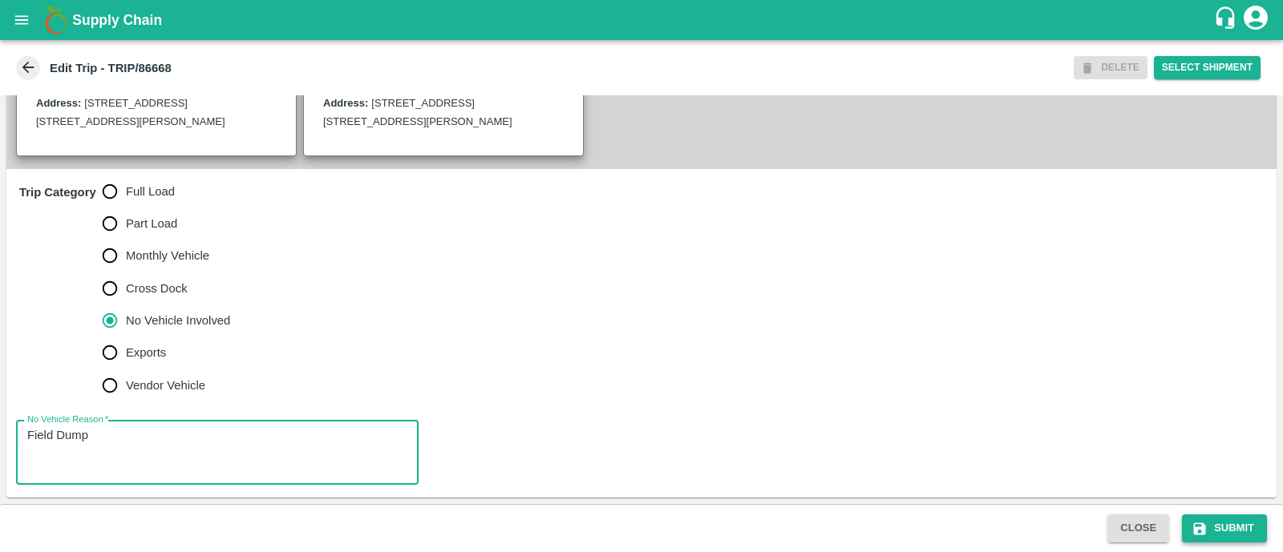
type textarea "Field Dump"
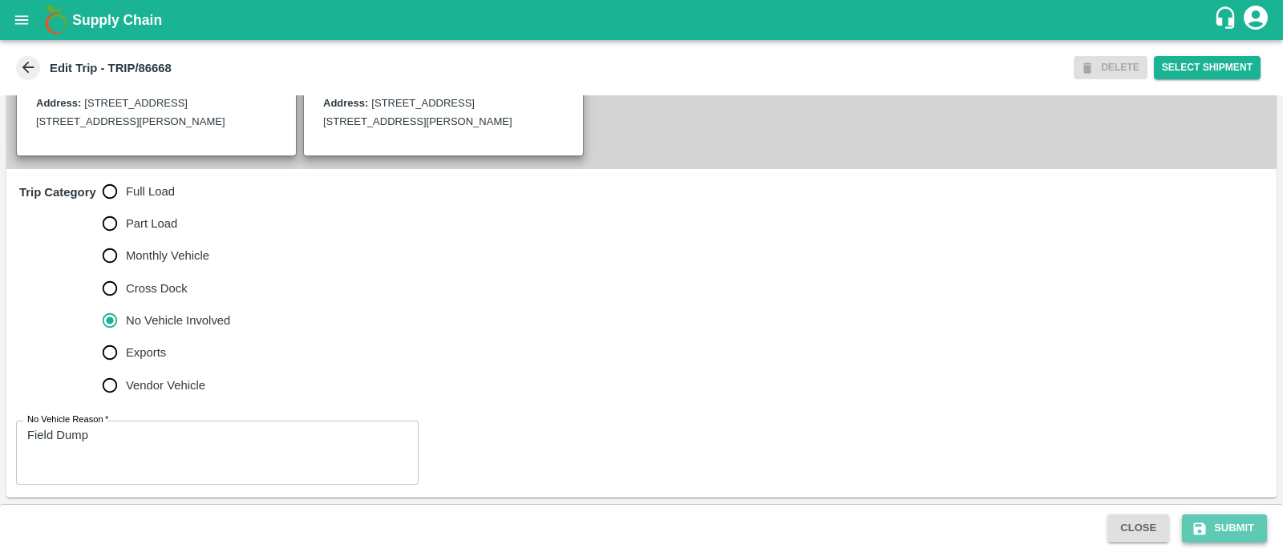
click at [1204, 523] on icon "submit" at bounding box center [1200, 529] width 16 height 16
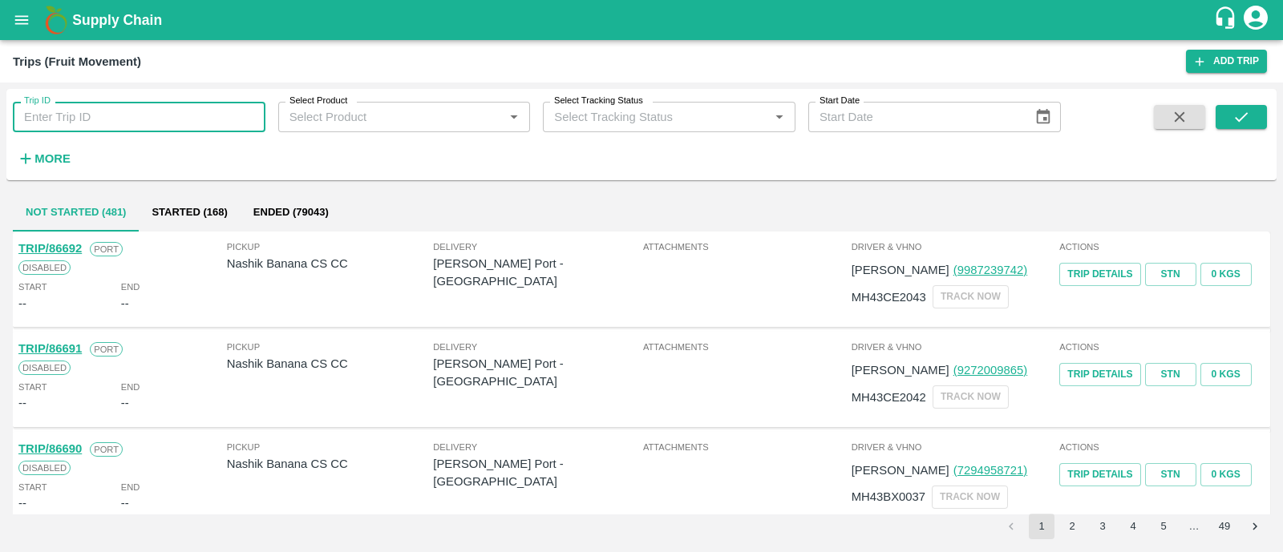
click at [152, 123] on input "Trip ID" at bounding box center [139, 117] width 253 height 30
paste input "86667"
type input "86667"
click at [1252, 116] on button "submit" at bounding box center [1241, 117] width 51 height 24
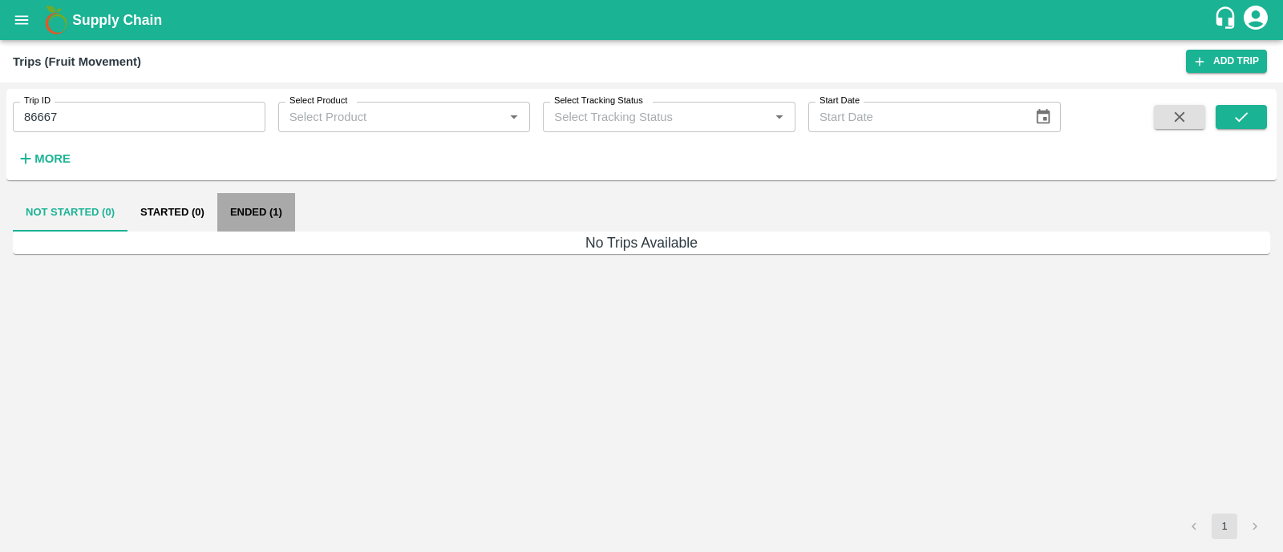
click at [270, 210] on button "Ended (1)" at bounding box center [256, 212] width 78 height 38
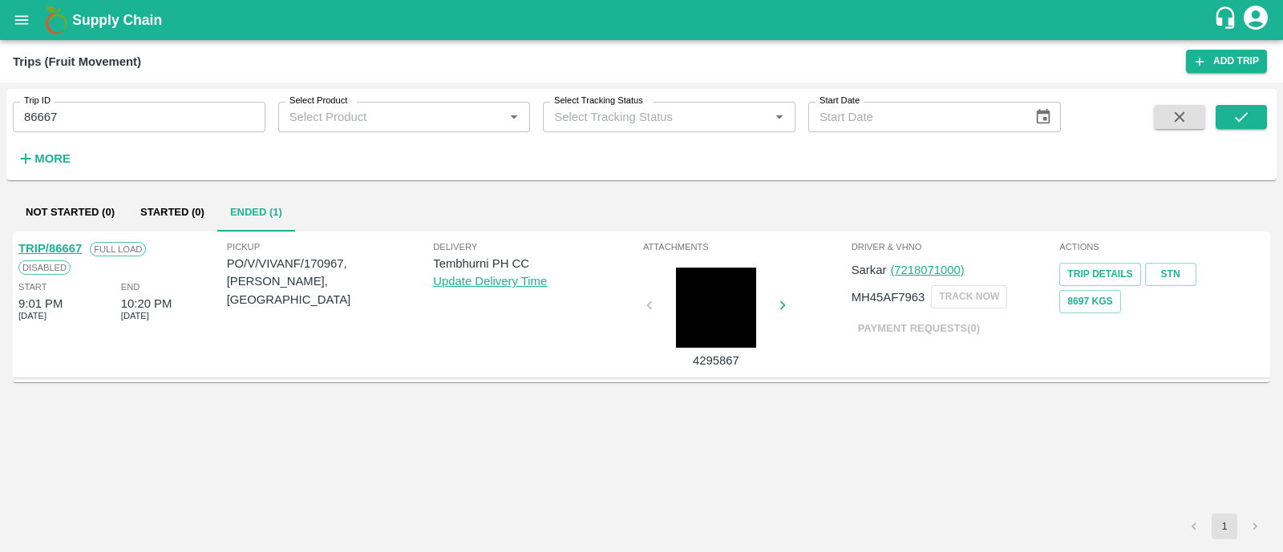
click at [72, 245] on link "TRIP/86667" at bounding box center [49, 248] width 63 height 13
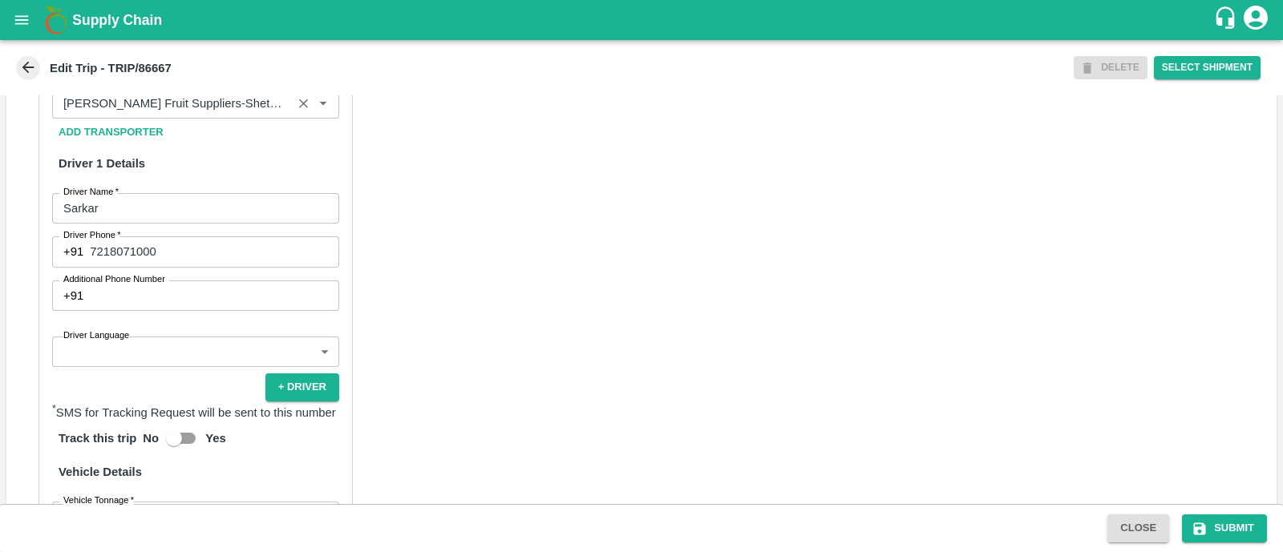
scroll to position [811, 0]
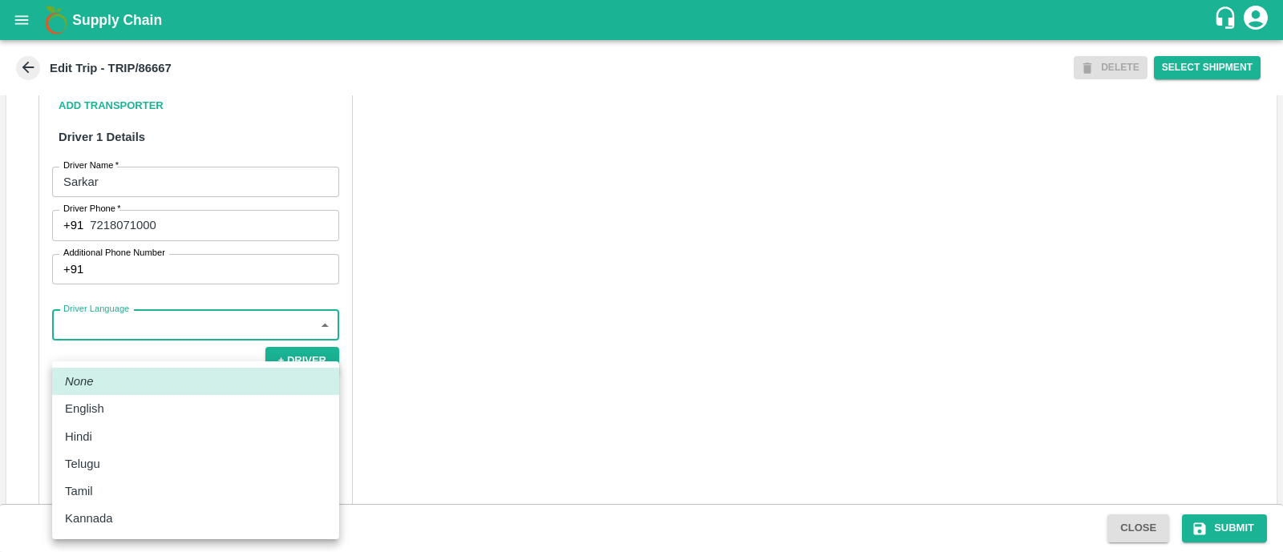
click at [196, 350] on body "Supply Chain Edit Trip - TRIP/86667 DELETE Select Shipment Trip Details Trip Ty…" at bounding box center [641, 276] width 1283 height 552
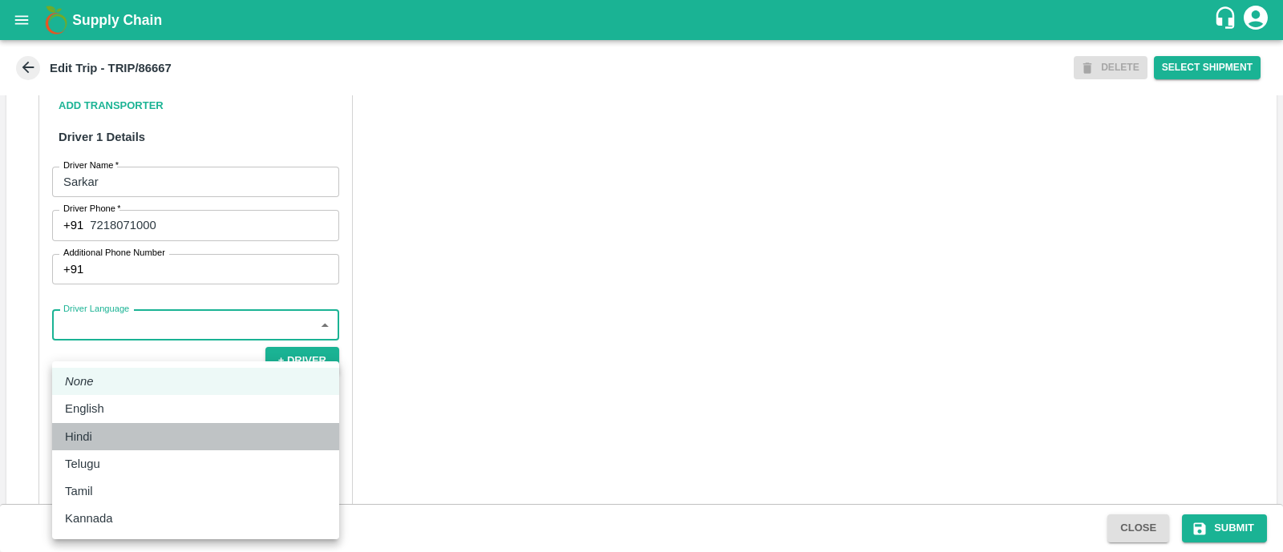
click at [132, 428] on div "Hindi" at bounding box center [195, 437] width 261 height 18
type input "hi"
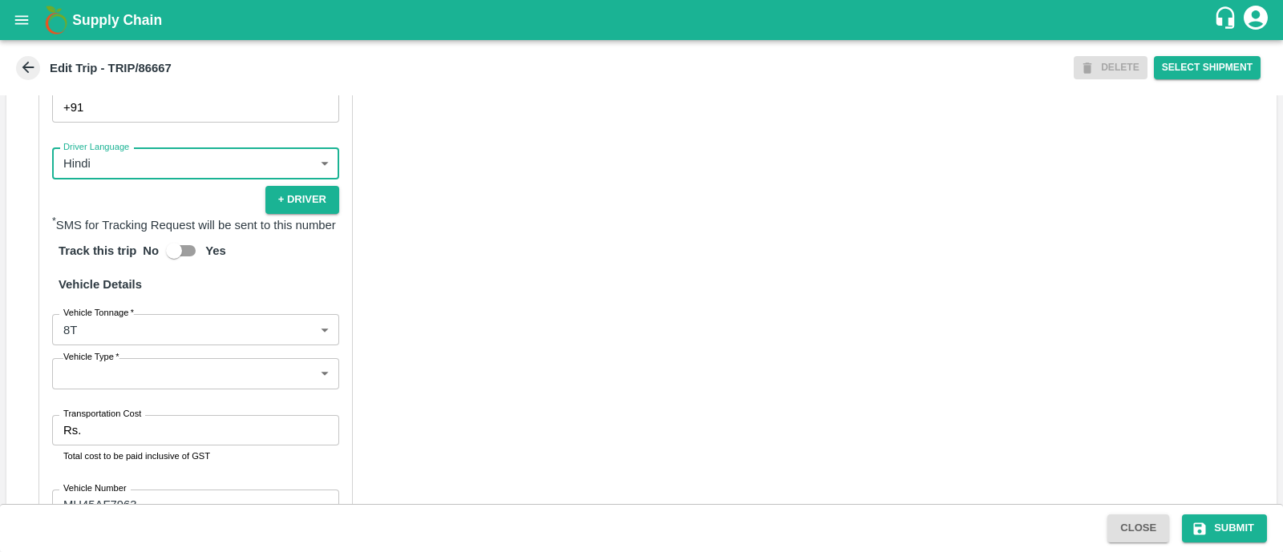
scroll to position [984, 0]
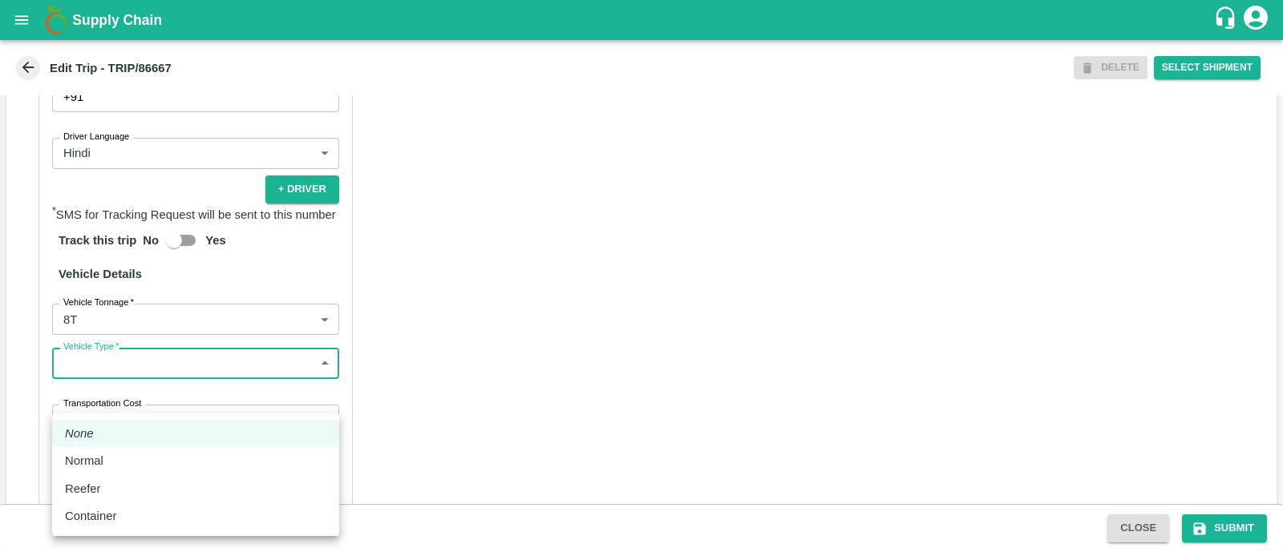
click at [160, 395] on body "Supply Chain Edit Trip - TRIP/86667 DELETE Select Shipment Trip Details Trip Ty…" at bounding box center [641, 276] width 1283 height 552
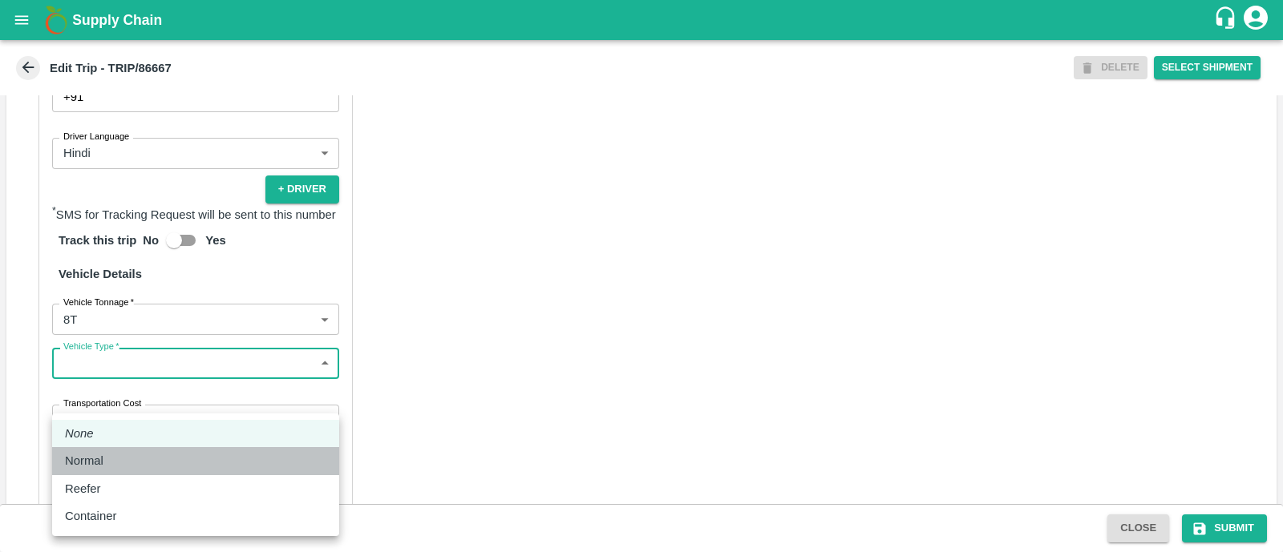
click at [132, 459] on div "Normal" at bounding box center [195, 461] width 261 height 18
type input "Normal"
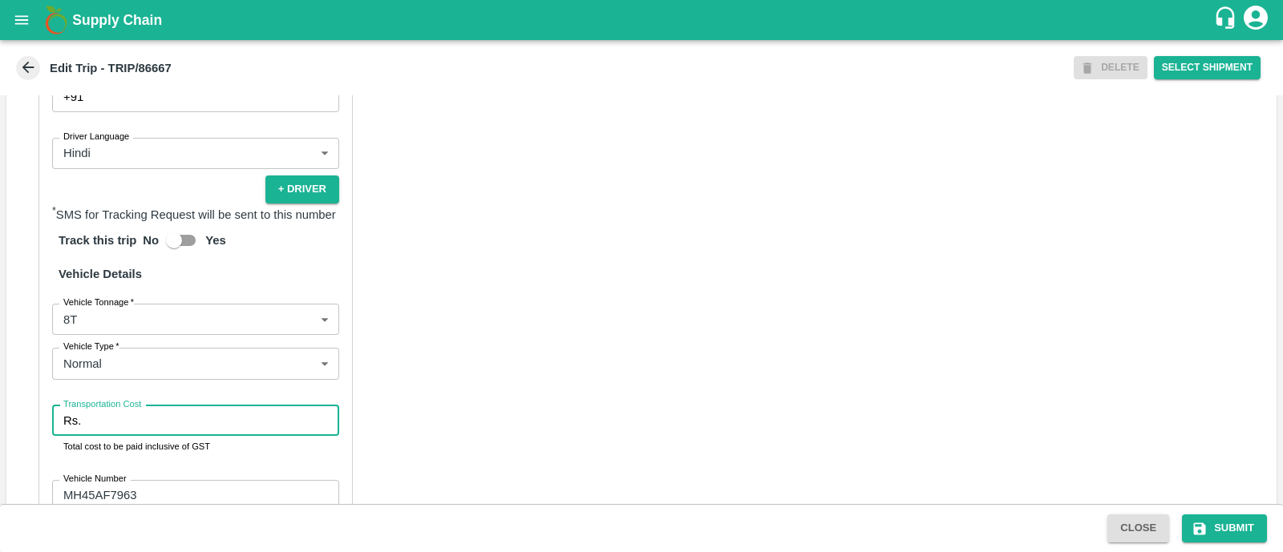
click at [151, 436] on input "Transportation Cost" at bounding box center [213, 421] width 252 height 30
type input "5000"
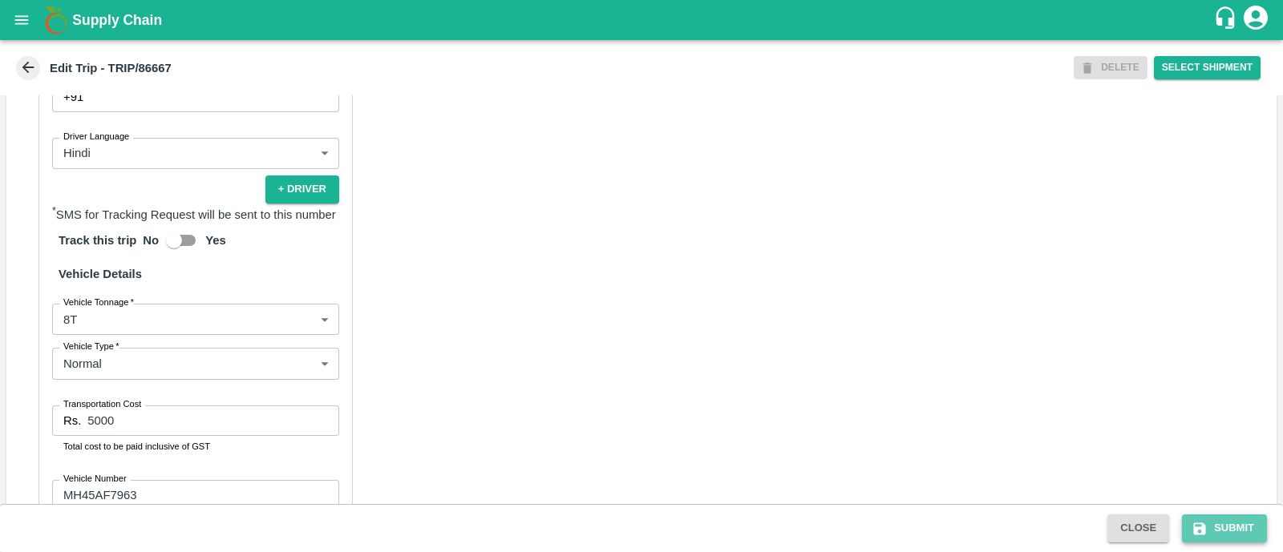
click at [1226, 521] on button "Submit" at bounding box center [1224, 529] width 85 height 28
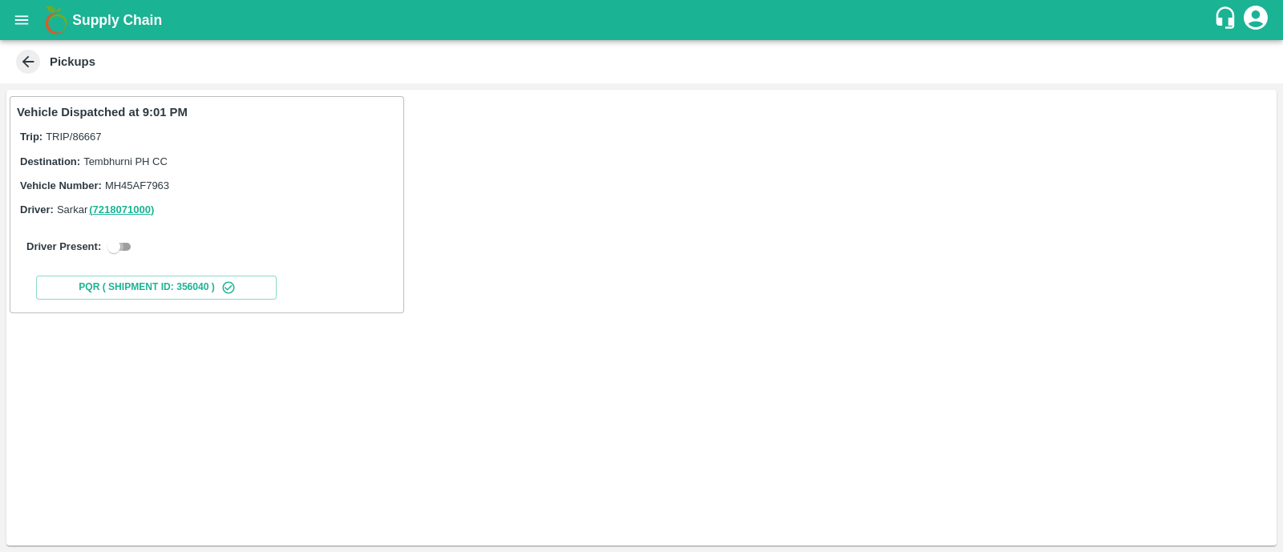
click at [131, 247] on input "checkbox" at bounding box center [114, 246] width 58 height 19
checkbox input "true"
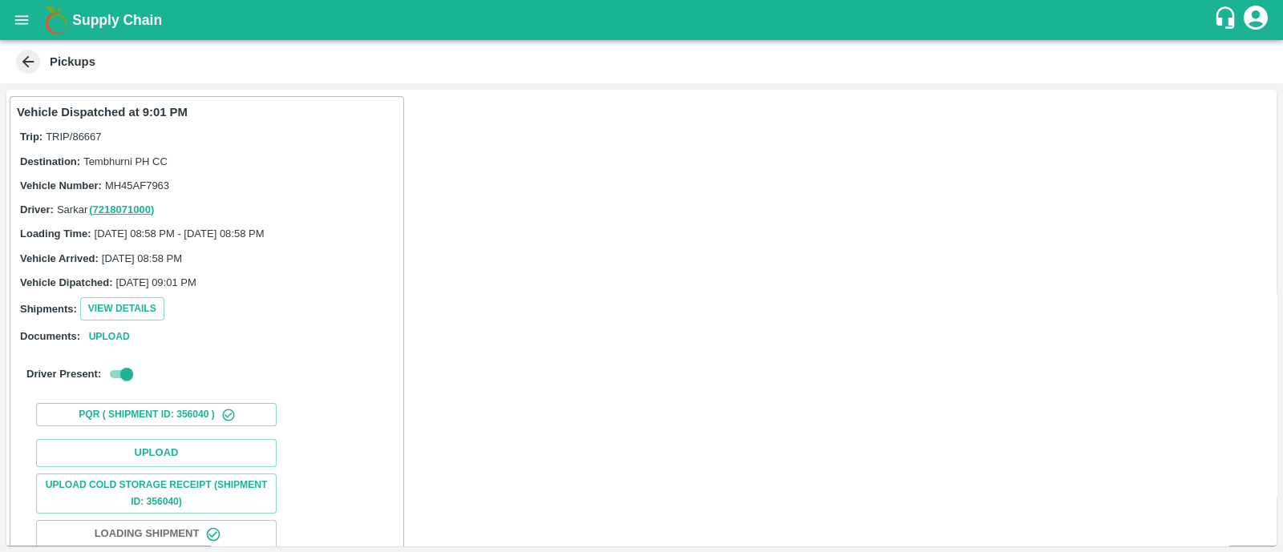
scroll to position [160, 0]
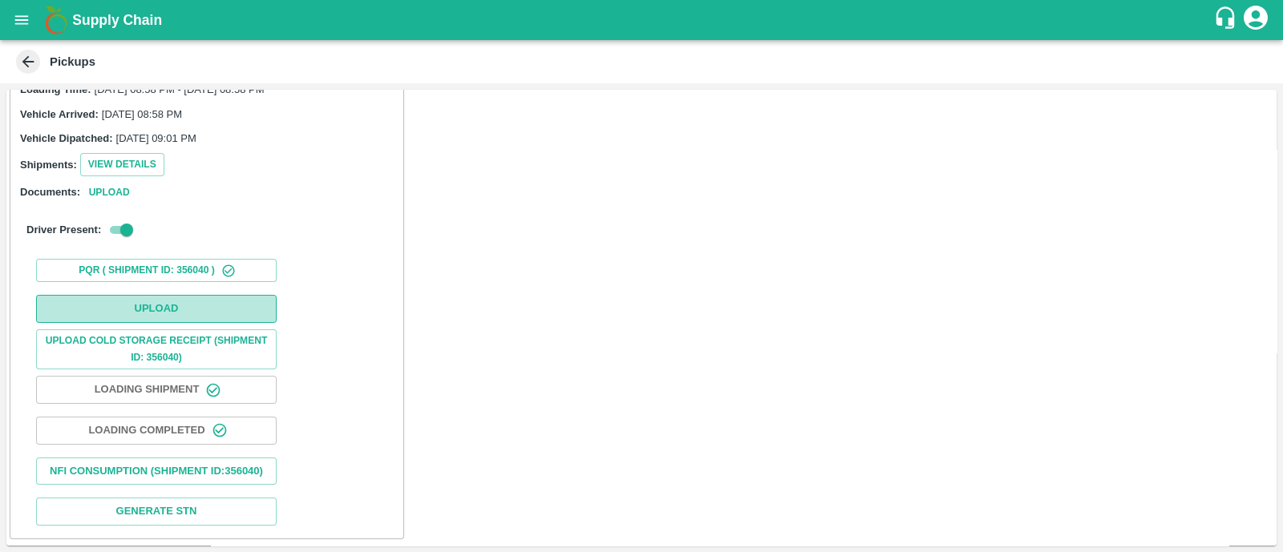
click at [138, 295] on button "Upload" at bounding box center [156, 309] width 241 height 28
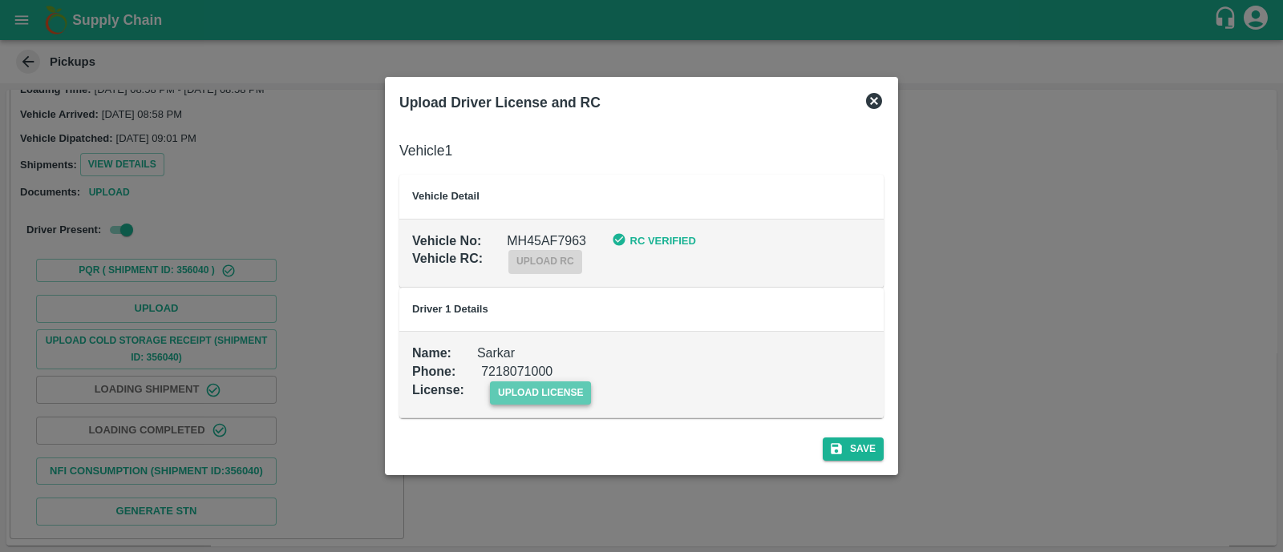
click at [510, 384] on span "upload license" at bounding box center [541, 393] width 102 height 23
click at [0, 0] on input "upload license" at bounding box center [0, 0] width 0 height 0
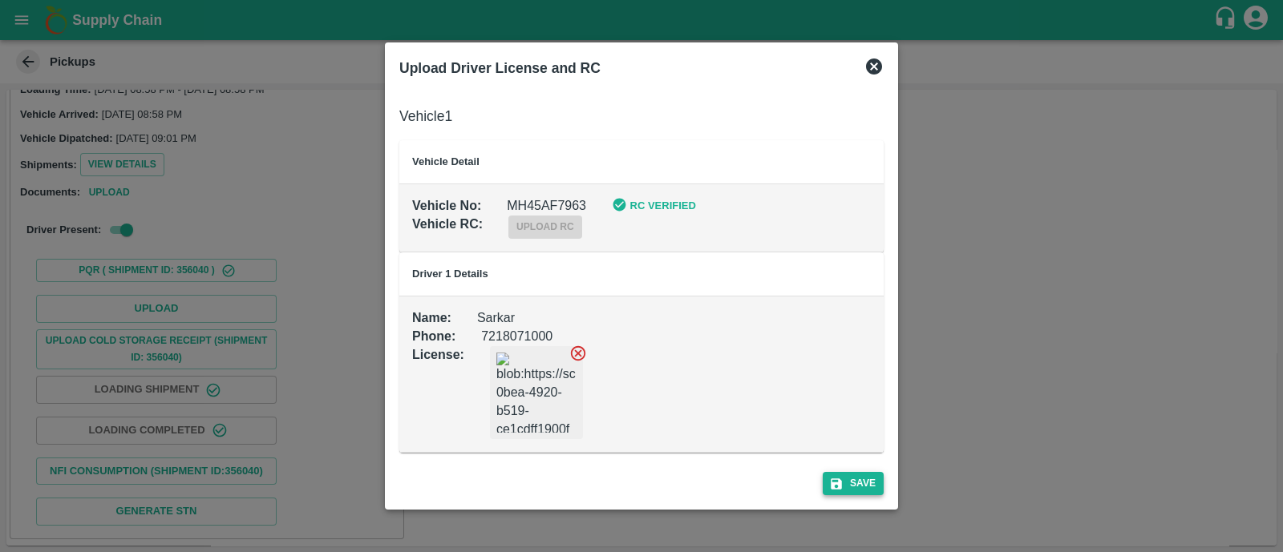
click at [860, 494] on button "Save" at bounding box center [853, 483] width 61 height 23
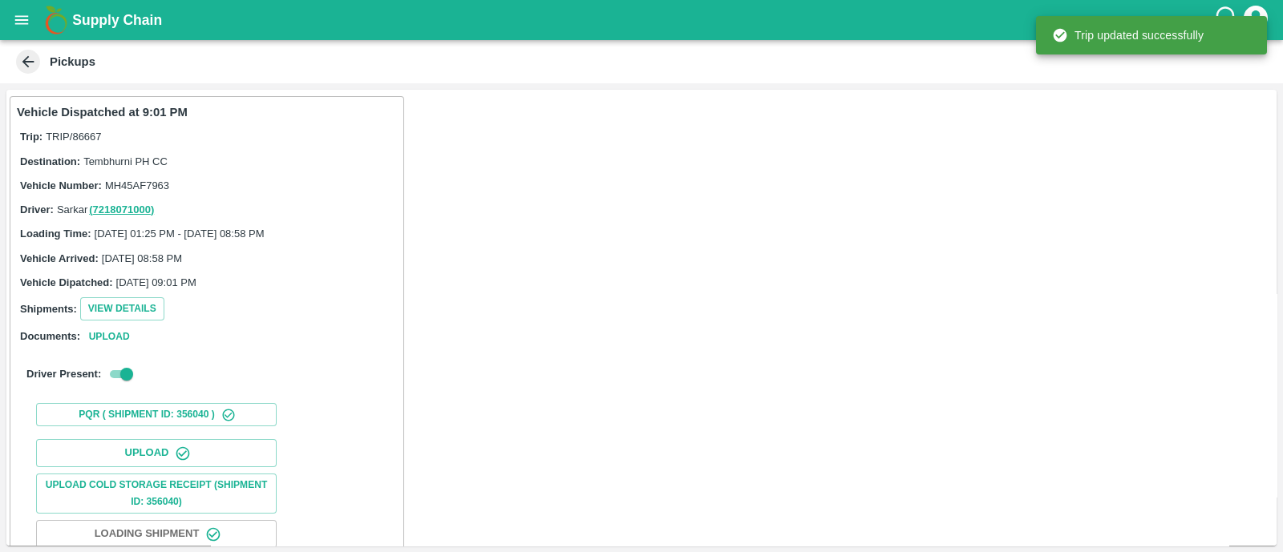
scroll to position [200, 0]
